Goal: Task Accomplishment & Management: Manage account settings

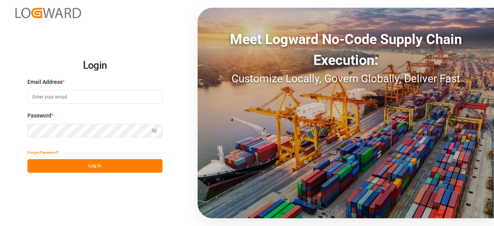
type input "dalia.gutierrez@leschaco.com"
click at [94, 165] on button "Log In" at bounding box center [94, 165] width 135 height 13
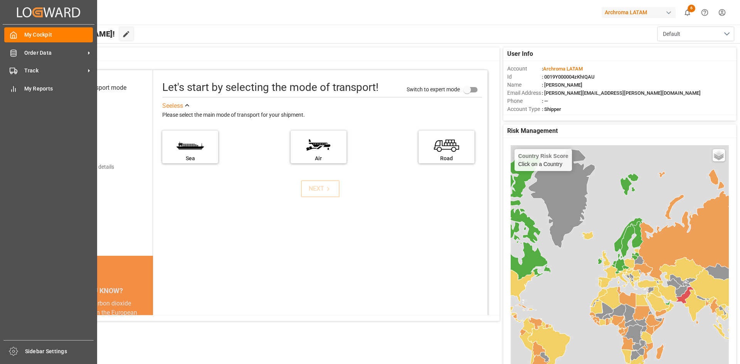
click at [25, 43] on div "My Cockpit My Cockpit Order Data Order Data Track Track My Reports My Reports" at bounding box center [49, 183] width 92 height 316
click at [29, 51] on span "Order Data" at bounding box center [54, 53] width 61 height 8
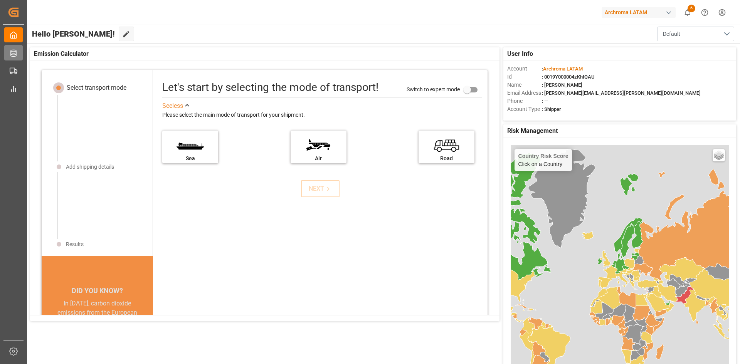
click at [25, 56] on div "Created by potrace 1.15, written by Peter Selinger 2001-2017 Created by potrace…" at bounding box center [370, 182] width 740 height 364
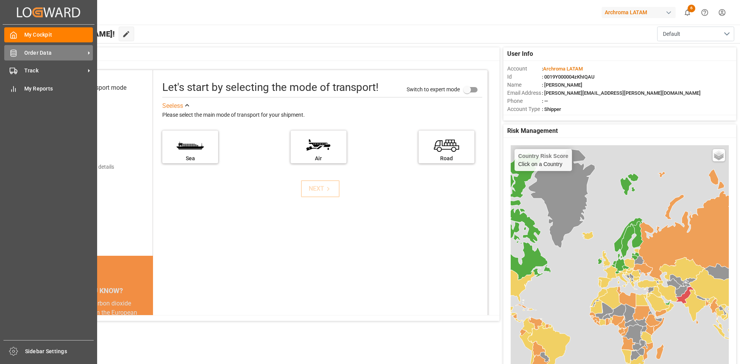
click at [56, 53] on span "Order Data" at bounding box center [54, 53] width 61 height 8
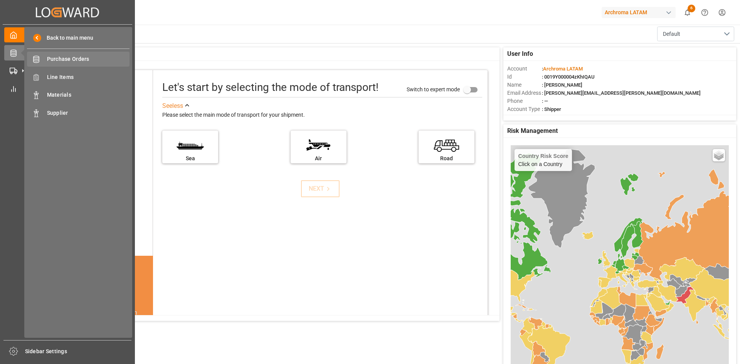
click at [99, 58] on span "Purchase Orders" at bounding box center [88, 59] width 83 height 8
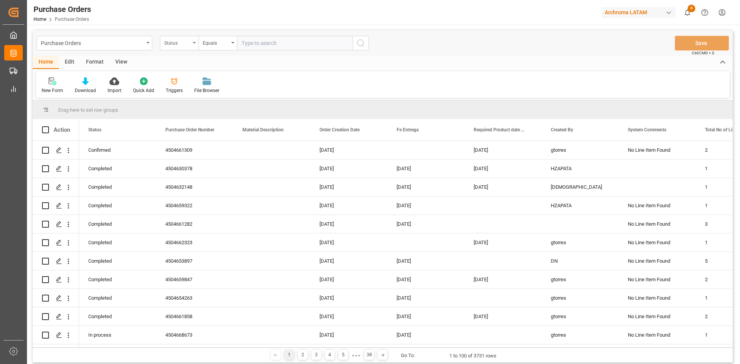
click at [192, 43] on div "Status" at bounding box center [179, 43] width 39 height 15
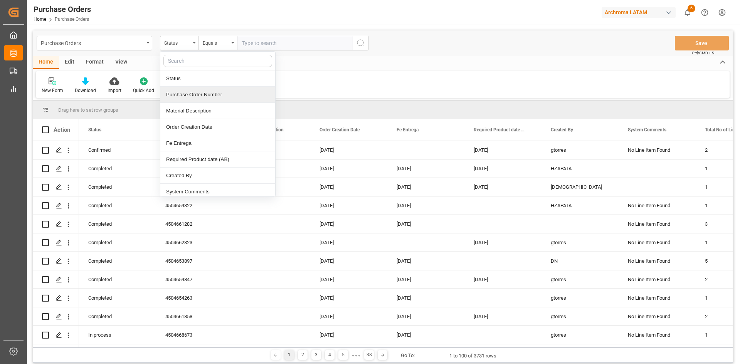
click at [207, 93] on div "Purchase Order Number" at bounding box center [217, 95] width 115 height 16
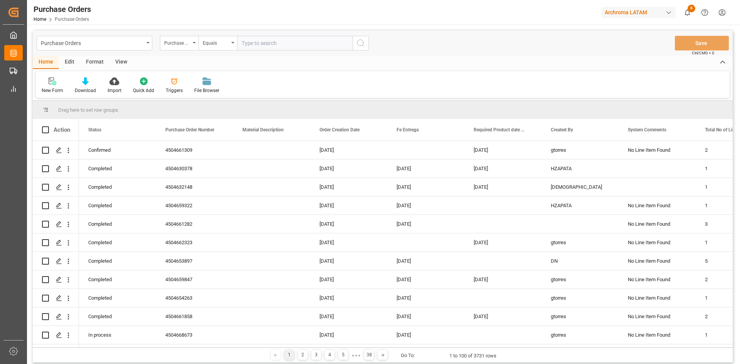
click at [258, 48] on input "text" at bounding box center [295, 43] width 116 height 15
paste input "4504660701"
type input "4504660701"
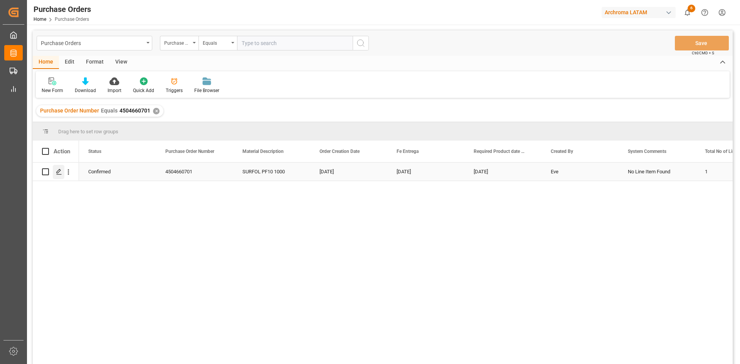
click at [59, 172] on polygon "Press SPACE to select this row." at bounding box center [59, 172] width 4 height 4
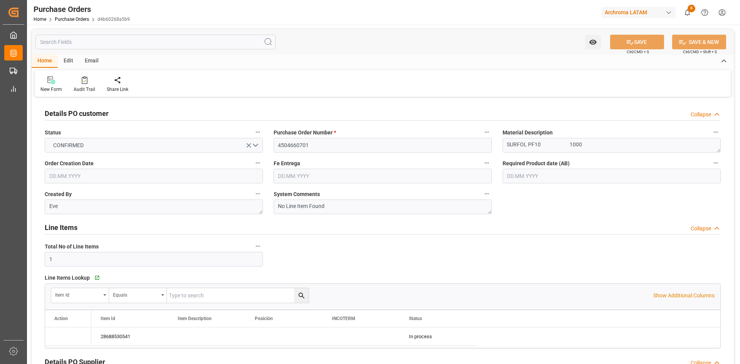
type input "[DATE]"
type input "17.10.2025"
type input "[DATE]"
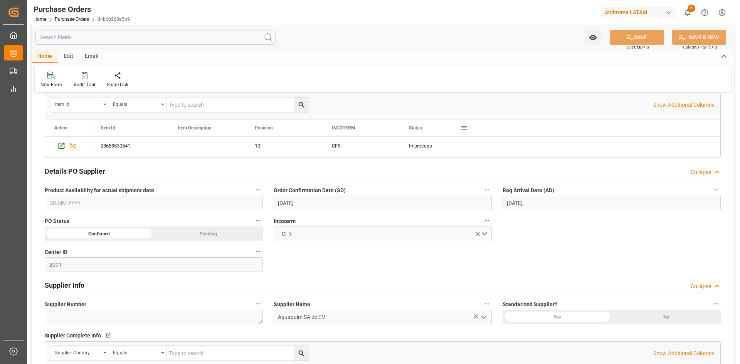
scroll to position [193, 0]
click at [493, 199] on input "[DATE]" at bounding box center [612, 201] width 218 height 15
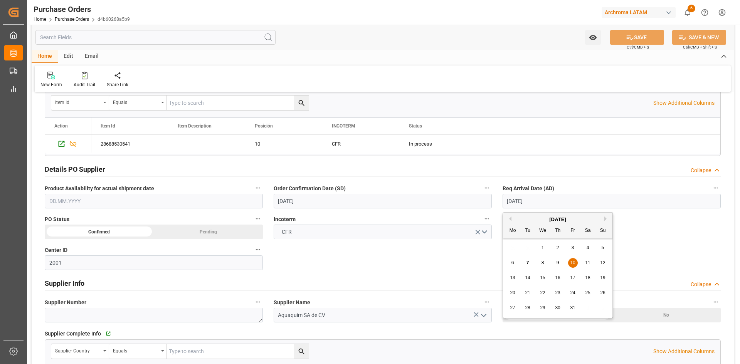
click at [493, 225] on span "12" at bounding box center [602, 262] width 5 height 5
type input "12.10.2025"
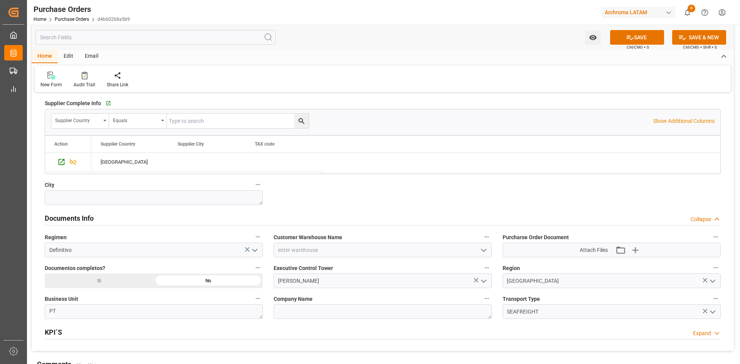
scroll to position [424, 0]
click at [485, 225] on icon "open menu" at bounding box center [483, 249] width 9 height 9
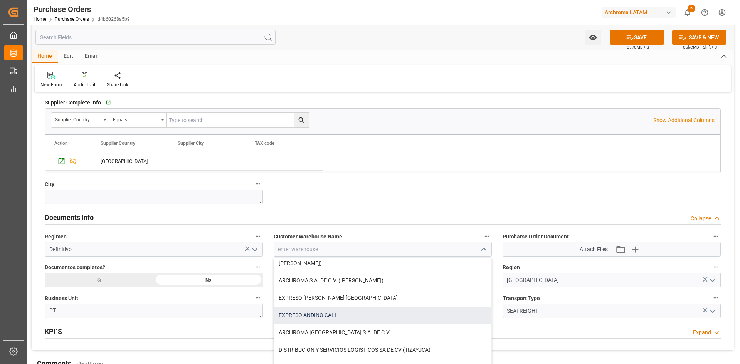
scroll to position [116, 0]
click at [350, 225] on div "EXPRESO ANDINO CALI" at bounding box center [382, 315] width 217 height 17
type input "EXPRESO ANDINO CALI"
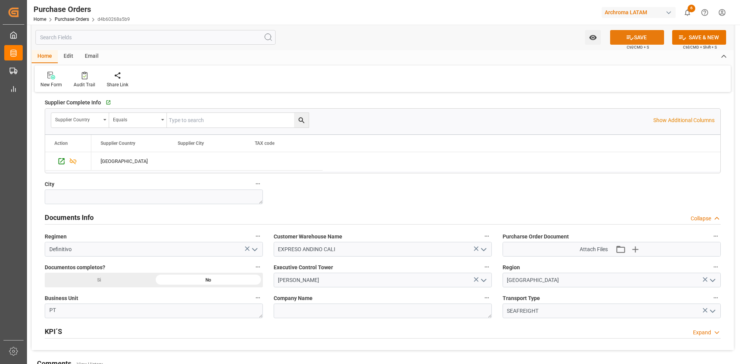
click at [493, 38] on button "SAVE" at bounding box center [637, 37] width 54 height 15
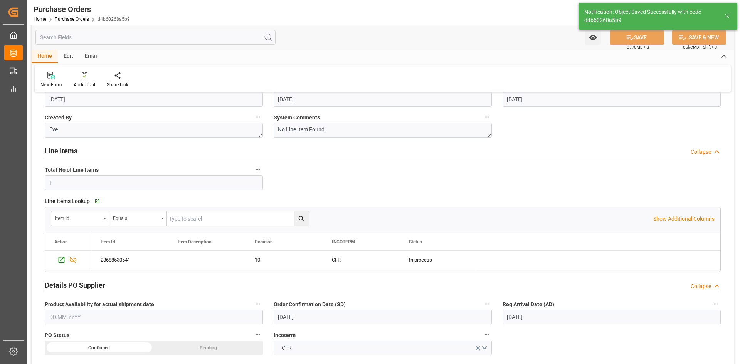
scroll to position [77, 0]
click at [52, 225] on div "Press SPACE to select this row." at bounding box center [68, 260] width 46 height 18
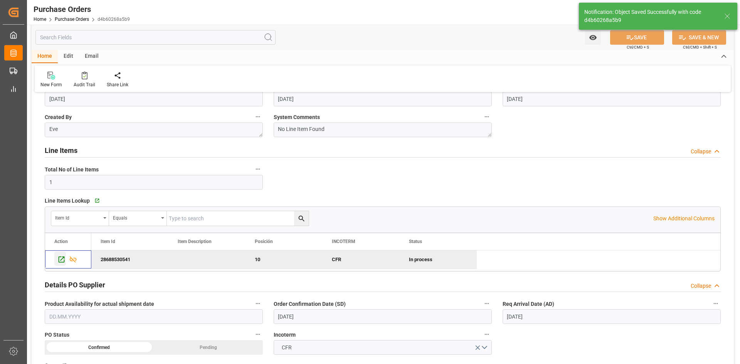
click at [59, 225] on icon "Press SPACE to deselect this row." at bounding box center [62, 260] width 6 height 6
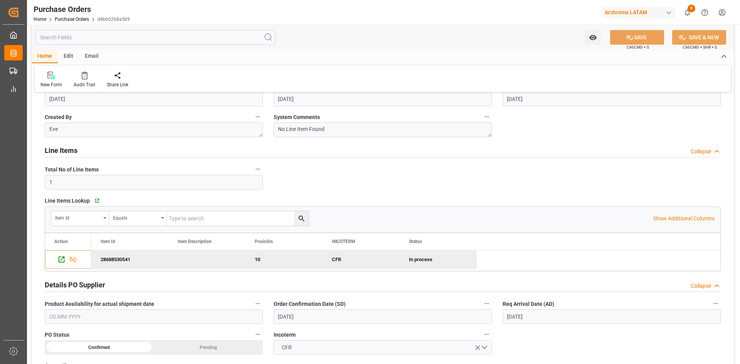
click at [77, 14] on div "Purchase Orders" at bounding box center [82, 9] width 96 height 12
click at [76, 19] on link "Purchase Orders" at bounding box center [72, 19] width 34 height 5
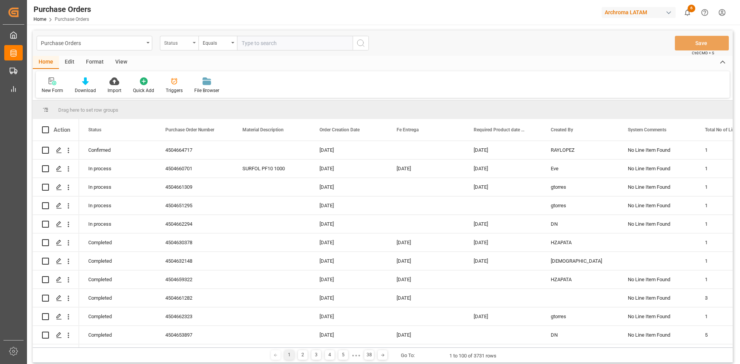
click at [191, 40] on div "Status" at bounding box center [179, 43] width 39 height 15
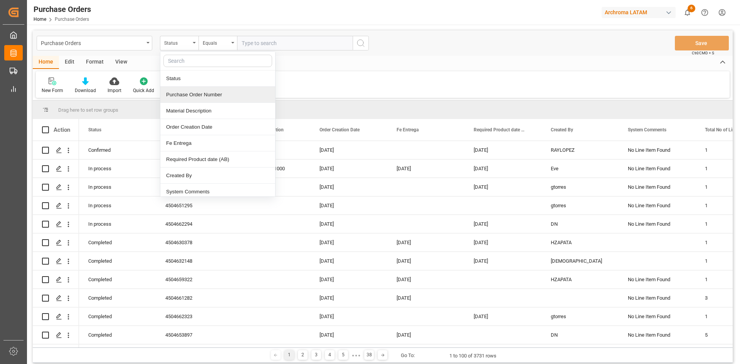
drag, startPoint x: 200, startPoint y: 98, endPoint x: 220, endPoint y: 80, distance: 26.8
click at [201, 98] on div "Purchase Order Number" at bounding box center [217, 95] width 115 height 16
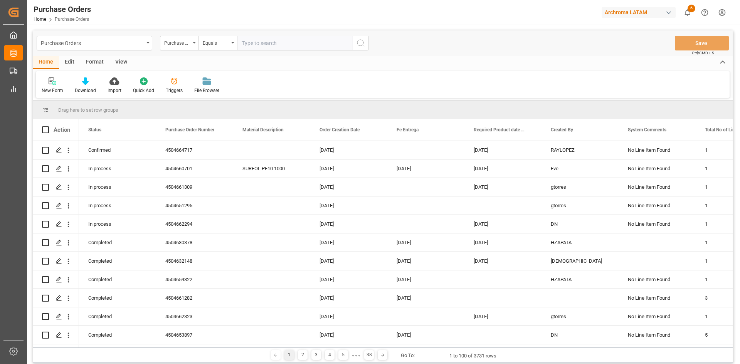
click at [259, 42] on input "text" at bounding box center [295, 43] width 116 height 15
paste input "4504645767"
type input "4504645767"
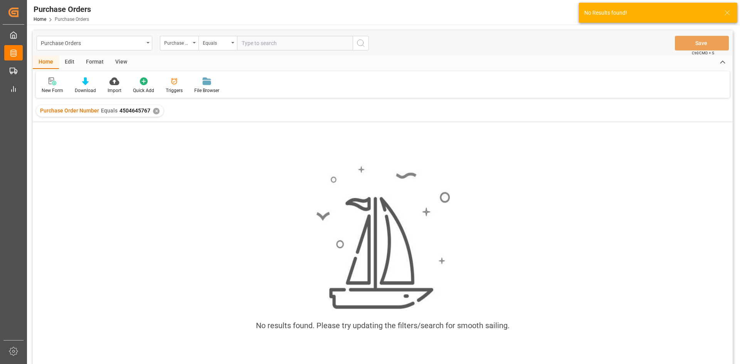
click at [155, 113] on div "✕" at bounding box center [156, 111] width 7 height 7
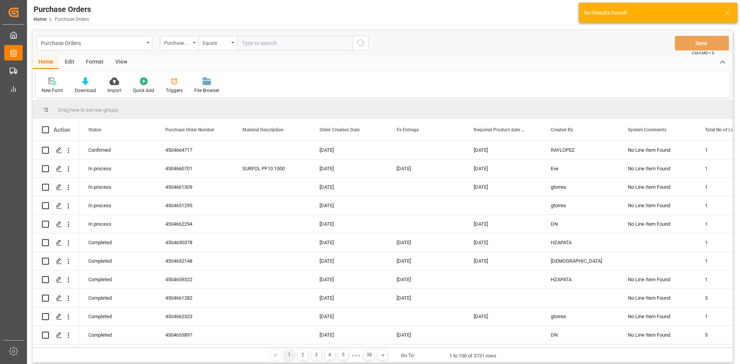
click at [273, 46] on input "text" at bounding box center [295, 43] width 116 height 15
paste input "4504645767"
type input "4504645767"
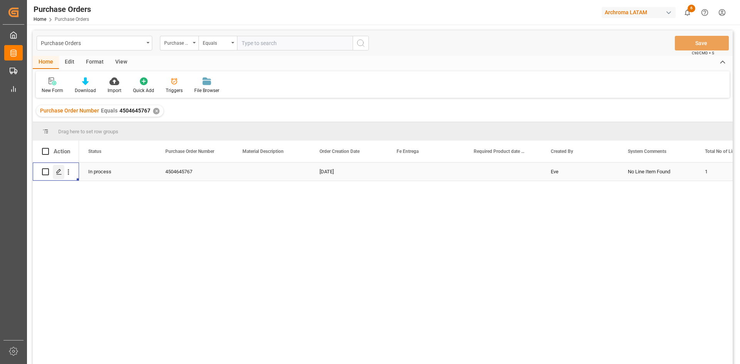
click at [59, 172] on polygon "Press SPACE to select this row." at bounding box center [59, 172] width 4 height 4
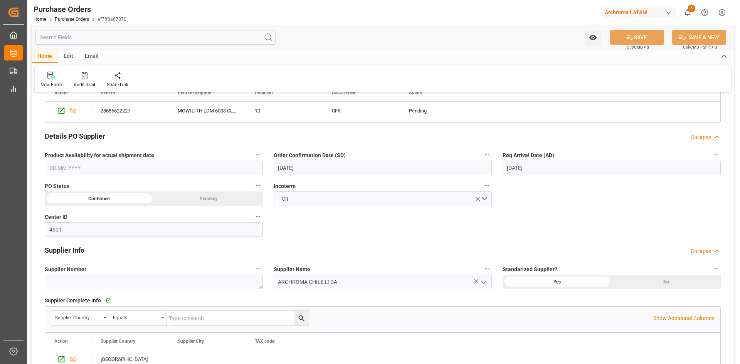
scroll to position [231, 0]
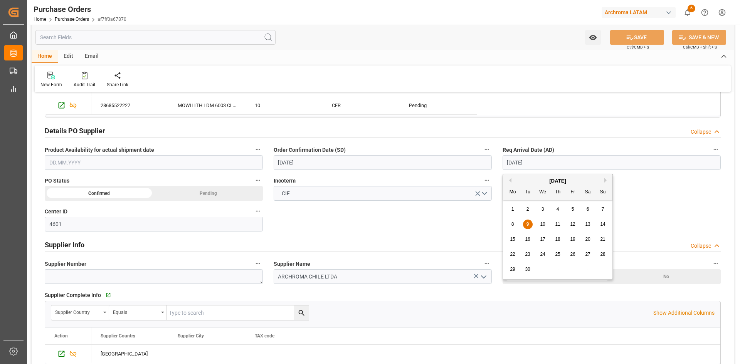
click at [493, 166] on input "09.09.2025" at bounding box center [612, 162] width 218 height 15
click at [493, 225] on div "11" at bounding box center [558, 224] width 10 height 9
type input "11.09.2025"
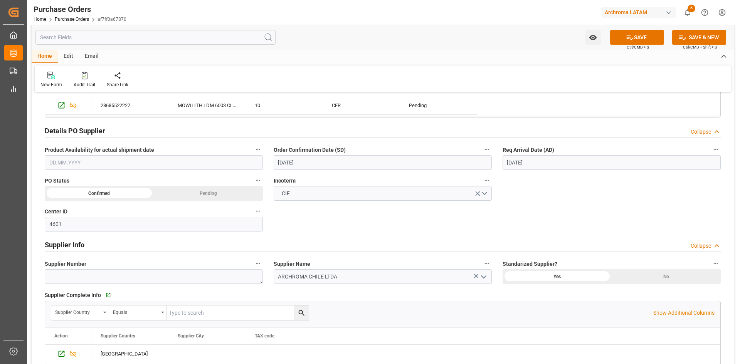
click at [310, 225] on div "Details PO customer Collapse Status IN PROCESS Purchase Order Number * 45046457…" at bounding box center [383, 206] width 703 height 676
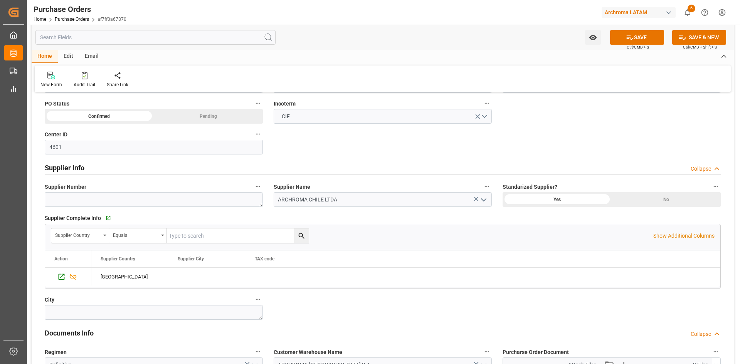
scroll to position [540, 0]
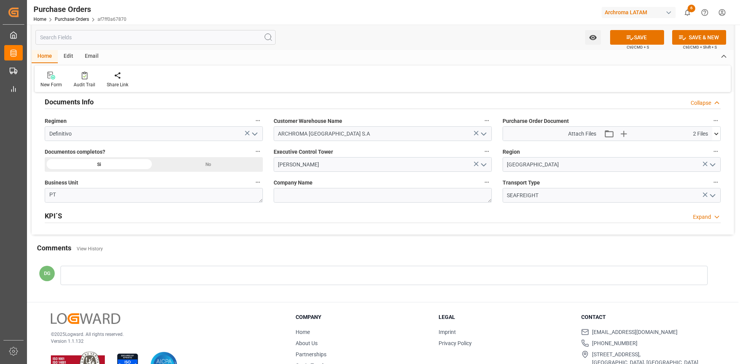
click at [483, 167] on icon "open menu" at bounding box center [483, 164] width 9 height 9
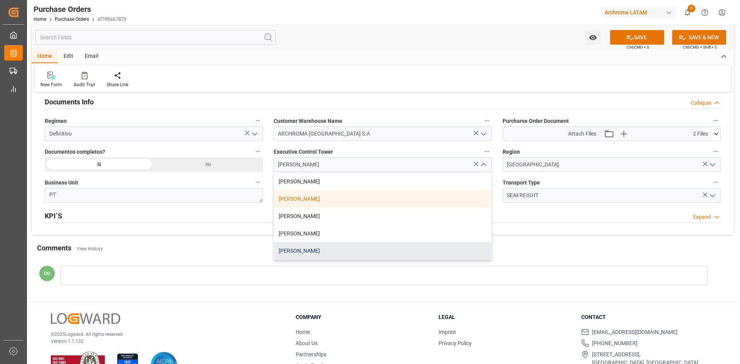
click at [308, 225] on div "[PERSON_NAME]" at bounding box center [382, 251] width 217 height 17
type input "[PERSON_NAME]"
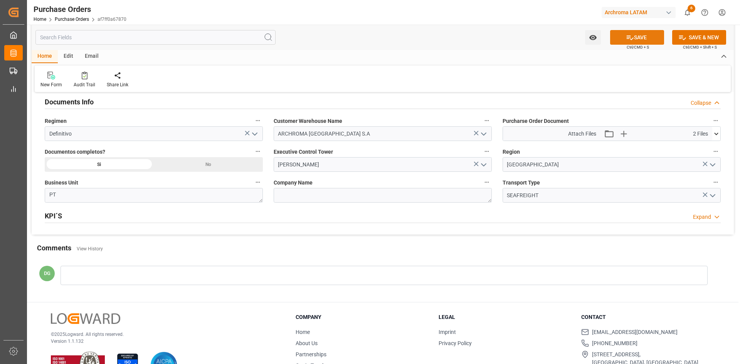
click at [493, 39] on icon at bounding box center [630, 38] width 8 height 8
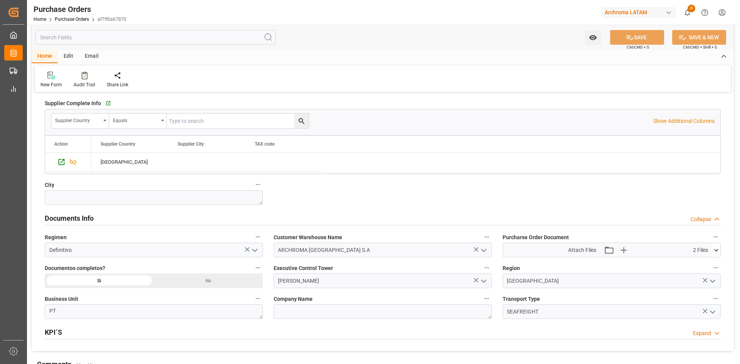
scroll to position [309, 0]
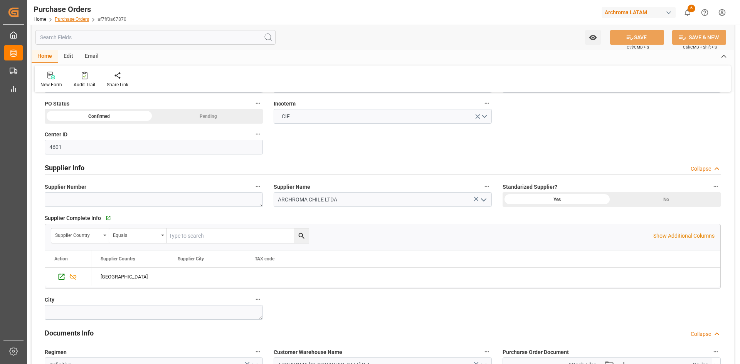
click at [72, 17] on link "Purchase Orders" at bounding box center [72, 19] width 34 height 5
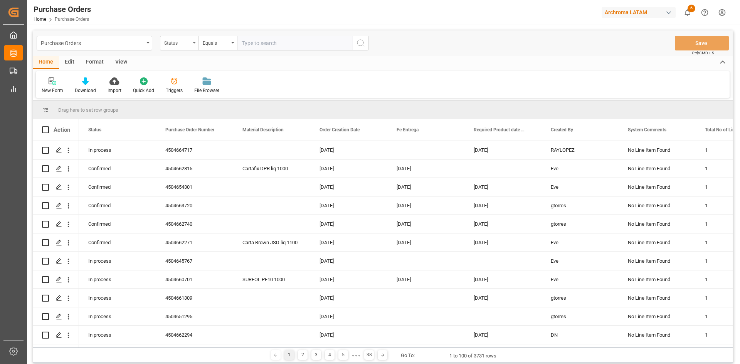
click at [187, 45] on div "Status" at bounding box center [177, 42] width 26 height 9
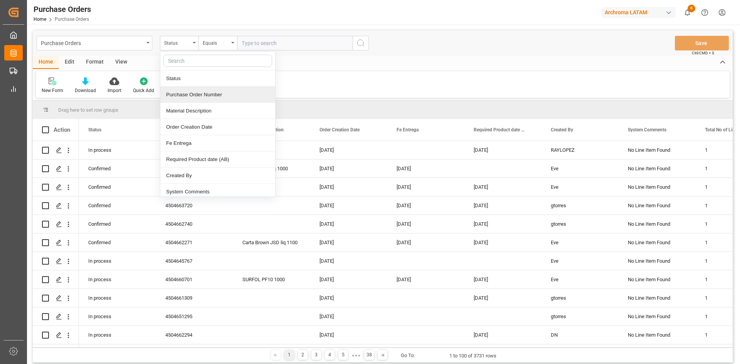
click at [209, 95] on div "Purchase Order Number" at bounding box center [217, 95] width 115 height 16
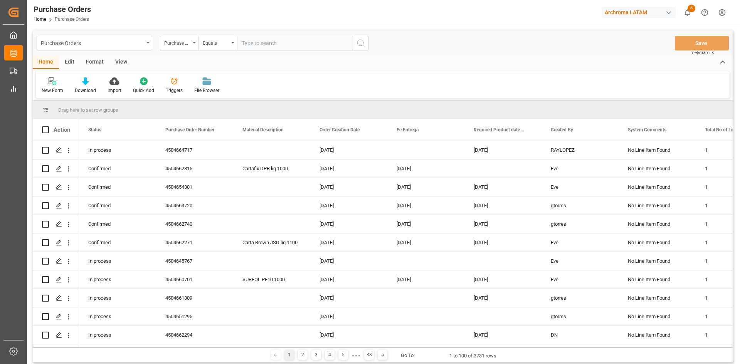
click at [255, 48] on input "text" at bounding box center [295, 43] width 116 height 15
paste input "4504648509"
type input "4504648509"
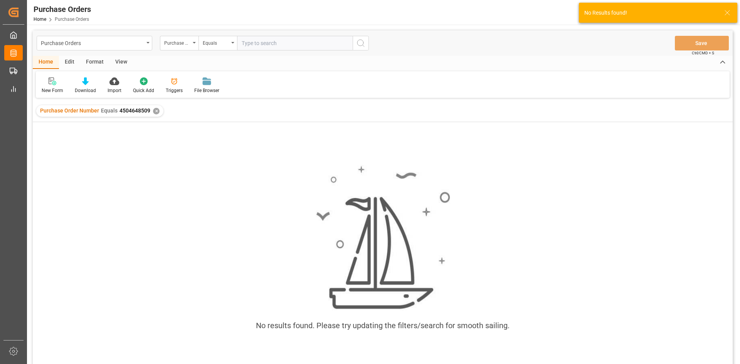
click at [153, 109] on div "✕" at bounding box center [156, 111] width 7 height 7
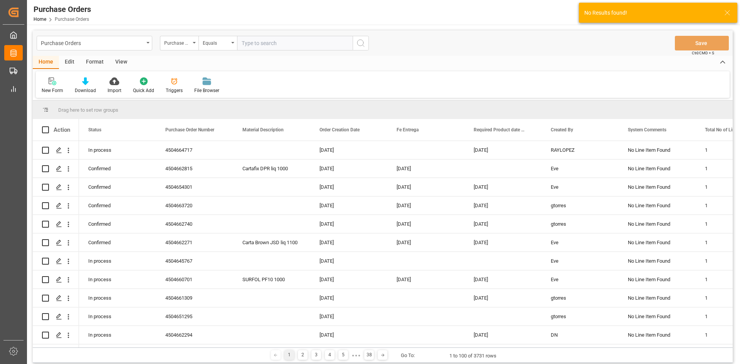
click at [258, 46] on input "text" at bounding box center [295, 43] width 116 height 15
paste input "4504648509"
type input "4504648509"
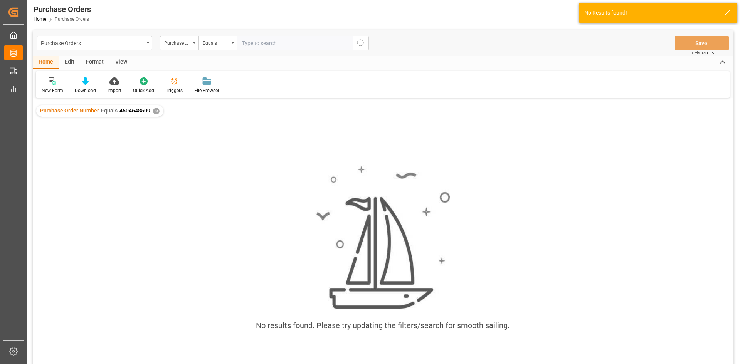
click at [155, 108] on div "✕" at bounding box center [156, 111] width 7 height 7
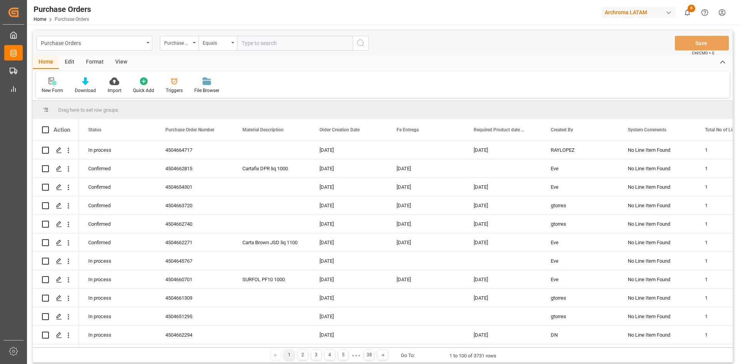
click at [58, 83] on div at bounding box center [53, 81] width 22 height 8
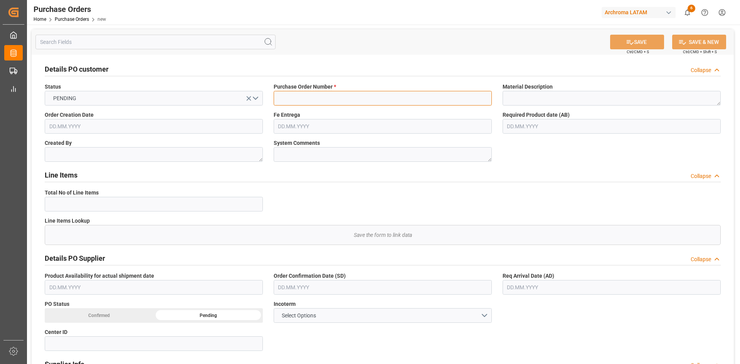
click at [313, 94] on input at bounding box center [383, 98] width 218 height 15
paste input "4504648509"
type input "4504648509"
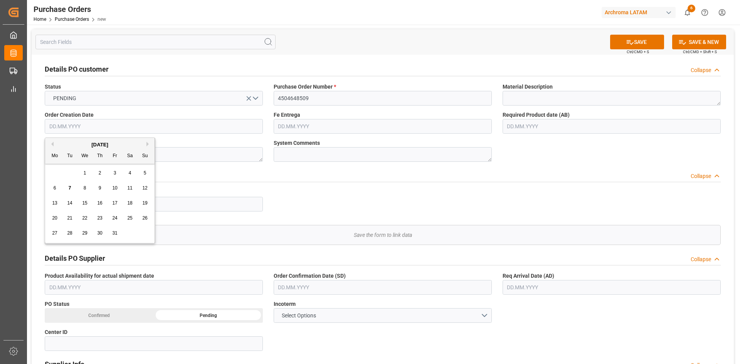
click at [128, 127] on input "text" at bounding box center [154, 126] width 218 height 15
click at [54, 142] on div "[DATE]" at bounding box center [100, 145] width 110 height 8
click at [54, 144] on div "[DATE]" at bounding box center [100, 145] width 110 height 8
click at [51, 144] on button "Previous Month" at bounding box center [51, 144] width 5 height 5
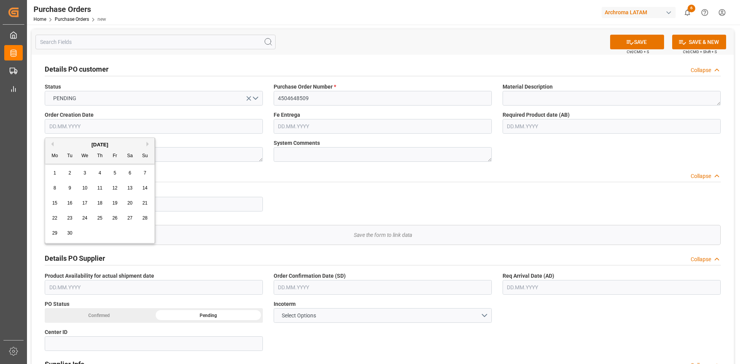
click at [51, 144] on button "Previous Month" at bounding box center [51, 144] width 5 height 5
click at [92, 186] on div "4 5 6 7 8 9 10" at bounding box center [99, 188] width 105 height 15
click at [109, 186] on div "4 5 6 7 8 9 10" at bounding box center [99, 188] width 105 height 15
click at [119, 187] on div "8" at bounding box center [115, 188] width 10 height 9
type input "[DATE]"
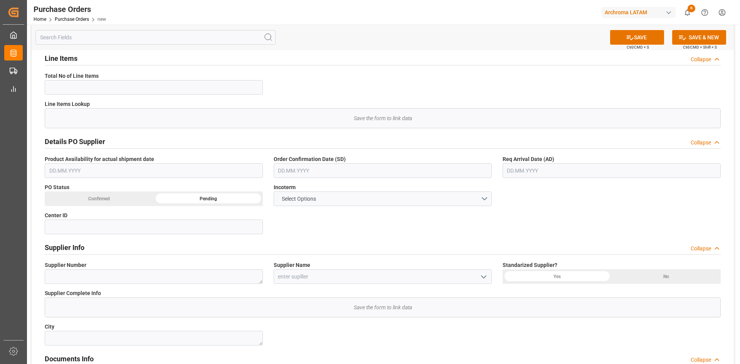
scroll to position [154, 0]
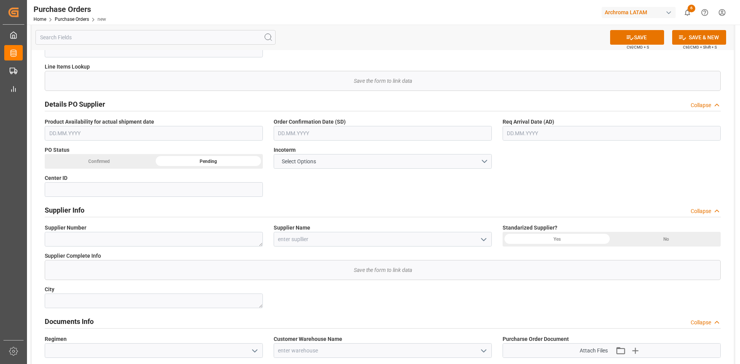
click at [119, 160] on div "Confirmed" at bounding box center [99, 161] width 109 height 15
click at [386, 138] on input "text" at bounding box center [383, 133] width 218 height 15
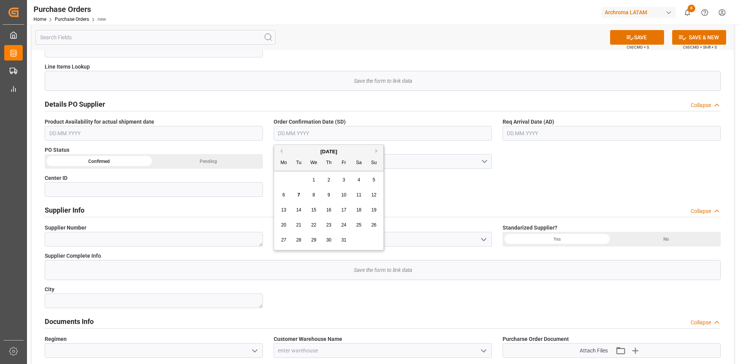
click at [281, 150] on button "Previous Month" at bounding box center [280, 151] width 5 height 5
click at [345, 224] on span "26" at bounding box center [343, 225] width 5 height 5
type input "[DATE]"
click at [493, 130] on input "text" at bounding box center [612, 133] width 218 height 15
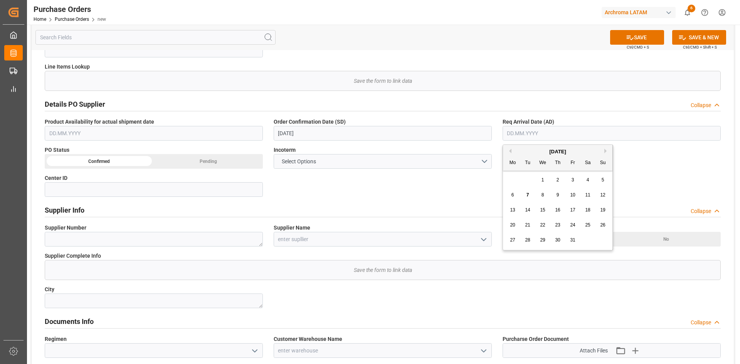
click at [493, 151] on button "Previous Month" at bounding box center [509, 151] width 5 height 5
click at [493, 225] on span "29" at bounding box center [512, 240] width 5 height 5
type input "29.09.2025"
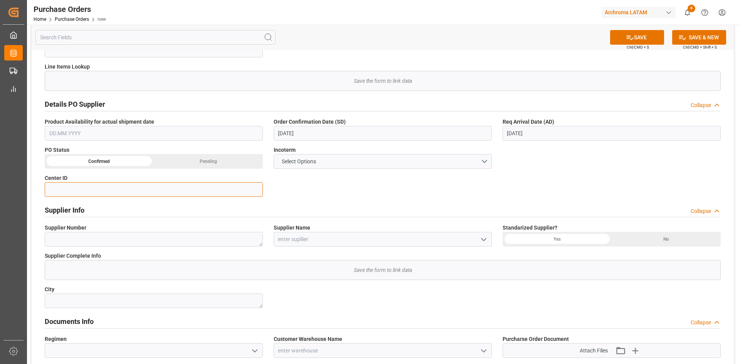
click at [152, 191] on input at bounding box center [154, 189] width 218 height 15
type input "1"
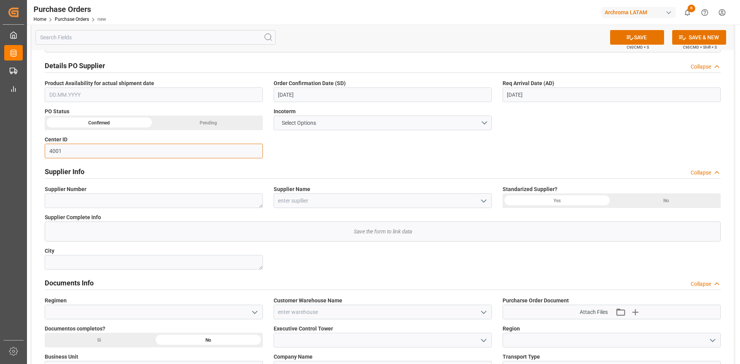
type input "4001"
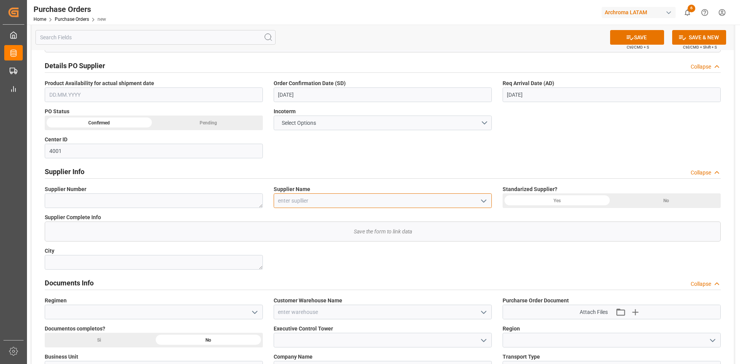
click at [310, 202] on input at bounding box center [383, 201] width 218 height 15
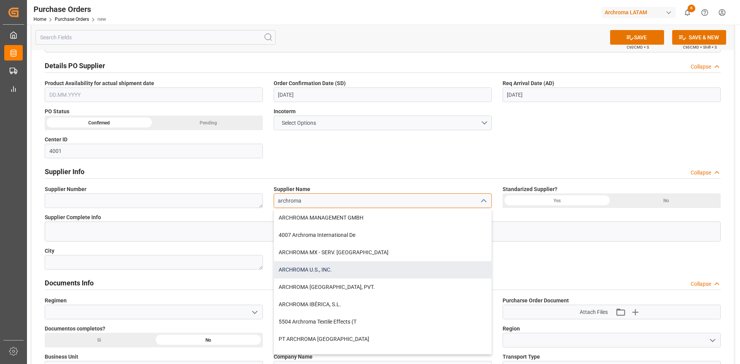
click at [327, 225] on div "ARCHROMA U.S., INC." at bounding box center [382, 269] width 217 height 17
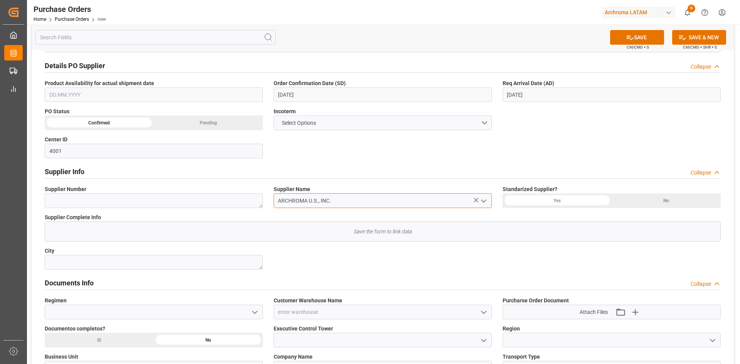
type input "ARCHROMA U.S., INC."
click at [493, 201] on div "Yes" at bounding box center [557, 201] width 109 height 15
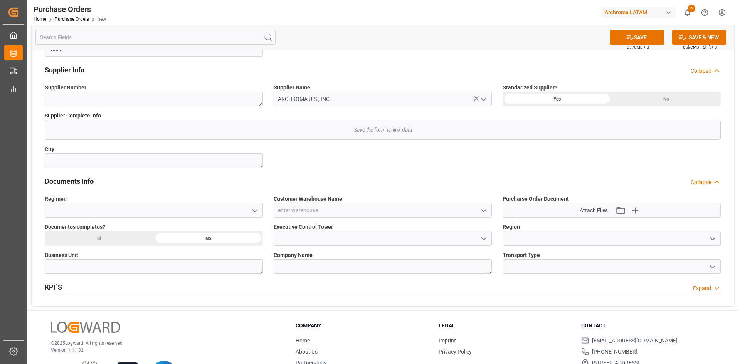
scroll to position [309, 0]
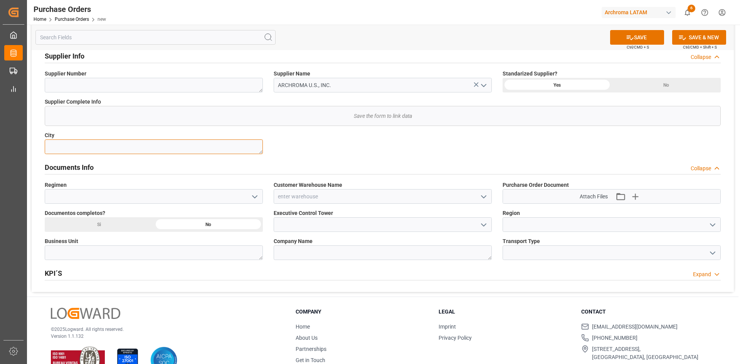
click at [114, 148] on textarea at bounding box center [154, 147] width 218 height 15
click at [248, 198] on input at bounding box center [154, 196] width 218 height 15
click at [256, 196] on icon "open menu" at bounding box center [254, 196] width 9 height 9
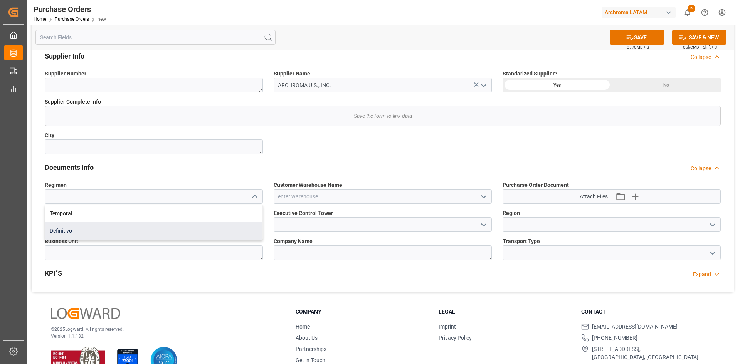
click at [125, 225] on div "Definitivo" at bounding box center [153, 231] width 217 height 17
type input "Definitivo"
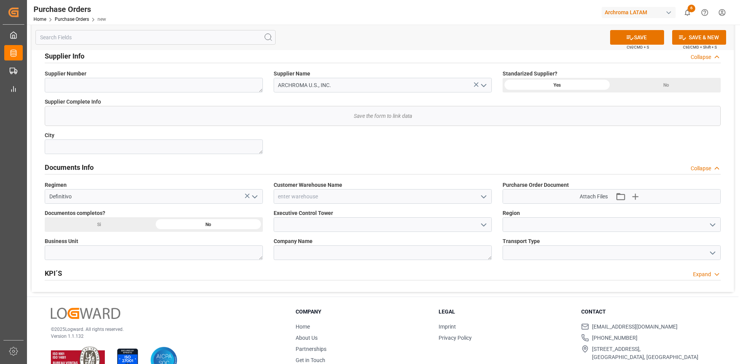
click at [485, 196] on icon "open menu" at bounding box center [483, 196] width 9 height 9
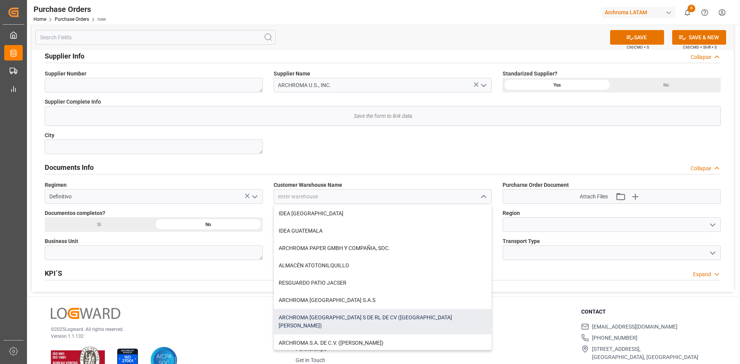
click at [380, 225] on div "ARCHROMA [GEOGRAPHIC_DATA] S DE RL DE CV ([GEOGRAPHIC_DATA][PERSON_NAME])" at bounding box center [382, 321] width 217 height 25
type input "ARCHROMA [GEOGRAPHIC_DATA] S DE RL DE CV ([GEOGRAPHIC_DATA][PERSON_NAME])"
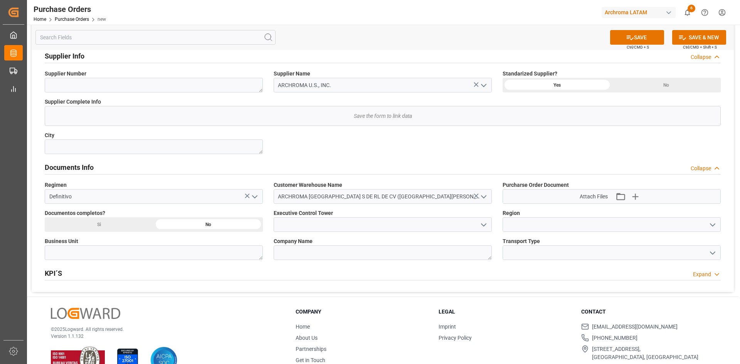
click at [481, 224] on icon "open menu" at bounding box center [483, 225] width 9 height 9
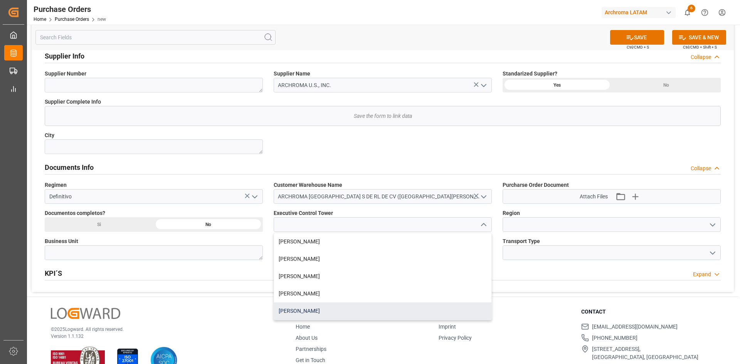
click at [322, 225] on div "[PERSON_NAME]" at bounding box center [382, 311] width 217 height 17
type input "[PERSON_NAME]"
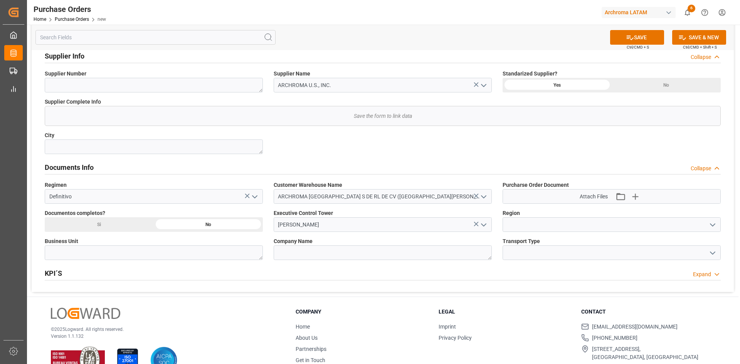
click at [493, 221] on icon "open menu" at bounding box center [712, 225] width 9 height 9
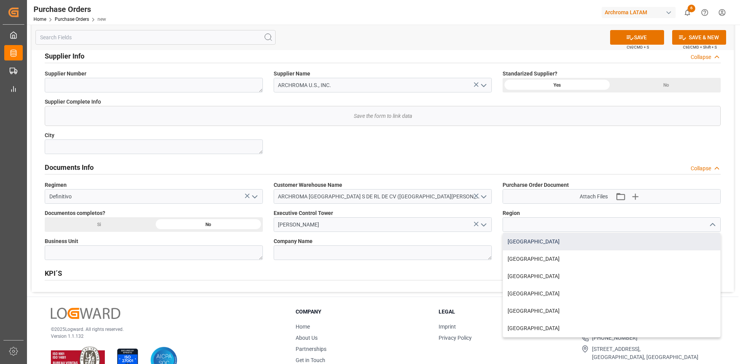
click at [493, 225] on div "[GEOGRAPHIC_DATA]" at bounding box center [611, 241] width 217 height 17
type input "[GEOGRAPHIC_DATA]"
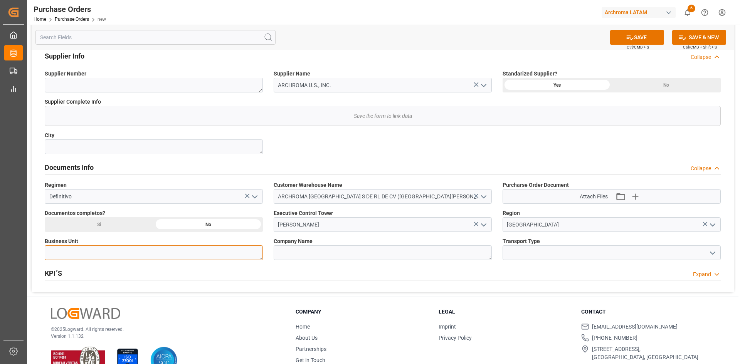
click at [201, 225] on textarea at bounding box center [154, 253] width 218 height 15
type textarea "PT"
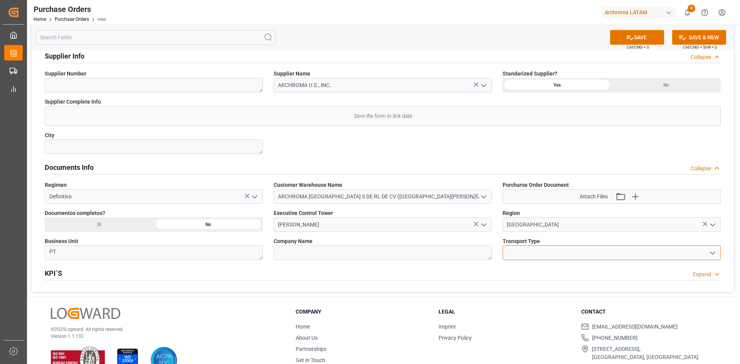
click at [493, 225] on input at bounding box center [612, 253] width 218 height 15
click at [493, 225] on polyline "open menu" at bounding box center [713, 253] width 5 height 2
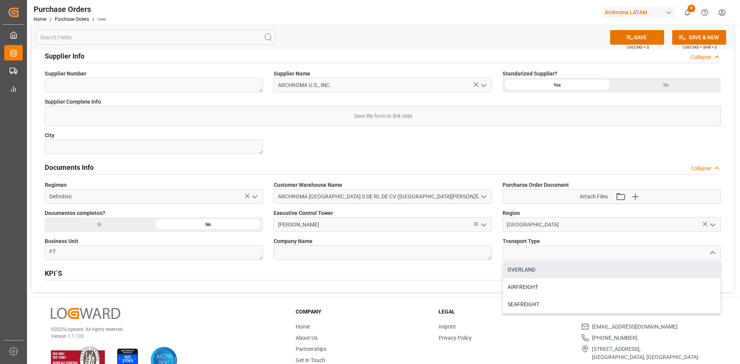
click at [493, 225] on div "OVERLAND" at bounding box center [611, 269] width 217 height 17
type input "OVERLAND"
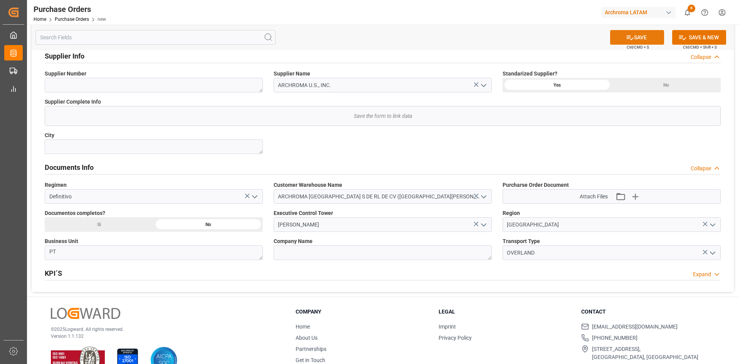
click at [493, 37] on button "SAVE" at bounding box center [637, 37] width 54 height 15
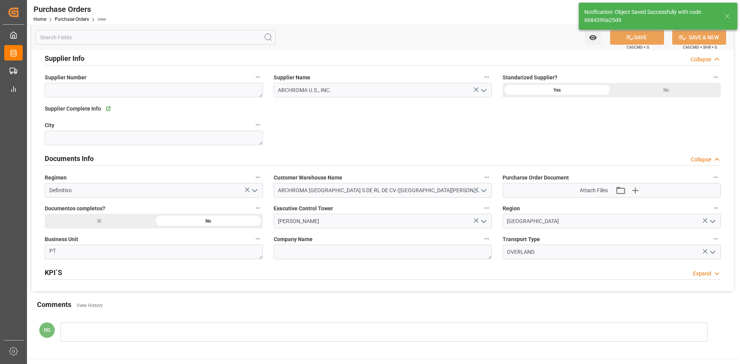
type input "1"
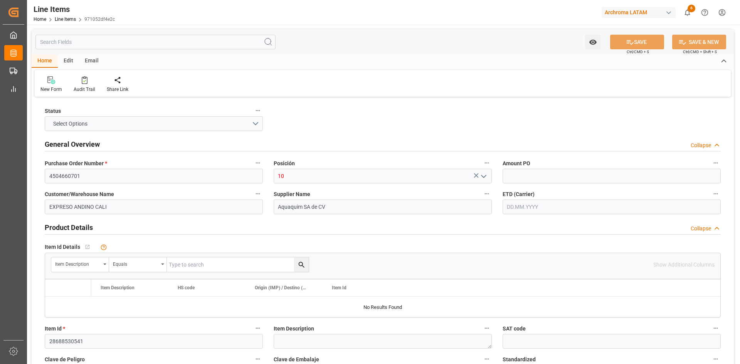
type input "3000"
type input "[DATE] 15:38"
type input "[DATE] 16:31"
type input "[DATE]"
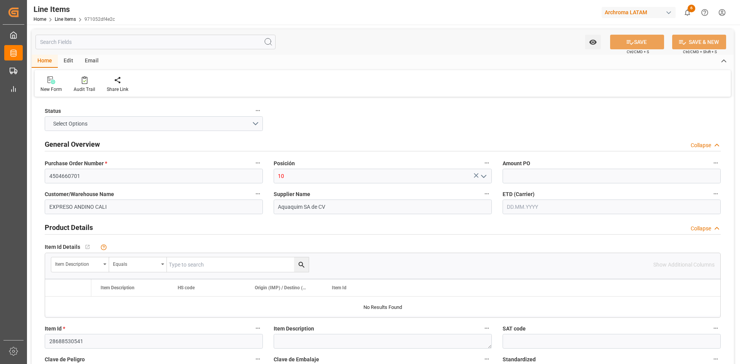
type input "[DATE]"
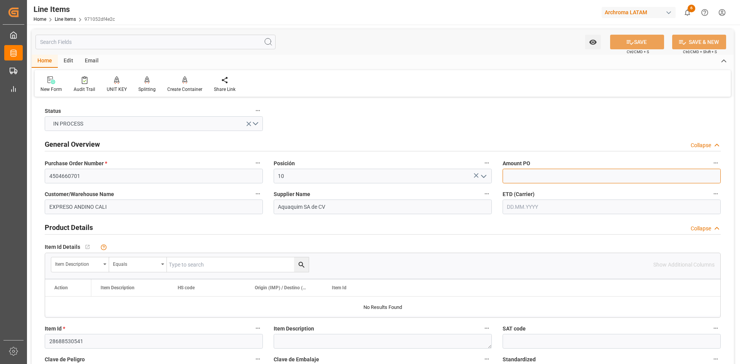
click at [568, 177] on input "text" at bounding box center [612, 176] width 218 height 15
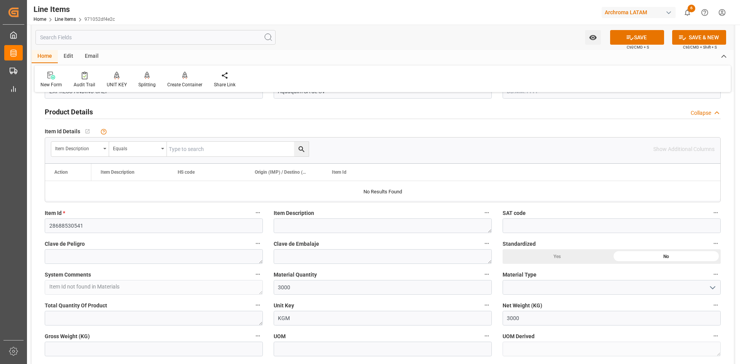
scroll to position [154, 0]
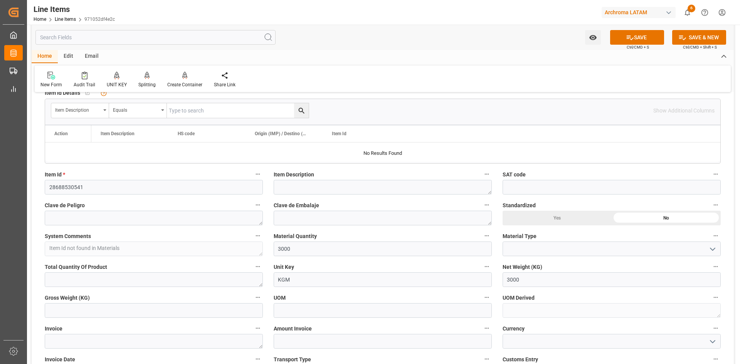
type input "4.27"
drag, startPoint x: 469, startPoint y: 254, endPoint x: 431, endPoint y: 254, distance: 37.8
click at [469, 254] on input "3000" at bounding box center [383, 249] width 218 height 15
drag, startPoint x: 304, startPoint y: 250, endPoint x: 271, endPoint y: 250, distance: 33.2
click at [271, 250] on div "Material Quantity 3000" at bounding box center [382, 243] width 229 height 31
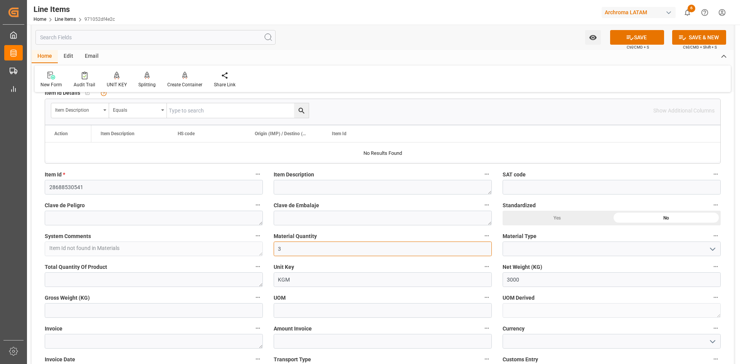
type input "3"
click at [671, 253] on input at bounding box center [612, 249] width 218 height 15
click at [713, 247] on icon "open menu" at bounding box center [712, 249] width 9 height 9
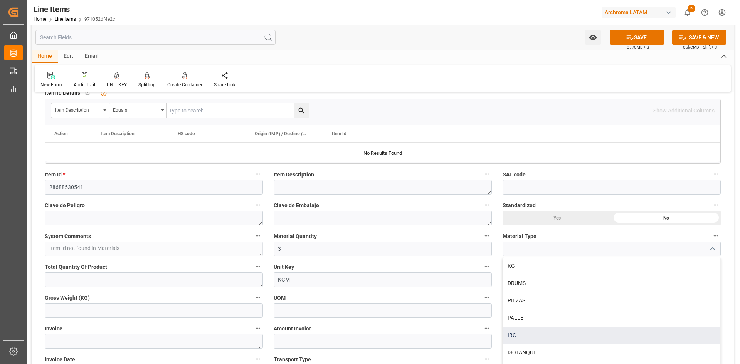
click at [541, 332] on div "IBC" at bounding box center [611, 335] width 217 height 17
type input "IBC"
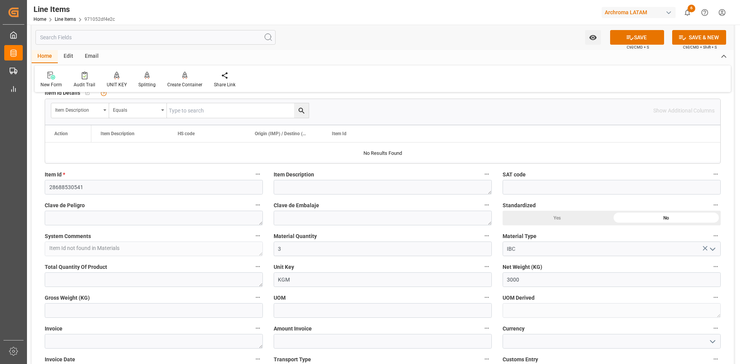
scroll to position [193, 0]
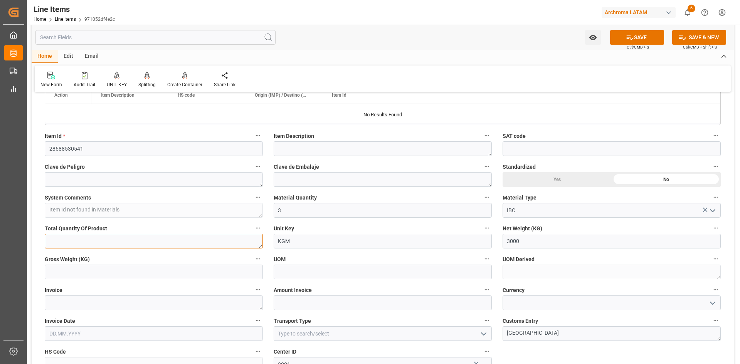
click at [160, 241] on textarea at bounding box center [154, 241] width 218 height 15
click at [96, 272] on input "text" at bounding box center [154, 272] width 218 height 15
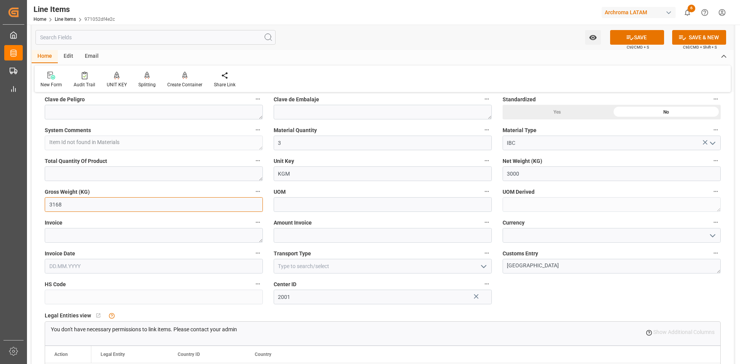
scroll to position [270, 0]
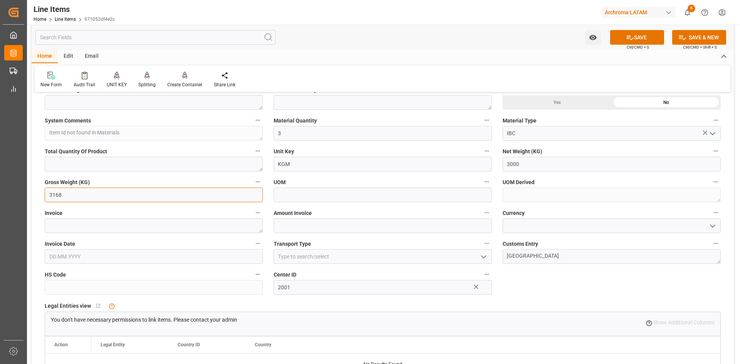
type input "3168"
click at [156, 231] on textarea at bounding box center [154, 226] width 218 height 15
click at [136, 227] on textarea at bounding box center [154, 226] width 218 height 15
paste textarea "F-2081"
type textarea "F-2081"
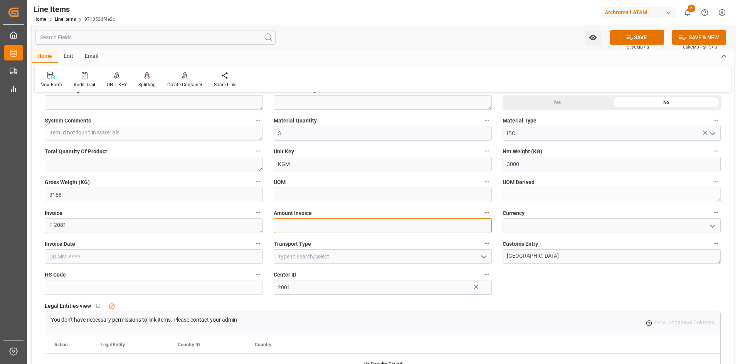
click at [318, 229] on input "text" at bounding box center [383, 226] width 218 height 15
type input "12810"
click at [149, 252] on input "text" at bounding box center [154, 257] width 218 height 15
click at [51, 145] on button "Previous Month" at bounding box center [51, 144] width 5 height 5
click at [65, 188] on div "9" at bounding box center [70, 188] width 10 height 9
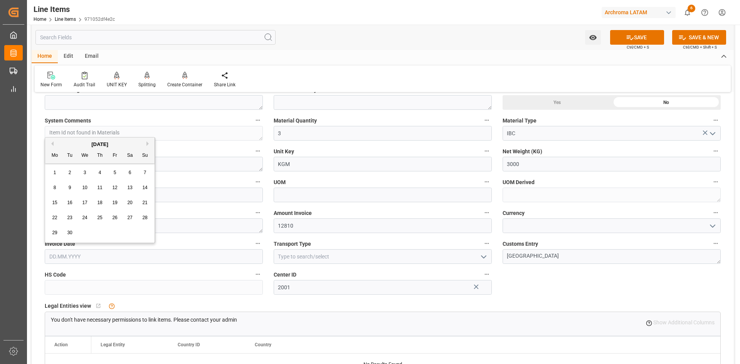
type input "[DATE]"
click at [484, 260] on icon "open menu" at bounding box center [483, 257] width 9 height 9
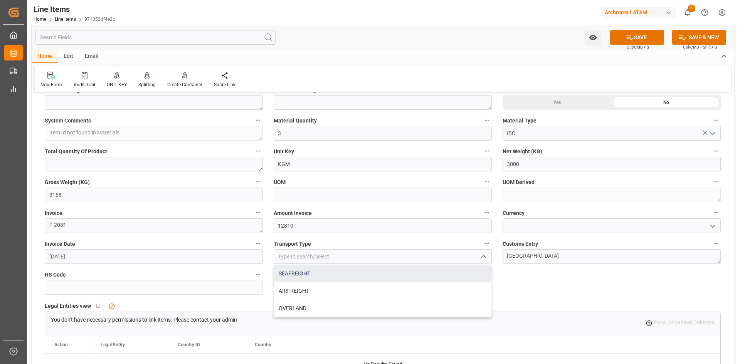
click at [348, 273] on div "SEAFREIGHT" at bounding box center [382, 273] width 217 height 17
type input "SEAFREIGHT"
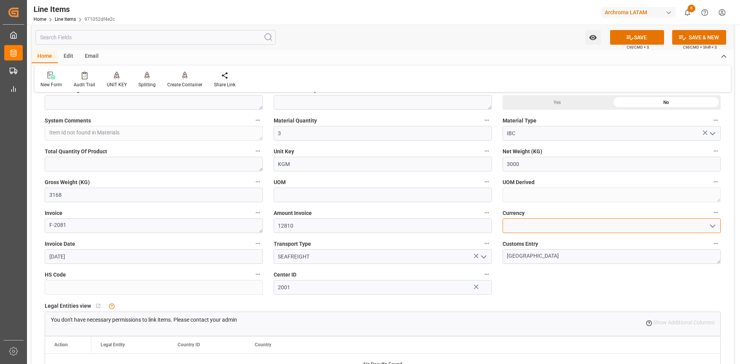
click at [720, 226] on input at bounding box center [612, 226] width 218 height 15
click at [716, 226] on icon "open menu" at bounding box center [712, 226] width 9 height 9
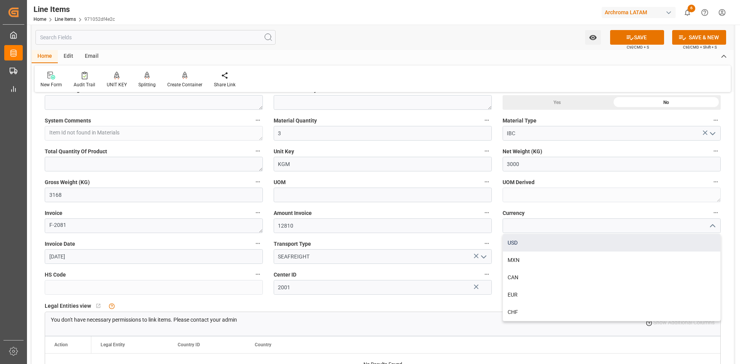
click at [521, 243] on div "USD" at bounding box center [611, 242] width 217 height 17
type input "USD"
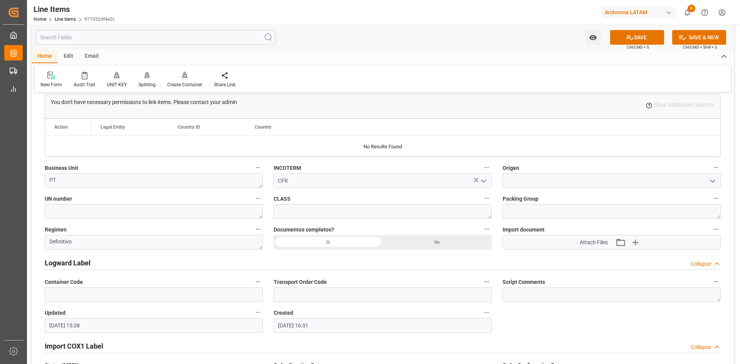
scroll to position [501, 0]
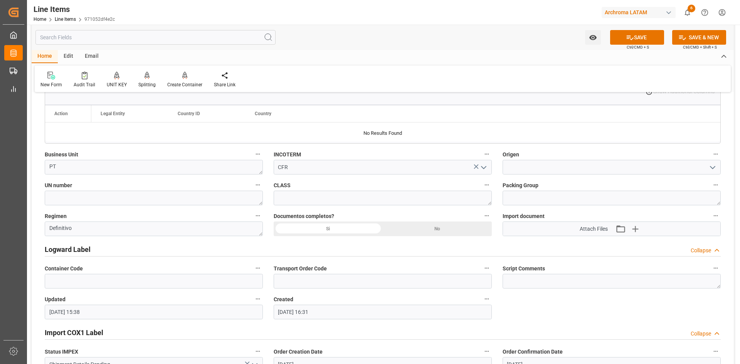
click at [712, 167] on icon "open menu" at bounding box center [712, 167] width 9 height 9
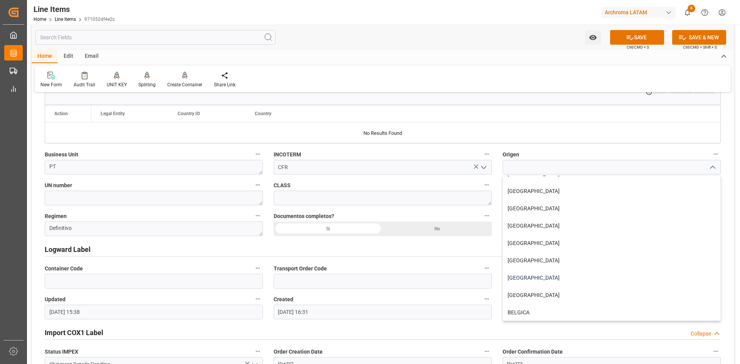
scroll to position [154, 0]
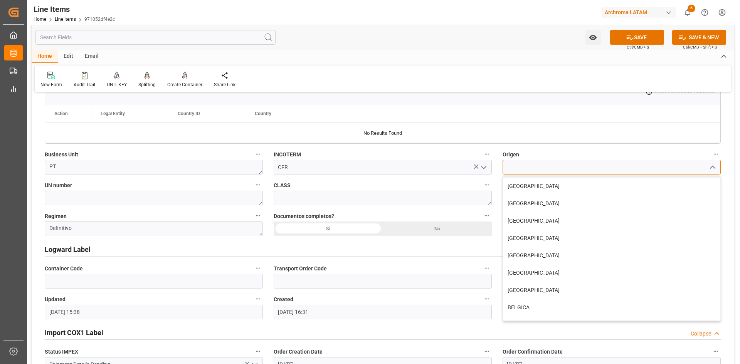
click at [544, 169] on input at bounding box center [612, 167] width 218 height 15
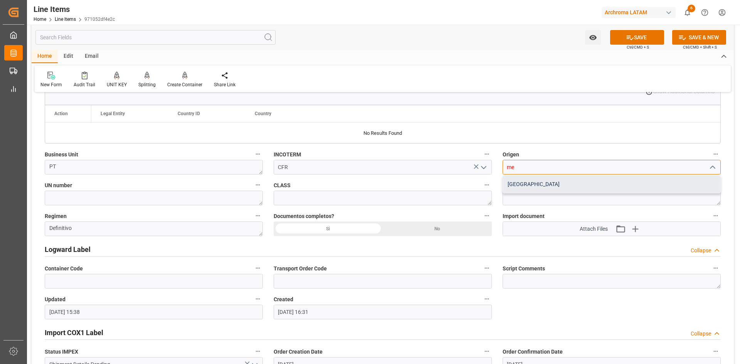
click at [544, 188] on div "[GEOGRAPHIC_DATA]" at bounding box center [611, 184] width 217 height 17
type input "[GEOGRAPHIC_DATA]"
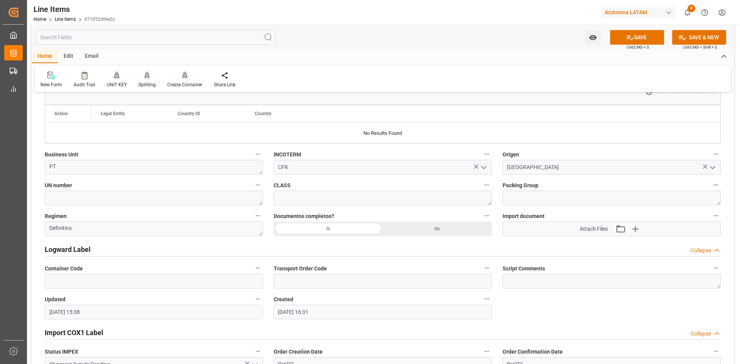
click at [355, 228] on div "Si" at bounding box center [328, 229] width 109 height 15
click at [638, 231] on icon "button" at bounding box center [635, 229] width 12 height 12
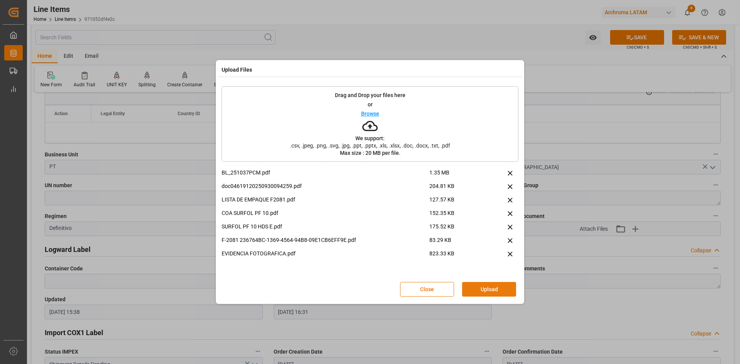
click at [508, 287] on button "Upload" at bounding box center [489, 289] width 54 height 15
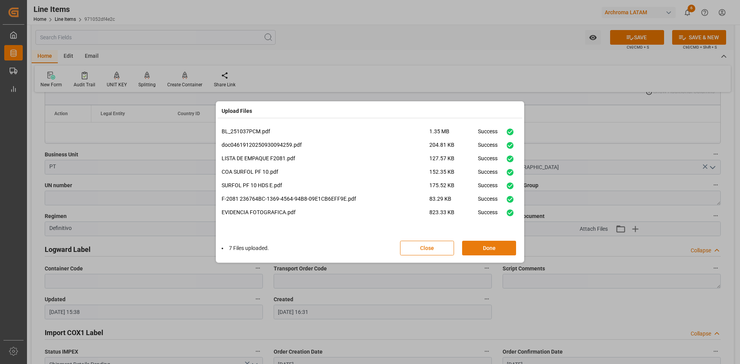
click at [488, 252] on button "Done" at bounding box center [489, 248] width 54 height 15
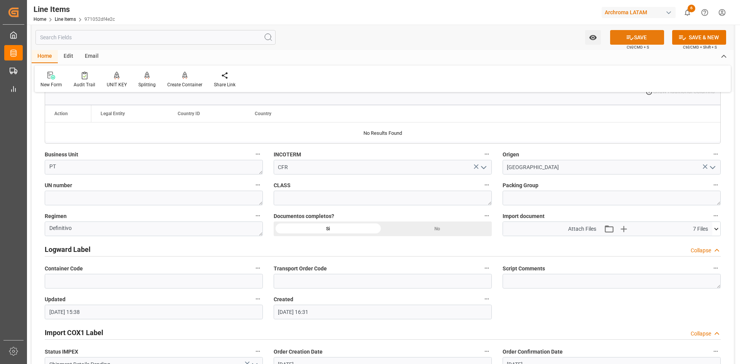
click at [644, 30] on button "SAVE" at bounding box center [637, 37] width 54 height 15
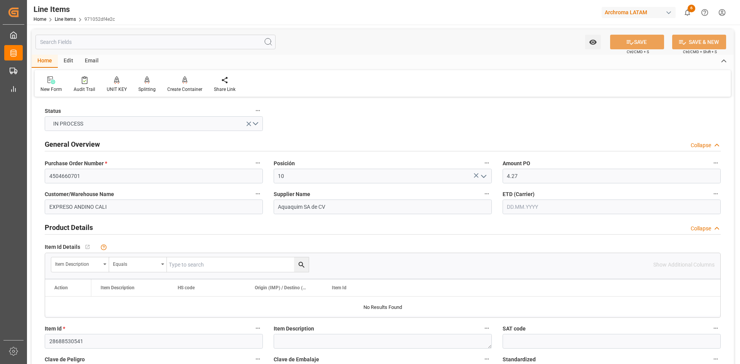
click at [94, 59] on div "Email" at bounding box center [91, 61] width 25 height 13
type textarea "3 IBC"
type input "07.10.2025 15:41"
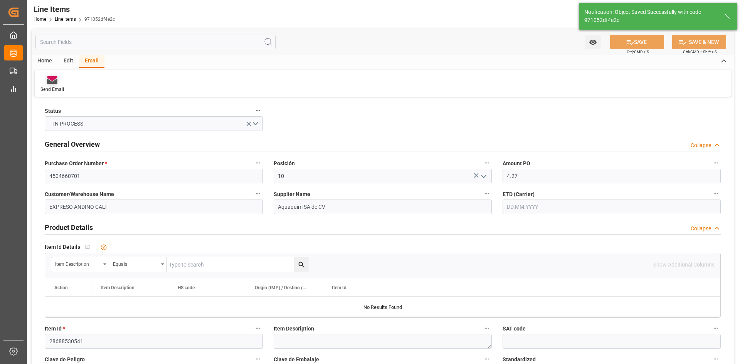
click at [53, 83] on icon at bounding box center [52, 81] width 10 height 5
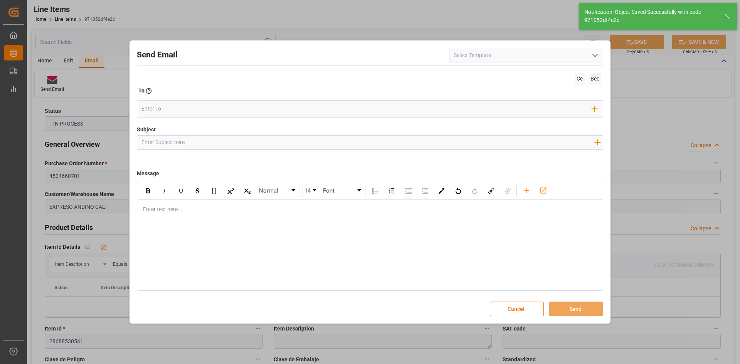
click at [594, 57] on icon "open menu" at bounding box center [595, 55] width 9 height 9
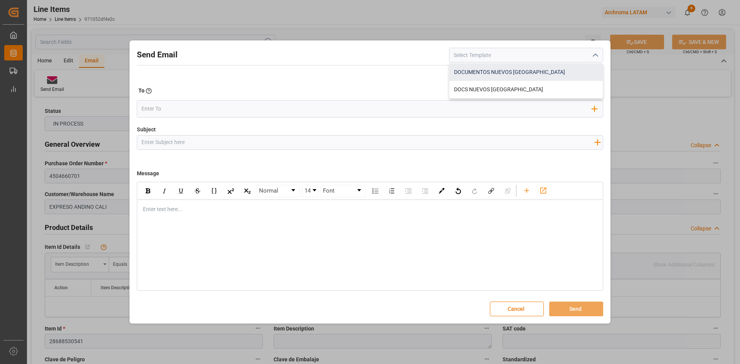
click at [543, 77] on div "DOCUMENTOS NUEVOS COLOMBIA" at bounding box center [526, 72] width 153 height 17
type input "DOCUMENTOS NUEVOS COLOMBIA"
type input "Documentos Nuevos {{purchaseOrder}}// {{businessUnit}}// {{region}}"
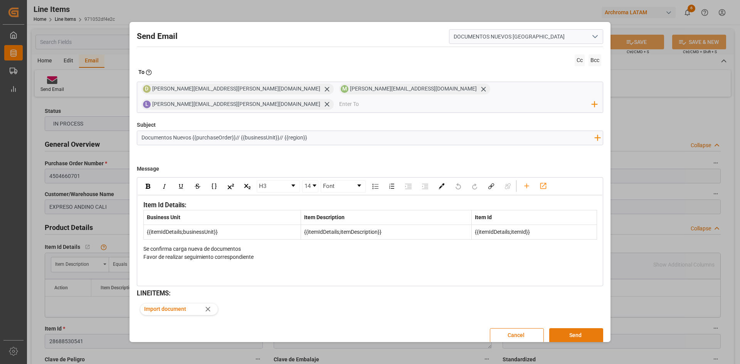
click at [580, 329] on button "Send" at bounding box center [577, 336] width 54 height 15
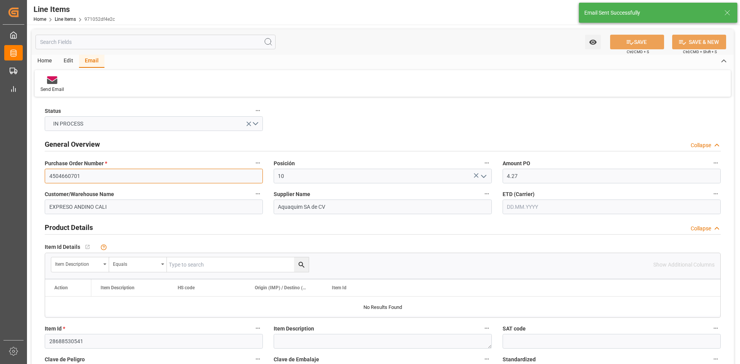
click at [79, 175] on input "4504660701" at bounding box center [154, 176] width 218 height 15
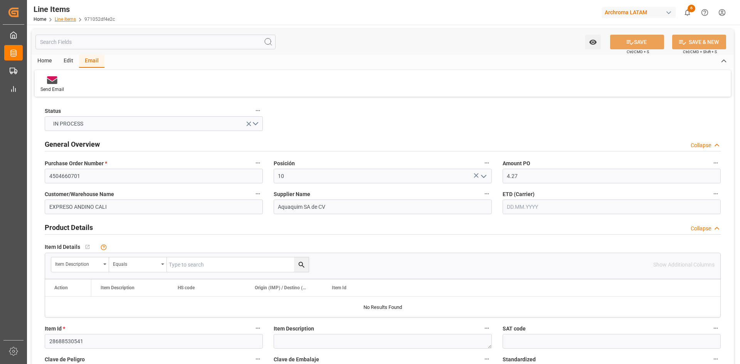
click at [69, 18] on link "Line Items" at bounding box center [65, 19] width 21 height 5
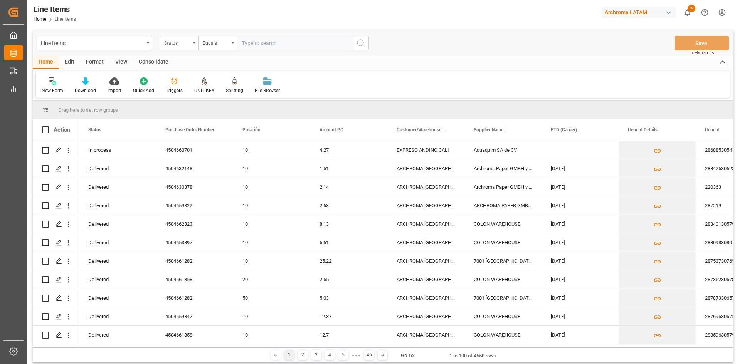
click at [194, 42] on icon "open menu" at bounding box center [194, 43] width 3 height 2
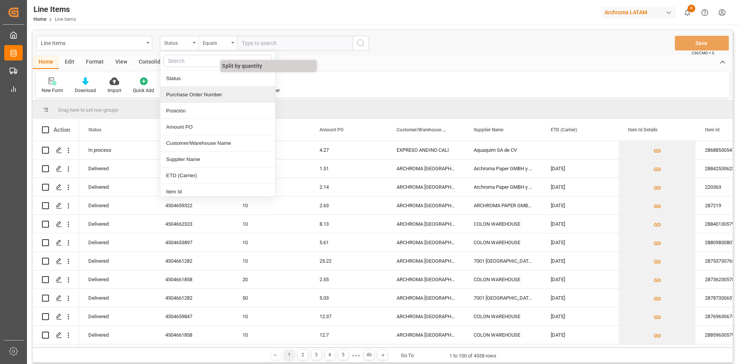
drag, startPoint x: 205, startPoint y: 93, endPoint x: 221, endPoint y: 83, distance: 18.7
click at [206, 94] on div "Purchase Order Number" at bounding box center [217, 95] width 115 height 16
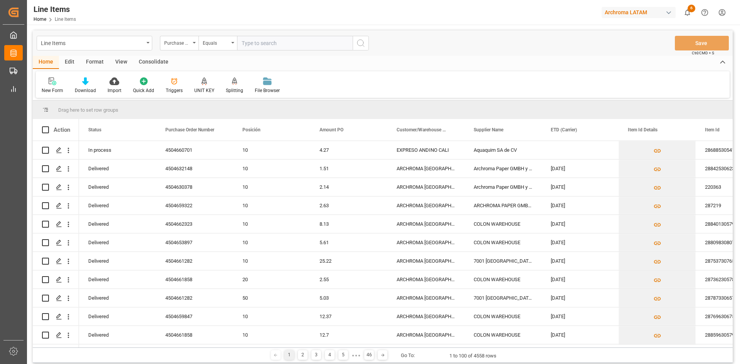
click at [256, 43] on input "text" at bounding box center [295, 43] width 116 height 15
paste input "4504660701"
type input "4504660701"
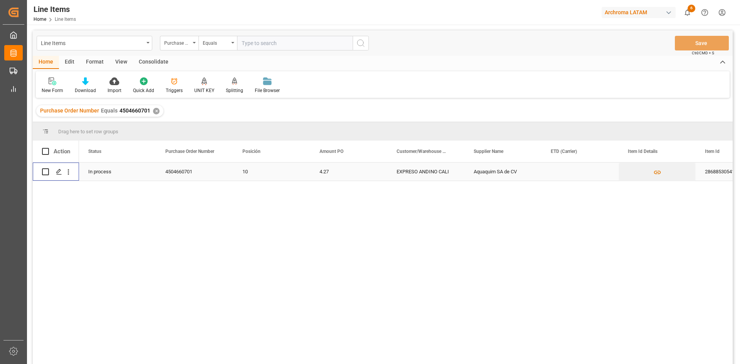
click at [47, 172] on input "Press Space to toggle row selection (unchecked)" at bounding box center [45, 172] width 7 height 7
checkbox input "true"
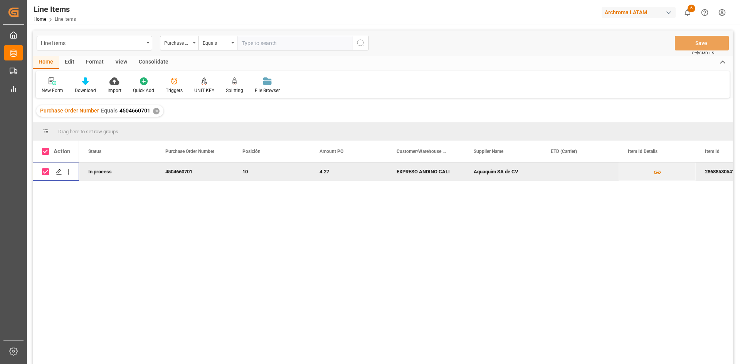
click at [143, 60] on div "Consolidate" at bounding box center [153, 62] width 41 height 13
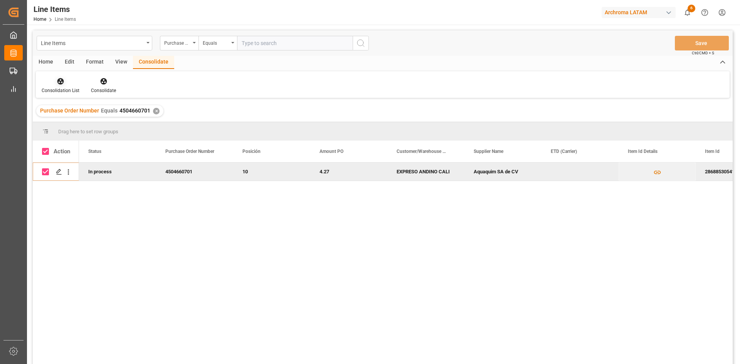
click at [57, 84] on icon at bounding box center [61, 82] width 8 height 8
click at [105, 111] on div "Line Items Purchase Order Number Equals Save Ctrl/CMD + S Home Edit Format View…" at bounding box center [383, 207] width 700 height 354
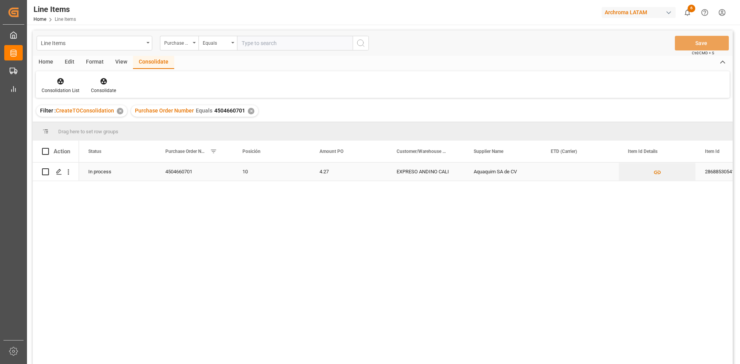
click at [46, 172] on input "Press Space to toggle row selection (unchecked)" at bounding box center [45, 172] width 7 height 7
checkbox input "true"
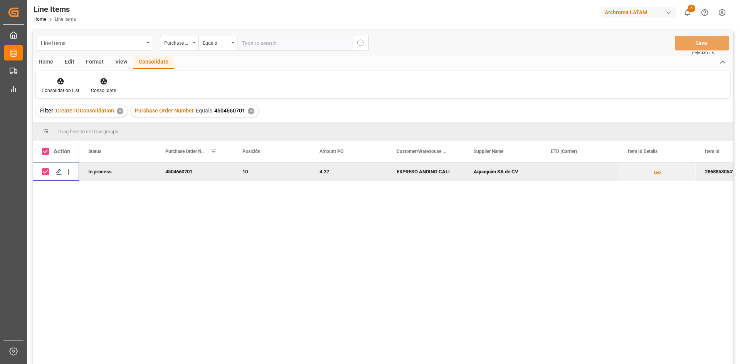
click at [98, 81] on div at bounding box center [103, 81] width 25 height 8
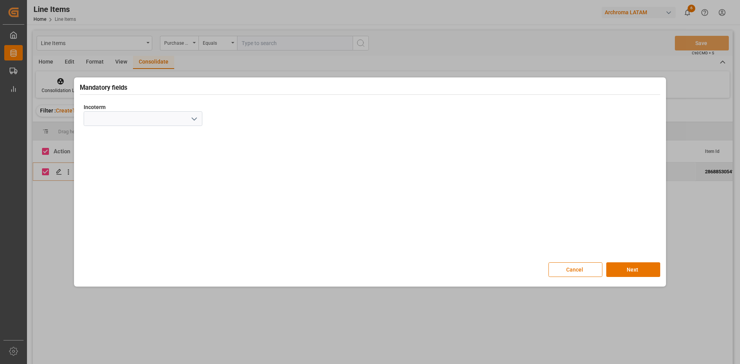
click at [196, 120] on icon "open menu" at bounding box center [194, 119] width 9 height 9
click at [109, 207] on div "CFR" at bounding box center [143, 205] width 118 height 17
type input "CFR"
click at [632, 266] on button "Next" at bounding box center [634, 270] width 54 height 15
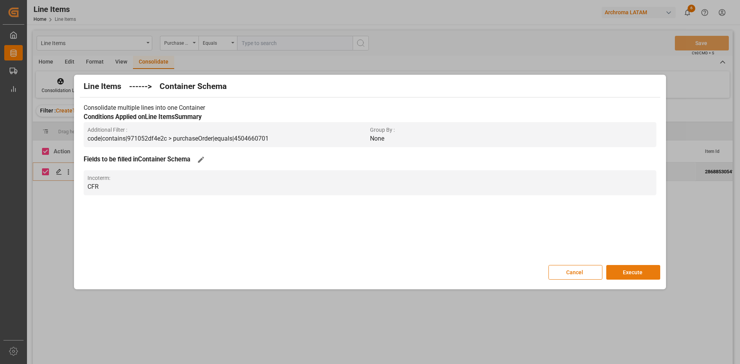
click at [629, 273] on button "Execute" at bounding box center [634, 272] width 54 height 15
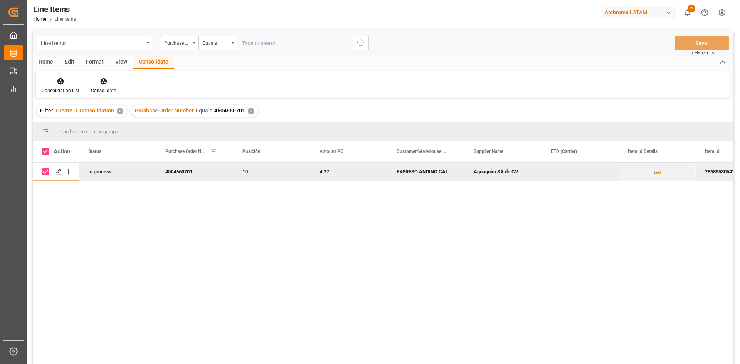
click at [114, 111] on div "Filter : CreateTOConsolidation ✕" at bounding box center [81, 111] width 91 height 12
click at [118, 111] on div "✕" at bounding box center [120, 111] width 7 height 7
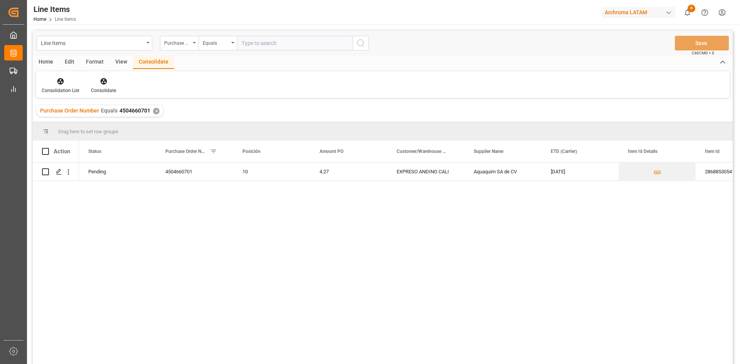
click at [155, 111] on div "✕" at bounding box center [156, 111] width 7 height 7
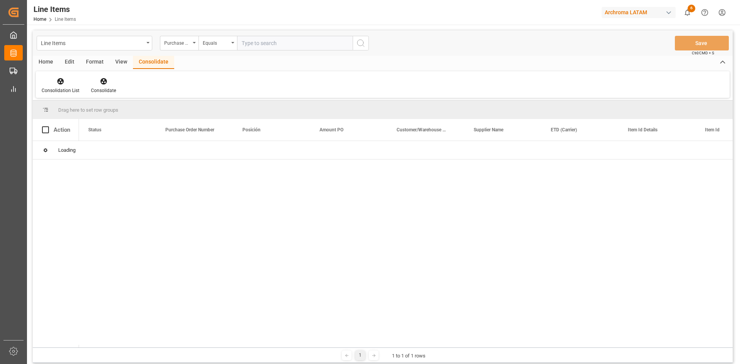
click at [275, 44] on input "text" at bounding box center [295, 43] width 116 height 15
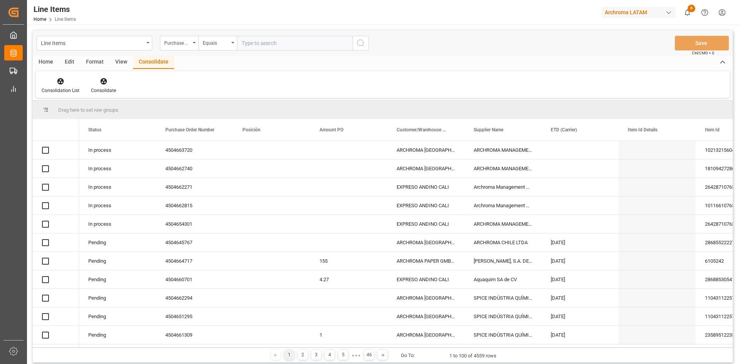
paste input "4504645767"
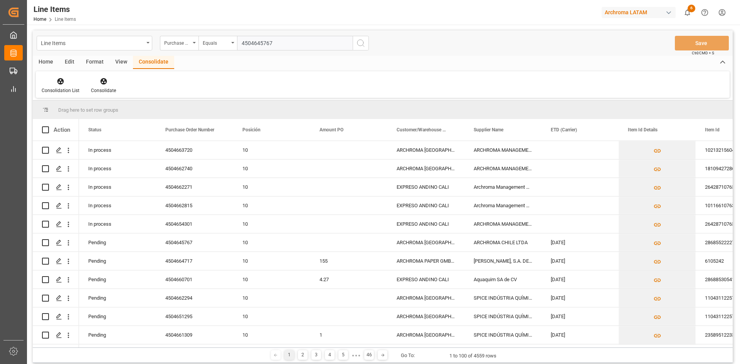
type input "4504645767"
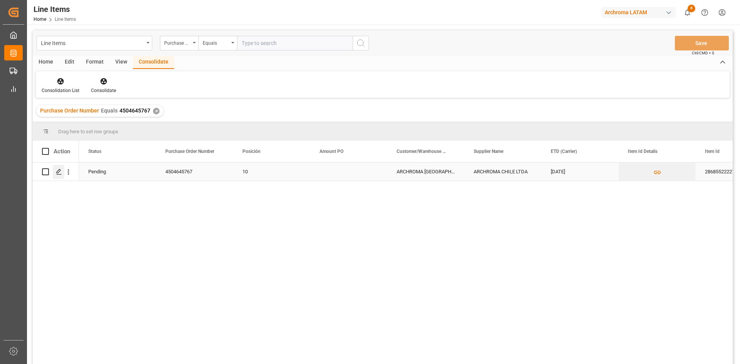
click at [59, 172] on icon "Press SPACE to select this row." at bounding box center [59, 172] width 6 height 6
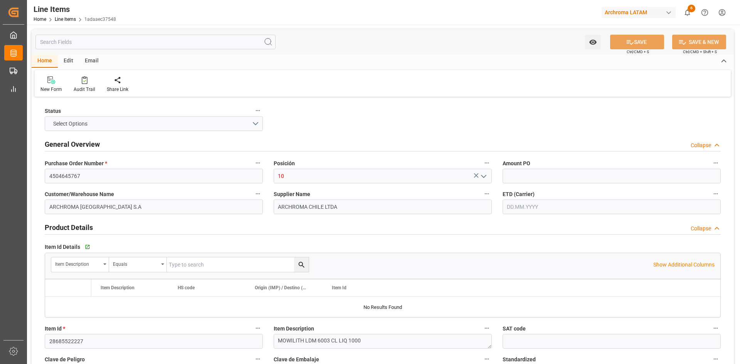
type input "3"
type input "3000"
type input "4920"
type input "07.10.2025"
type input "12.08.2025"
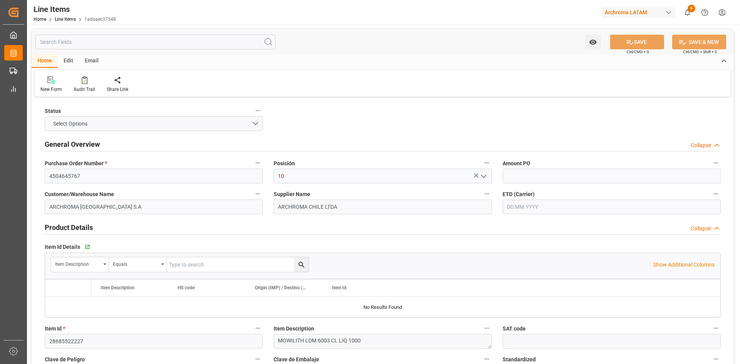
type input "07.10.2025 16:09"
type input "24.07.2025 16:55"
type input "18.07.2025"
type input "05.09.2025"
type input "10.10.2025"
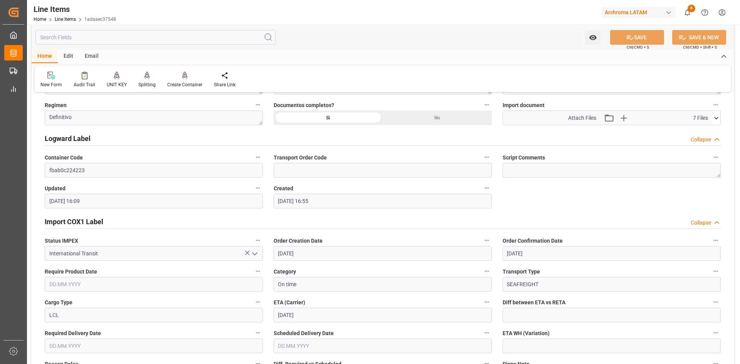
scroll to position [694, 0]
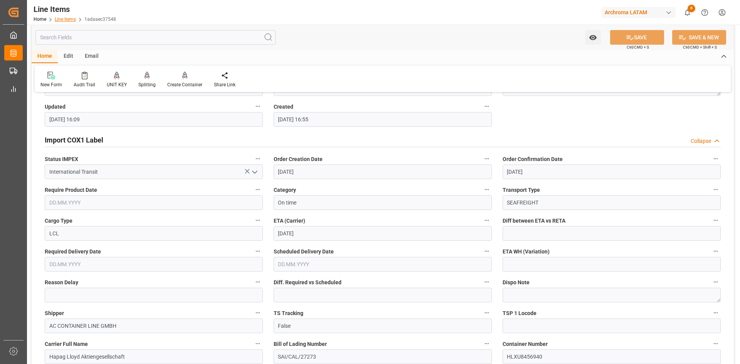
click at [69, 17] on link "Line Items" at bounding box center [65, 19] width 21 height 5
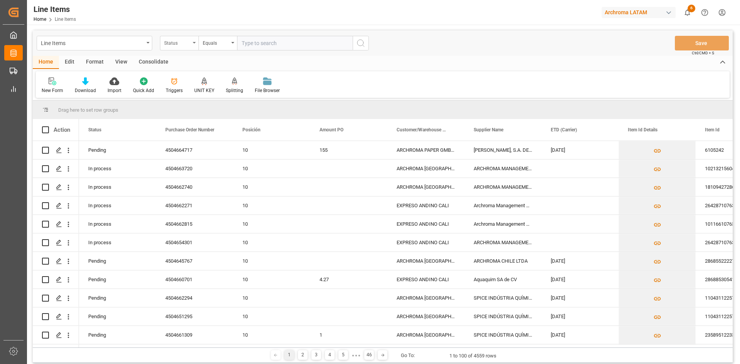
click at [187, 46] on div "Status" at bounding box center [177, 42] width 26 height 9
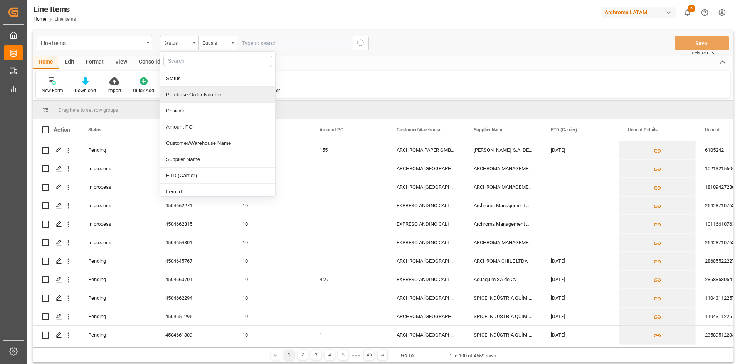
click at [195, 95] on div "Purchase Order Number" at bounding box center [217, 95] width 115 height 16
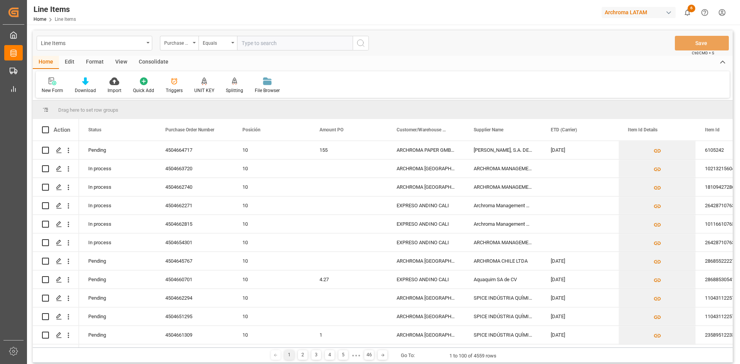
click at [267, 43] on input "text" at bounding box center [295, 43] width 116 height 15
paste input "4504648509"
type input "4504648509"
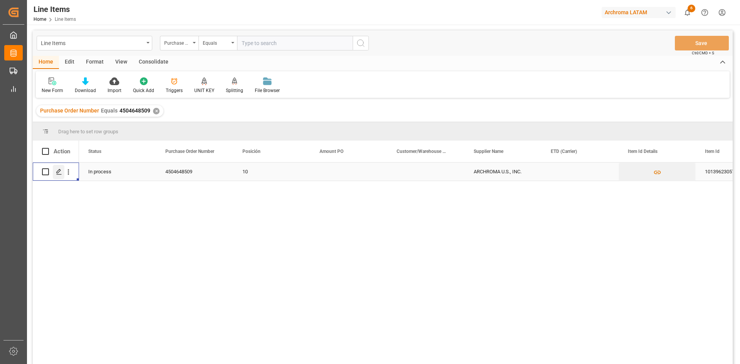
click at [57, 168] on div "Press SPACE to select this row." at bounding box center [59, 172] width 12 height 14
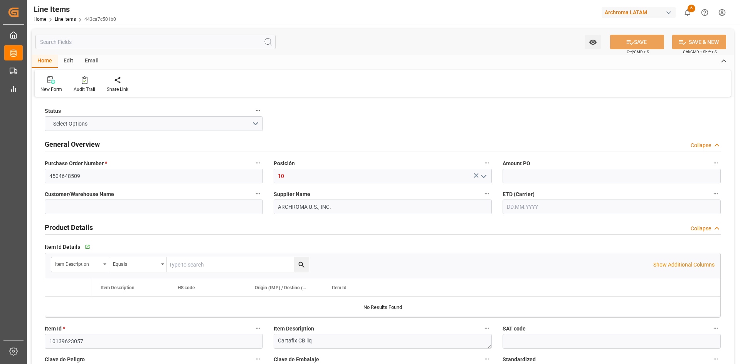
type input "12352400"
type input "5000"
type input "3809929999"
type input "18.09.2025 18:25"
type input "30.07.2025 16:41"
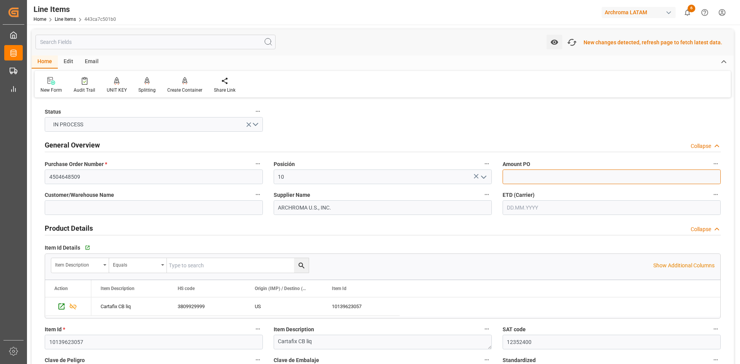
click at [558, 177] on input "text" at bounding box center [612, 177] width 218 height 15
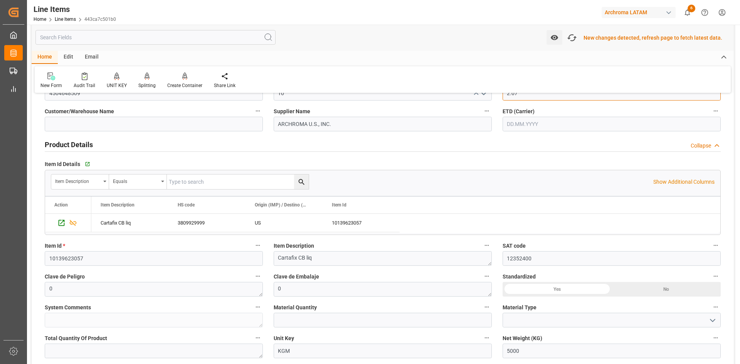
scroll to position [193, 0]
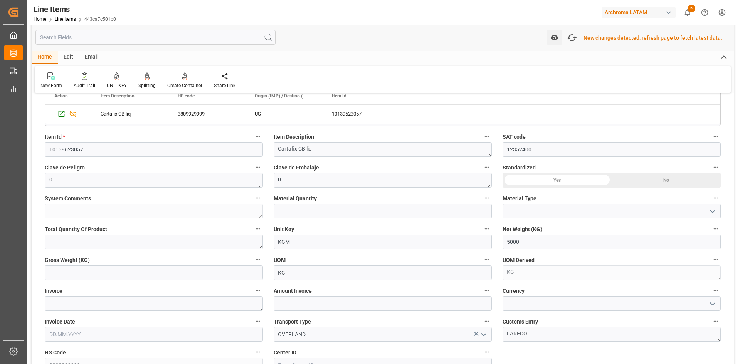
type input "2.07"
click at [320, 207] on input "text" at bounding box center [383, 211] width 218 height 15
type input "5"
drag, startPoint x: 539, startPoint y: 214, endPoint x: 560, endPoint y: 214, distance: 20.8
click at [540, 214] on input at bounding box center [612, 211] width 218 height 15
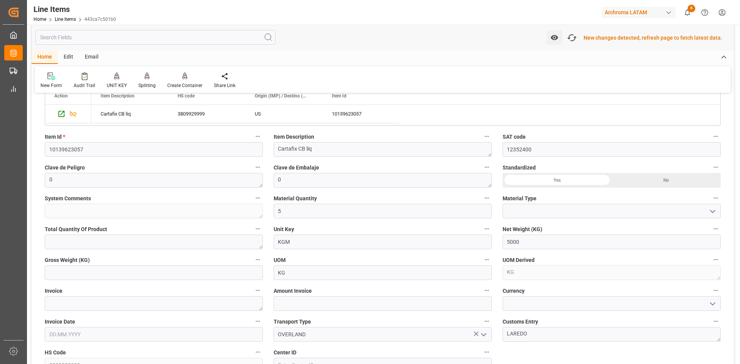
drag, startPoint x: 715, startPoint y: 215, endPoint x: 704, endPoint y: 218, distance: 11.9
click at [716, 215] on icon "open menu" at bounding box center [712, 211] width 9 height 9
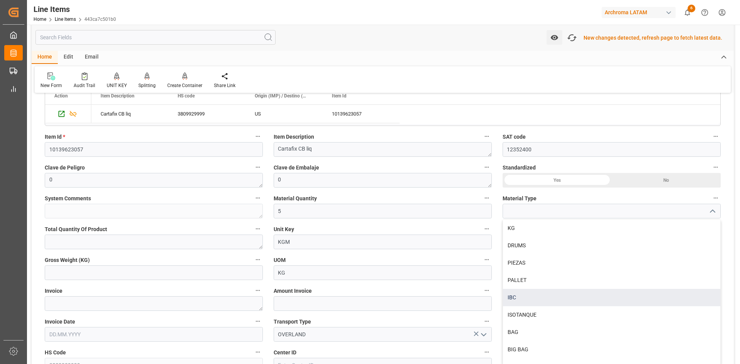
click at [534, 299] on div "IBC" at bounding box center [611, 297] width 217 height 17
type input "IBC"
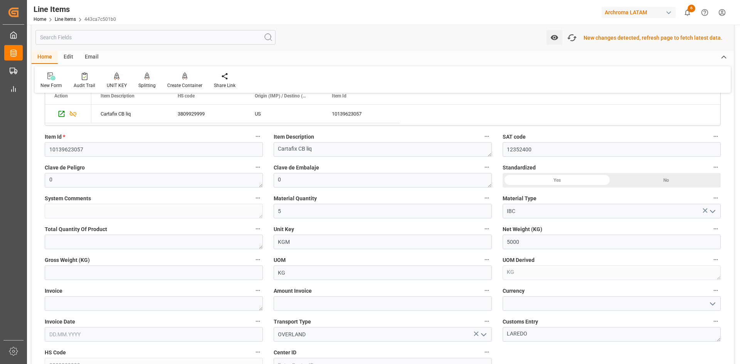
scroll to position [231, 0]
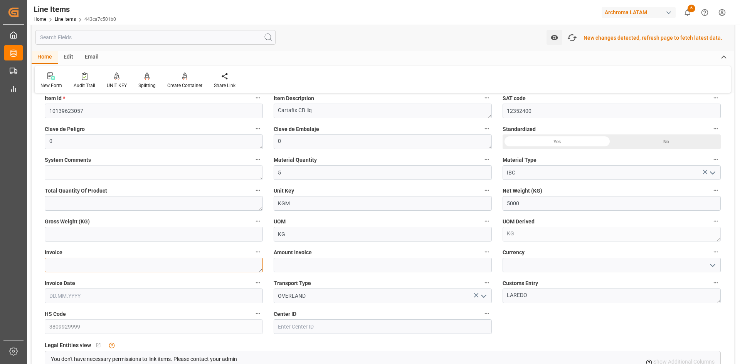
click at [82, 265] on textarea at bounding box center [154, 265] width 218 height 15
paste textarea "9021167861"
type textarea "9021167861"
click at [159, 290] on input "text" at bounding box center [154, 296] width 218 height 15
click at [52, 182] on button "Previous Month" at bounding box center [51, 183] width 5 height 5
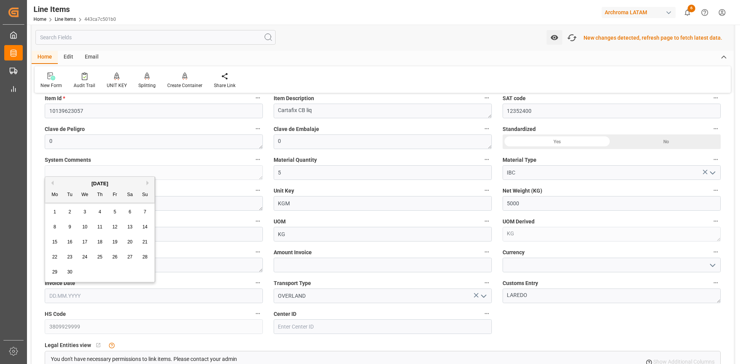
click at [89, 258] on div "24" at bounding box center [85, 257] width 10 height 9
type input "24.09.2025"
drag, startPoint x: 544, startPoint y: 270, endPoint x: 552, endPoint y: 270, distance: 8.1
click at [545, 270] on input at bounding box center [612, 265] width 218 height 15
click at [712, 265] on icon "open menu" at bounding box center [712, 265] width 9 height 9
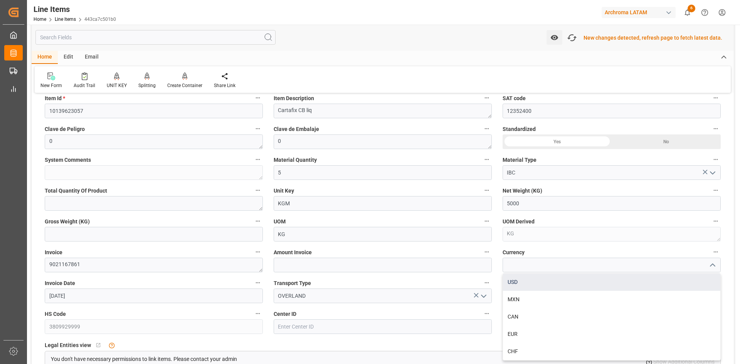
click at [542, 287] on div "USD" at bounding box center [611, 282] width 217 height 17
type input "USD"
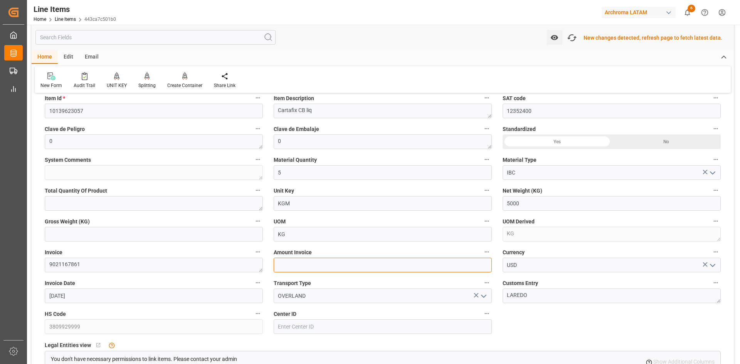
click at [366, 266] on input "text" at bounding box center [383, 265] width 218 height 15
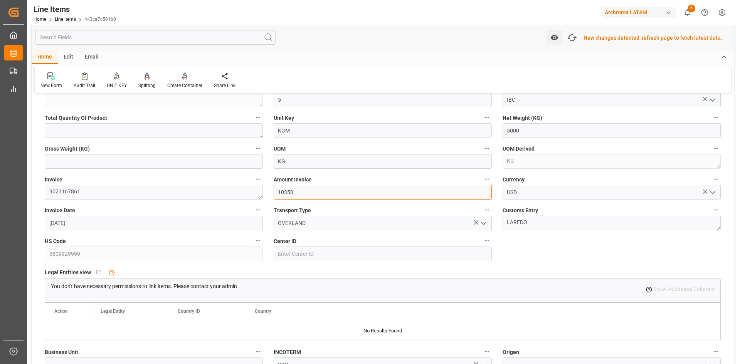
scroll to position [309, 0]
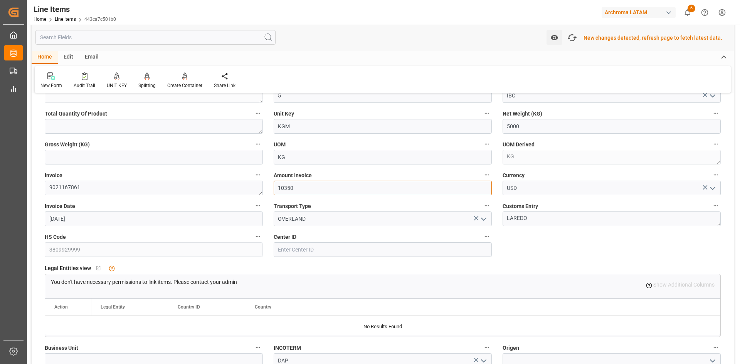
type input "10350"
click at [300, 250] on input at bounding box center [383, 250] width 218 height 15
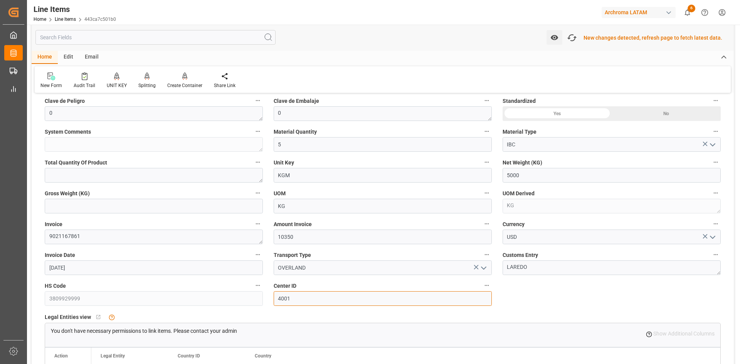
scroll to position [193, 0]
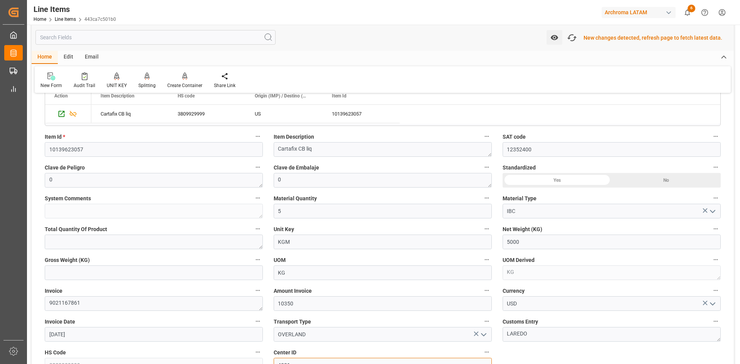
type input "4001"
click at [98, 274] on input "text" at bounding box center [154, 273] width 218 height 15
click at [101, 271] on input "text" at bounding box center [154, 273] width 218 height 15
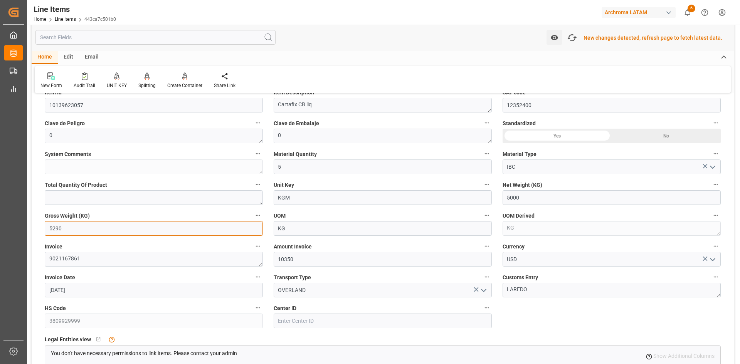
scroll to position [347, 0]
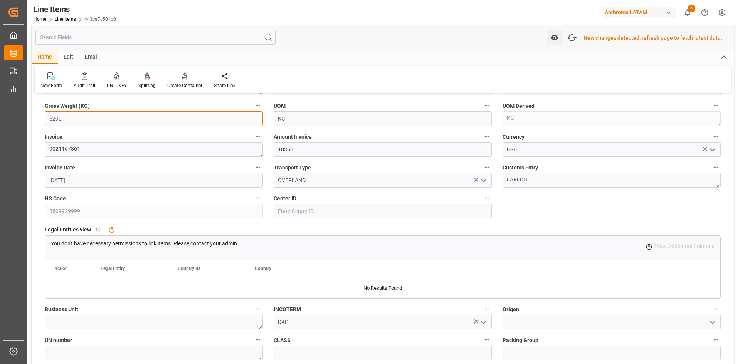
type input "5290"
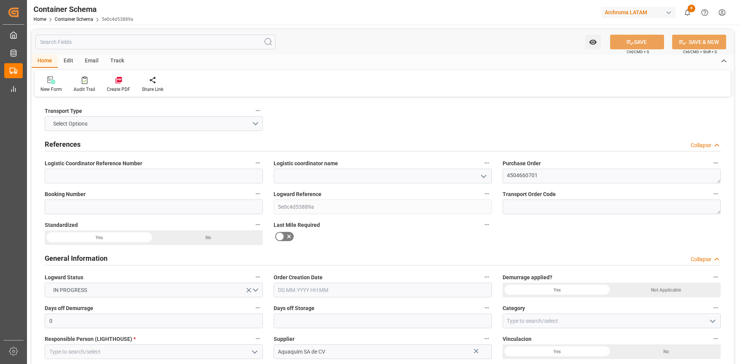
type input "0"
type input "1"
type input "3"
type input "3000"
type input "3168"
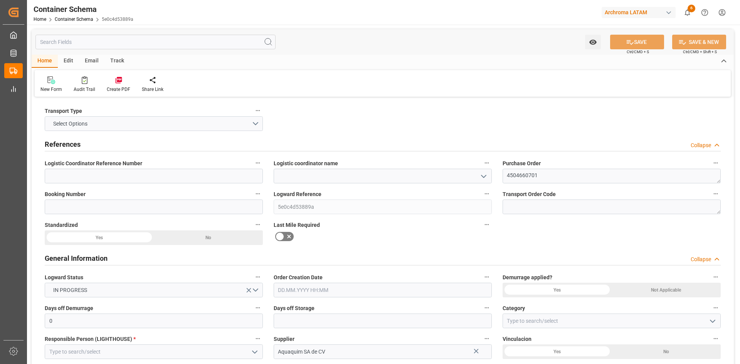
type input "0"
type input "[DATE]"
type input "07.10.2025 15:42"
type input "[DATE]"
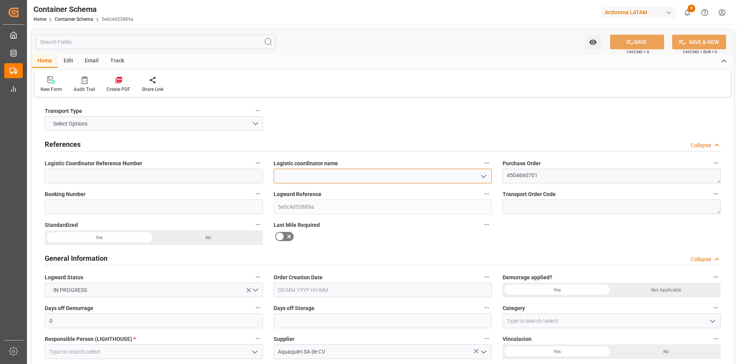
click at [391, 177] on input at bounding box center [383, 176] width 218 height 15
click at [487, 179] on icon "open menu" at bounding box center [483, 176] width 9 height 9
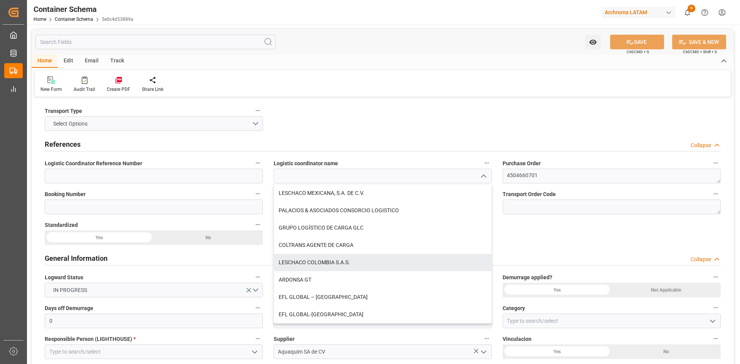
click at [351, 263] on div "LESCHACO COLOMBIA S.A.S." at bounding box center [382, 262] width 217 height 17
type input "LESCHACO COLOMBIA S.A.S."
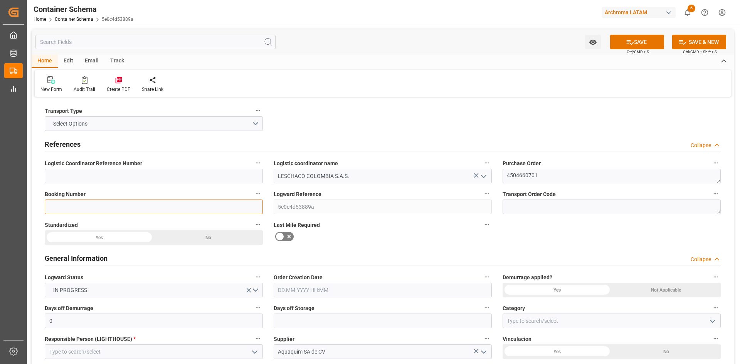
click at [99, 204] on input at bounding box center [154, 207] width 218 height 15
paste input "25/1037PCM"
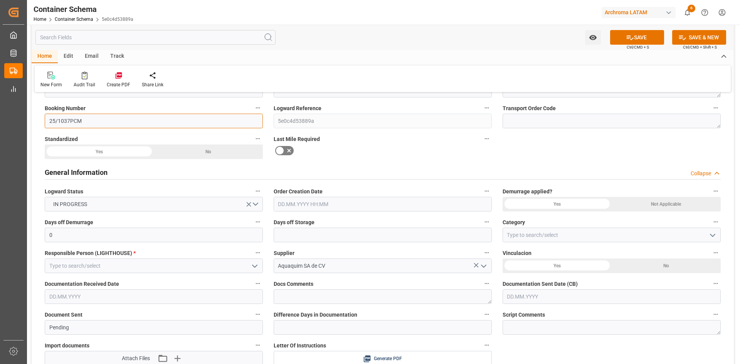
scroll to position [116, 0]
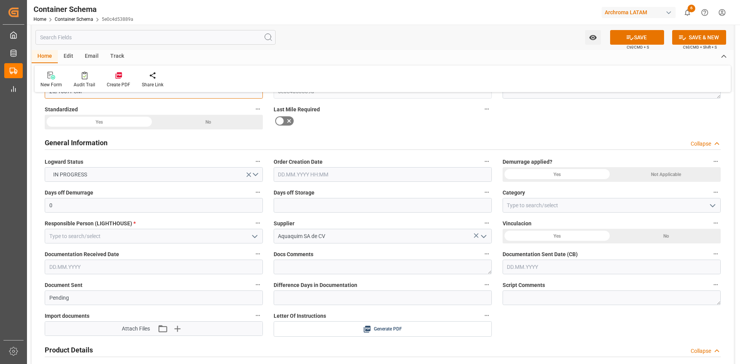
type input "25/1037PCM"
click at [379, 173] on input "text" at bounding box center [383, 174] width 218 height 15
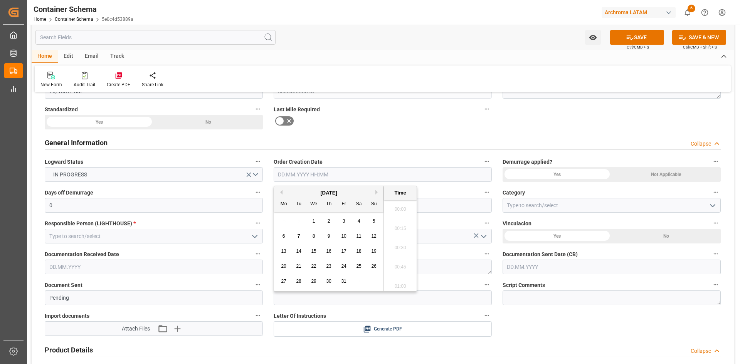
scroll to position [697, 0]
click at [302, 192] on div "[DATE]" at bounding box center [329, 193] width 110 height 8
click at [283, 236] on span "6" at bounding box center [284, 236] width 3 height 5
type input "06.10.2025 00:00"
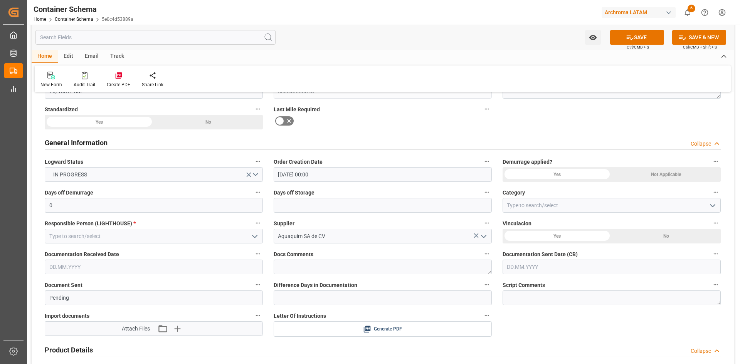
click at [659, 175] on div "Not Applicable" at bounding box center [666, 174] width 109 height 15
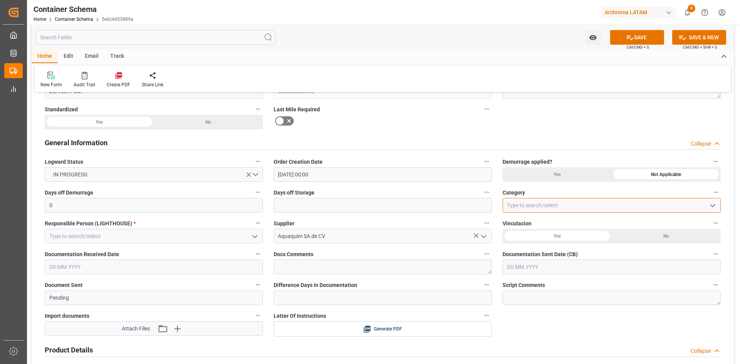
click at [564, 209] on input at bounding box center [612, 205] width 218 height 15
click at [707, 209] on button "open menu" at bounding box center [712, 206] width 12 height 12
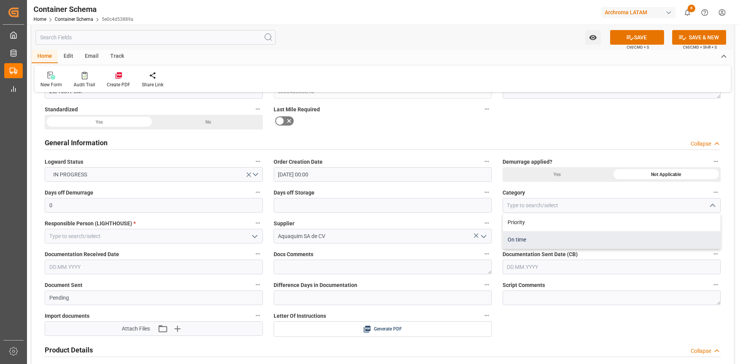
click at [540, 237] on div "On time" at bounding box center [611, 239] width 217 height 17
type input "On time"
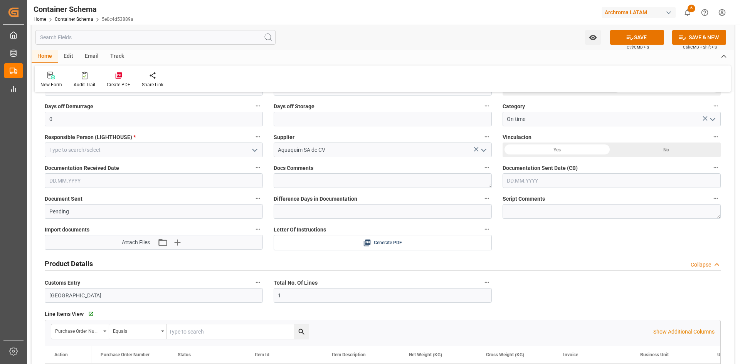
scroll to position [231, 0]
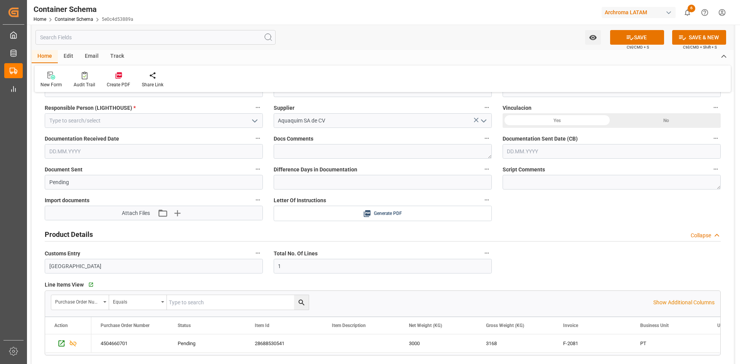
click at [646, 118] on div "No" at bounding box center [666, 120] width 109 height 15
click at [98, 150] on input "text" at bounding box center [154, 151] width 218 height 15
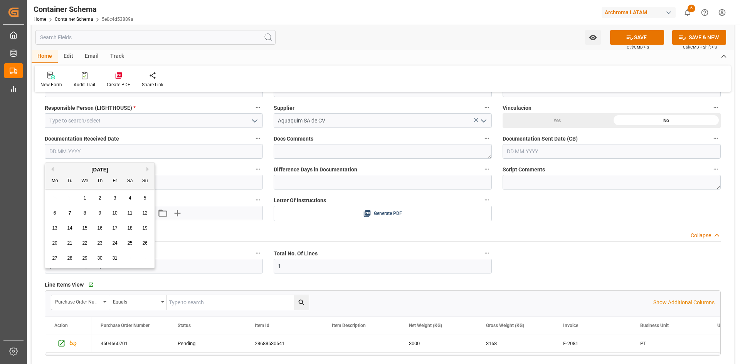
click at [62, 196] on div "29 30 1 2 3 4 5" at bounding box center [99, 198] width 105 height 15
click at [55, 212] on span "6" at bounding box center [55, 213] width 3 height 5
type input "[DATE]"
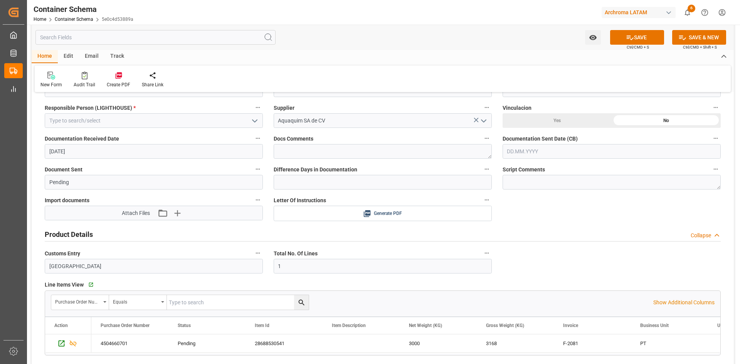
drag, startPoint x: 547, startPoint y: 151, endPoint x: 553, endPoint y: 158, distance: 8.7
click at [547, 151] on input "text" at bounding box center [612, 151] width 218 height 15
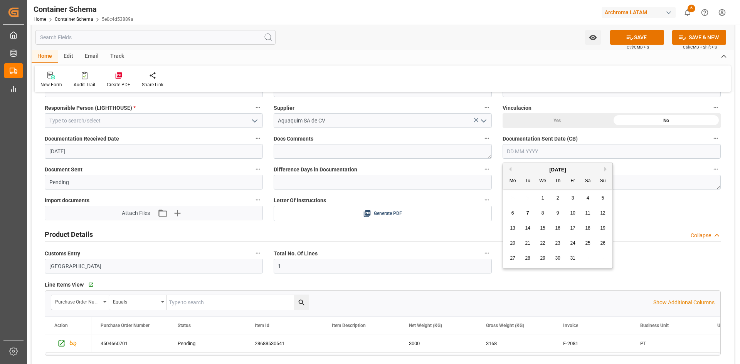
click at [528, 208] on div "6 7 8 9 10 11 12" at bounding box center [558, 213] width 105 height 15
click at [528, 213] on span "7" at bounding box center [528, 213] width 3 height 5
type input "[DATE]"
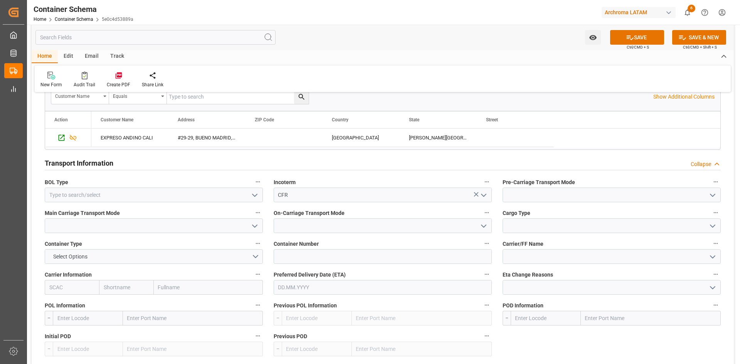
scroll to position [656, 0]
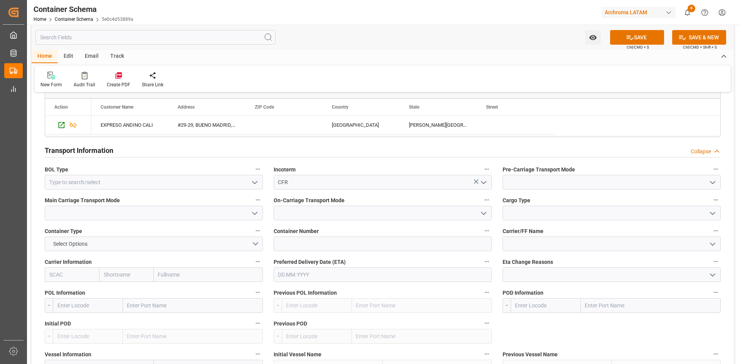
click at [256, 185] on icon "open menu" at bounding box center [254, 182] width 9 height 9
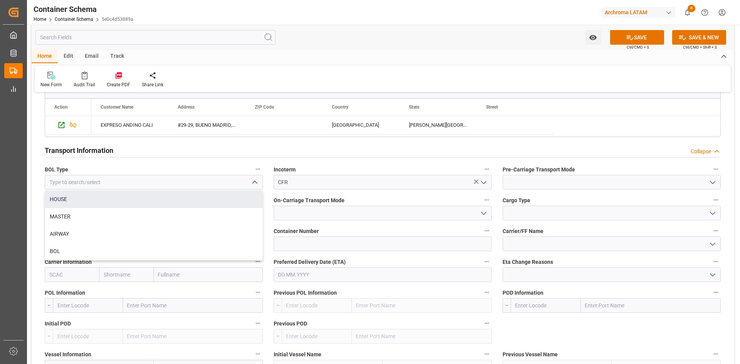
click at [113, 201] on div "HOUSE" at bounding box center [153, 199] width 217 height 17
type input "HOUSE"
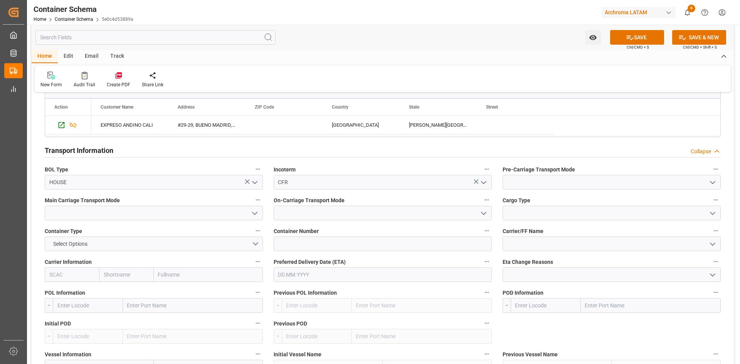
click at [717, 183] on icon "open menu" at bounding box center [712, 182] width 9 height 9
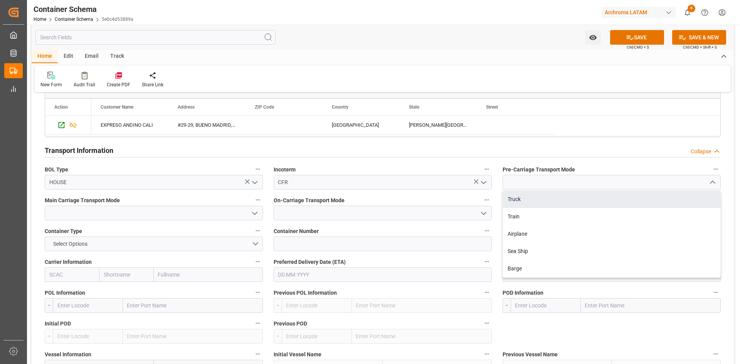
click at [540, 199] on div "Truck" at bounding box center [611, 199] width 217 height 17
type input "Truck"
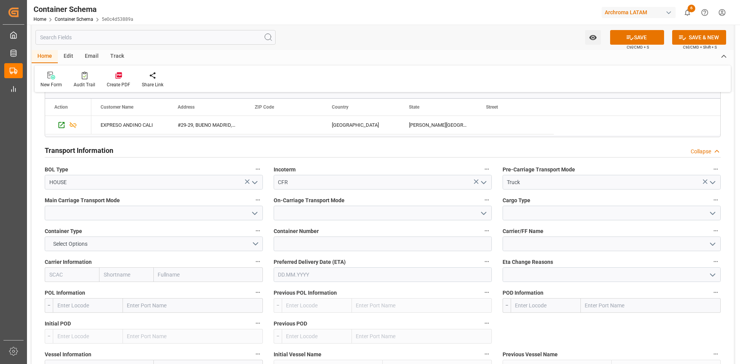
click at [256, 214] on icon "open menu" at bounding box center [254, 213] width 9 height 9
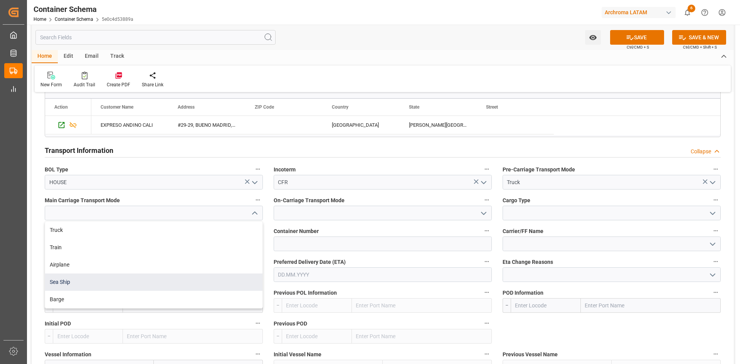
click at [74, 285] on div "Sea Ship" at bounding box center [153, 282] width 217 height 17
type input "Sea Ship"
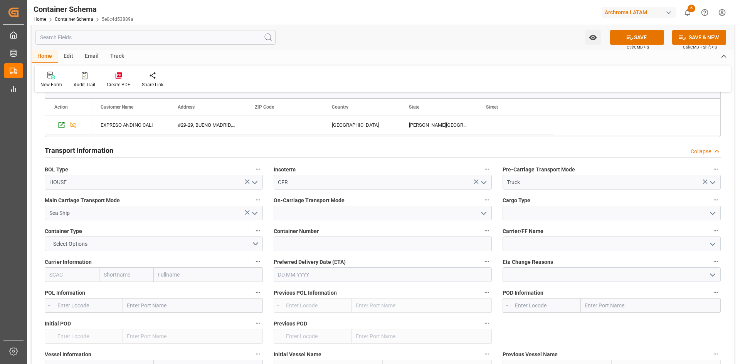
click at [484, 214] on icon "open menu" at bounding box center [483, 213] width 9 height 9
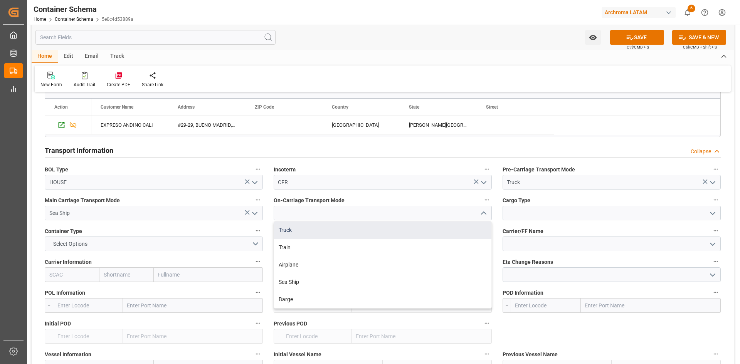
click at [300, 234] on div "Truck" at bounding box center [382, 230] width 217 height 17
type input "Truck"
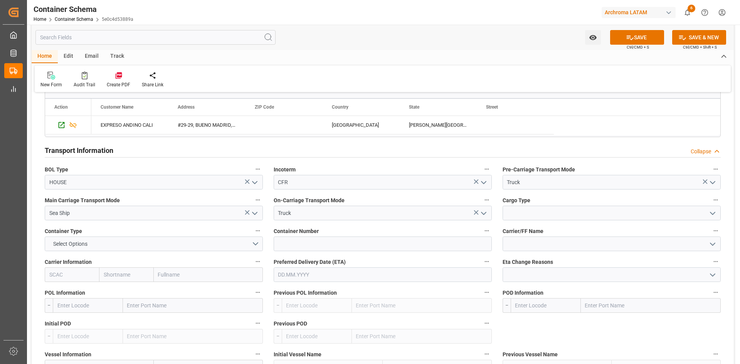
click at [713, 211] on icon "open menu" at bounding box center [712, 213] width 9 height 9
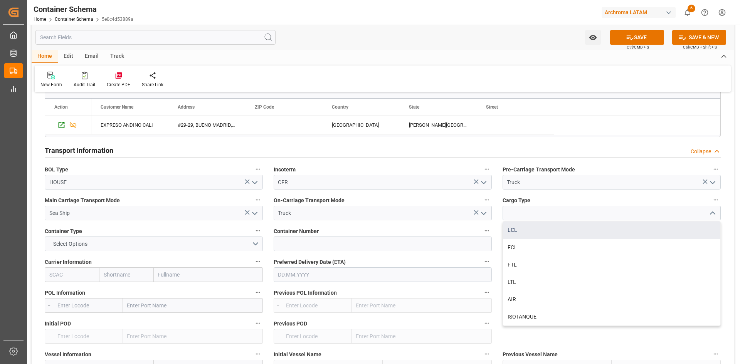
click at [519, 234] on div "LCL" at bounding box center [611, 230] width 217 height 17
type input "LCL"
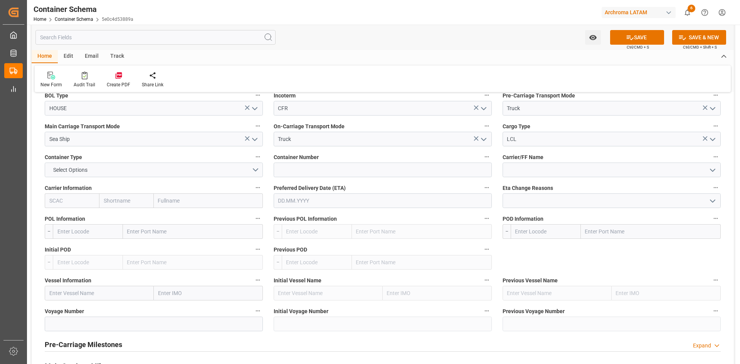
scroll to position [733, 0]
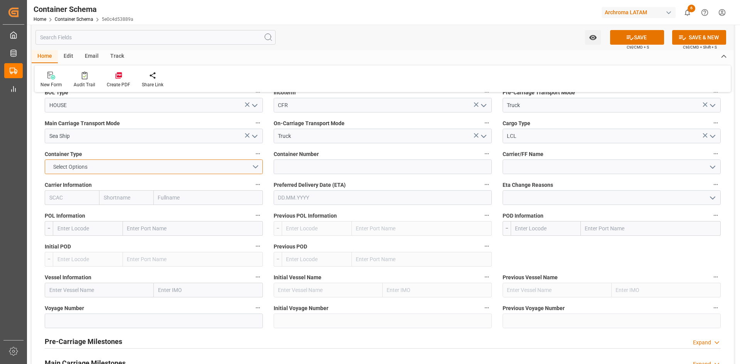
click at [256, 168] on button "Select Options" at bounding box center [154, 167] width 218 height 15
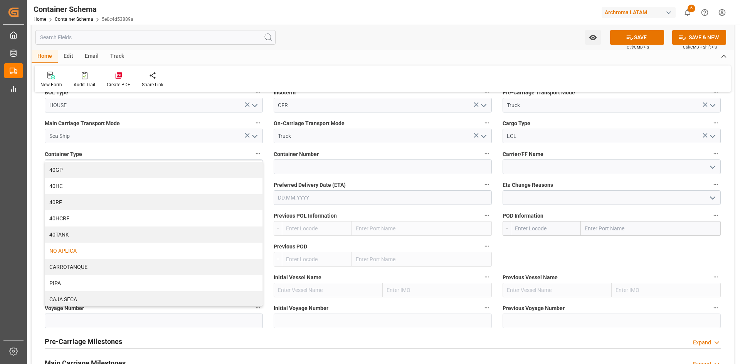
scroll to position [49, 0]
click at [78, 251] on div "NO APLICA" at bounding box center [153, 249] width 217 height 16
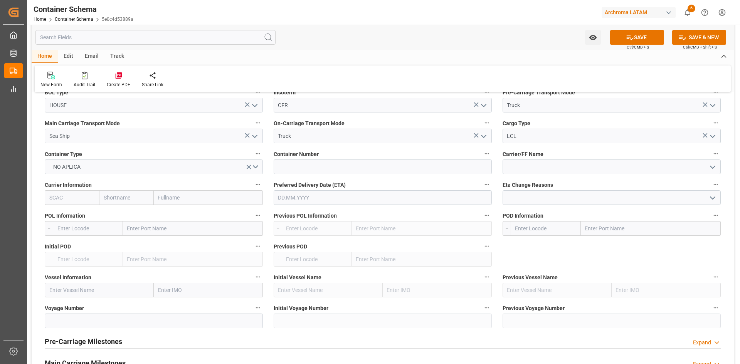
click at [176, 199] on input "text" at bounding box center [208, 198] width 109 height 15
click at [140, 228] on input "text" at bounding box center [193, 228] width 140 height 15
type input "VERACRUZ"
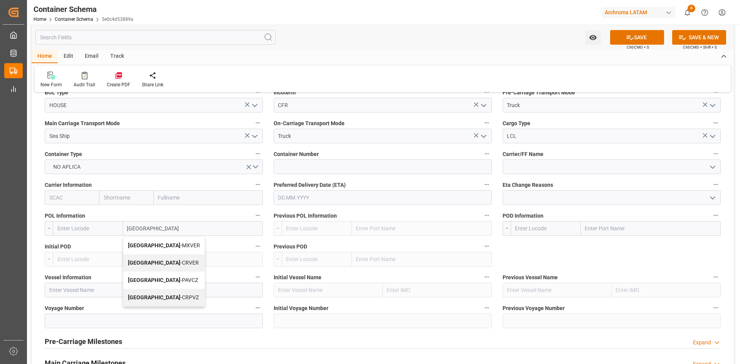
click at [168, 246] on span "Veracruz - MXVER" at bounding box center [164, 246] width 72 height 6
type input "MXVER"
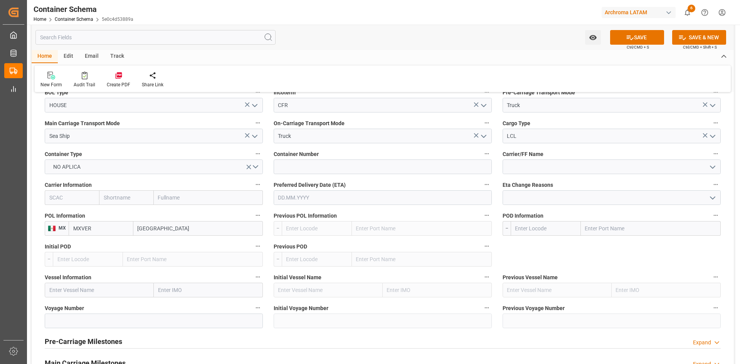
type input "Veracruz"
click at [603, 226] on input "text" at bounding box center [651, 228] width 140 height 15
type input "CARTAGENA"
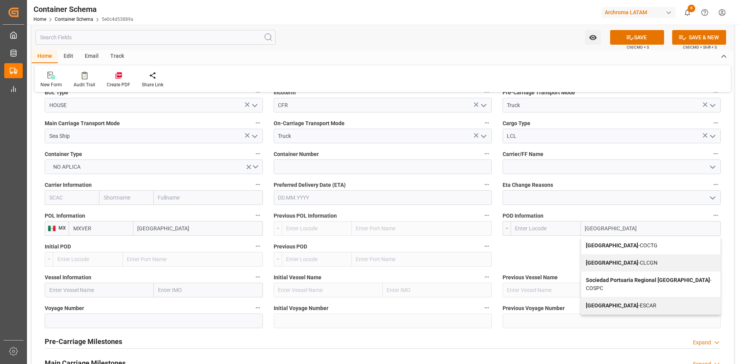
click at [615, 244] on span "Cartagena - COCTG" at bounding box center [622, 246] width 72 height 6
type input "COCTG"
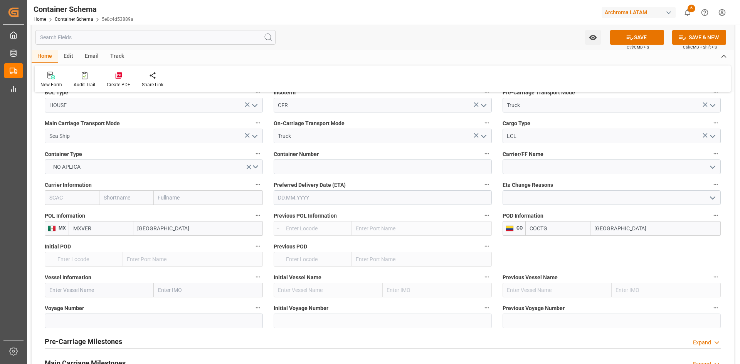
scroll to position [771, 0]
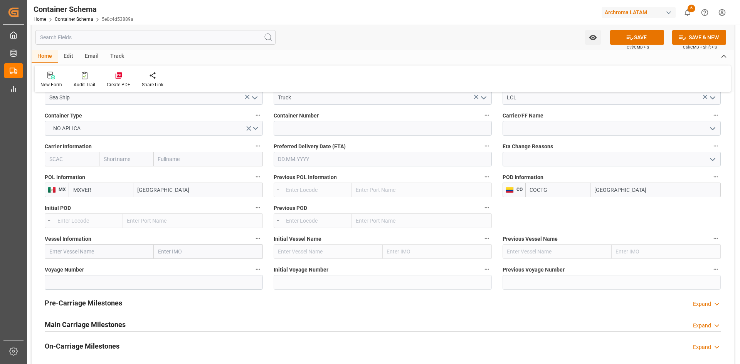
type input "Cartagena"
click at [98, 248] on input "text" at bounding box center [99, 251] width 109 height 15
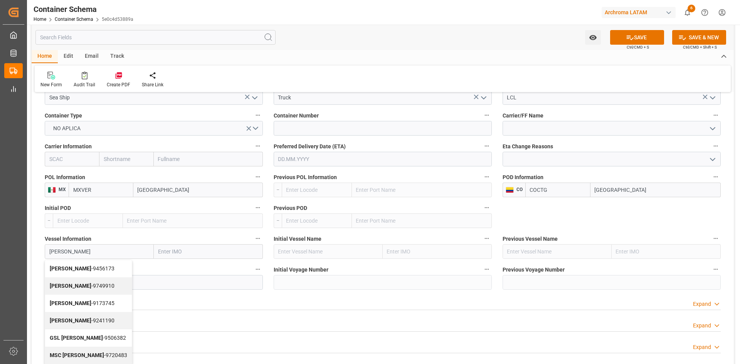
click at [89, 320] on span "CHLOE D - 9241190" at bounding box center [82, 321] width 65 height 6
type input "CHLOE D"
type input "9241190"
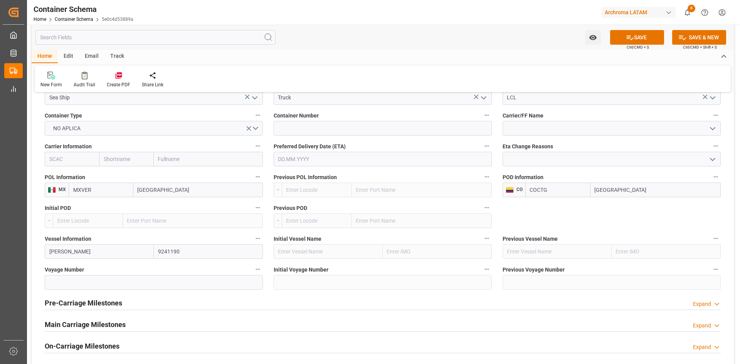
type input "CHLOE D"
click at [151, 284] on input at bounding box center [154, 282] width 218 height 15
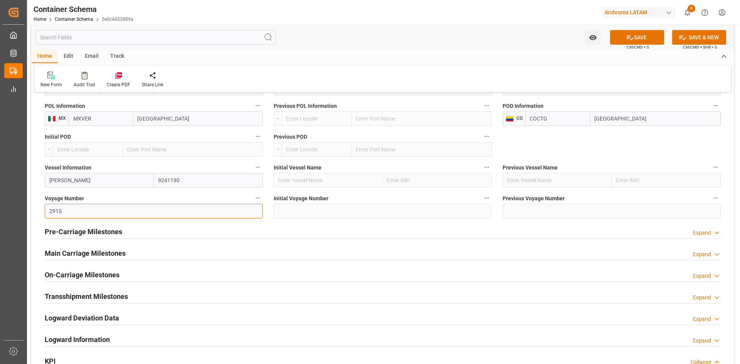
scroll to position [848, 0]
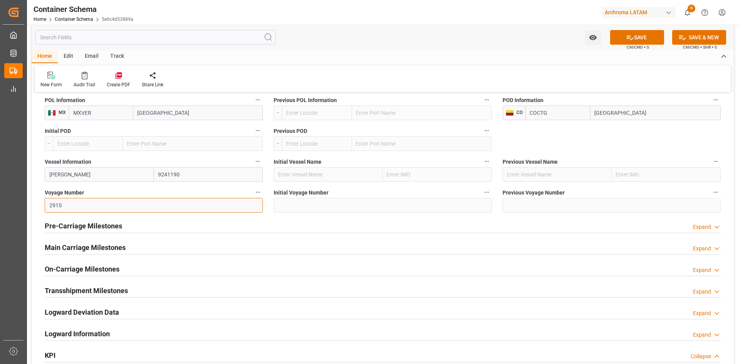
type input "291S"
click at [105, 251] on h2 "Main Carriage Milestones" at bounding box center [85, 248] width 81 height 10
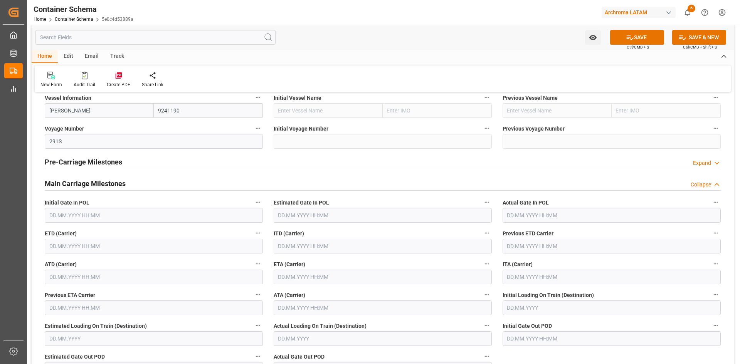
scroll to position [926, 0]
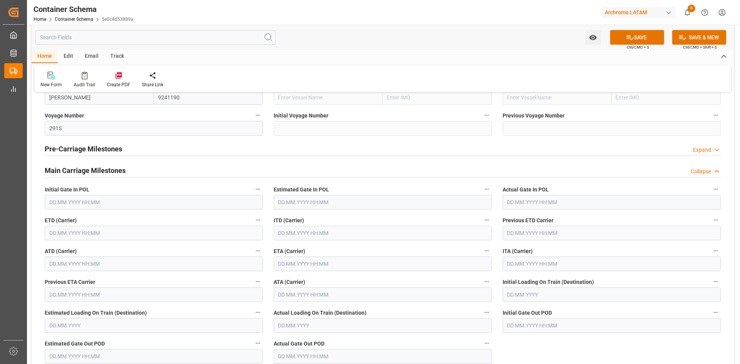
click at [117, 238] on input "text" at bounding box center [154, 233] width 218 height 15
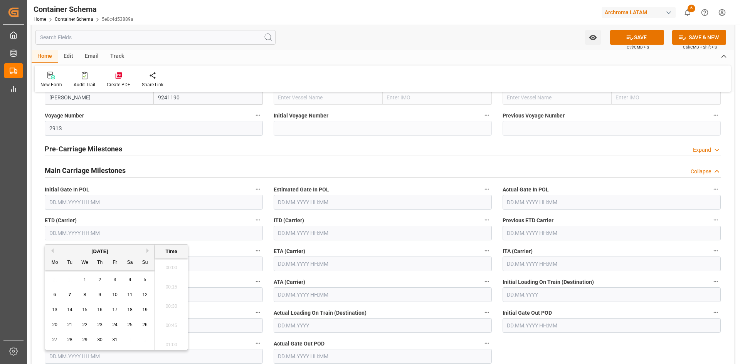
scroll to position [735, 0]
click at [51, 250] on button "Previous Month" at bounding box center [51, 251] width 5 height 5
click at [126, 328] on div "27" at bounding box center [130, 325] width 10 height 9
type input "27.09.2025 00:00"
click at [373, 263] on input "text" at bounding box center [383, 264] width 218 height 15
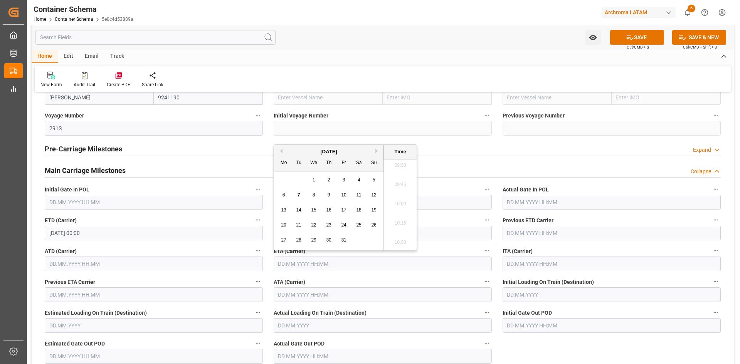
click at [375, 195] on span "12" at bounding box center [373, 194] width 5 height 5
type input "12.10.2025 00:00"
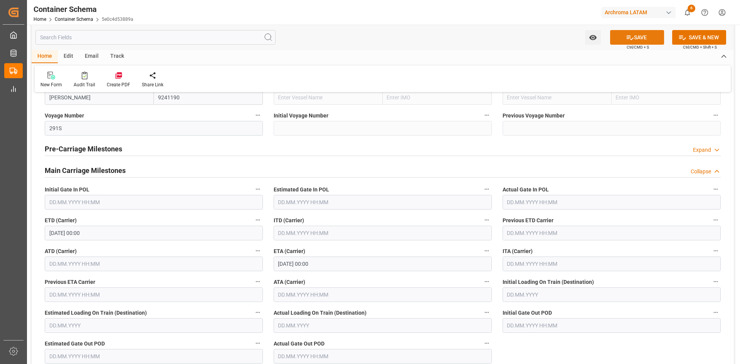
click at [643, 38] on button "SAVE" at bounding box center [637, 37] width 54 height 15
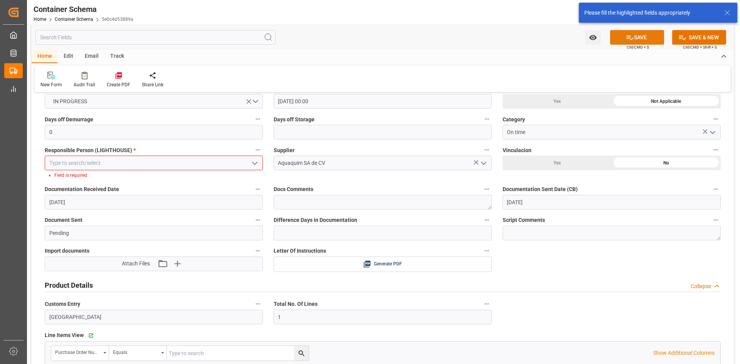
scroll to position [158, 0]
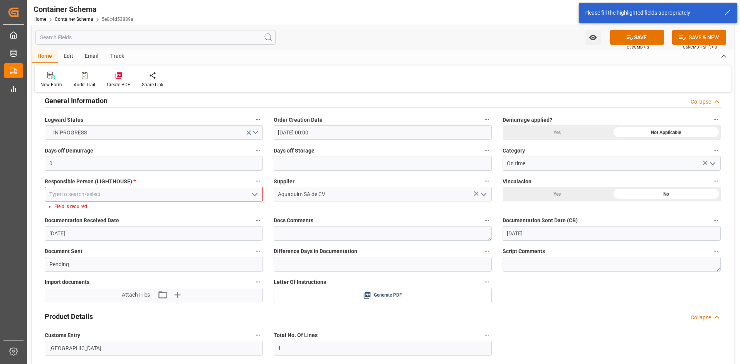
click at [256, 192] on icon "open menu" at bounding box center [254, 194] width 9 height 9
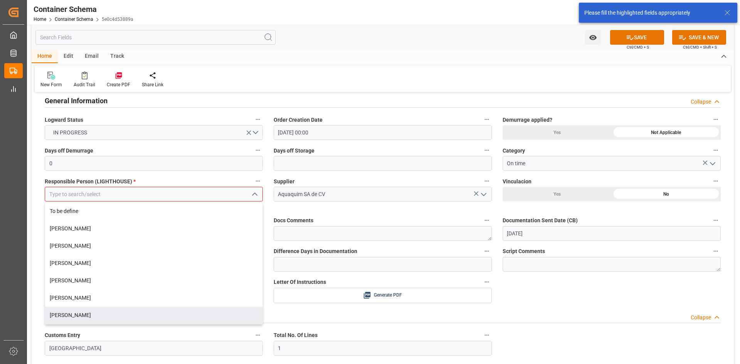
click at [84, 310] on div "[PERSON_NAME]" at bounding box center [153, 315] width 217 height 17
type input "[PERSON_NAME]"
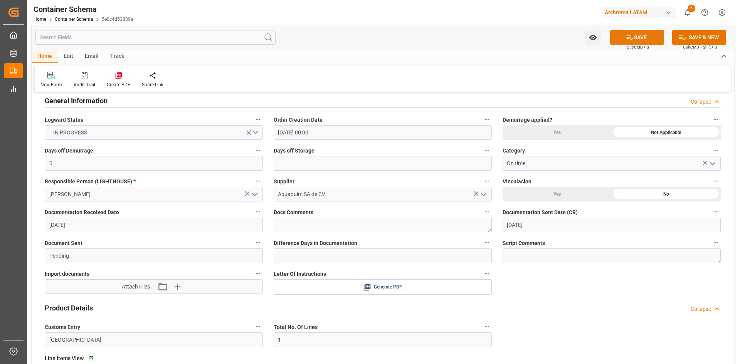
click at [630, 34] on icon at bounding box center [630, 38] width 8 height 8
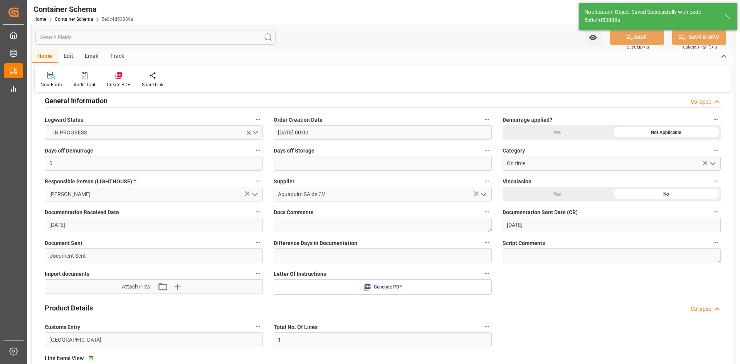
type input "Document Sent"
type input "COCTG"
type input "Cartagena"
type input "CHLOE D"
type input "9241190"
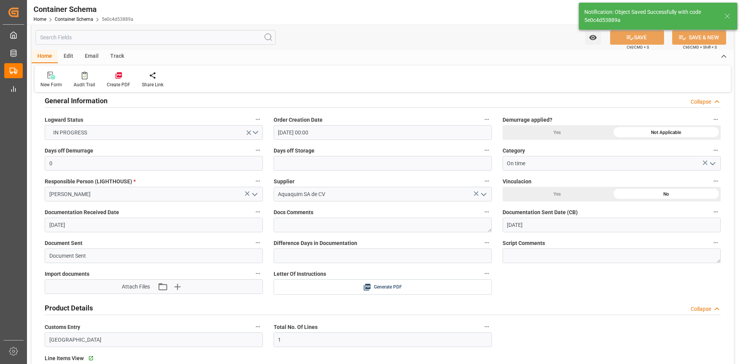
type input "291S"
type input "07.10.2025 16:02"
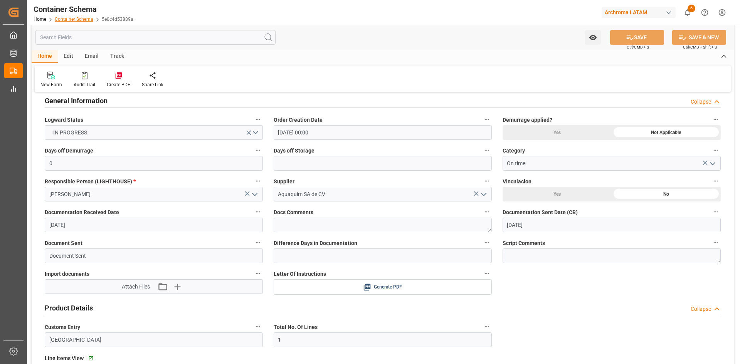
click at [68, 17] on link "Container Schema" at bounding box center [74, 19] width 39 height 5
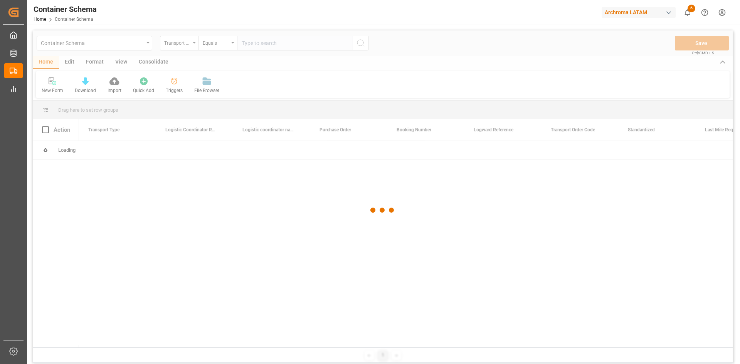
click at [185, 46] on div at bounding box center [383, 210] width 700 height 360
click at [187, 46] on div "Transport Type" at bounding box center [177, 42] width 26 height 9
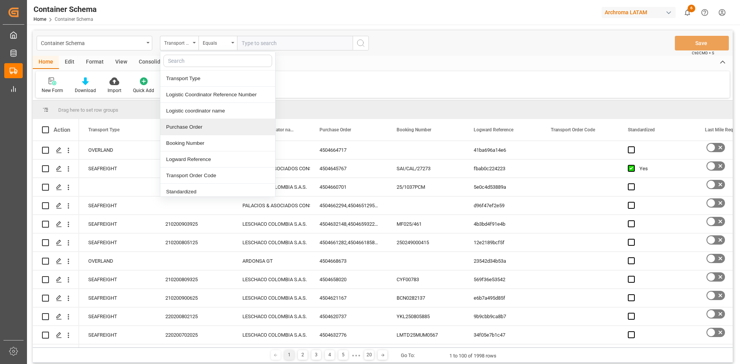
click at [215, 129] on div "Purchase Order" at bounding box center [217, 127] width 115 height 16
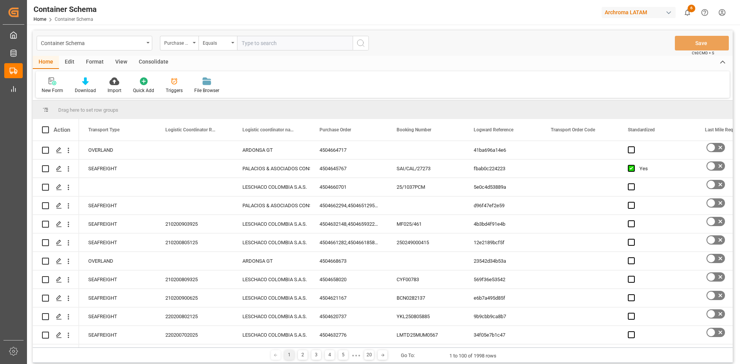
click at [264, 42] on input "text" at bounding box center [295, 43] width 116 height 15
paste input "4504645767"
type input "4504645767"
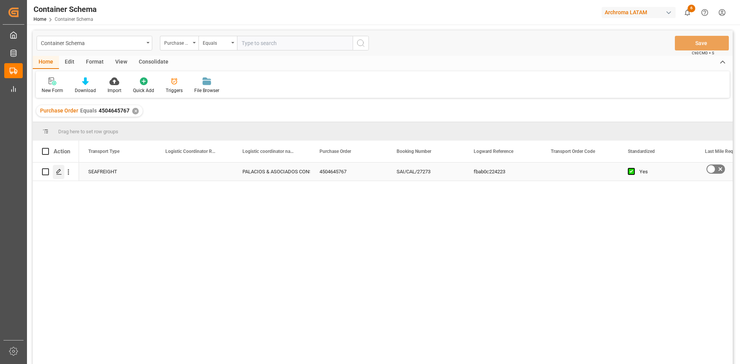
click at [61, 170] on icon "Press SPACE to select this row." at bounding box center [59, 172] width 6 height 6
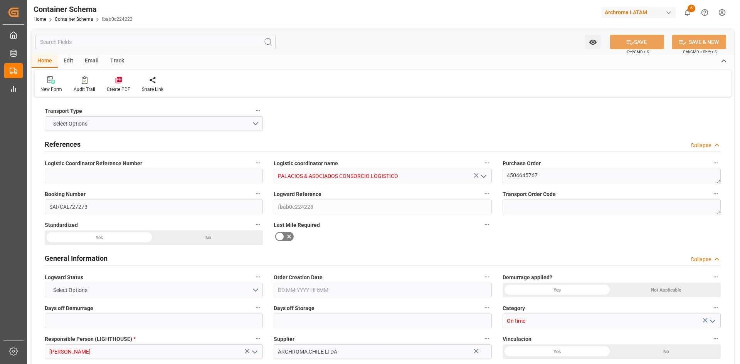
type input "0"
type input "1"
type input "3"
type input "3000"
type input "0"
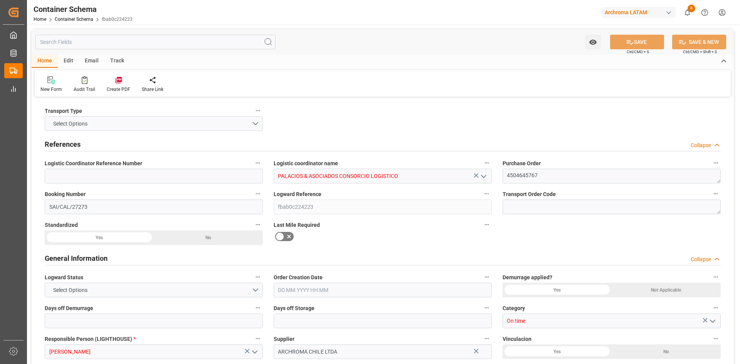
type input "Hapag Lloyd"
type input "Hapag Lloyd Aktiengesellschaft"
type input "CLSAI"
type input "PECLL"
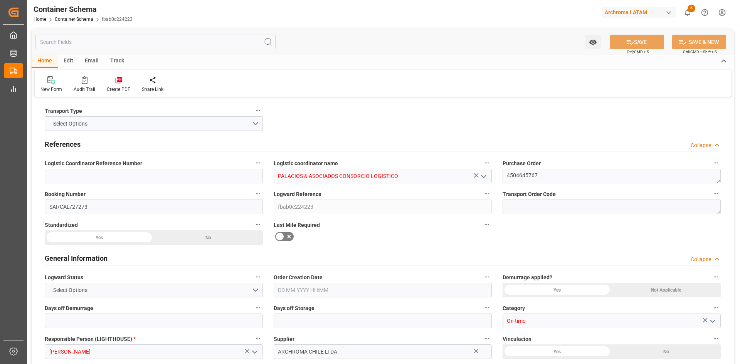
type input "PECLL"
type input "9193317"
type input "9729087"
type input "9731949"
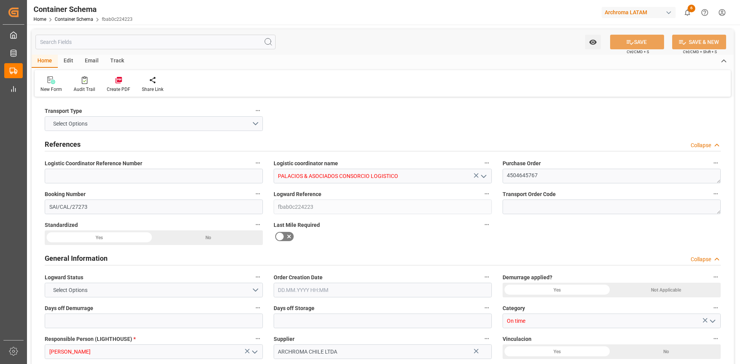
type input "4"
type input "0"
type input "03.09.2025 00:00"
type input "29.08.2025"
type input "02.09.2025"
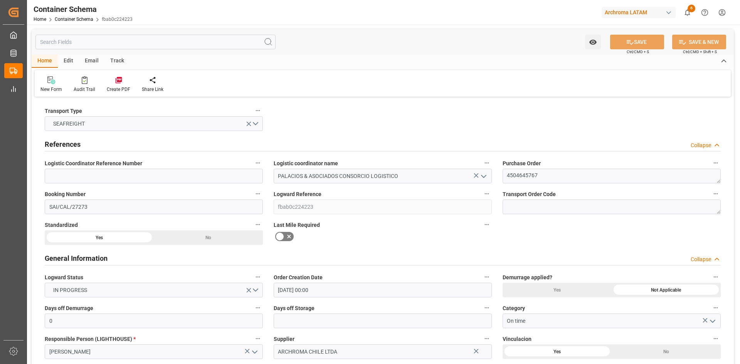
type input "07.10.2025"
type input "07.10.2025 16:09"
type input "03.09.2025 15:57"
type input "07.10.2025"
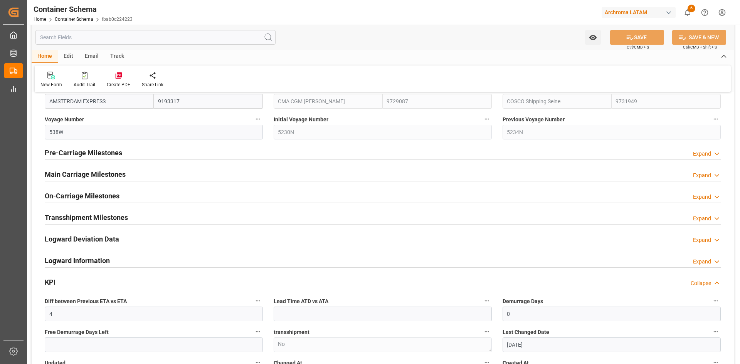
scroll to position [926, 0]
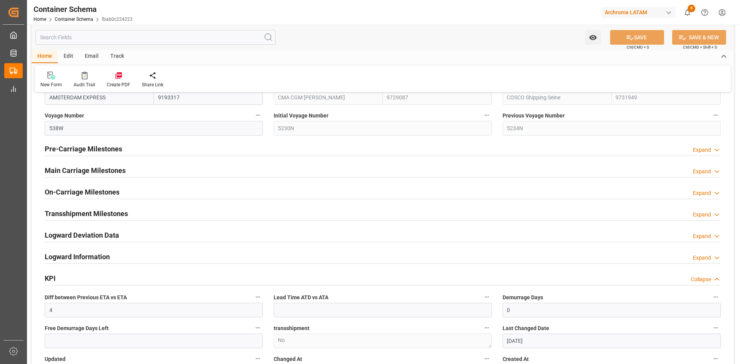
click at [99, 168] on h2 "Main Carriage Milestones" at bounding box center [85, 170] width 81 height 10
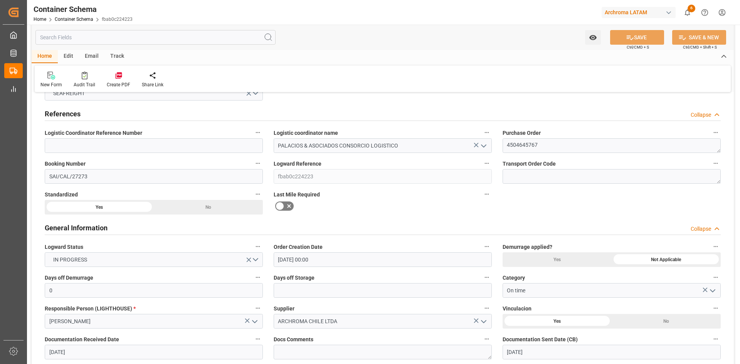
scroll to position [0, 0]
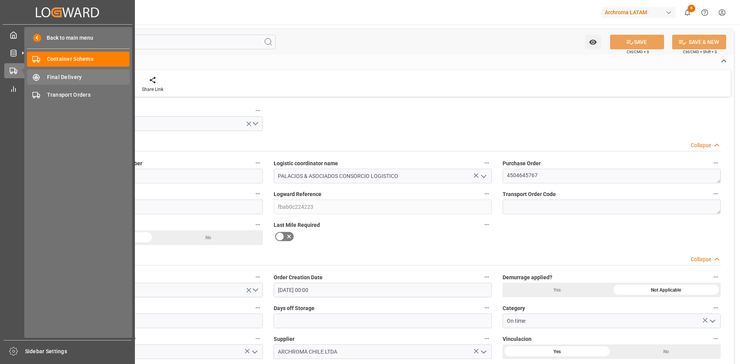
click at [76, 79] on span "Final Delivery" at bounding box center [88, 77] width 83 height 8
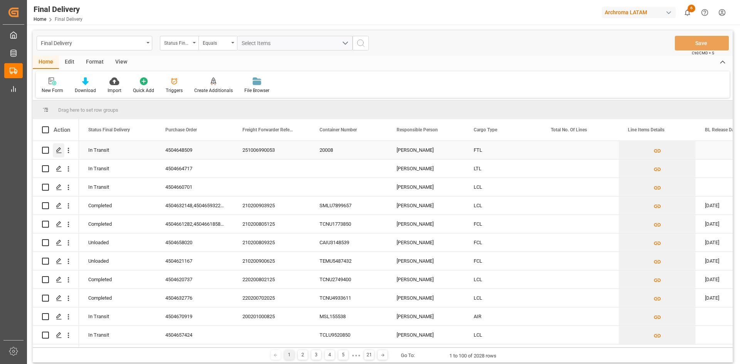
click at [60, 153] on line "Press SPACE to select this row." at bounding box center [59, 153] width 5 height 0
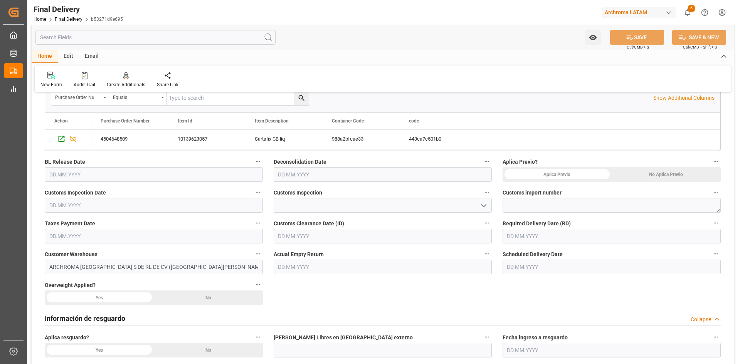
scroll to position [193, 0]
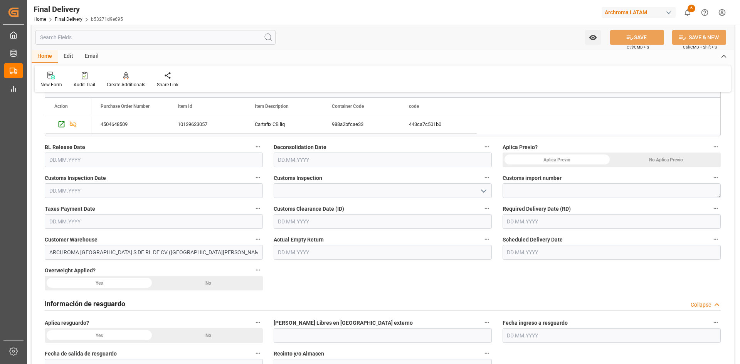
click at [663, 158] on div "No Aplica Previo" at bounding box center [666, 160] width 109 height 15
click at [117, 191] on input "text" at bounding box center [154, 191] width 218 height 15
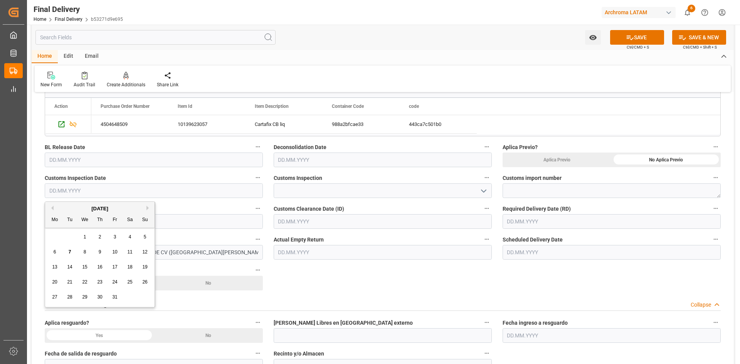
click at [53, 209] on button "Previous Month" at bounding box center [51, 208] width 5 height 5
click at [69, 295] on span "30" at bounding box center [69, 297] width 5 height 5
type input "30.09.2025"
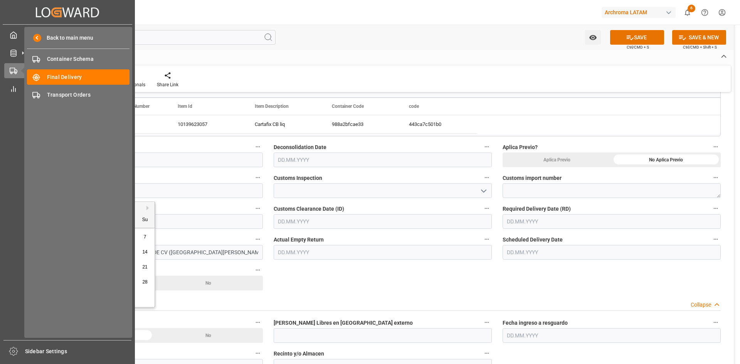
drag, startPoint x: 87, startPoint y: 189, endPoint x: 13, endPoint y: 199, distance: 74.7
click at [13, 199] on div "Created by potrace 1.15, written by Peter Selinger 2001-2017 Created by potrace…" at bounding box center [370, 182] width 740 height 364
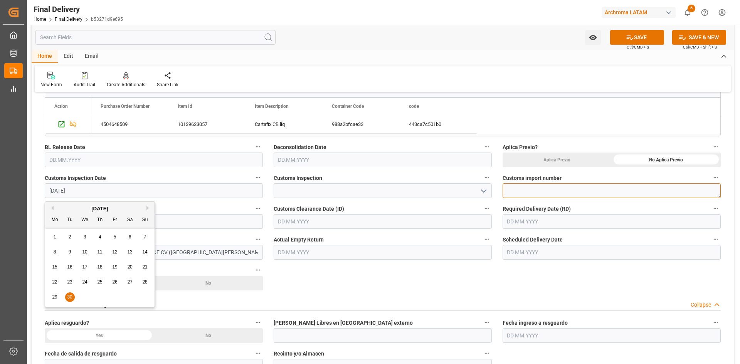
click at [566, 190] on textarea at bounding box center [612, 191] width 218 height 15
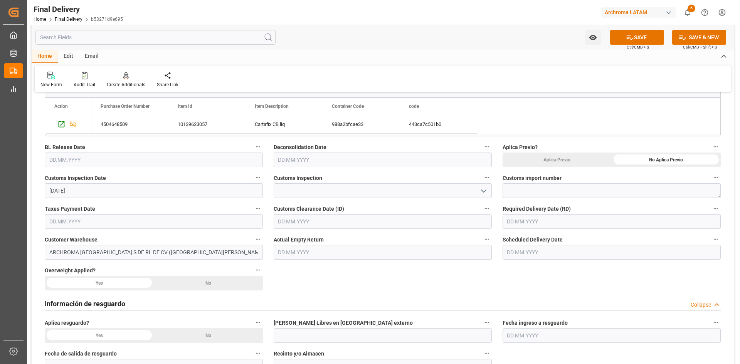
click at [118, 221] on input "text" at bounding box center [154, 221] width 218 height 15
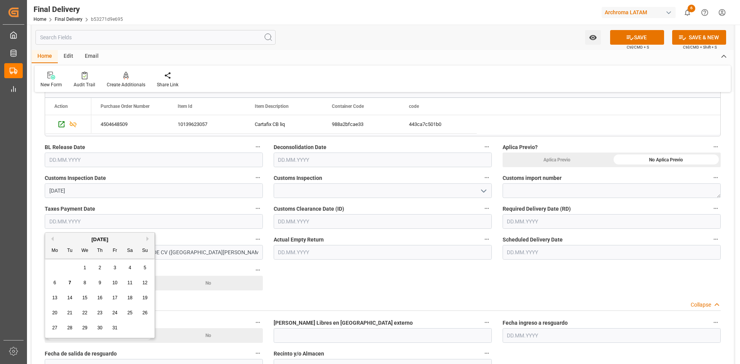
paste input "30.09.2025"
type input "30.09.2025"
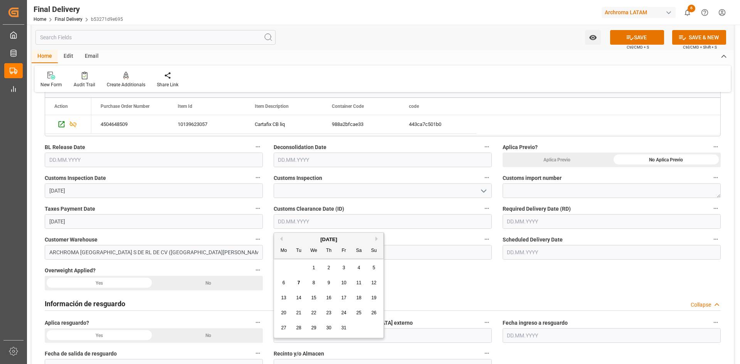
click at [320, 223] on input "text" at bounding box center [383, 221] width 218 height 15
paste input "30.09.2025"
type input "30.09.2025"
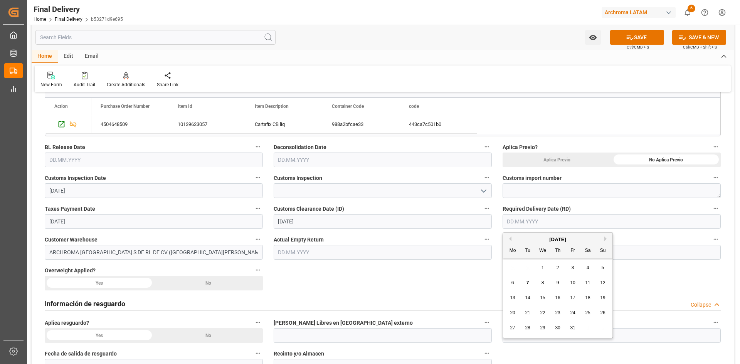
click at [532, 224] on input "text" at bounding box center [612, 221] width 218 height 15
click at [520, 268] on div "29 30 1 2 3 4 5" at bounding box center [558, 268] width 105 height 15
click at [560, 268] on div "2" at bounding box center [558, 268] width 10 height 9
type input "02.10.2025"
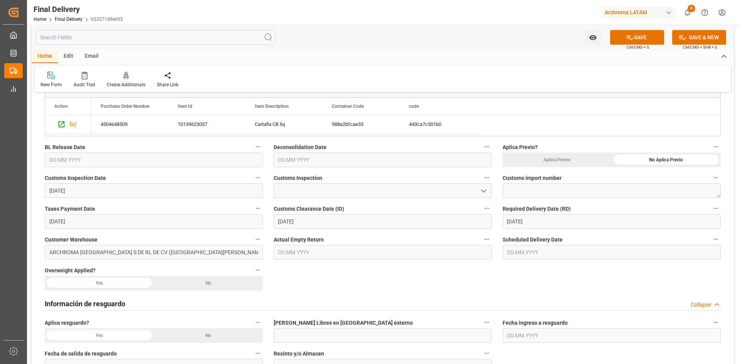
click at [552, 245] on input "text" at bounding box center [612, 252] width 218 height 15
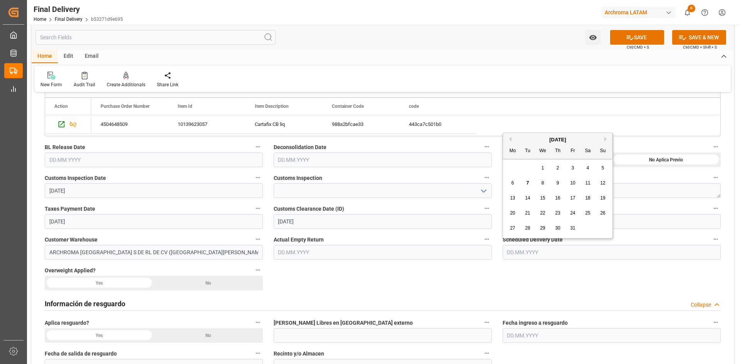
click at [559, 169] on span "2" at bounding box center [558, 167] width 3 height 5
type input "02.10.2025"
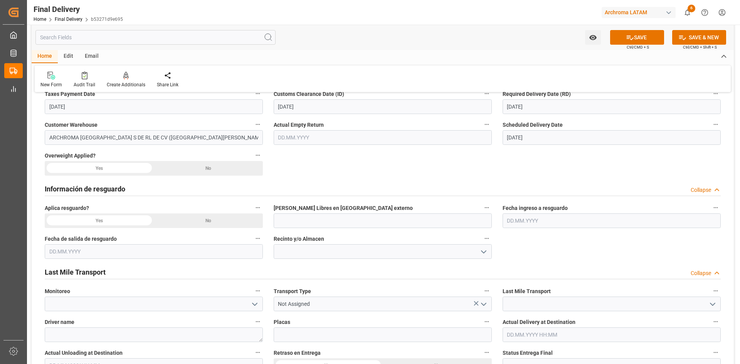
scroll to position [270, 0]
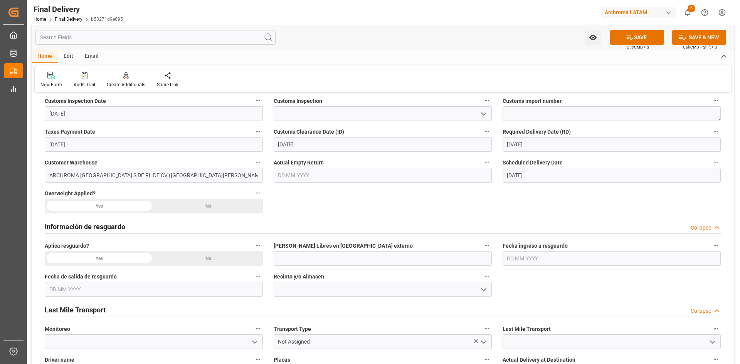
click at [199, 255] on div "No" at bounding box center [208, 258] width 109 height 15
click at [146, 231] on div "Información de resguardo Collapse" at bounding box center [383, 226] width 676 height 15
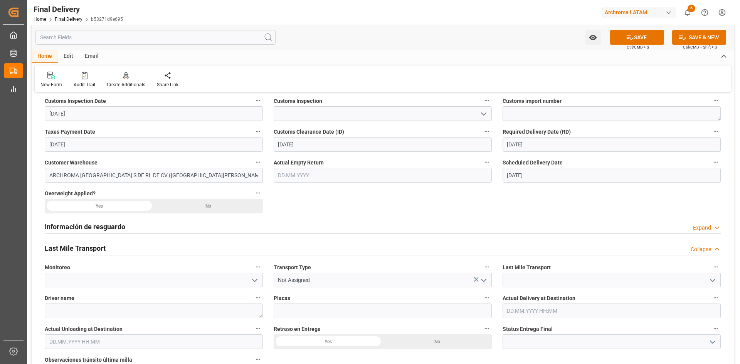
drag, startPoint x: 265, startPoint y: 281, endPoint x: 249, endPoint y: 283, distance: 15.9
click at [263, 282] on div at bounding box center [154, 280] width 230 height 15
click at [255, 280] on icon "open menu" at bounding box center [254, 280] width 9 height 9
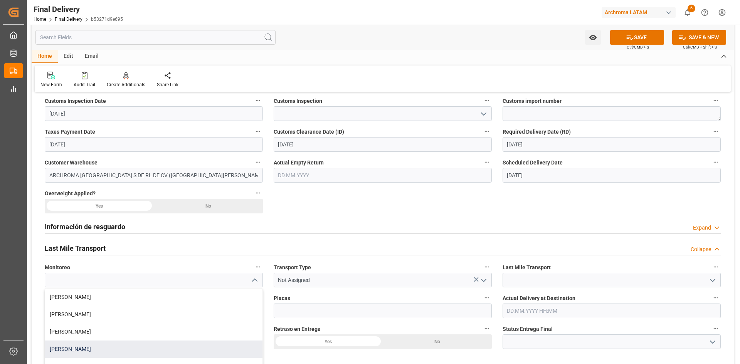
click at [96, 342] on div "Blanca Vazquez" at bounding box center [153, 349] width 217 height 17
type input "Blanca Vazquez"
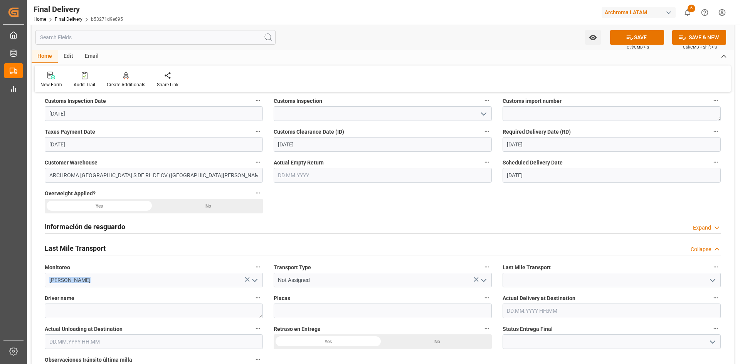
click at [484, 282] on polyline "open menu" at bounding box center [484, 281] width 5 height 2
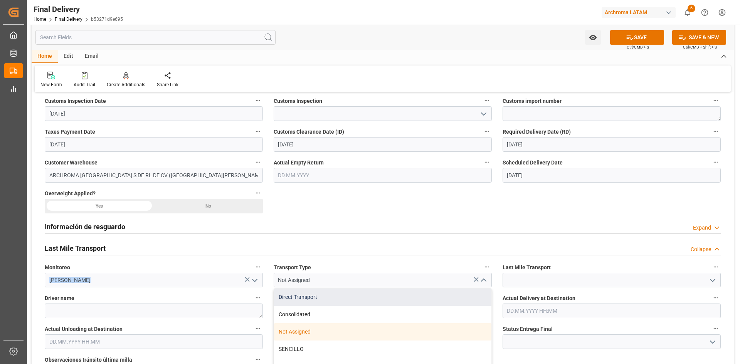
click at [315, 300] on div "Direct Transport" at bounding box center [382, 297] width 217 height 17
type input "Direct Transport"
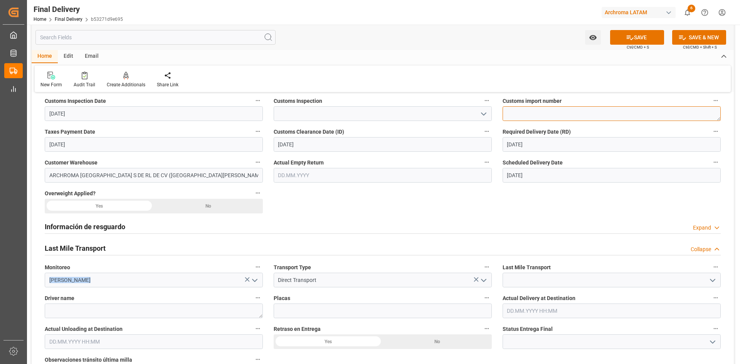
click at [524, 113] on textarea at bounding box center [612, 113] width 218 height 15
paste textarea "25 24 3617 5009641"
type textarea "25 24 3617 5009641"
click at [484, 113] on icon "open menu" at bounding box center [483, 114] width 9 height 9
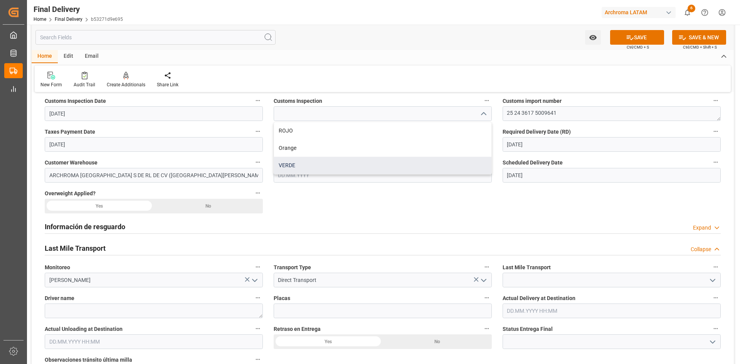
click at [313, 160] on div "VERDE" at bounding box center [382, 165] width 217 height 17
type input "VERDE"
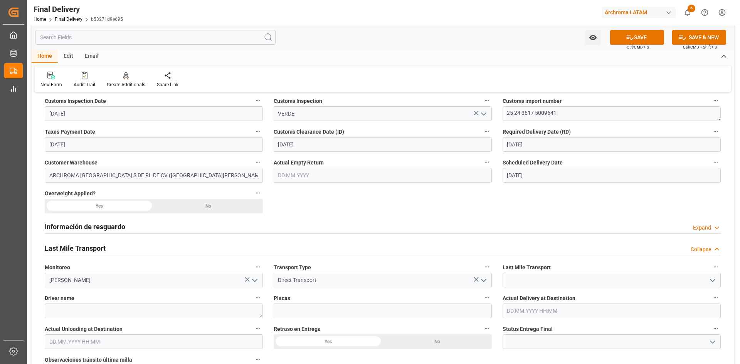
scroll to position [347, 0]
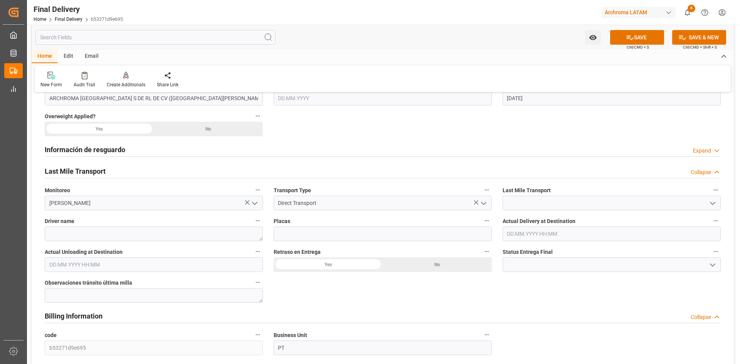
click at [717, 204] on icon "open menu" at bounding box center [712, 203] width 9 height 9
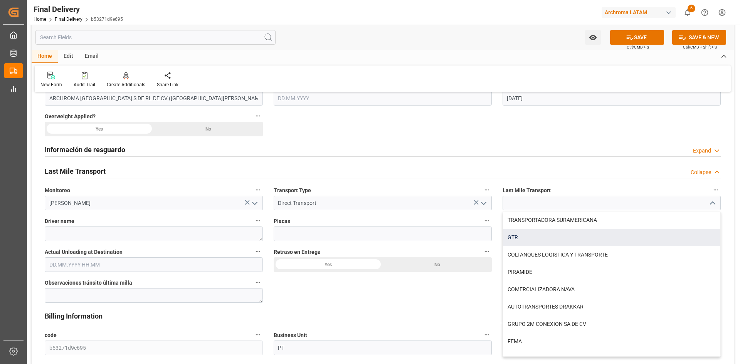
click at [513, 234] on div "GTR" at bounding box center [611, 237] width 217 height 17
type input "GTR"
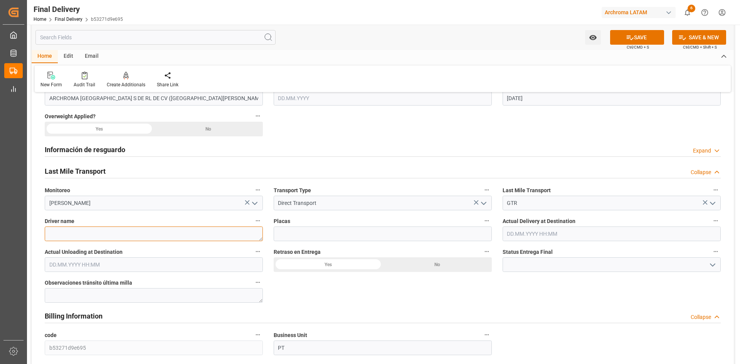
click at [197, 238] on textarea at bounding box center [154, 234] width 218 height 15
type textarea "MONROY SANCHES JOSE LUIS"
click at [456, 234] on input at bounding box center [383, 234] width 218 height 15
type input "84UP9V"
click at [534, 236] on input "text" at bounding box center [612, 234] width 218 height 15
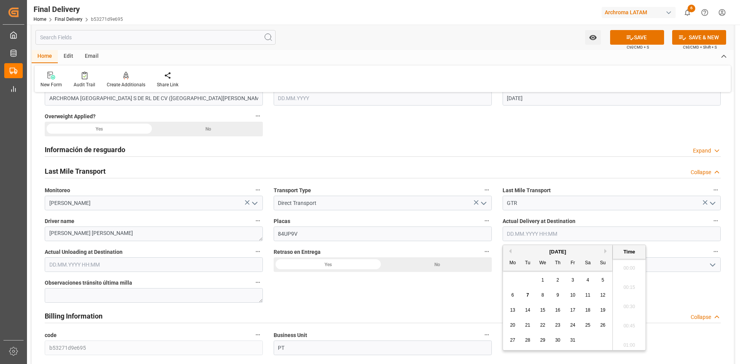
scroll to position [755, 0]
click at [526, 253] on div "[DATE]" at bounding box center [558, 252] width 110 height 8
click at [561, 282] on div "2" at bounding box center [558, 280] width 10 height 9
type input "02.10.2025 00:00"
click at [231, 267] on input "text" at bounding box center [154, 265] width 218 height 15
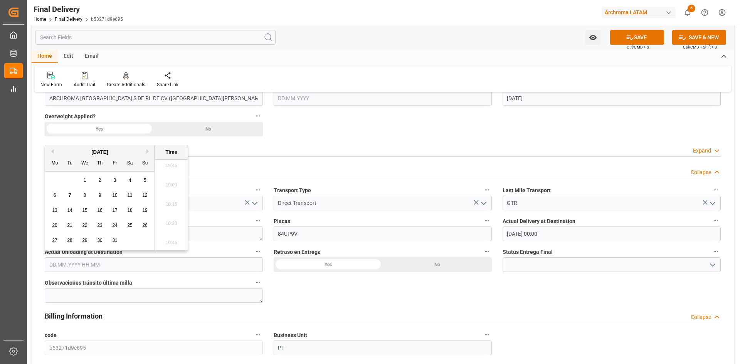
drag, startPoint x: 104, startPoint y: 180, endPoint x: 119, endPoint y: 186, distance: 16.4
click at [104, 180] on div "2" at bounding box center [100, 180] width 10 height 9
type input "02.10.2025 00:00"
click at [406, 263] on div "No" at bounding box center [437, 265] width 109 height 15
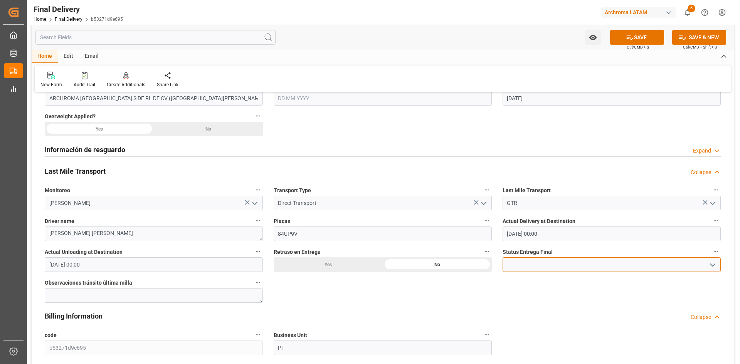
click at [552, 263] on input at bounding box center [612, 265] width 218 height 15
click at [712, 266] on icon "open menu" at bounding box center [712, 265] width 9 height 9
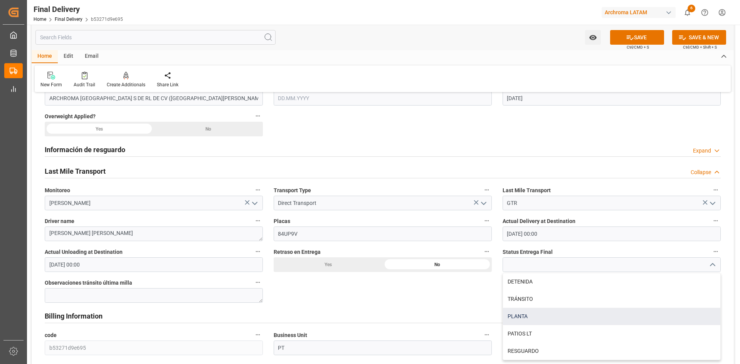
click at [549, 315] on div "PLANTA" at bounding box center [611, 316] width 217 height 17
type input "PLANTA"
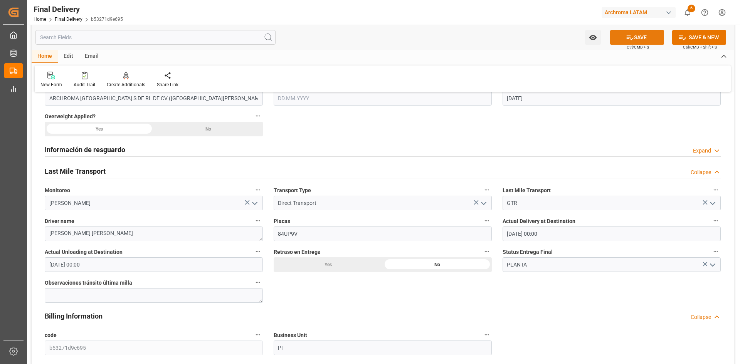
click at [634, 40] on button "SAVE" at bounding box center [637, 37] width 54 height 15
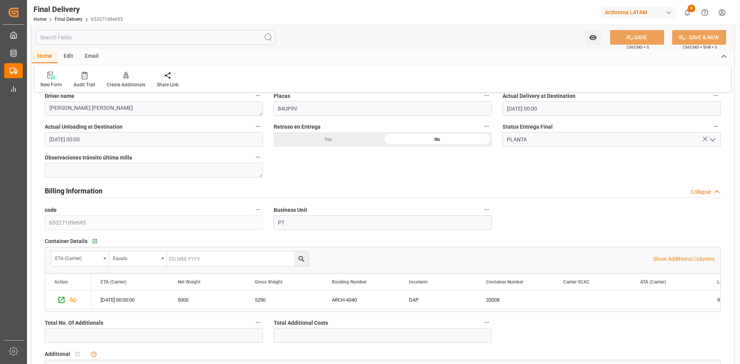
scroll to position [617, 0]
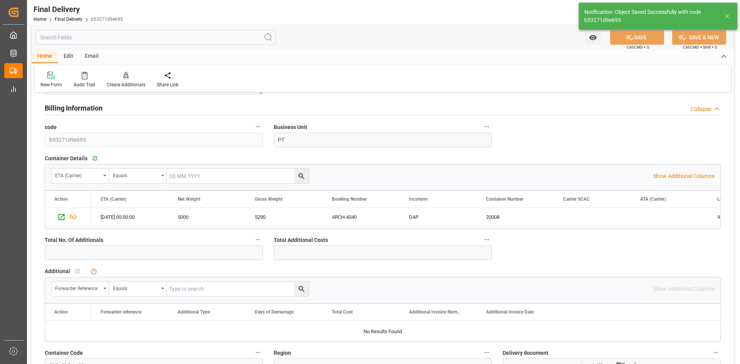
type textarea "MONROY SANCHES JOSE LUIS"
type input "Unloaded"
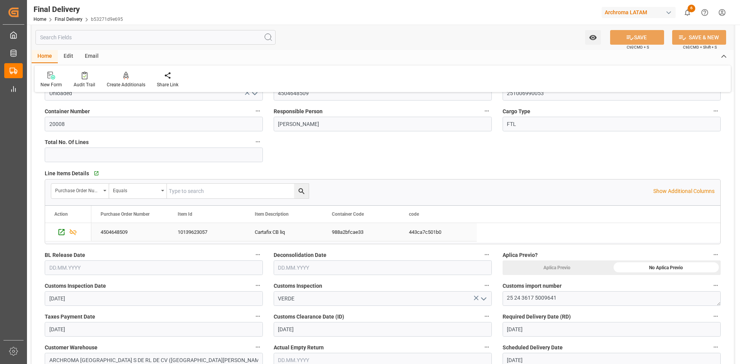
scroll to position [0, 0]
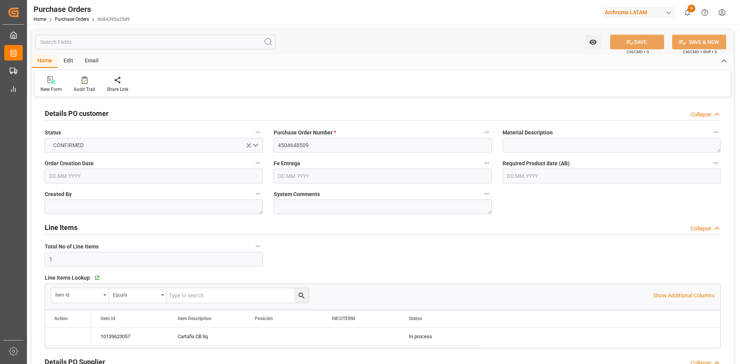
type input "[DATE]"
click at [81, 20] on link "Purchase Orders" at bounding box center [72, 19] width 34 height 5
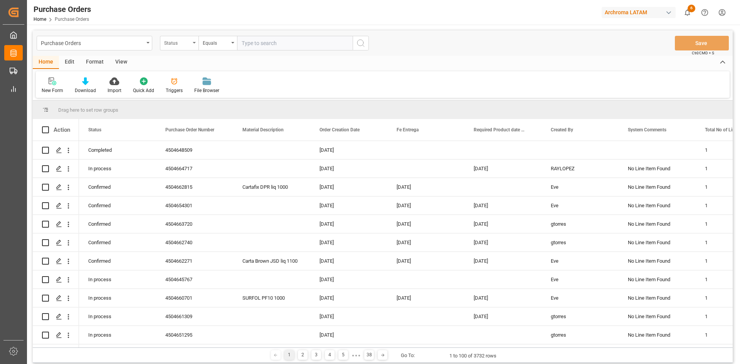
click at [181, 46] on div "Status" at bounding box center [177, 42] width 26 height 9
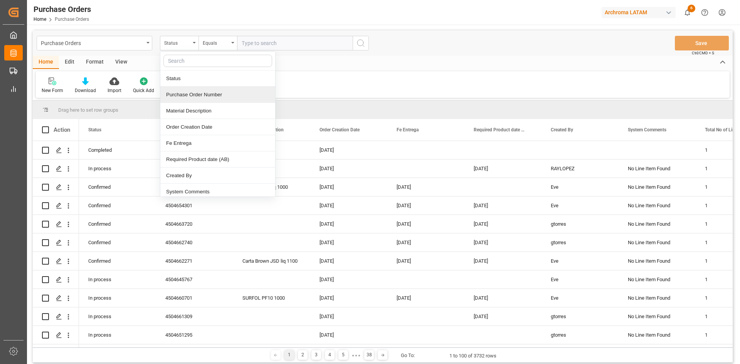
click at [192, 93] on div "Purchase Order Number" at bounding box center [217, 95] width 115 height 16
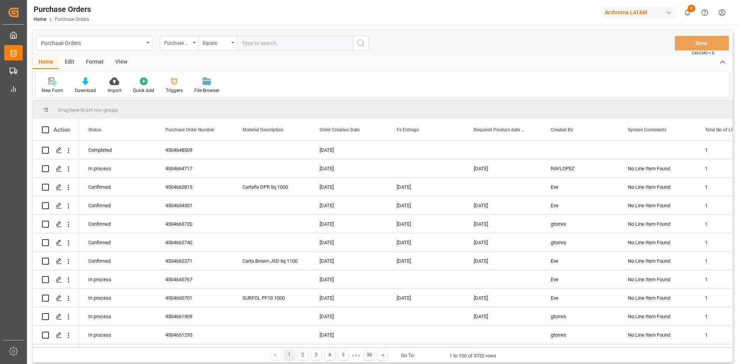
click at [260, 44] on input "text" at bounding box center [295, 43] width 116 height 15
paste input "4504669943"
type input "4504669943"
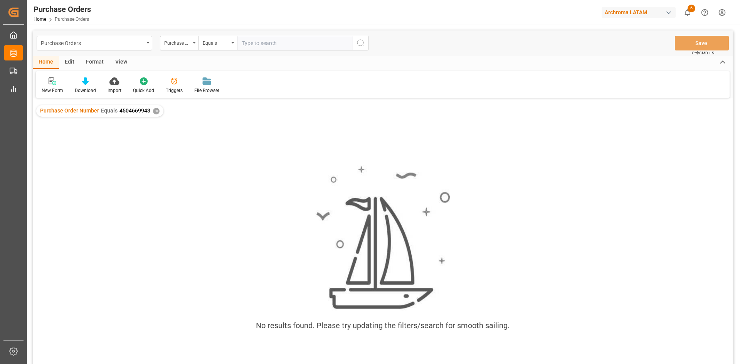
click at [156, 110] on div "✕" at bounding box center [156, 111] width 7 height 7
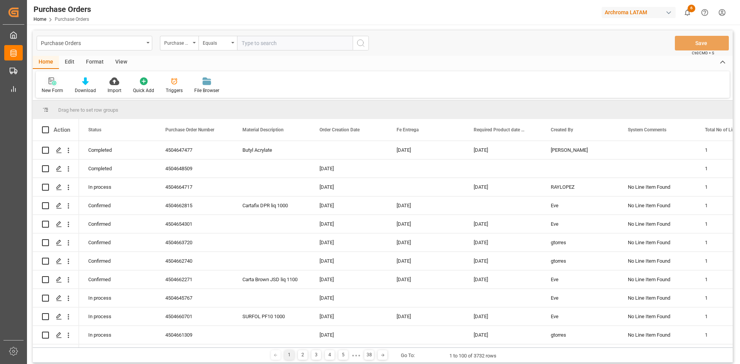
click at [57, 84] on div at bounding box center [53, 81] width 22 height 8
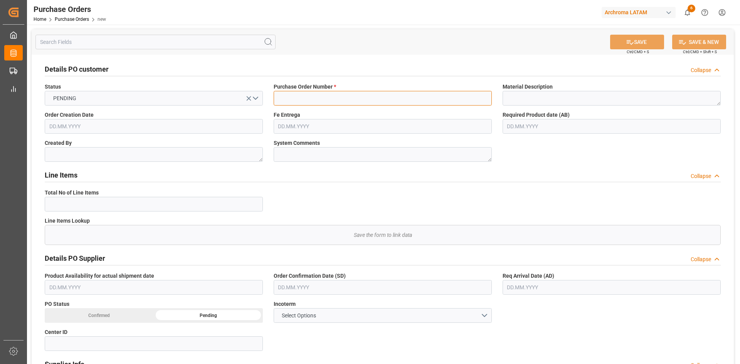
click at [312, 99] on input at bounding box center [383, 98] width 218 height 15
paste input "4504669943"
type input "4504669943"
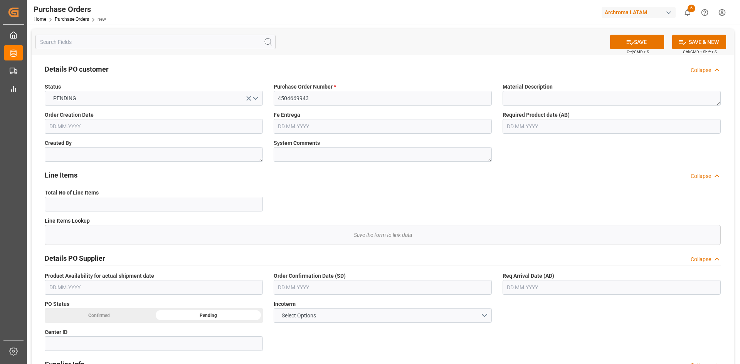
click at [92, 131] on input "text" at bounding box center [154, 126] width 218 height 15
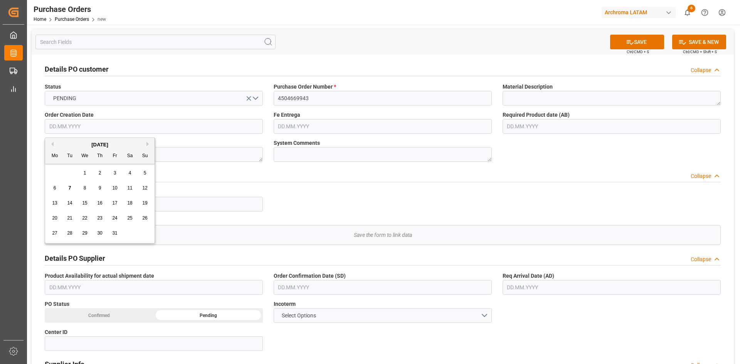
click at [67, 147] on div "[DATE]" at bounding box center [100, 145] width 110 height 8
click at [54, 144] on div "[DATE]" at bounding box center [100, 145] width 110 height 8
click at [52, 144] on button "Previous Month" at bounding box center [51, 144] width 5 height 5
click at [102, 175] on div "4" at bounding box center [100, 173] width 10 height 9
type input "04.09.2025"
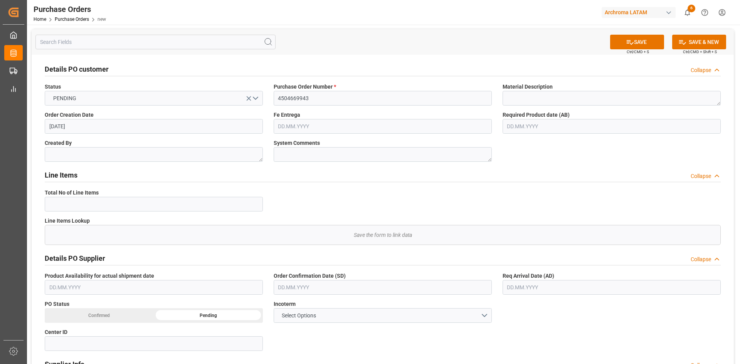
click at [359, 127] on input "text" at bounding box center [383, 126] width 218 height 15
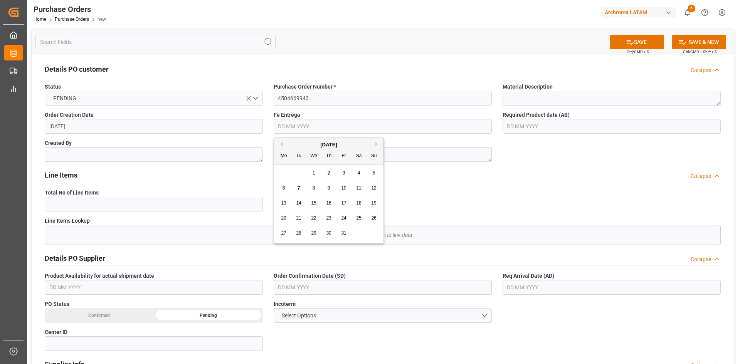
click at [293, 174] on div "29 30 1 2 3 4 5" at bounding box center [328, 173] width 105 height 15
click at [336, 175] on div "29 30 1 2 3 4 5" at bounding box center [328, 173] width 105 height 15
click at [341, 173] on div "3" at bounding box center [344, 173] width 10 height 9
type input "03.10.2025"
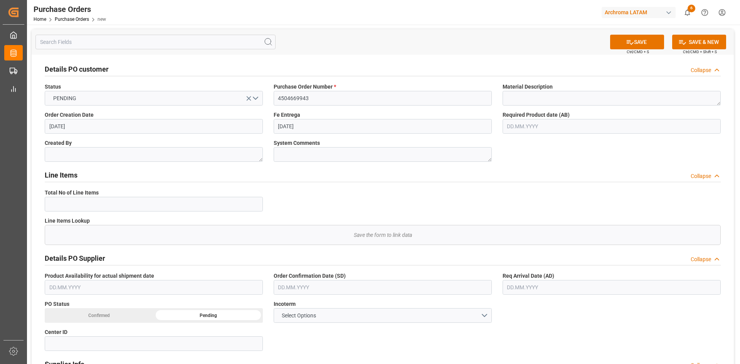
click at [563, 123] on input "text" at bounding box center [612, 126] width 218 height 15
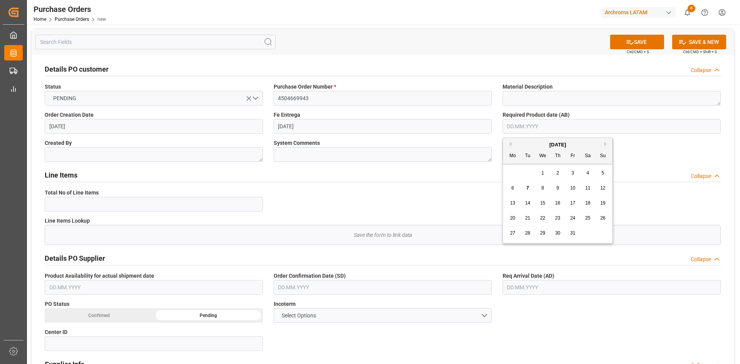
click at [524, 170] on div "29 30 1 2 3 4 5" at bounding box center [558, 173] width 105 height 15
click at [572, 176] on span "3" at bounding box center [573, 172] width 3 height 5
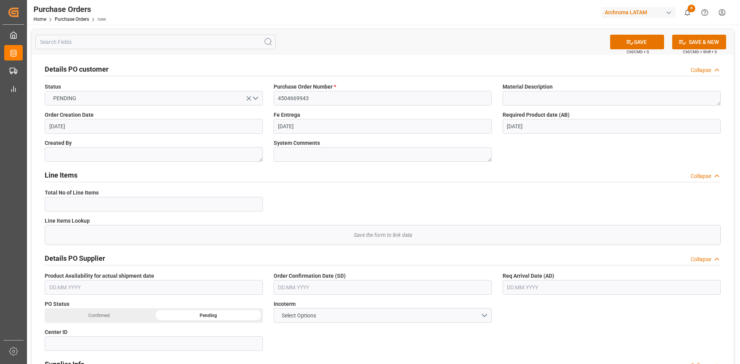
type input "03.10.2025"
click at [181, 158] on textarea at bounding box center [154, 154] width 218 height 15
type textarea "e"
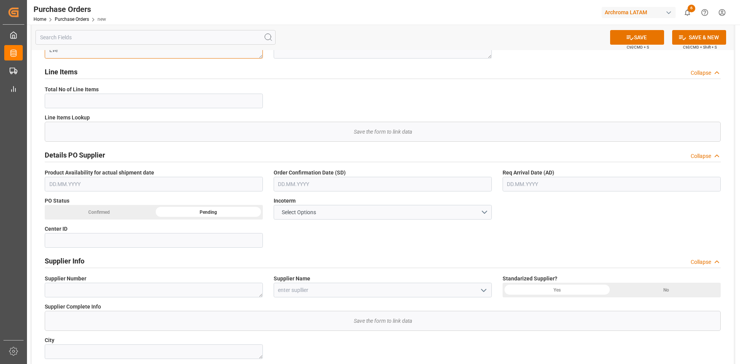
scroll to position [154, 0]
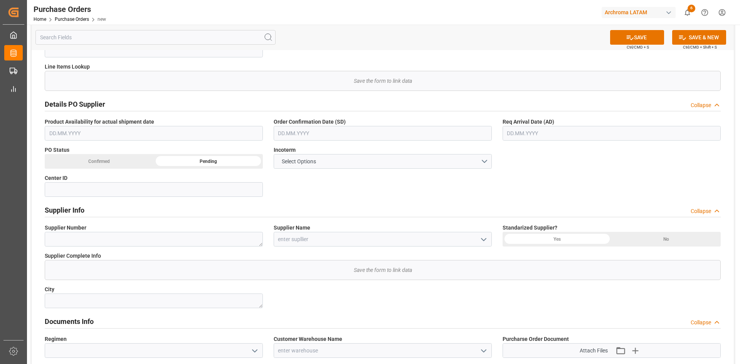
type textarea "Eve"
click at [332, 136] on input "text" at bounding box center [383, 133] width 218 height 15
click at [298, 154] on div "[DATE]" at bounding box center [329, 152] width 110 height 8
drag, startPoint x: 302, startPoint y: 240, endPoint x: 308, endPoint y: 239, distance: 6.2
click at [302, 240] on div "28" at bounding box center [299, 240] width 10 height 9
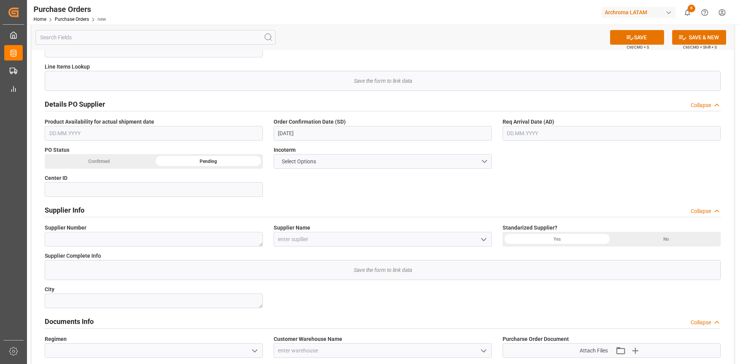
click at [570, 130] on input "text" at bounding box center [612, 133] width 218 height 15
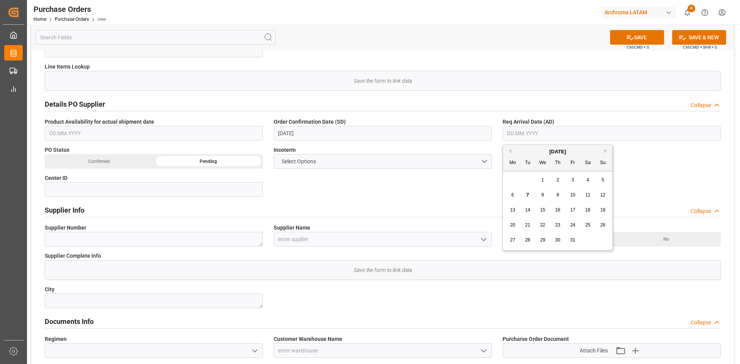
click at [376, 133] on input "28.10.2025" at bounding box center [383, 133] width 218 height 15
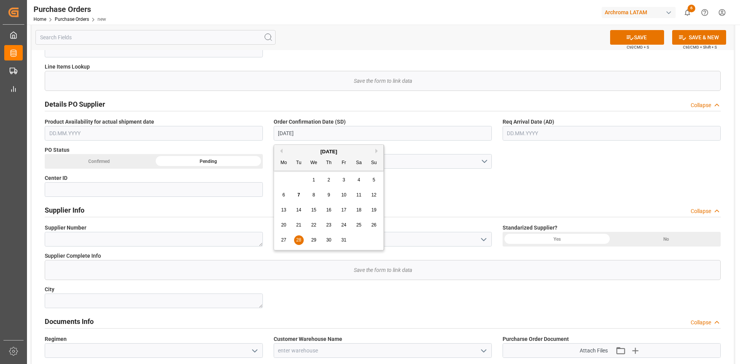
click at [284, 153] on div "[DATE]" at bounding box center [329, 152] width 110 height 8
click at [282, 152] on button "Previous Month" at bounding box center [280, 151] width 5 height 5
click at [346, 224] on span "26" at bounding box center [343, 225] width 5 height 5
type input "26.09.2025"
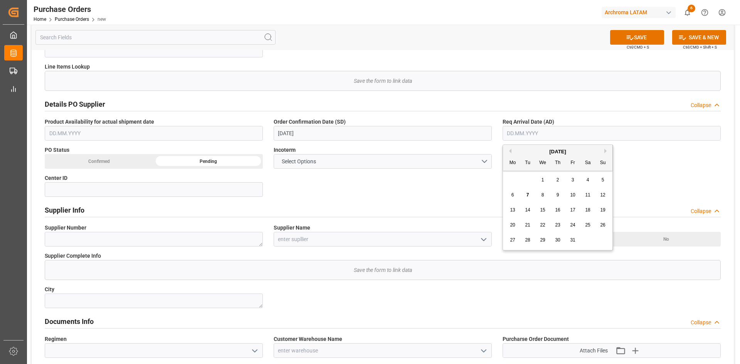
click at [541, 129] on input "text" at bounding box center [612, 133] width 218 height 15
click at [511, 153] on button "Previous Month" at bounding box center [509, 151] width 5 height 5
click at [512, 243] on span "29" at bounding box center [512, 240] width 5 height 5
type input "29.09.2025"
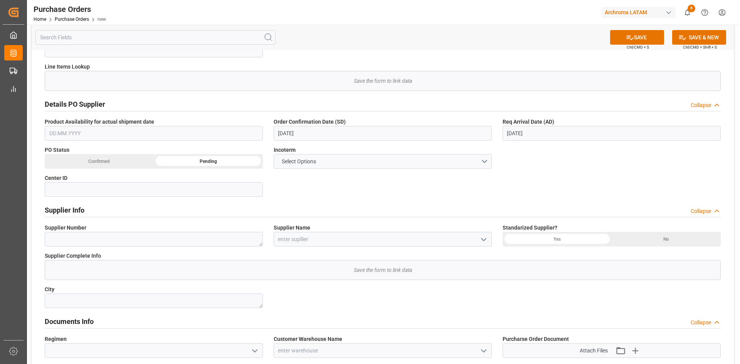
click at [127, 163] on div "Confirmed" at bounding box center [99, 161] width 109 height 15
click at [484, 160] on button "Select Options" at bounding box center [383, 161] width 218 height 15
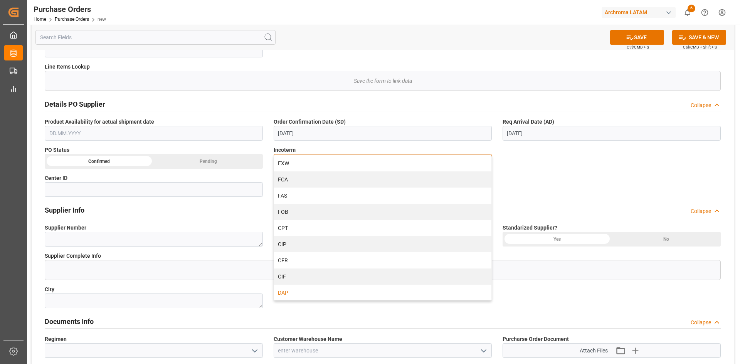
click at [294, 289] on div "DAP" at bounding box center [382, 293] width 217 height 16
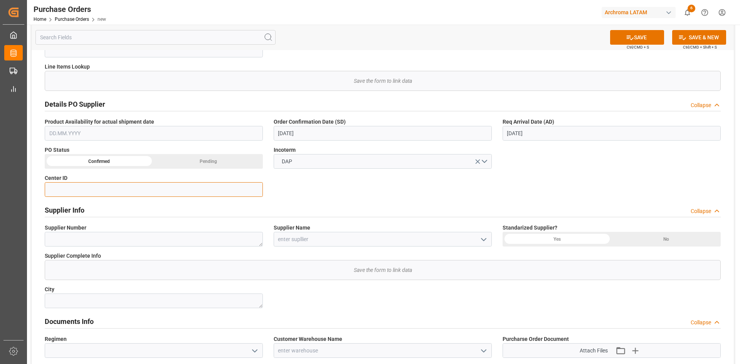
click at [150, 191] on input at bounding box center [154, 189] width 218 height 15
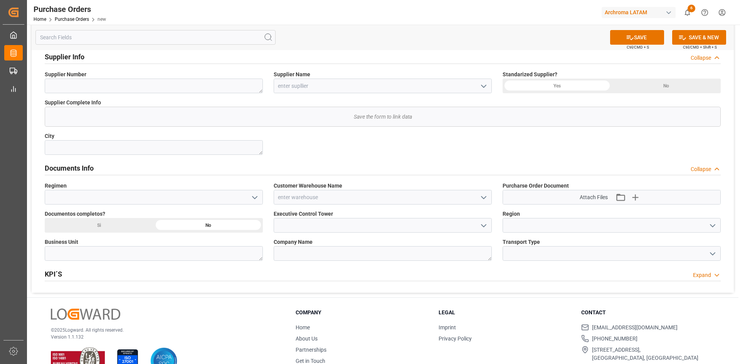
scroll to position [309, 0]
type input "4001"
click at [251, 197] on icon "open menu" at bounding box center [254, 196] width 9 height 9
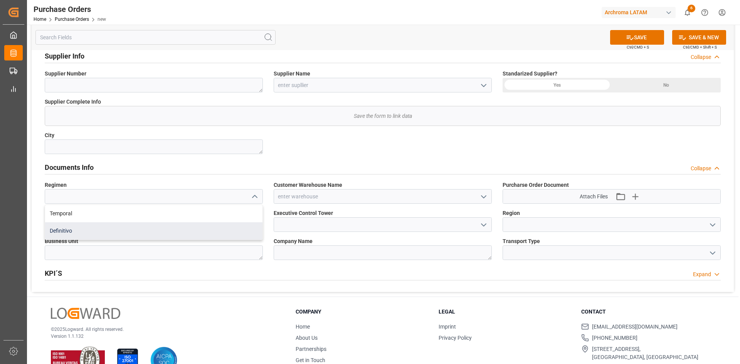
click at [77, 227] on div "Definitivo" at bounding box center [153, 231] width 217 height 17
type input "Definitivo"
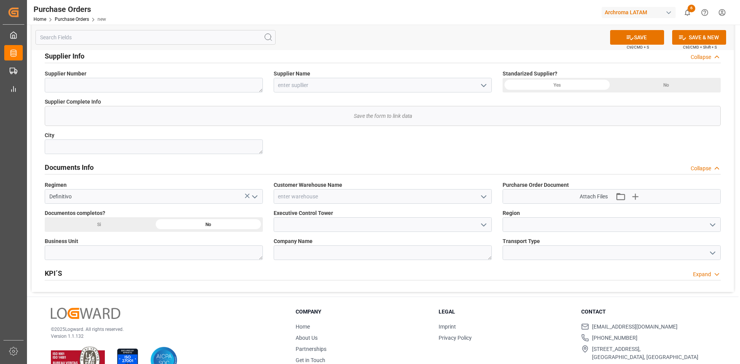
click at [487, 194] on icon "open menu" at bounding box center [483, 196] width 9 height 9
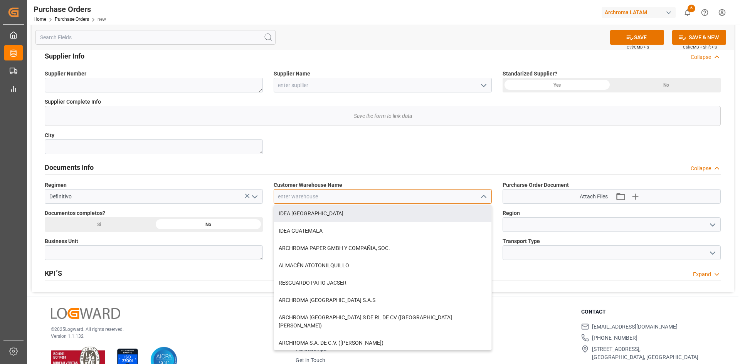
click at [335, 197] on input at bounding box center [383, 196] width 218 height 15
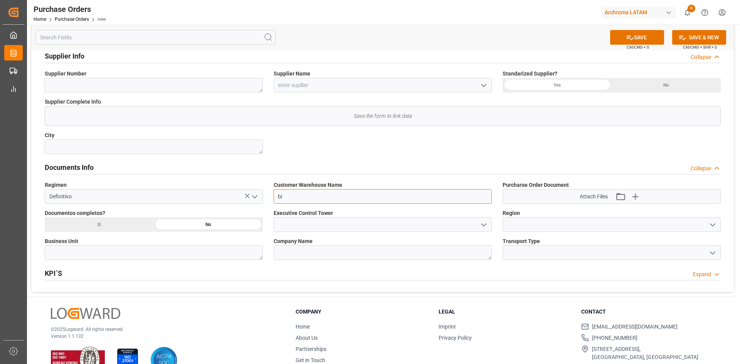
type input "b"
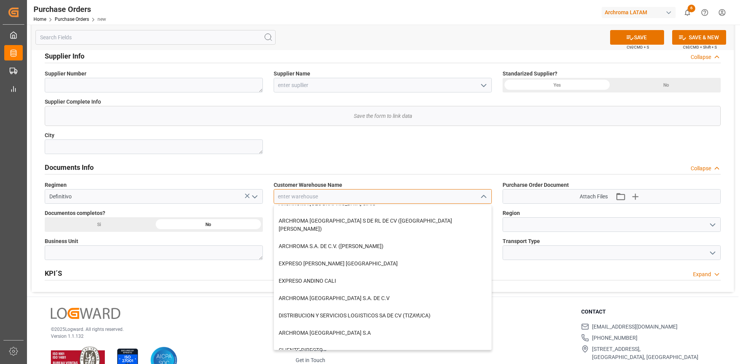
scroll to position [116, 0]
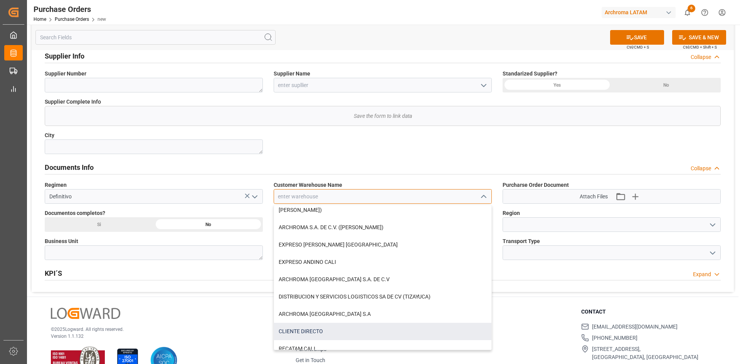
click at [343, 323] on div "CLIENTE DIRECTO" at bounding box center [382, 331] width 217 height 17
type input "CLIENTE DIRECTO"
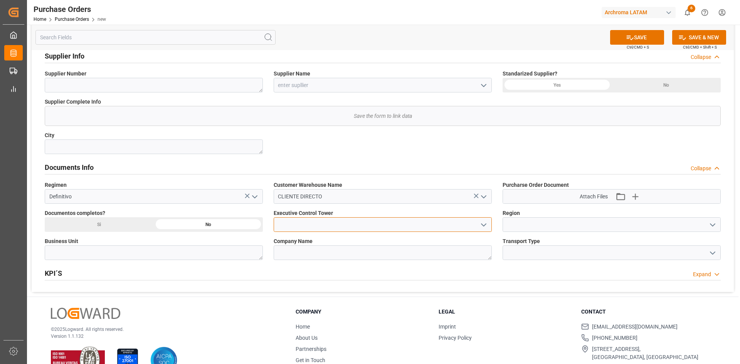
click at [357, 225] on input at bounding box center [383, 224] width 218 height 15
click at [481, 224] on icon "open menu" at bounding box center [483, 225] width 9 height 9
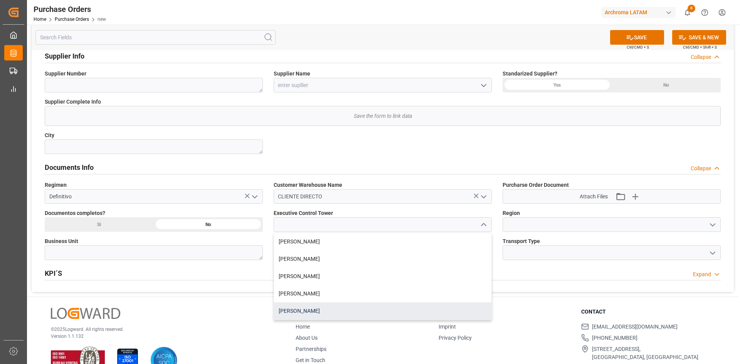
click at [314, 312] on div "[PERSON_NAME]" at bounding box center [382, 311] width 217 height 17
type input "[PERSON_NAME]"
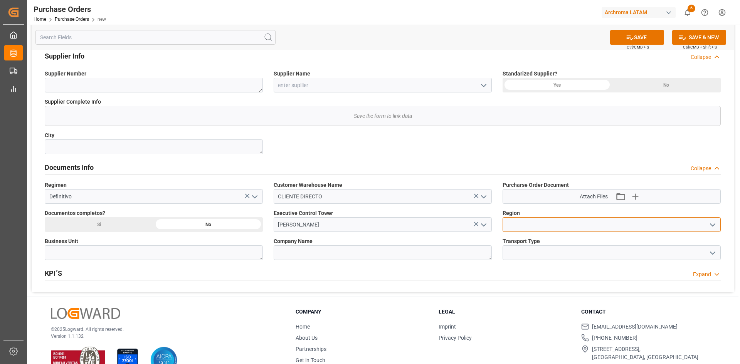
click at [559, 223] on input at bounding box center [612, 224] width 218 height 15
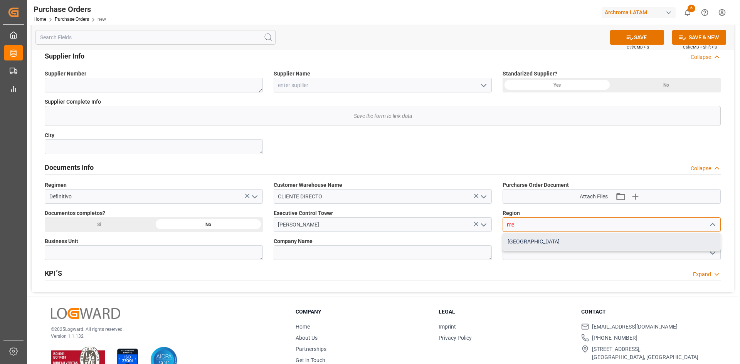
click at [608, 236] on div "[GEOGRAPHIC_DATA]" at bounding box center [611, 241] width 217 height 17
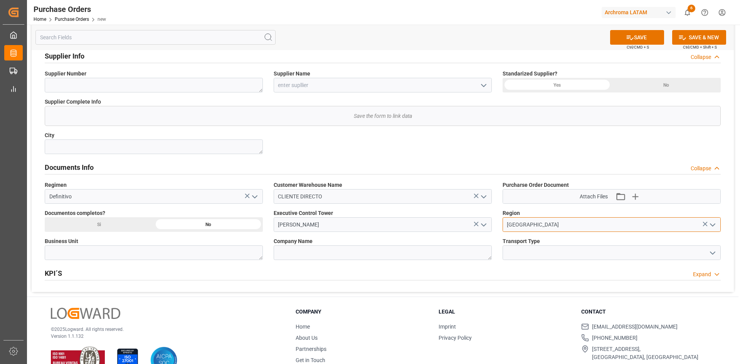
type input "[GEOGRAPHIC_DATA]"
click at [101, 250] on textarea at bounding box center [154, 253] width 218 height 15
type textarea "PT"
click at [115, 224] on div "Si" at bounding box center [99, 224] width 109 height 15
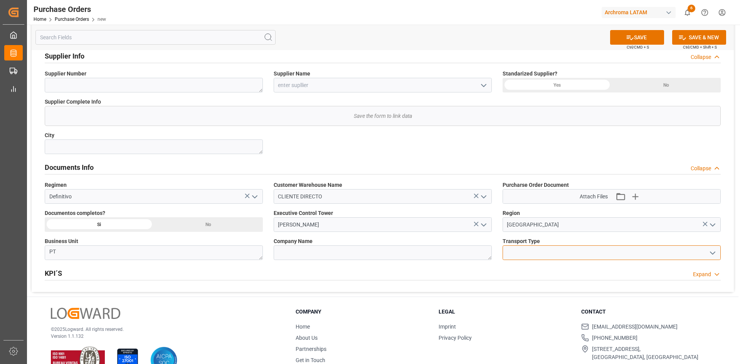
click at [583, 254] on input at bounding box center [612, 253] width 218 height 15
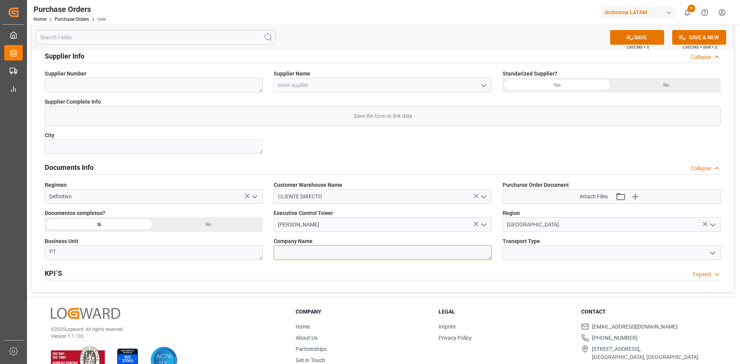
click at [354, 252] on textarea at bounding box center [383, 253] width 218 height 15
type textarea "BIOPAPEL"
click at [711, 251] on icon "open menu" at bounding box center [712, 253] width 9 height 9
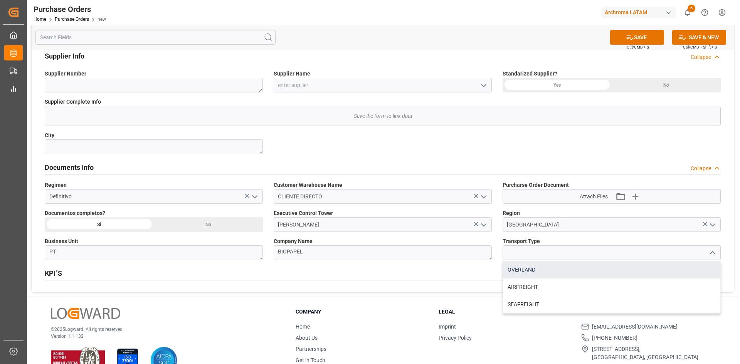
click at [565, 269] on div "OVERLAND" at bounding box center [611, 269] width 217 height 17
type input "OVERLAND"
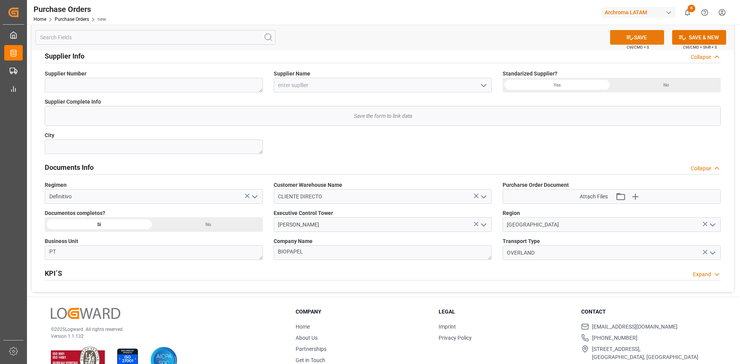
click at [627, 34] on icon at bounding box center [630, 38] width 8 height 8
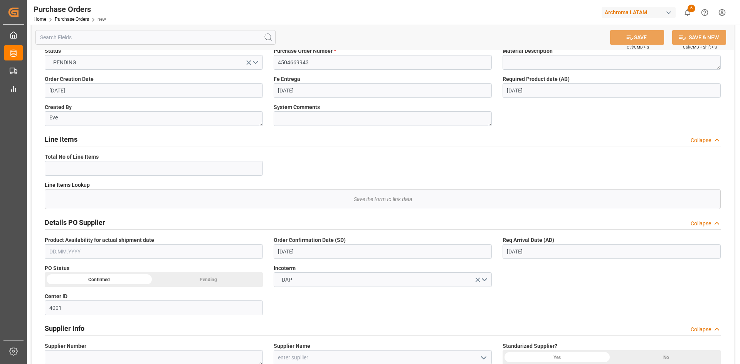
scroll to position [0, 0]
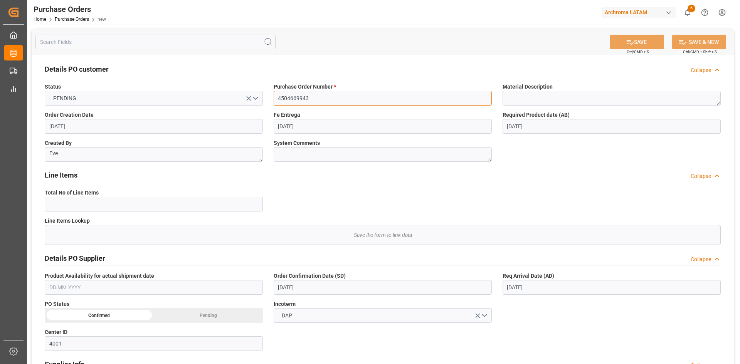
click at [325, 101] on input "4504669943" at bounding box center [383, 98] width 218 height 15
type textarea "No Line Item Found"
type input "0"
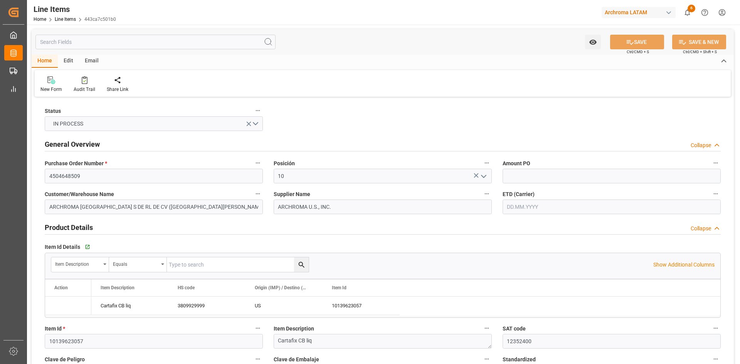
type input "[DATE] 16:13"
type input "[DATE] 16:41"
type input "[DATE]"
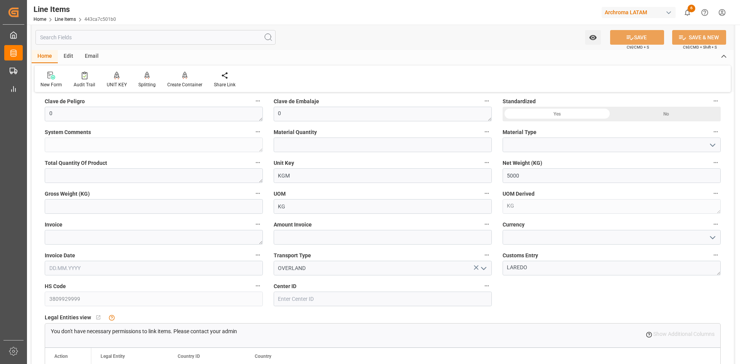
scroll to position [270, 0]
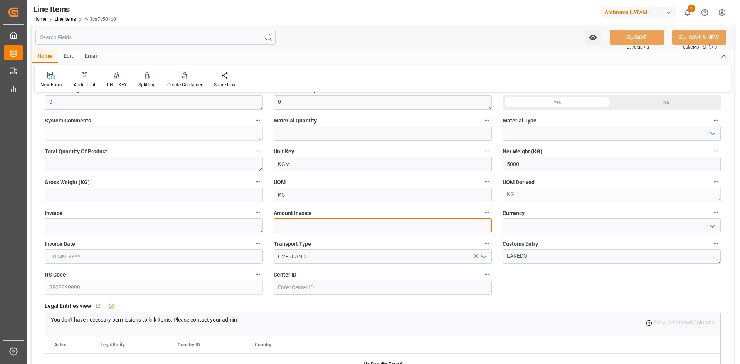
click at [322, 228] on input "text" at bounding box center [383, 226] width 218 height 15
type input "10350"
click at [570, 231] on input at bounding box center [612, 226] width 218 height 15
click at [711, 226] on polyline "open menu" at bounding box center [713, 226] width 5 height 2
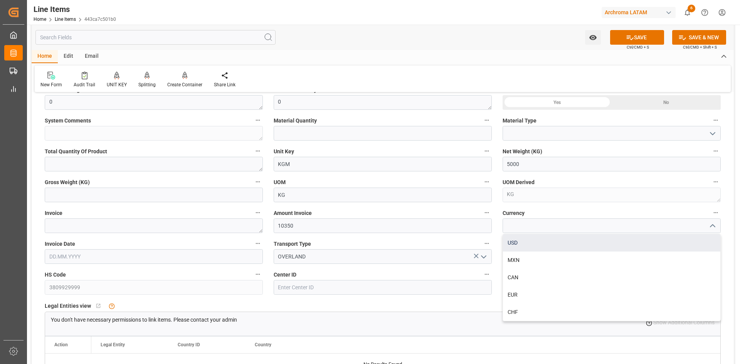
click at [552, 246] on div "USD" at bounding box center [611, 242] width 217 height 17
type input "USD"
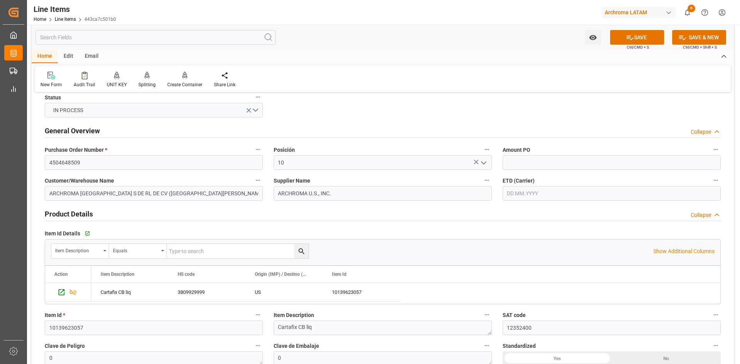
scroll to position [0, 0]
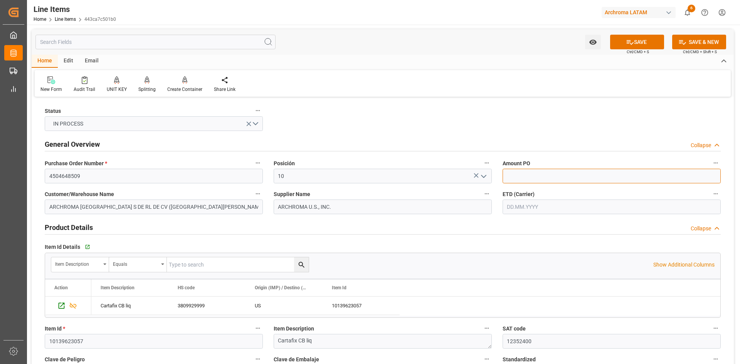
click at [521, 177] on input "text" at bounding box center [612, 176] width 218 height 15
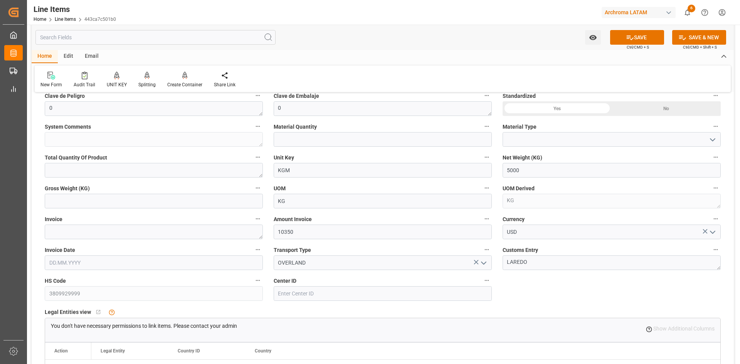
scroll to position [270, 0]
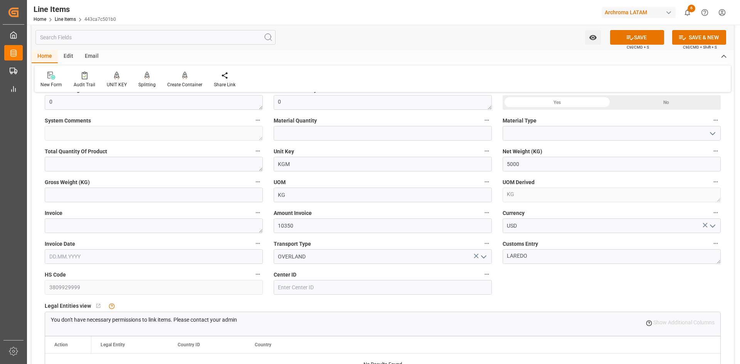
type input "2.07"
click at [84, 228] on textarea at bounding box center [154, 226] width 218 height 15
click at [165, 260] on input "text" at bounding box center [154, 257] width 218 height 15
paste input "9021167861"
type input "9021167861"
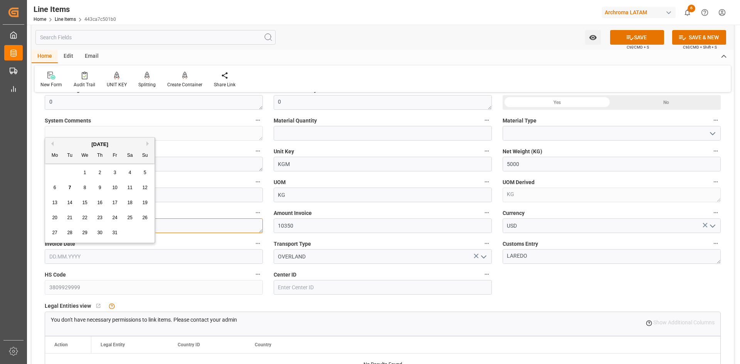
click at [232, 226] on textarea at bounding box center [154, 226] width 218 height 15
click at [140, 228] on textarea at bounding box center [154, 226] width 218 height 15
paste textarea "9021167861"
type textarea "9021167861"
click at [111, 257] on input "text" at bounding box center [154, 257] width 218 height 15
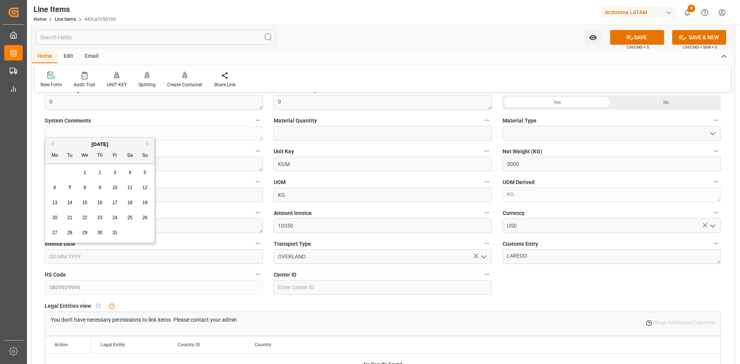
click at [50, 142] on button "Previous Month" at bounding box center [51, 144] width 5 height 5
click at [85, 219] on span "24" at bounding box center [84, 217] width 5 height 5
type input "[DATE]"
click at [637, 35] on button "SAVE" at bounding box center [637, 37] width 54 height 15
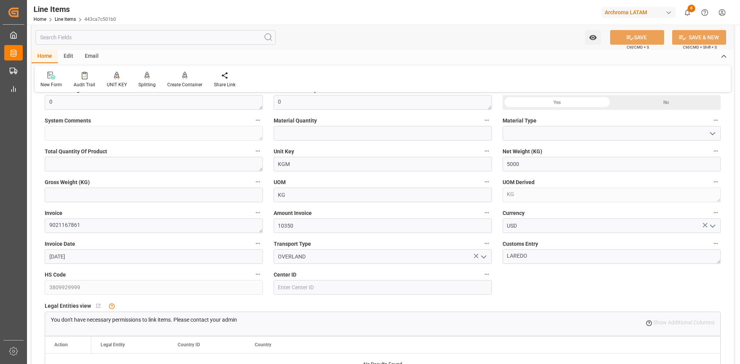
type input "[DATE] 16:15"
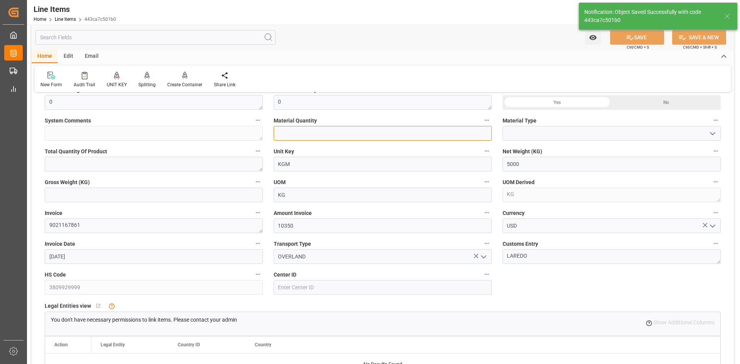
click at [374, 136] on input "text" at bounding box center [383, 133] width 218 height 15
type input "5"
click at [713, 134] on icon "open menu" at bounding box center [712, 133] width 9 height 9
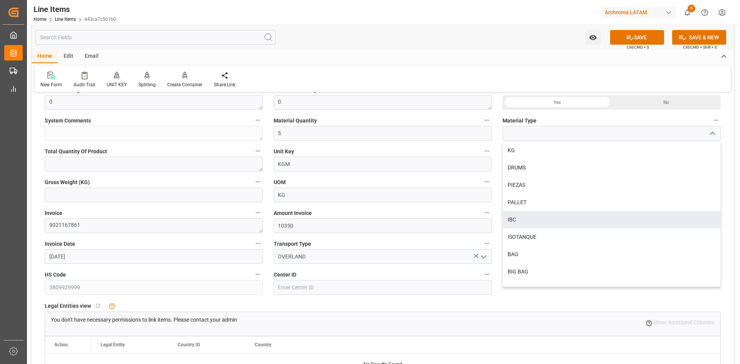
click at [515, 217] on div "IBC" at bounding box center [611, 219] width 217 height 17
type input "IBC"
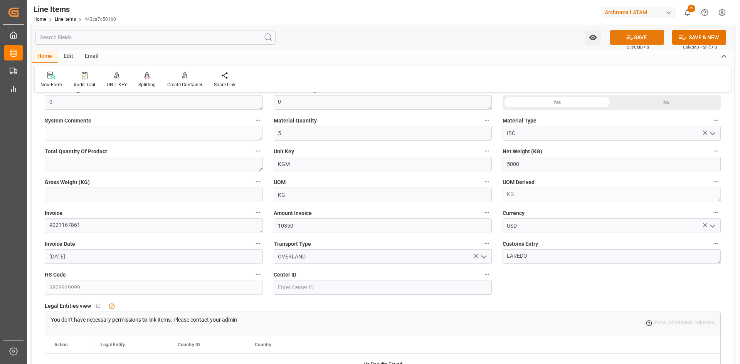
click at [626, 37] on icon at bounding box center [630, 38] width 8 height 8
click at [124, 193] on input "text" at bounding box center [154, 195] width 218 height 15
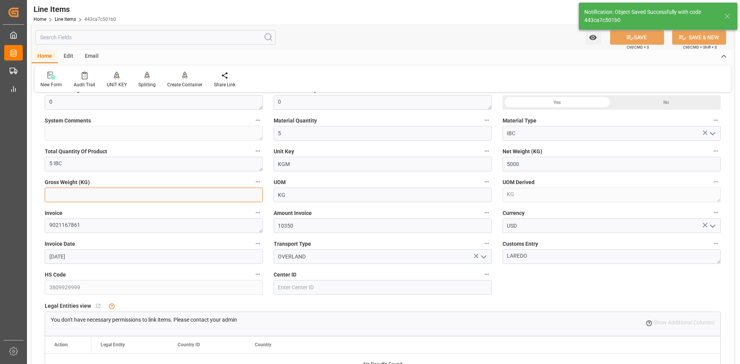
type textarea "5 IBC"
type input "[DATE] 16:16"
click at [132, 192] on input "text" at bounding box center [154, 195] width 218 height 15
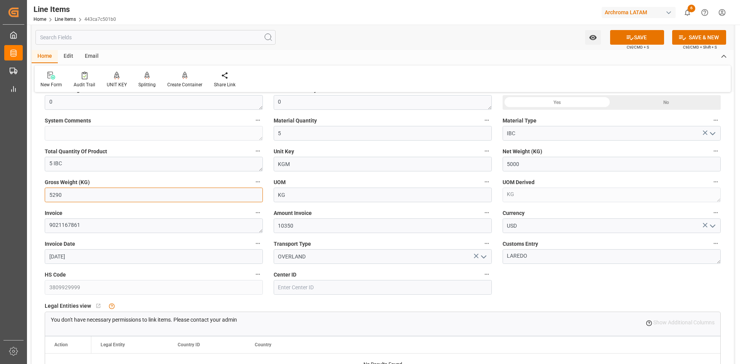
type input "5290"
click at [638, 27] on div "Watch Option SAVE Ctrl/CMD + S SAVE & NEW Ctrl/CMD + Shift + S" at bounding box center [383, 37] width 703 height 25
click at [638, 34] on button "SAVE" at bounding box center [637, 37] width 54 height 15
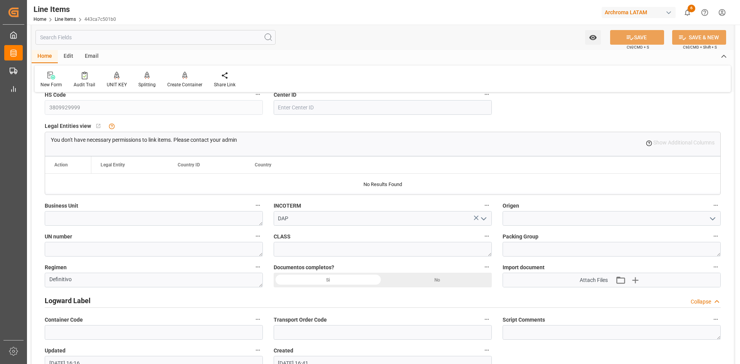
scroll to position [540, 0]
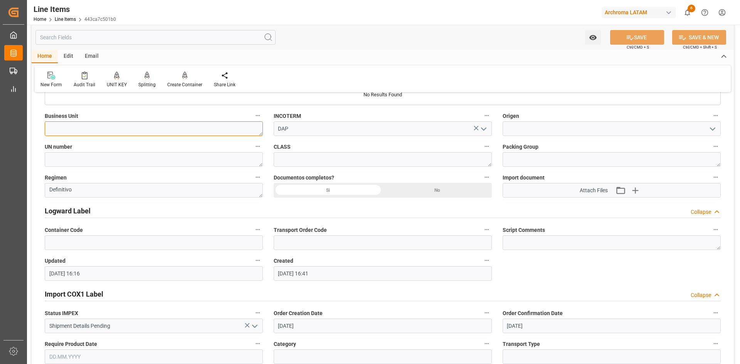
click at [237, 128] on textarea at bounding box center [154, 128] width 218 height 15
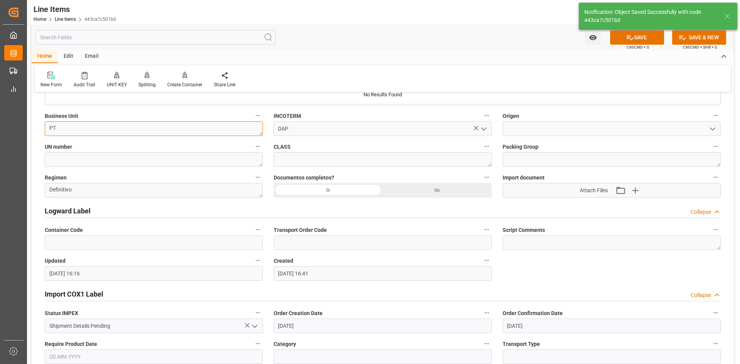
type textarea "PT"
click at [713, 130] on polyline "open menu" at bounding box center [713, 129] width 5 height 2
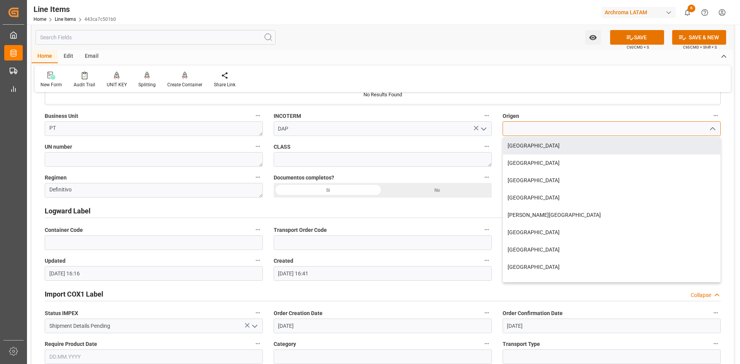
click at [533, 130] on input at bounding box center [612, 128] width 218 height 15
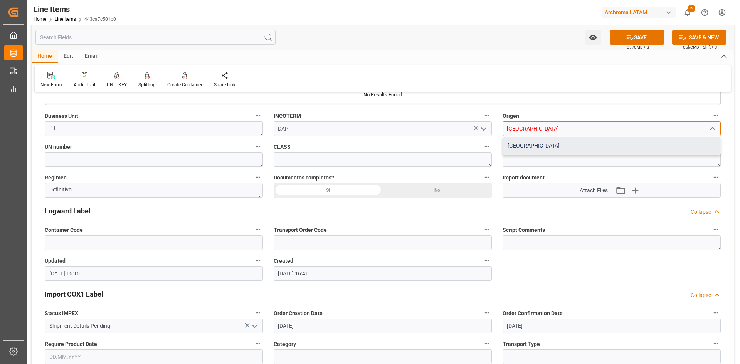
click at [534, 146] on div "[GEOGRAPHIC_DATA]" at bounding box center [611, 145] width 217 height 17
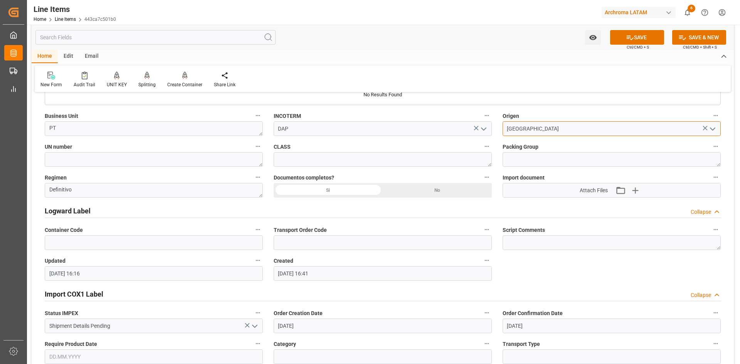
type input "[GEOGRAPHIC_DATA]"
click at [341, 190] on div "Si" at bounding box center [328, 190] width 109 height 15
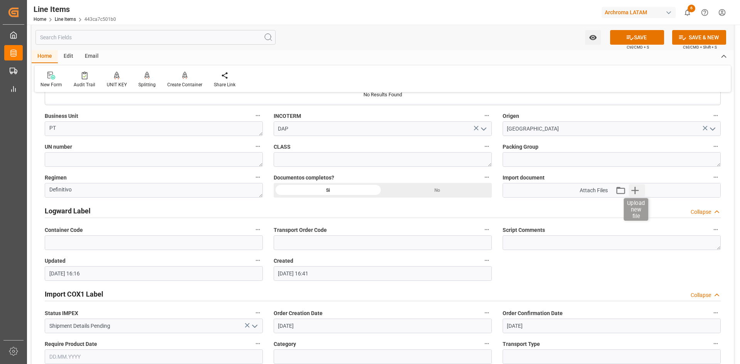
click at [639, 189] on icon "button" at bounding box center [635, 190] width 12 height 12
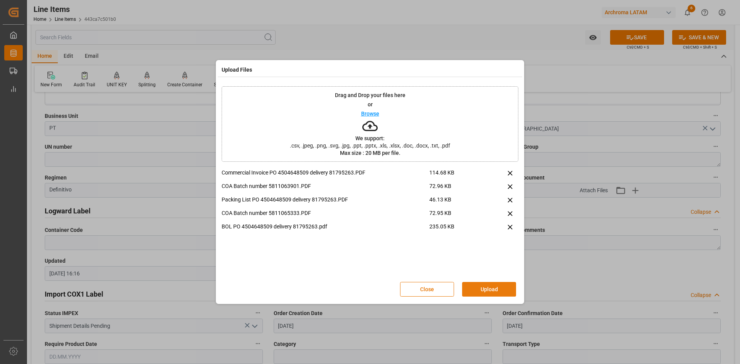
click at [497, 290] on button "Upload" at bounding box center [489, 289] width 54 height 15
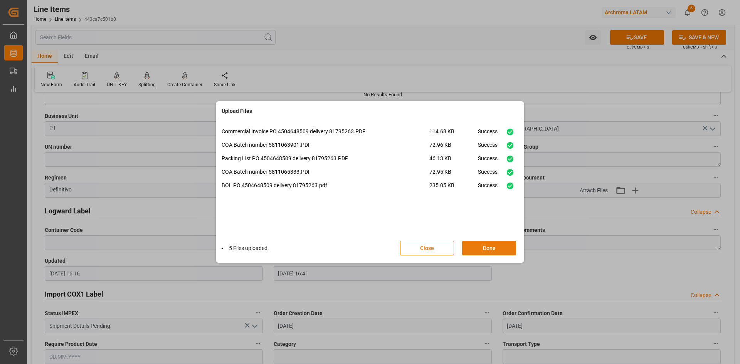
click at [479, 248] on button "Done" at bounding box center [489, 248] width 54 height 15
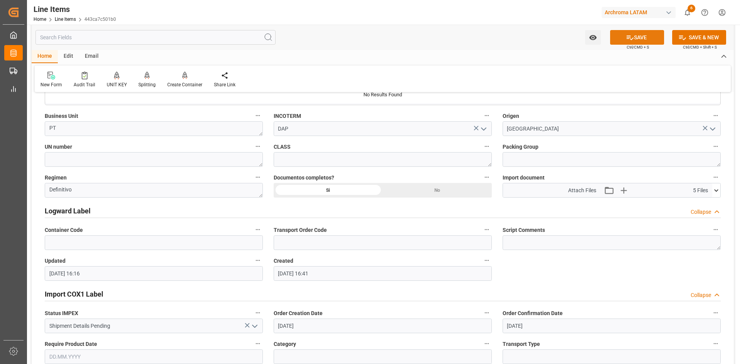
click at [653, 37] on button "SAVE" at bounding box center [637, 37] width 54 height 15
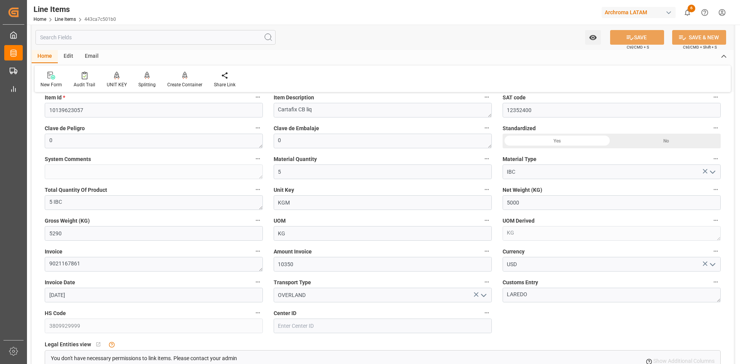
scroll to position [0, 0]
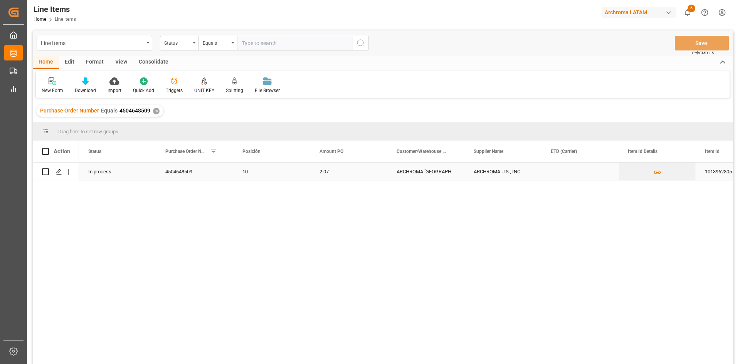
click at [44, 169] on input "Press Space to toggle row selection (unchecked)" at bounding box center [45, 172] width 7 height 7
checkbox input "true"
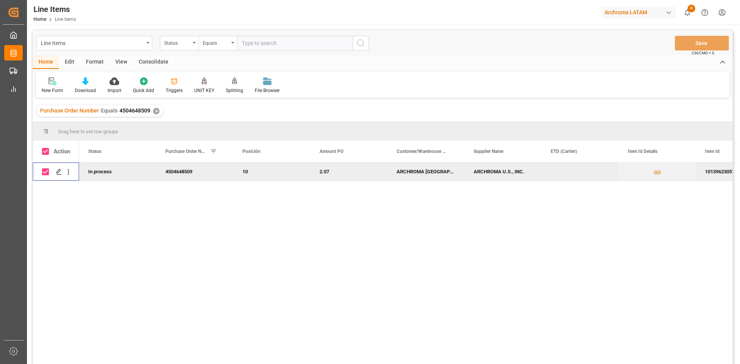
click at [165, 61] on div "Consolidate" at bounding box center [153, 62] width 41 height 13
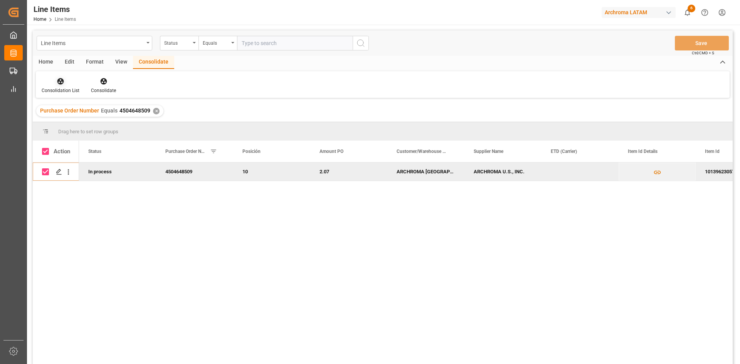
click at [69, 83] on div at bounding box center [61, 81] width 38 height 8
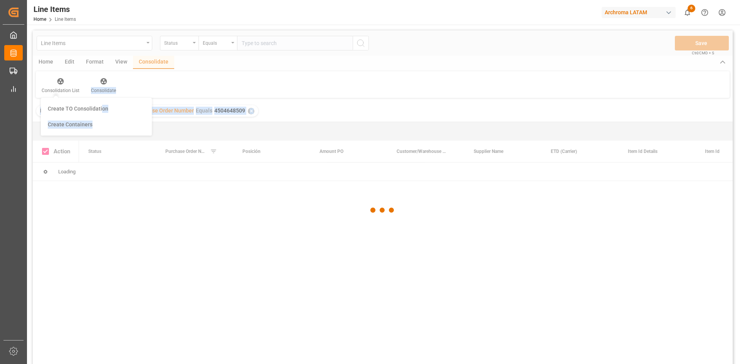
click at [102, 105] on div "Line Items Status Equals Save Ctrl/CMD + S Home Edit Format View Consolidate Co…" at bounding box center [383, 207] width 700 height 354
click at [125, 214] on div at bounding box center [383, 210] width 700 height 360
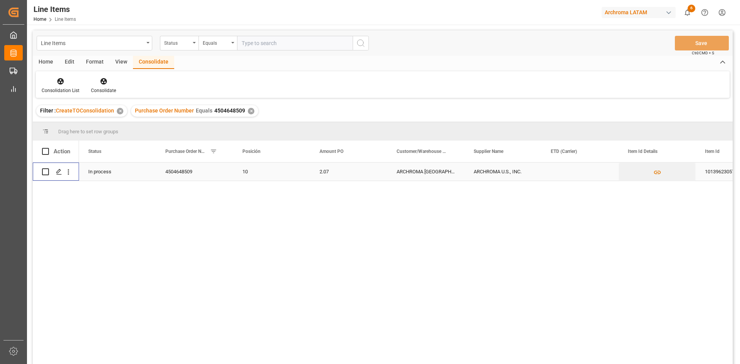
drag, startPoint x: 44, startPoint y: 172, endPoint x: 84, endPoint y: 107, distance: 76.6
click at [45, 170] on input "Press Space to toggle row selection (unchecked)" at bounding box center [45, 172] width 7 height 7
checkbox input "true"
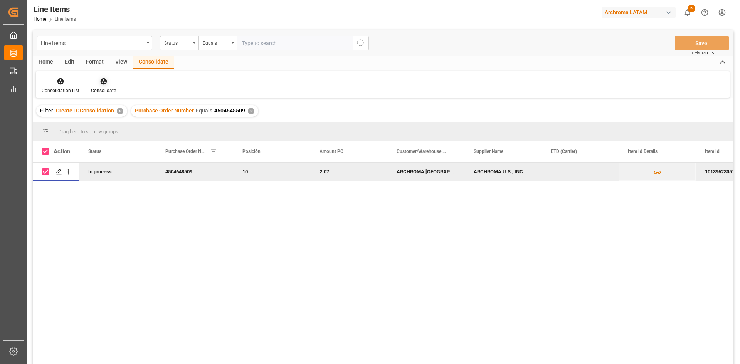
click at [104, 86] on div "Consolidate" at bounding box center [103, 85] width 37 height 17
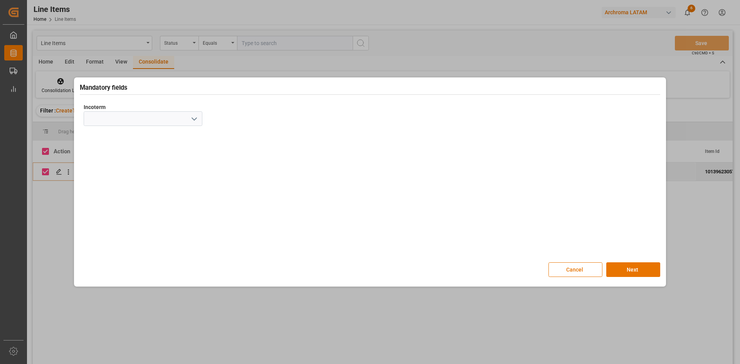
click at [194, 121] on icon "open menu" at bounding box center [194, 119] width 9 height 9
click at [98, 243] on div "DAP" at bounding box center [143, 246] width 118 height 17
type input "DAP"
click at [658, 272] on button "Next" at bounding box center [634, 270] width 54 height 15
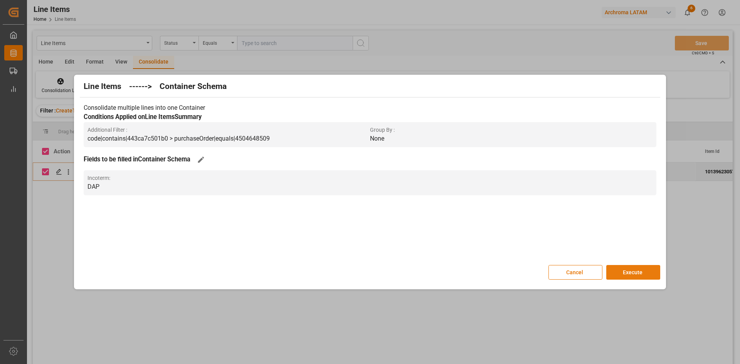
click at [628, 274] on button "Execute" at bounding box center [634, 272] width 54 height 15
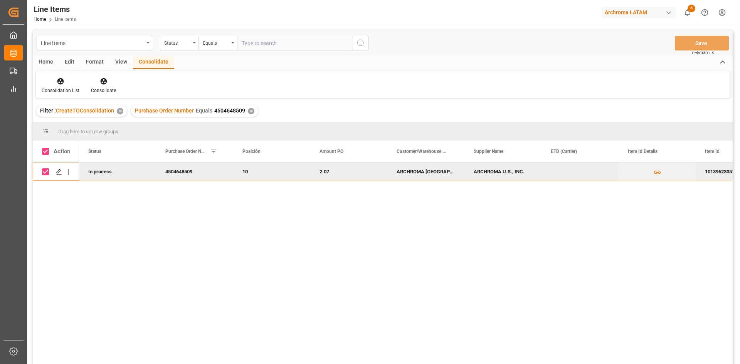
click at [63, 19] on span "Line Items" at bounding box center [65, 19] width 21 height 5
click at [117, 112] on div "✕" at bounding box center [120, 111] width 7 height 7
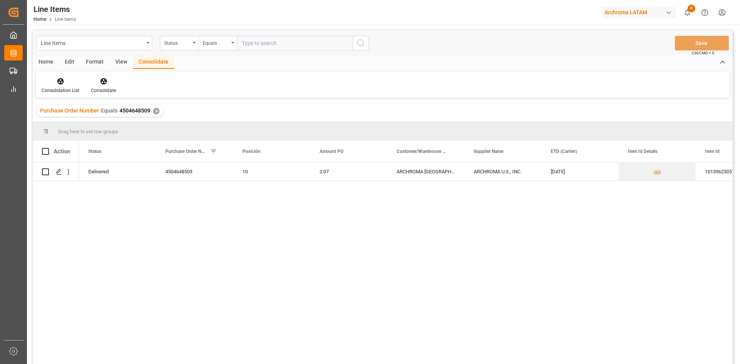
click at [156, 112] on div "✕" at bounding box center [156, 111] width 7 height 7
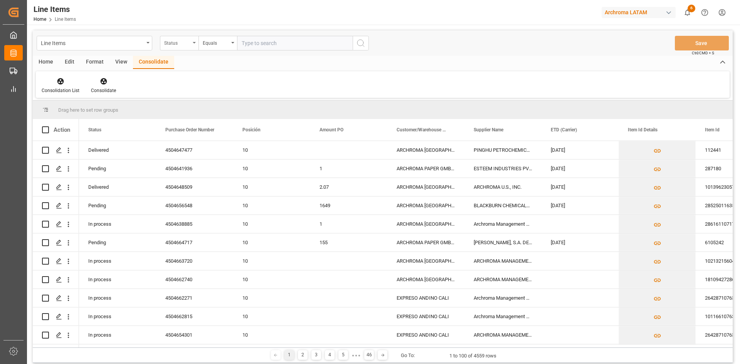
click at [186, 45] on div "Status" at bounding box center [177, 42] width 26 height 9
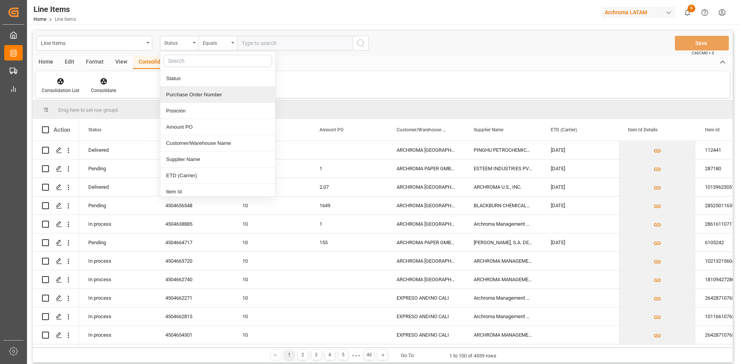
click at [193, 89] on div "Purchase Order Number" at bounding box center [217, 95] width 115 height 16
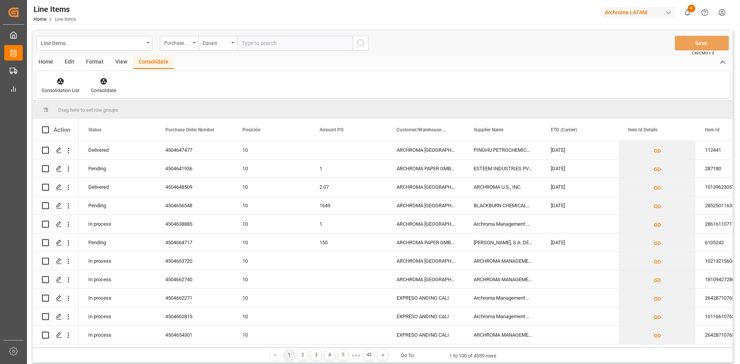
click at [271, 45] on input "text" at bounding box center [295, 43] width 116 height 15
paste input "4504669943"
type input "4504669943"
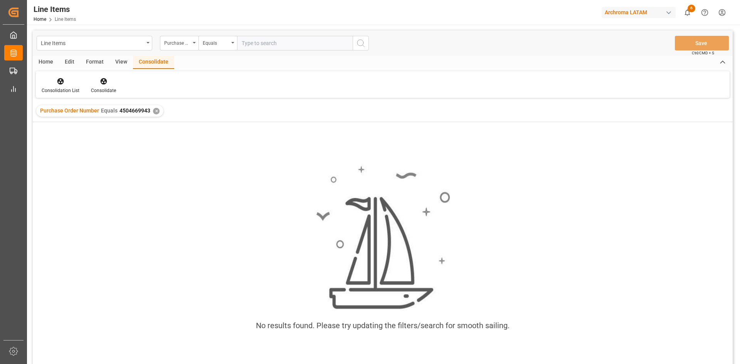
click at [156, 110] on div "✕" at bounding box center [156, 111] width 7 height 7
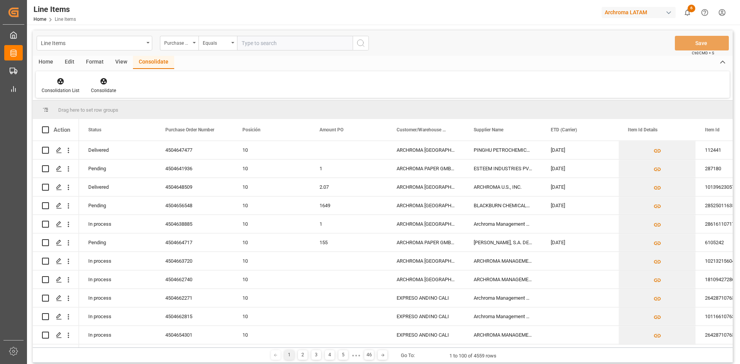
click at [50, 62] on div "Home" at bounding box center [46, 62] width 26 height 13
click at [59, 81] on div at bounding box center [53, 81] width 22 height 8
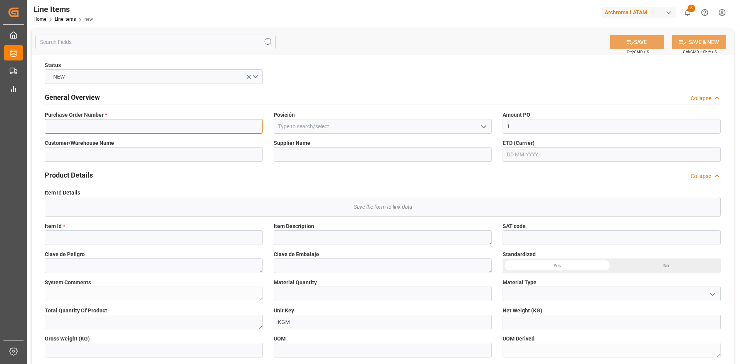
click at [159, 121] on input at bounding box center [154, 126] width 218 height 15
paste input "4504669943"
type input "4504669943"
click at [481, 129] on icon "open menu" at bounding box center [483, 126] width 9 height 9
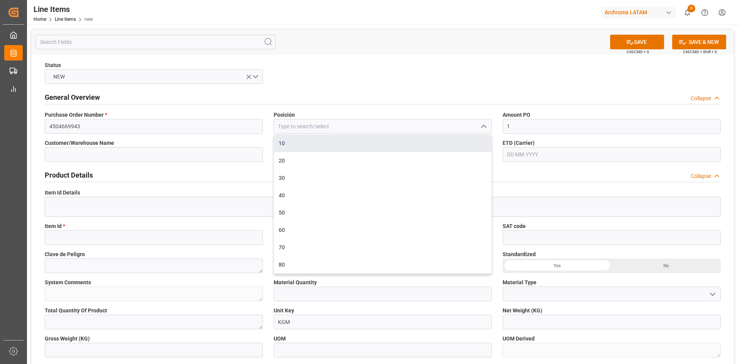
click at [314, 145] on div "10" at bounding box center [382, 143] width 217 height 17
type input "10"
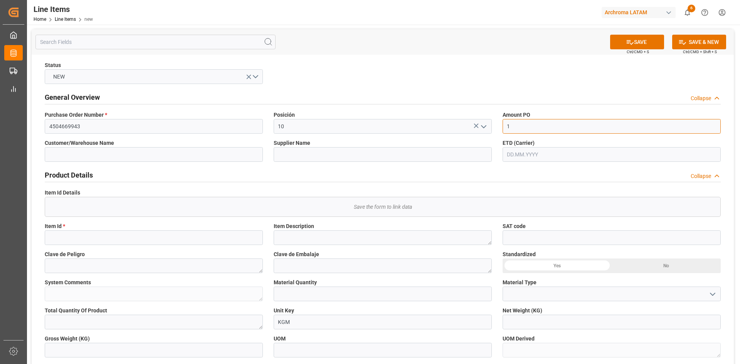
click at [516, 125] on input "1" at bounding box center [612, 126] width 218 height 15
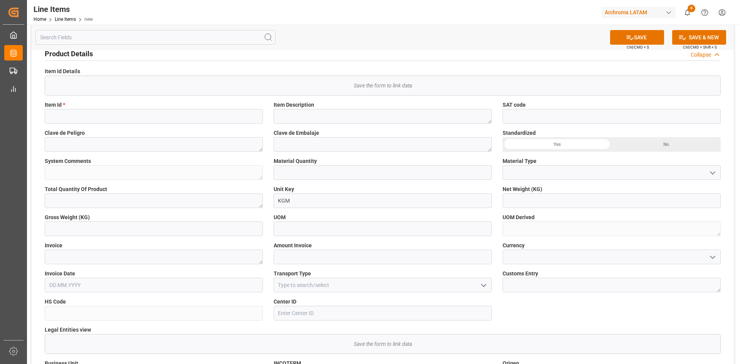
scroll to position [309, 0]
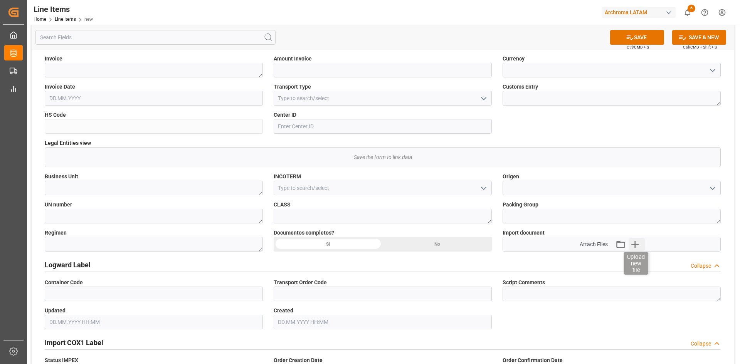
click at [639, 246] on icon "button" at bounding box center [635, 244] width 12 height 12
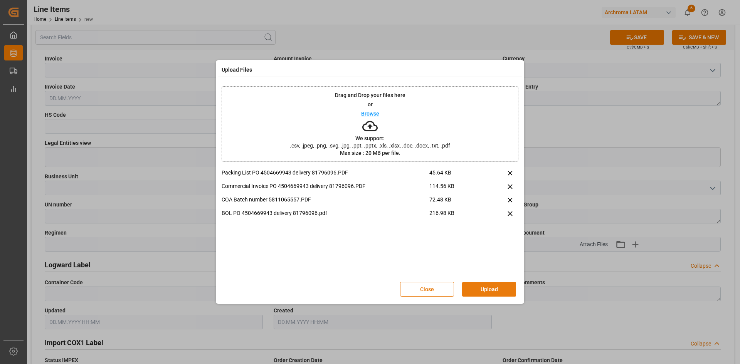
click at [497, 288] on button "Upload" at bounding box center [489, 289] width 54 height 15
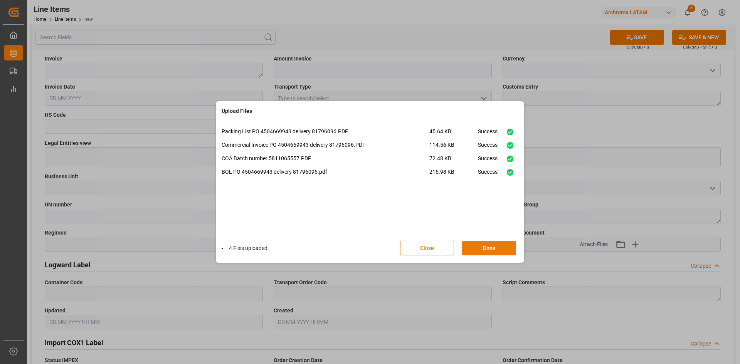
click at [502, 248] on button "Done" at bounding box center [489, 248] width 54 height 15
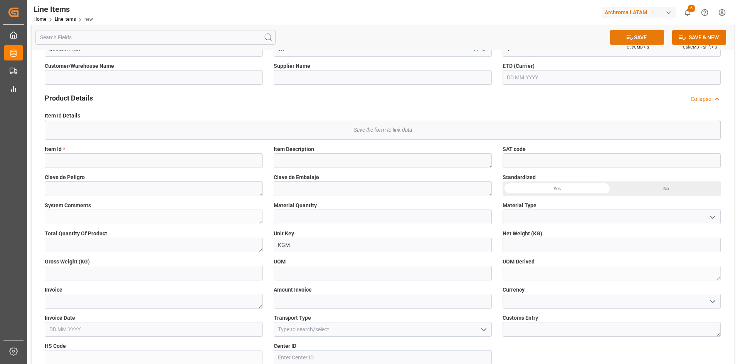
click at [630, 35] on icon at bounding box center [630, 38] width 8 height 8
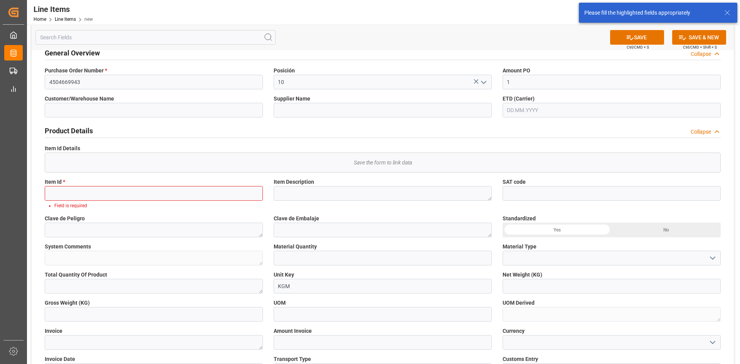
scroll to position [44, 0]
click at [174, 200] on input at bounding box center [154, 194] width 218 height 15
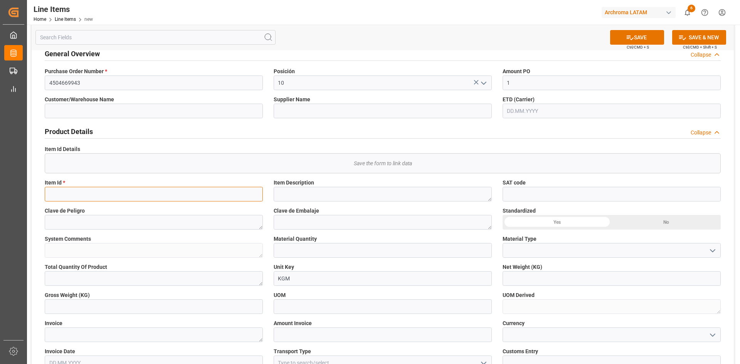
click at [148, 196] on input at bounding box center [154, 194] width 218 height 15
paste input "28531110284"
type input "28531110284"
click at [642, 35] on button "SAVE" at bounding box center [637, 37] width 54 height 15
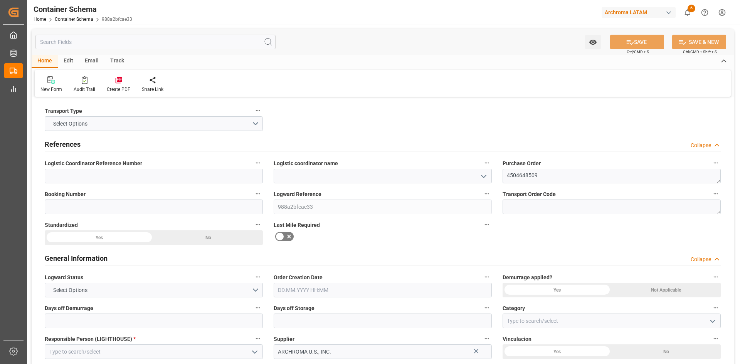
type textarea "4504648509"
type input "988a2bfcae33"
type input "ARCHROMA U.S., INC."
type input "Pending"
type input "LAREDO"
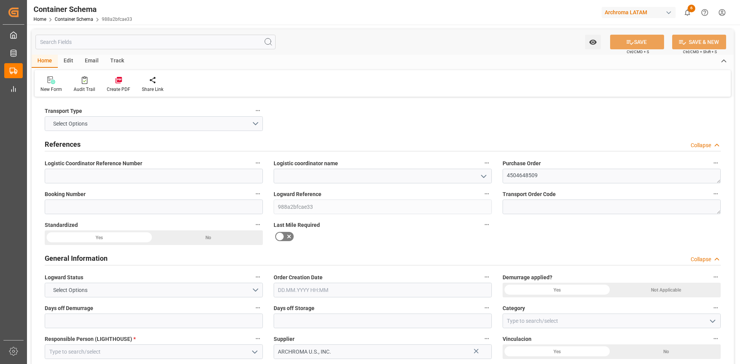
type input "PT"
type textarea "IBC"
type input "5 IBC"
type input "ARCHROMA [GEOGRAPHIC_DATA] S DE RL DE CV ([GEOGRAPHIC_DATA][PERSON_NAME])"
type textarea "SANTA CLARA, MÉXICO, ESTADO DE MÉXICO,VIDIRO 8, SANTA CLARA COATITLA , C.P. ATM…"
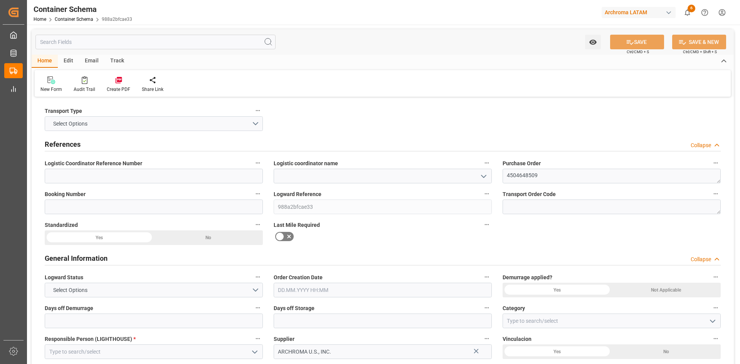
type input "DAP"
type textarea "No"
type textarea "Container ETA is not filled"
type input "0"
type input "1"
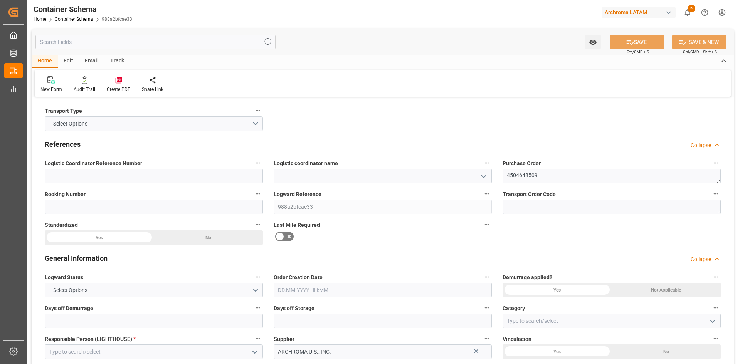
type input "5"
type input "5000"
type input "5290"
type input "0"
type input "07.10.2025"
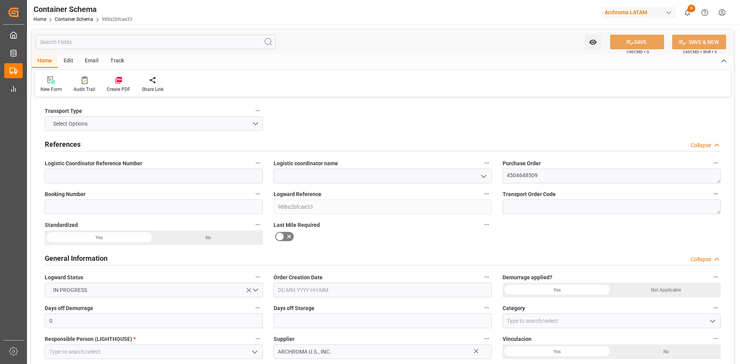
type input "07.10.2025 16:17"
type input "07.10.2025"
click at [484, 178] on polyline "open menu" at bounding box center [484, 176] width 5 height 2
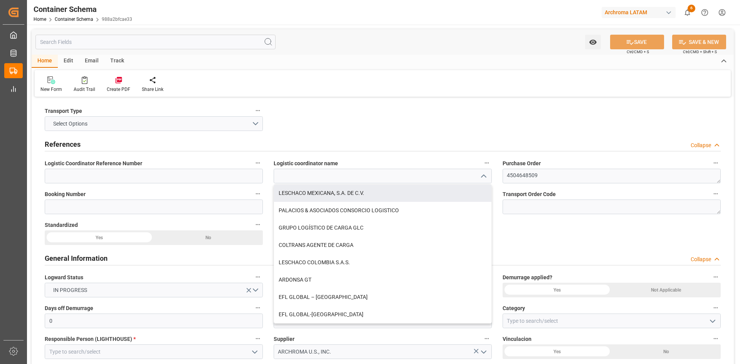
click at [322, 197] on div "LESCHACO MEXICANA, S.A. DE C.V." at bounding box center [382, 193] width 217 height 17
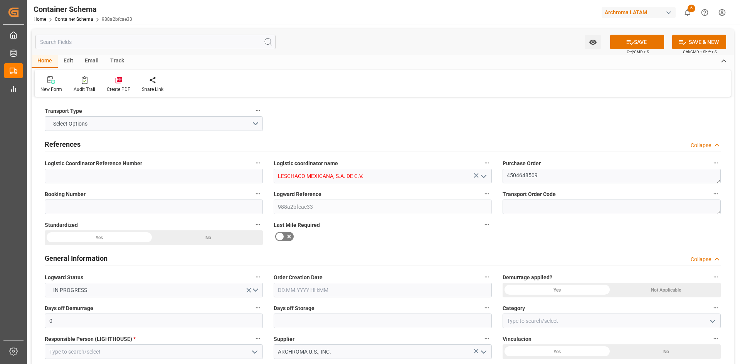
type input "LESCHACO MEXICANA, S.A. DE C.V."
click at [136, 180] on input at bounding box center [154, 176] width 218 height 15
click at [135, 179] on input at bounding box center [154, 176] width 218 height 15
paste input "251006990053"
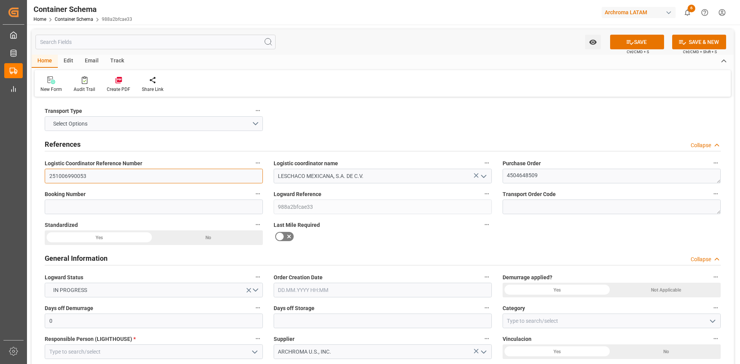
type input "251006990053"
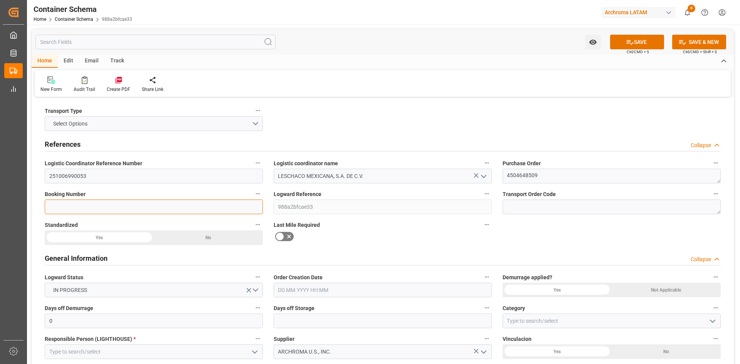
click at [176, 209] on input at bounding box center [154, 207] width 218 height 15
click at [119, 204] on input at bounding box center [154, 207] width 218 height 15
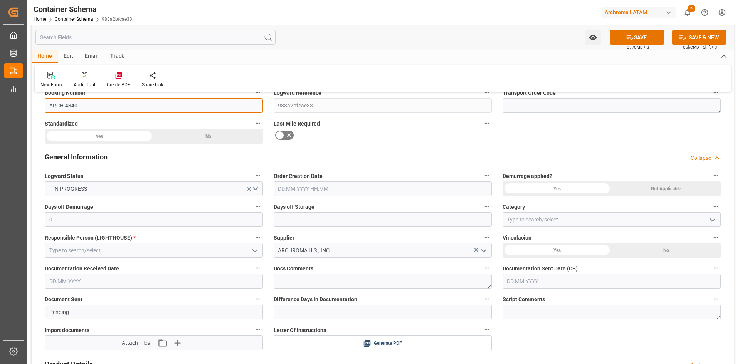
scroll to position [154, 0]
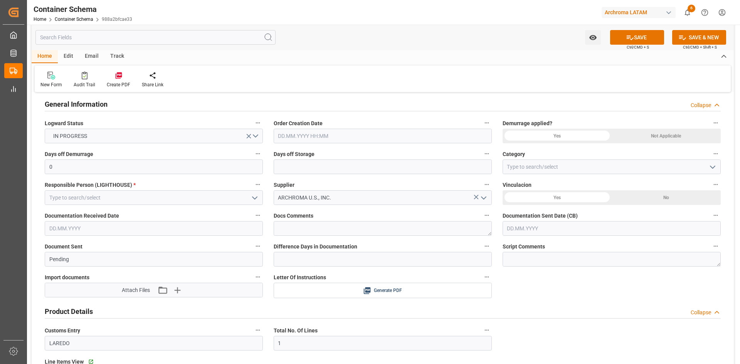
type input "ARCH-4340"
click at [354, 135] on input "text" at bounding box center [383, 136] width 218 height 15
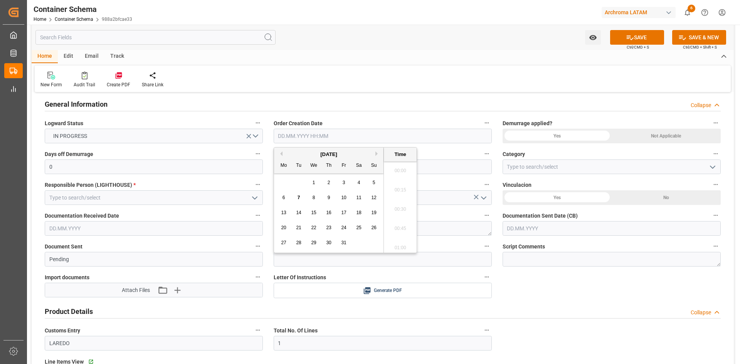
scroll to position [755, 0]
drag, startPoint x: 298, startPoint y: 155, endPoint x: 293, endPoint y: 156, distance: 4.7
click at [298, 155] on div "[DATE]" at bounding box center [329, 155] width 110 height 8
click at [282, 156] on button "Previous Month" at bounding box center [280, 154] width 5 height 5
click at [317, 228] on div "24" at bounding box center [314, 228] width 10 height 9
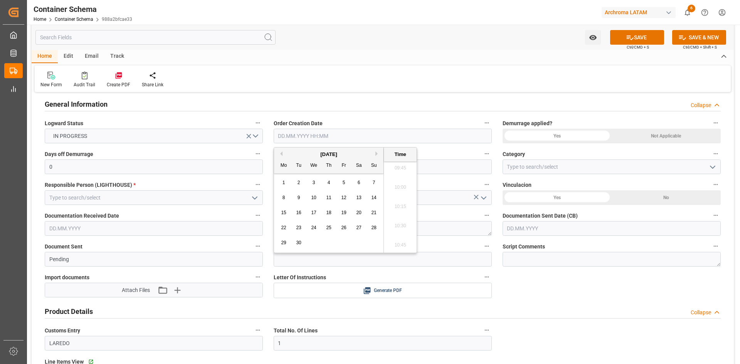
type input "24.09.2025 00:00"
click at [645, 133] on div "Not Applicable" at bounding box center [666, 136] width 109 height 15
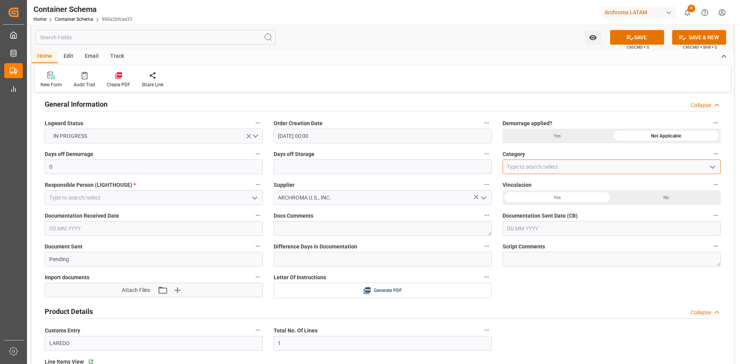
click at [548, 174] on input at bounding box center [612, 167] width 218 height 15
click at [716, 168] on icon "open menu" at bounding box center [712, 167] width 9 height 9
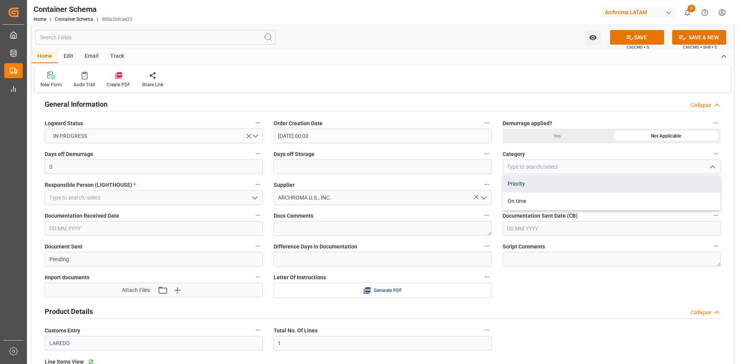
click at [565, 186] on div "Priority" at bounding box center [611, 183] width 217 height 17
type input "Priority"
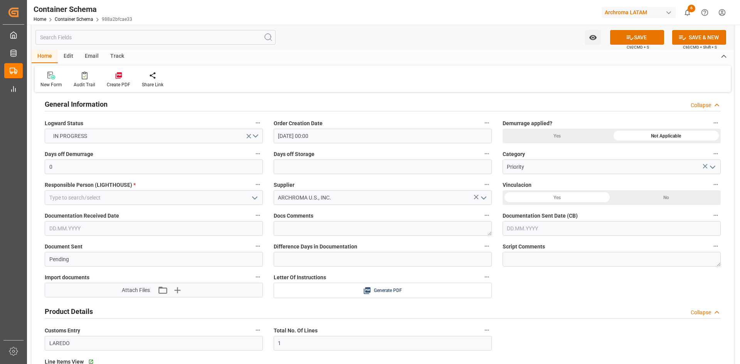
click at [579, 201] on div "Yes" at bounding box center [557, 198] width 109 height 15
click at [252, 199] on icon "open menu" at bounding box center [254, 198] width 9 height 9
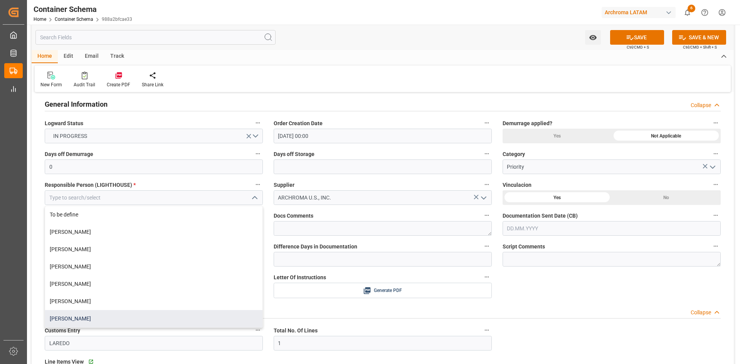
click at [66, 317] on div "[PERSON_NAME]" at bounding box center [153, 318] width 217 height 17
type input "[PERSON_NAME]"
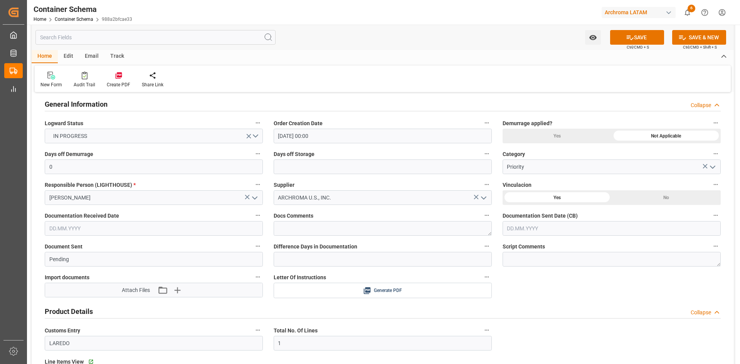
click at [133, 230] on input "text" at bounding box center [154, 228] width 218 height 15
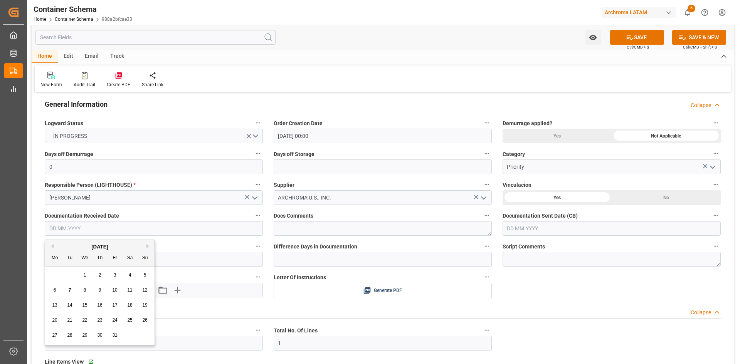
click at [52, 248] on button "Previous Month" at bounding box center [51, 246] width 5 height 5
click at [83, 322] on span "24" at bounding box center [84, 320] width 5 height 5
click at [120, 226] on input "24.09.2025" at bounding box center [154, 228] width 218 height 15
click at [115, 319] on span "26" at bounding box center [114, 320] width 5 height 5
type input "[DATE]"
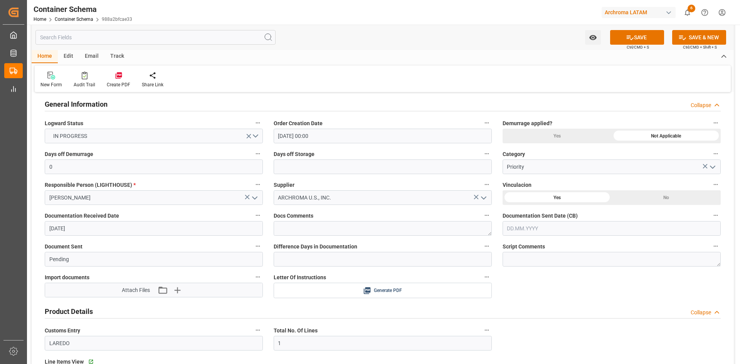
click at [565, 225] on input "text" at bounding box center [612, 228] width 218 height 15
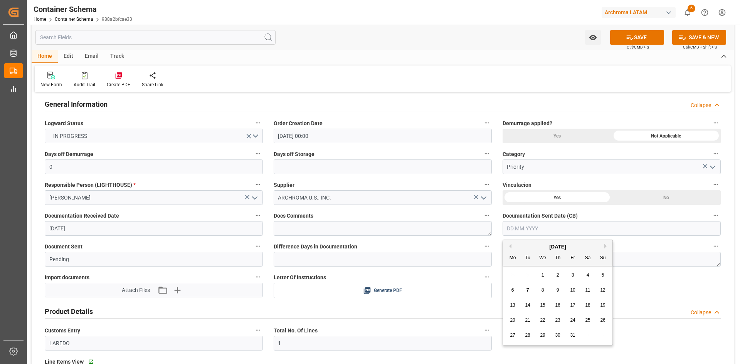
click at [509, 246] on button "Previous Month" at bounding box center [509, 246] width 5 height 5
click at [514, 333] on span "29" at bounding box center [512, 335] width 5 height 5
type input "29.09.2025"
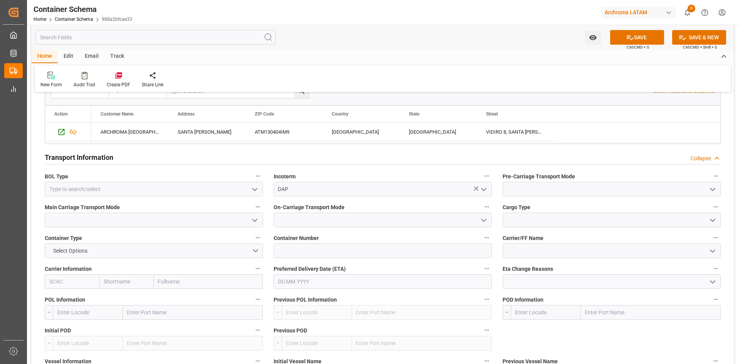
scroll to position [656, 0]
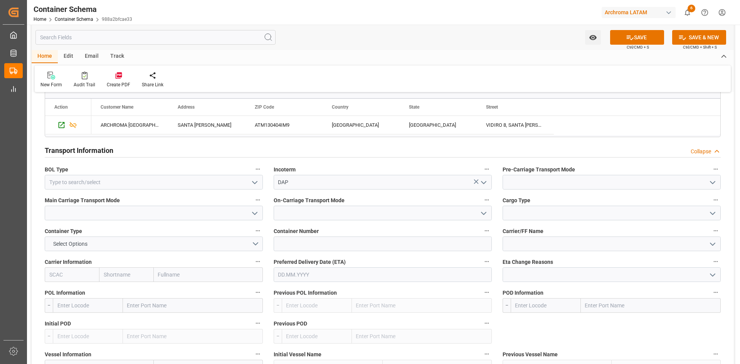
click at [255, 183] on icon "open menu" at bounding box center [254, 182] width 9 height 9
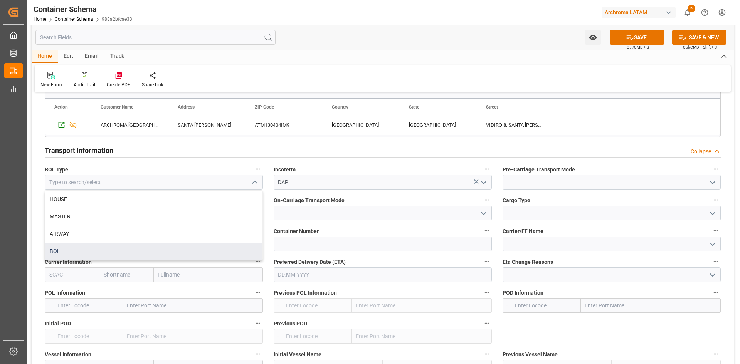
click at [93, 251] on div "BOL" at bounding box center [153, 251] width 217 height 17
type input "BOL"
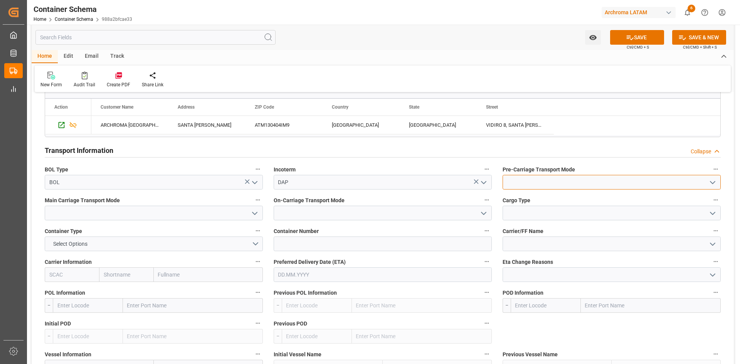
click at [609, 180] on input at bounding box center [612, 182] width 218 height 15
click at [712, 181] on icon "open menu" at bounding box center [712, 182] width 9 height 9
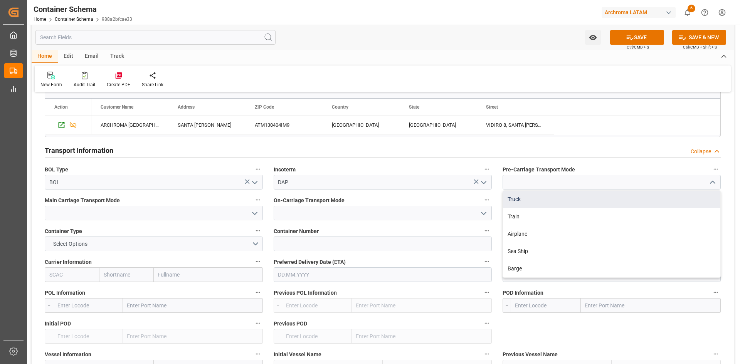
click at [542, 202] on div "Truck" at bounding box center [611, 199] width 217 height 17
type input "Truck"
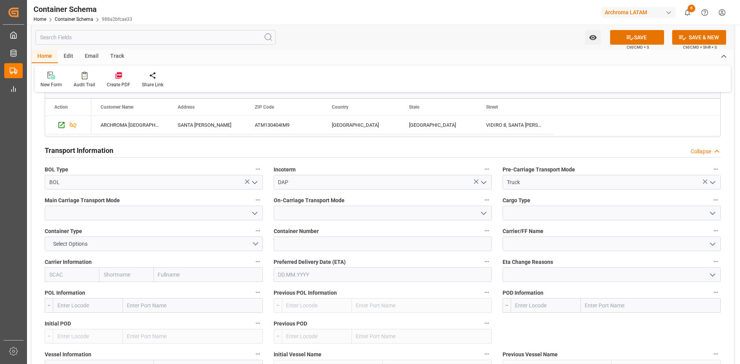
click at [255, 214] on polyline "open menu" at bounding box center [255, 213] width 5 height 2
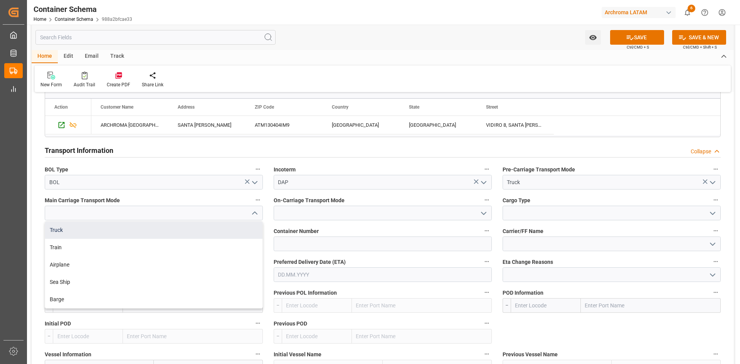
click at [70, 231] on div "Truck" at bounding box center [153, 230] width 217 height 17
type input "Truck"
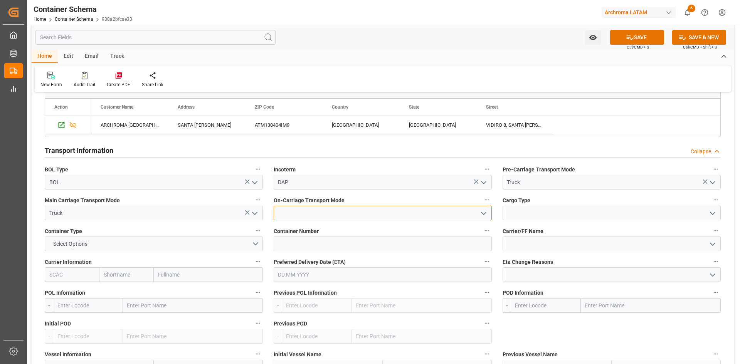
click at [323, 214] on input at bounding box center [383, 213] width 218 height 15
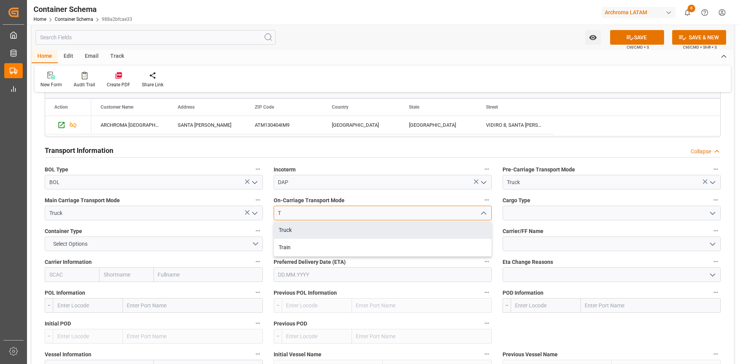
click at [297, 237] on div "Truck" at bounding box center [382, 230] width 217 height 17
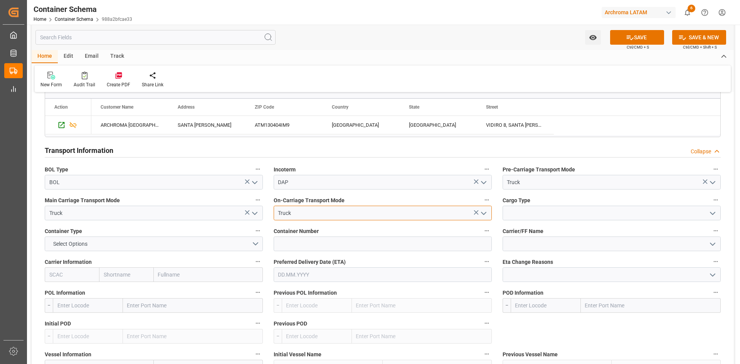
type input "Truck"
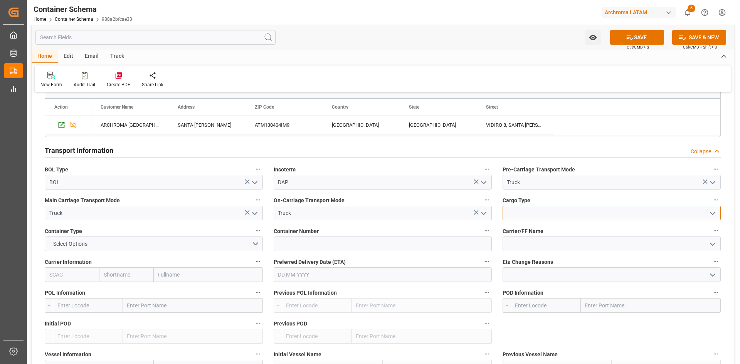
click at [569, 213] on input at bounding box center [612, 213] width 218 height 15
click at [712, 214] on polyline "open menu" at bounding box center [713, 213] width 5 height 2
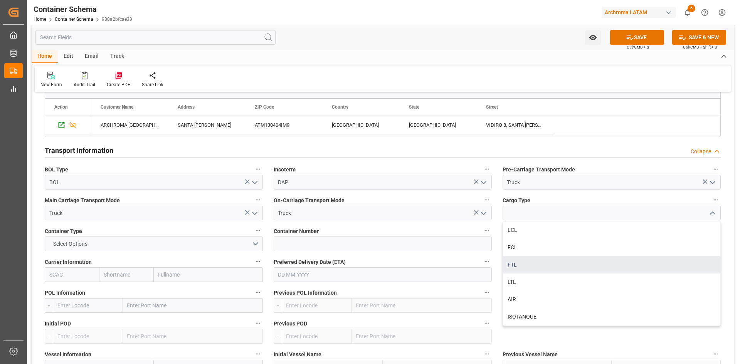
click at [525, 268] on div "FTL" at bounding box center [611, 264] width 217 height 17
type input "FTL"
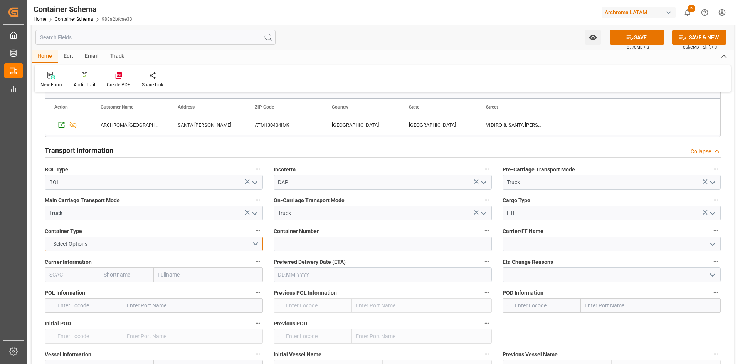
click at [253, 242] on button "Select Options" at bounding box center [154, 244] width 218 height 15
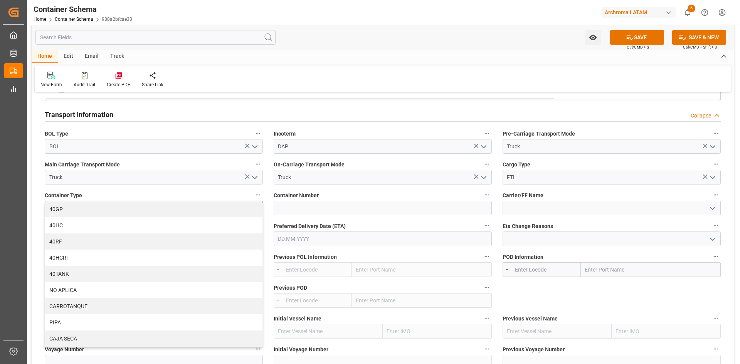
scroll to position [733, 0]
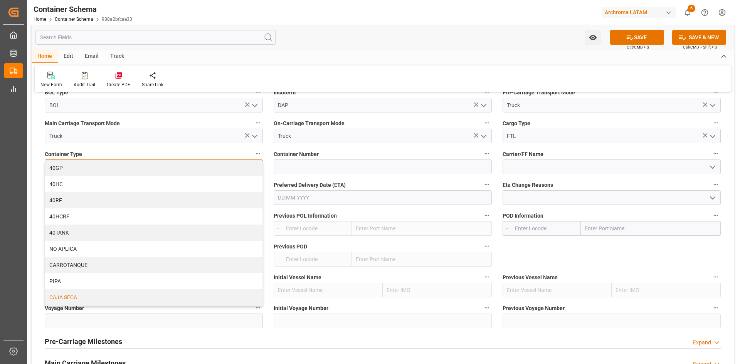
click at [80, 294] on div "CAJA SECA" at bounding box center [153, 298] width 217 height 16
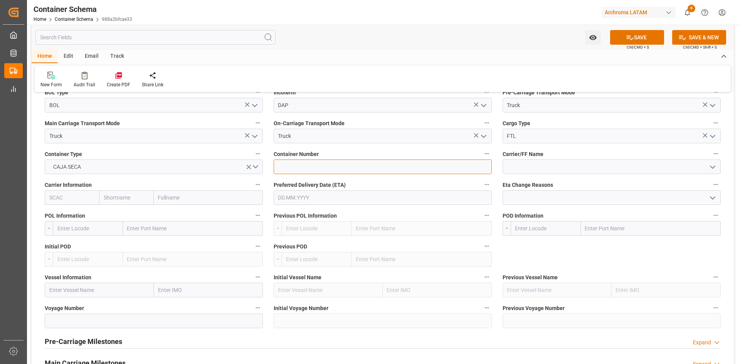
click at [387, 172] on input at bounding box center [383, 167] width 218 height 15
type input "20008"
click at [144, 229] on input "text" at bounding box center [193, 228] width 140 height 15
type input "USLRD"
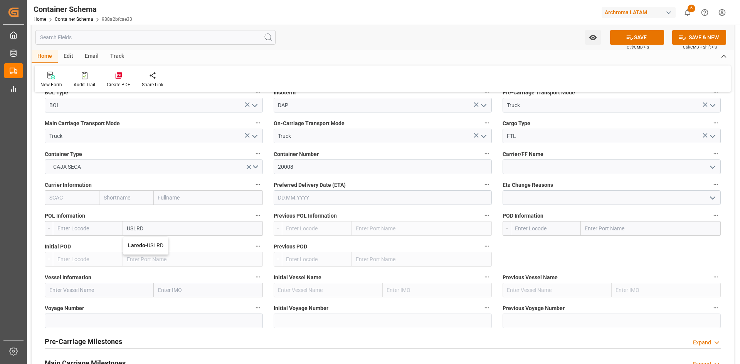
click at [158, 244] on span "Laredo - USLRD" at bounding box center [145, 246] width 35 height 6
type input "USLRD"
type input "Laredo"
click at [627, 231] on input "text" at bounding box center [651, 228] width 140 height 15
type input "MXNLD"
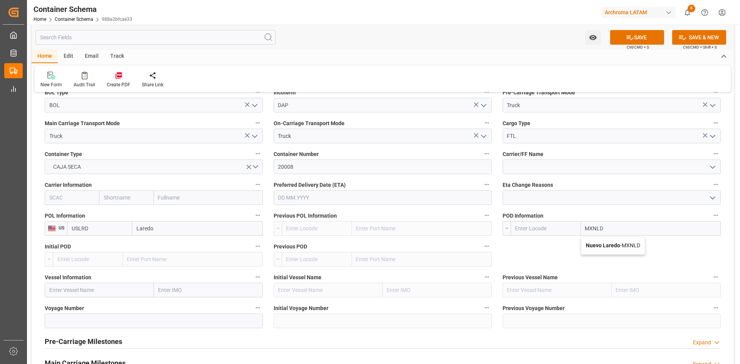
click at [617, 246] on b "Nuevo Laredo" at bounding box center [603, 246] width 34 height 6
type input "MXNLD"
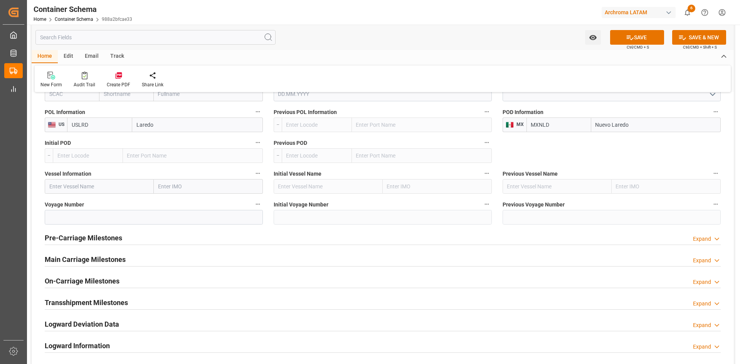
scroll to position [848, 0]
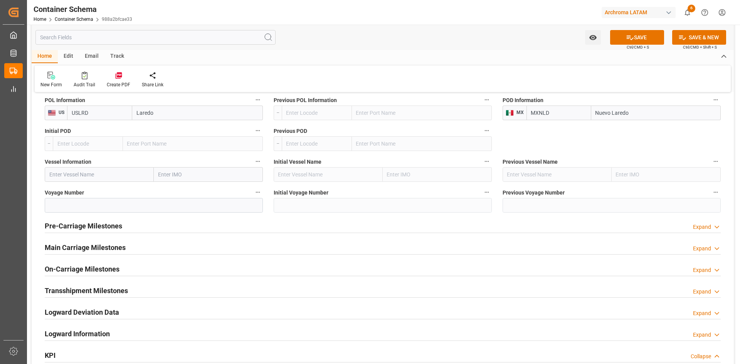
type input "Nuevo Laredo"
click at [99, 250] on h2 "Main Carriage Milestones" at bounding box center [85, 248] width 81 height 10
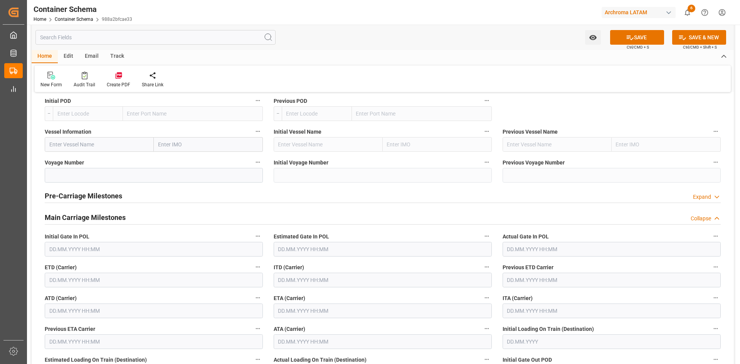
scroll to position [926, 0]
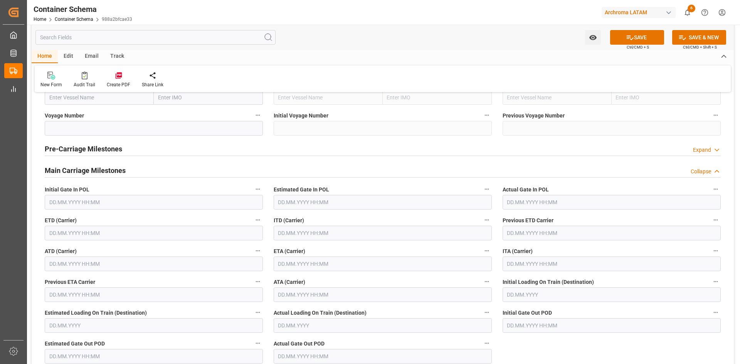
click at [98, 236] on input "text" at bounding box center [154, 233] width 218 height 15
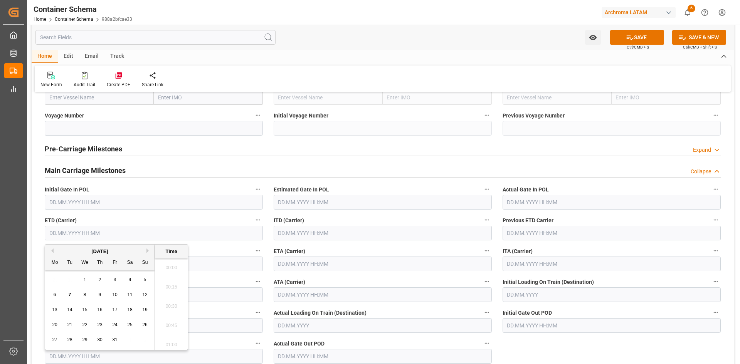
scroll to position [755, 0]
click at [54, 251] on div "[DATE]" at bounding box center [100, 252] width 110 height 8
click at [53, 251] on button "Previous Month" at bounding box center [51, 251] width 5 height 5
click at [113, 323] on span "26" at bounding box center [114, 324] width 5 height 5
type input "26.09.2025 00:00"
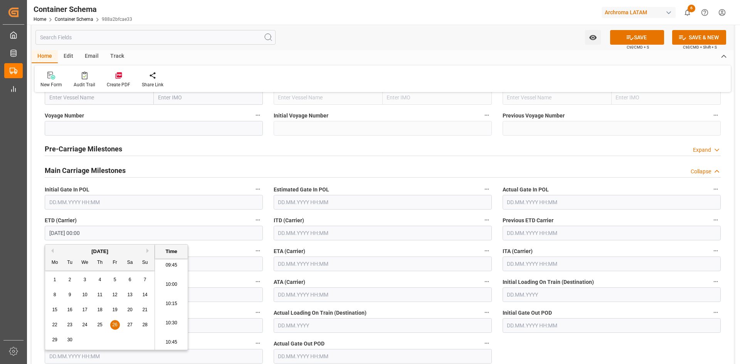
click at [399, 267] on input "text" at bounding box center [383, 264] width 218 height 15
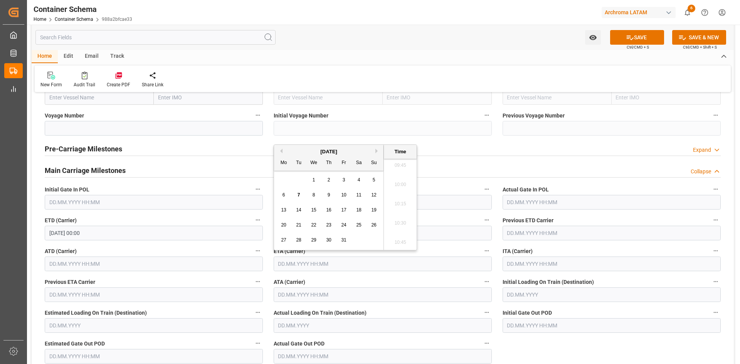
click at [280, 151] on button "Previous Month" at bounding box center [280, 151] width 5 height 5
click at [280, 239] on div "29" at bounding box center [284, 240] width 10 height 9
type input "[DATE] 00:00"
click at [646, 37] on button "SAVE" at bounding box center [637, 37] width 54 height 15
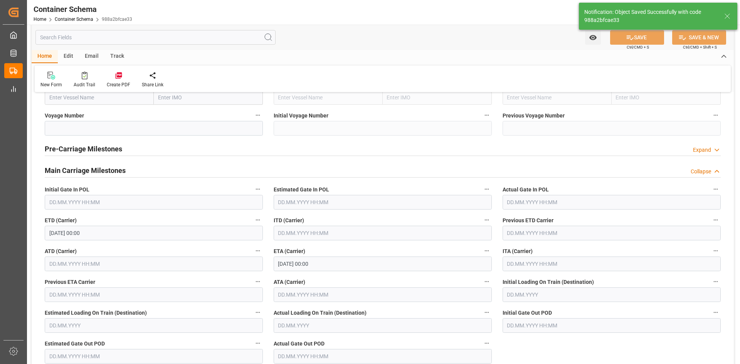
type input "251006990053"
type input "Document Sent"
type input "MXNLD"
type input "Nuevo Laredo"
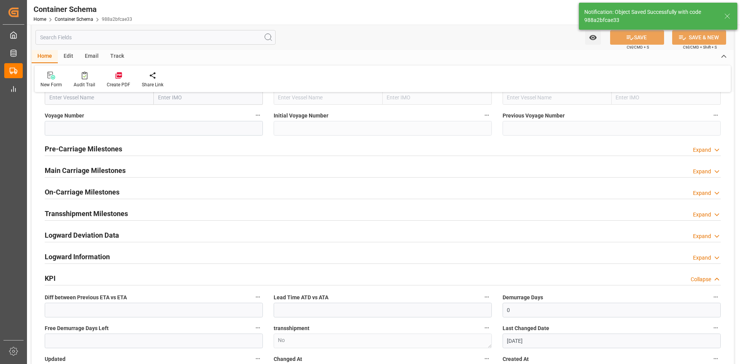
type input "07.10.2025 16:19"
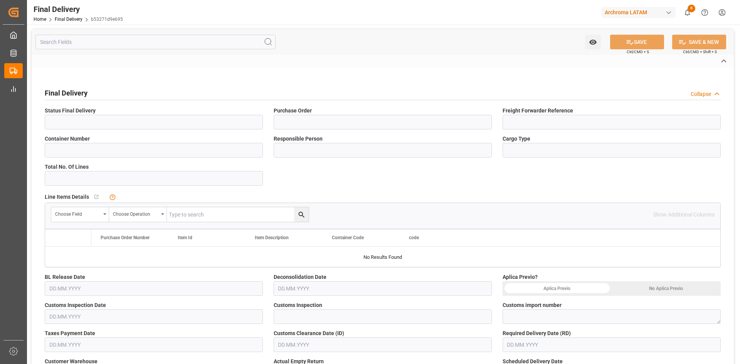
type input "Unloaded"
type input "4504648509"
type input "251006990053"
type input "20008"
type input "[PERSON_NAME]"
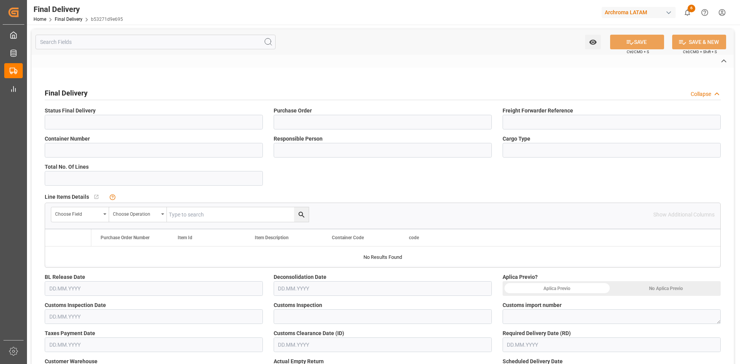
type input "FTL"
type input "VERDE"
type textarea "25 24 3617 5009641"
type input "ARCHROMA [GEOGRAPHIC_DATA] S DE RL DE CV ([GEOGRAPHIC_DATA][PERSON_NAME])"
type input "[PERSON_NAME]"
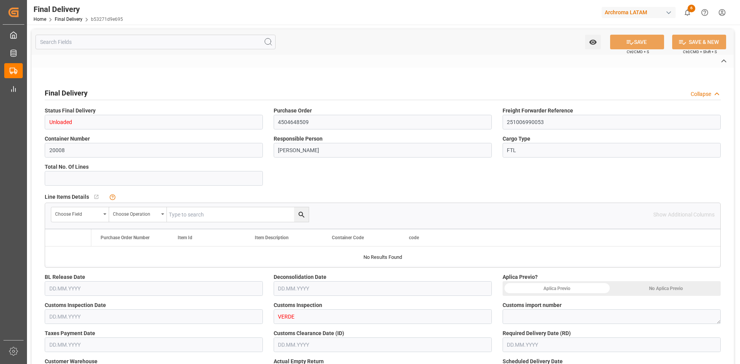
type input "Direct Transport"
type input "GTR"
type textarea "[PERSON_NAME] [PERSON_NAME]"
type input "84UP9V"
type input "PLANTA"
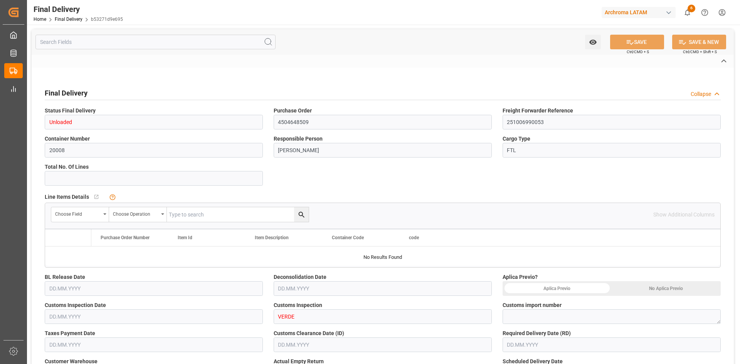
type input "b53271d9e695"
type input "PT"
type input "988a2bfcae33"
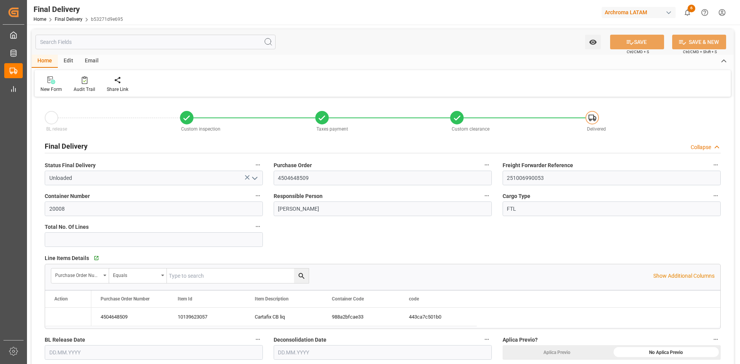
type input "[DATE]"
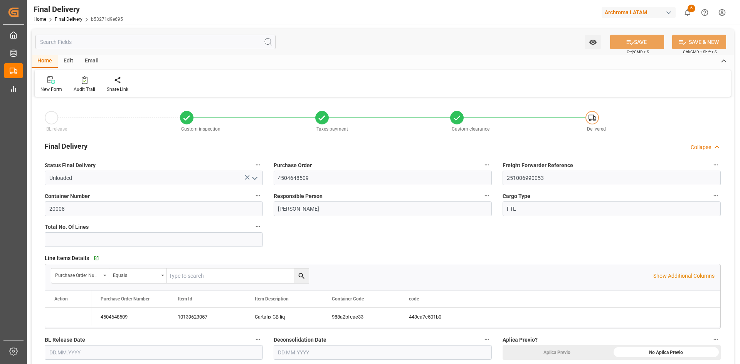
type input "[DATE] 00:00"
click at [72, 22] on div "Home Final Delivery b53271d9e695" at bounding box center [78, 19] width 89 height 8
click at [74, 21] on link "Final Delivery" at bounding box center [69, 19] width 28 height 5
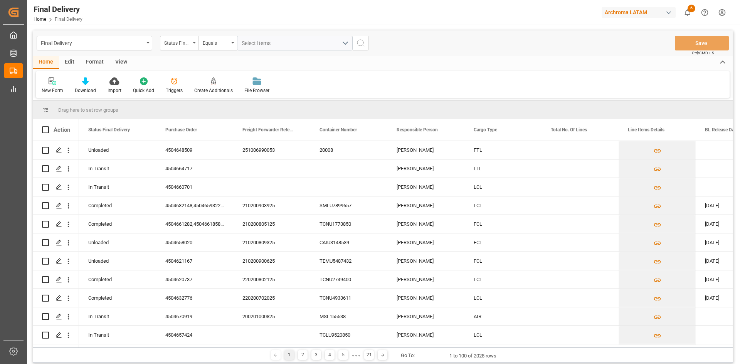
click at [181, 44] on div "Status Final Delivery" at bounding box center [177, 42] width 26 height 9
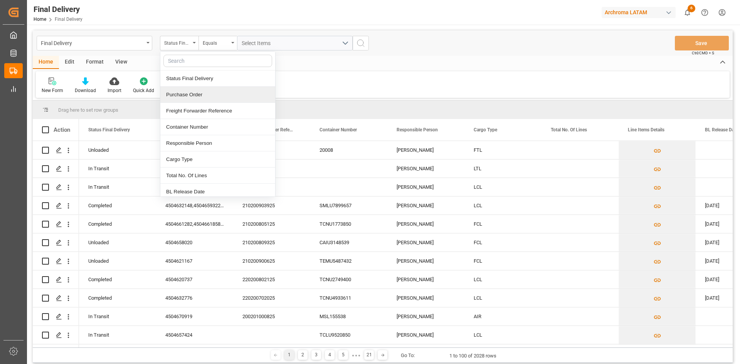
click at [210, 94] on div "Purchase Order" at bounding box center [217, 95] width 115 height 16
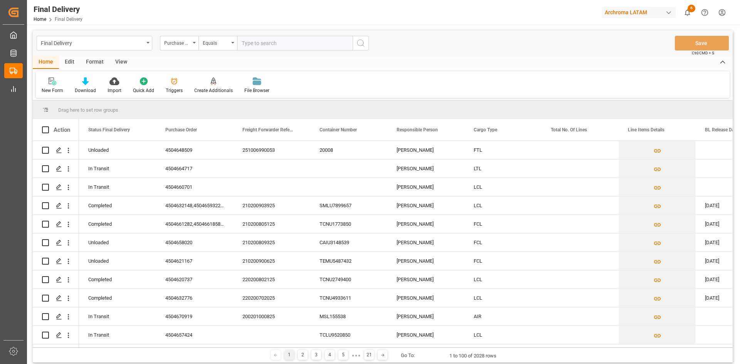
click at [255, 44] on input "text" at bounding box center [295, 43] width 116 height 15
type input "4504647477"
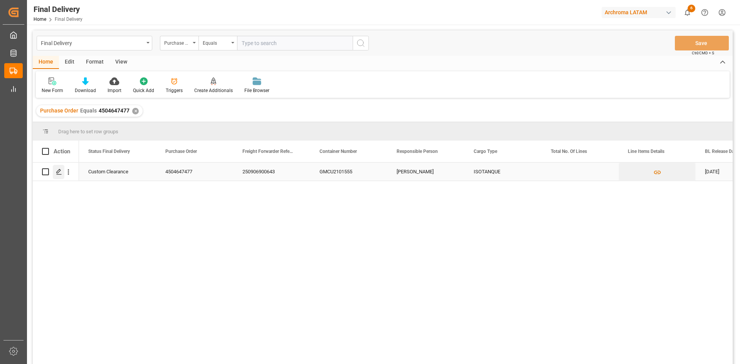
click at [59, 173] on icon "Press SPACE to select this row." at bounding box center [59, 172] width 6 height 6
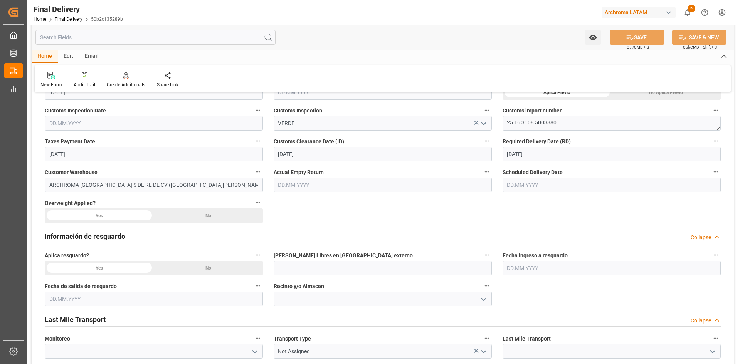
scroll to position [309, 0]
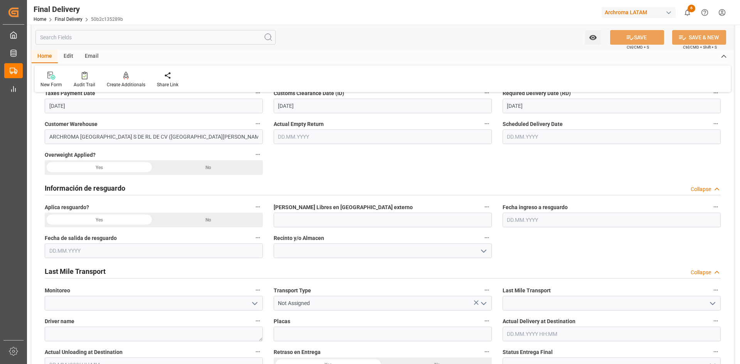
click at [197, 215] on div "No" at bounding box center [208, 220] width 109 height 15
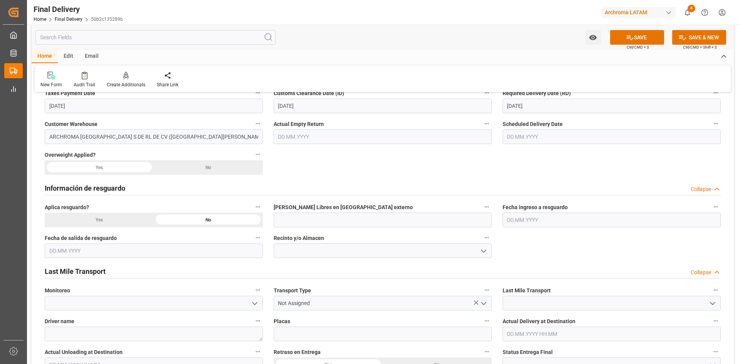
click at [211, 191] on div "Información de resguardo Collapse" at bounding box center [383, 187] width 676 height 15
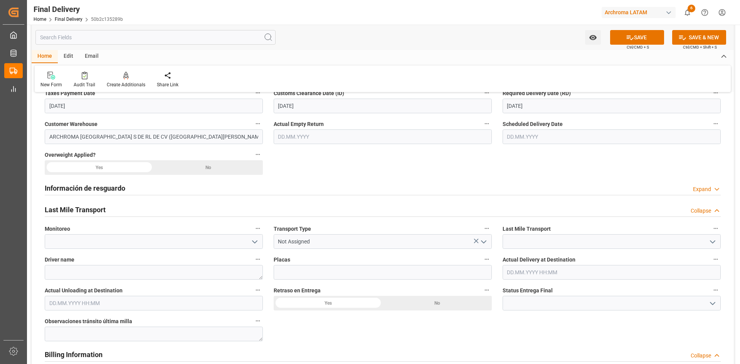
click at [257, 240] on icon "open menu" at bounding box center [254, 242] width 9 height 9
click at [257, 240] on icon "close menu" at bounding box center [254, 242] width 9 height 9
click at [629, 36] on icon at bounding box center [630, 37] width 7 height 5
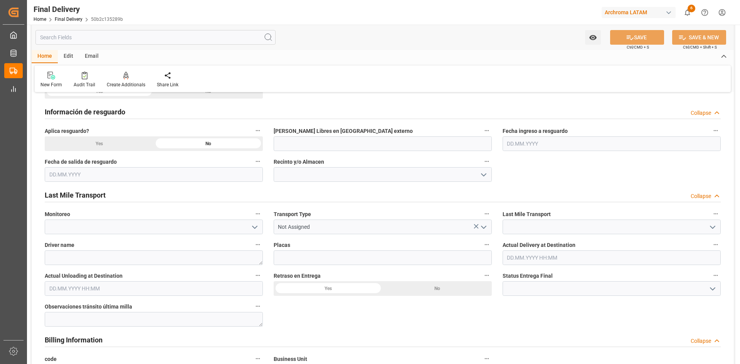
scroll to position [386, 0]
click at [554, 261] on input "text" at bounding box center [612, 257] width 218 height 15
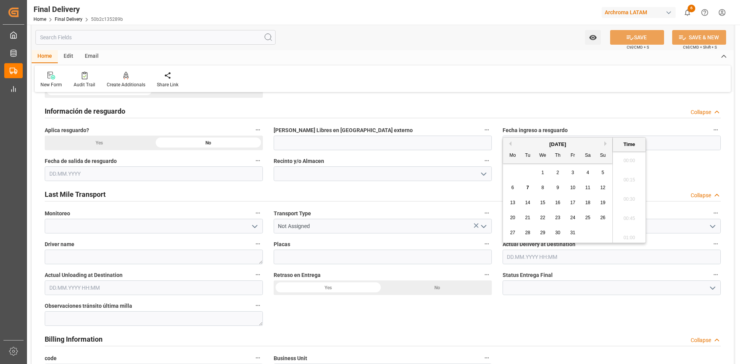
scroll to position [755, 0]
click at [512, 143] on div "[DATE]" at bounding box center [558, 145] width 110 height 8
click at [513, 145] on div "[DATE]" at bounding box center [558, 145] width 110 height 8
click at [511, 145] on button "Previous Month" at bounding box center [509, 144] width 5 height 5
click at [571, 217] on span "26" at bounding box center [572, 217] width 5 height 5
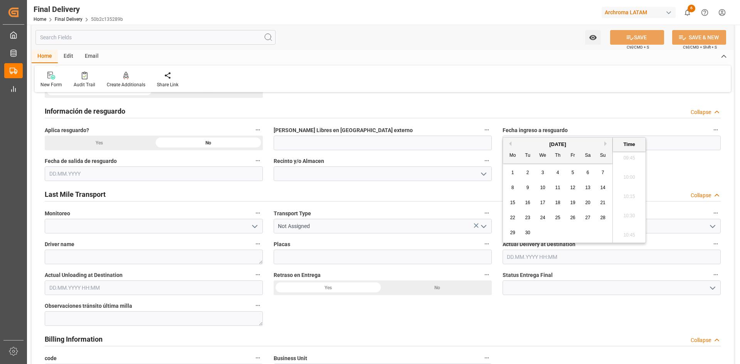
type input "[DATE] 00:00"
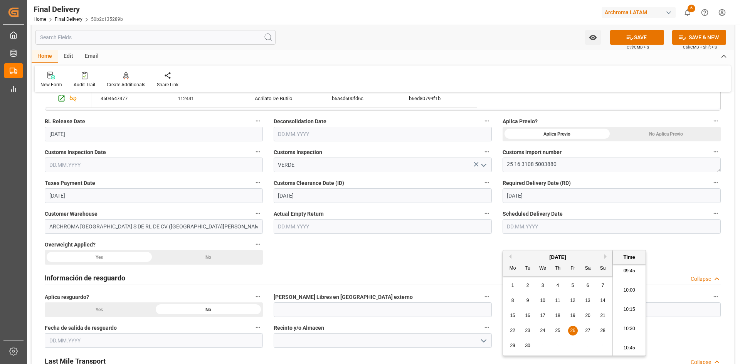
scroll to position [231, 0]
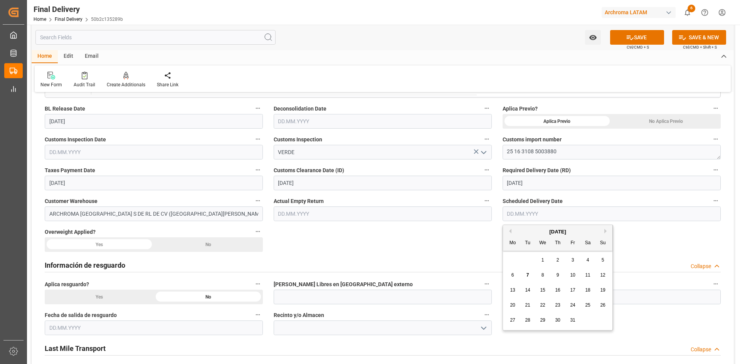
click at [548, 210] on input "text" at bounding box center [612, 214] width 218 height 15
click at [526, 231] on div "[DATE]" at bounding box center [558, 232] width 110 height 8
click at [511, 231] on button "Previous Month" at bounding box center [509, 231] width 5 height 5
click at [572, 305] on span "26" at bounding box center [572, 305] width 5 height 5
type input "[DATE]"
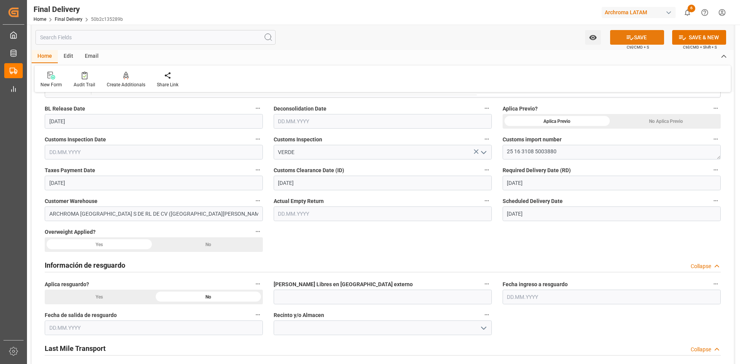
click at [628, 38] on icon at bounding box center [630, 37] width 7 height 5
click at [546, 217] on input "[DATE]" at bounding box center [612, 214] width 218 height 15
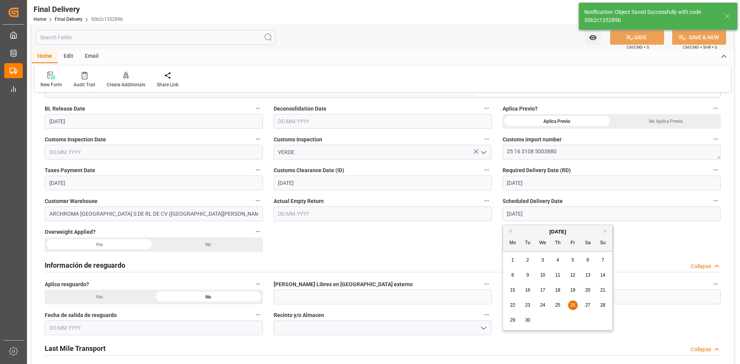
type input "In transit to final delivery"
click at [512, 321] on span "29" at bounding box center [512, 320] width 5 height 5
type input "[DATE]"
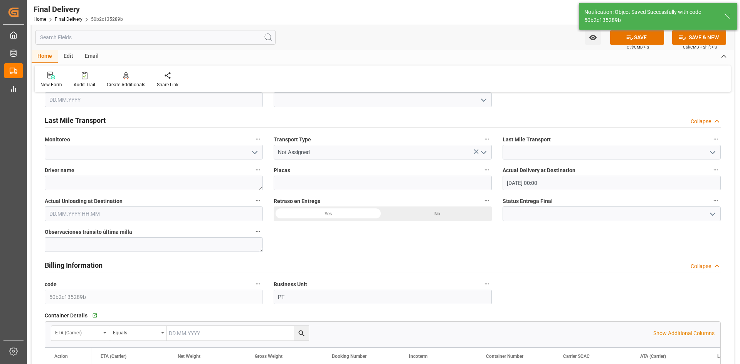
scroll to position [463, 0]
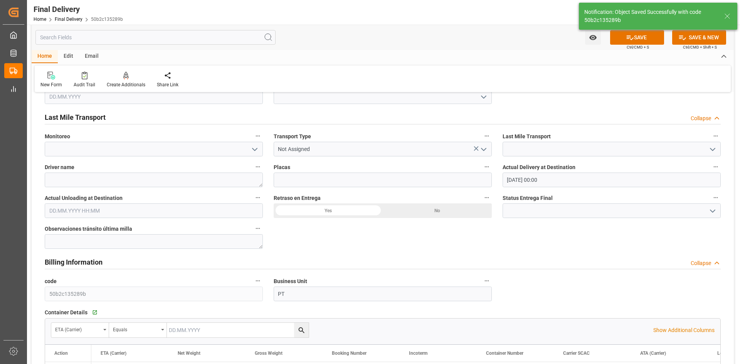
click at [554, 179] on input "[DATE] 00:00" at bounding box center [612, 180] width 218 height 15
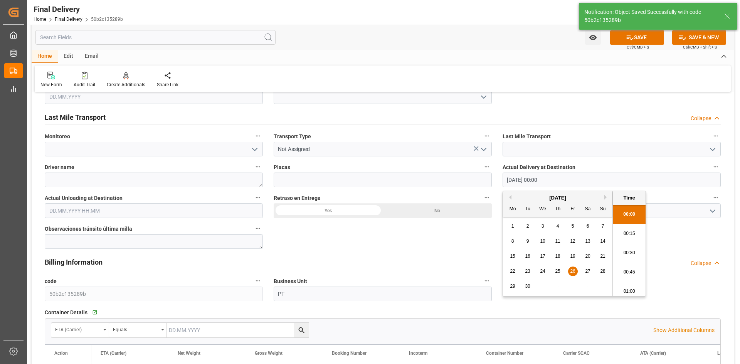
click at [513, 283] on div "29" at bounding box center [513, 286] width 10 height 9
type input "[DATE] 00:00"
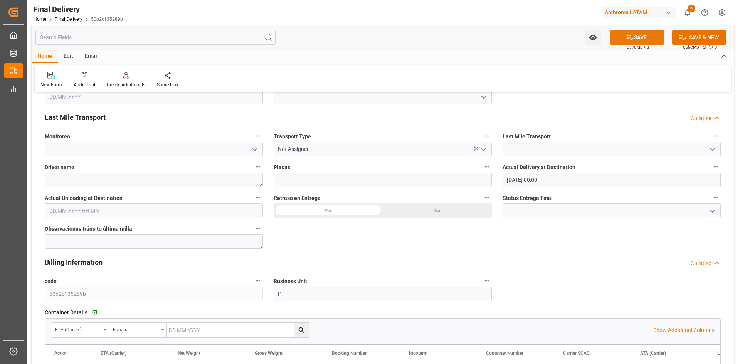
click at [652, 39] on button "SAVE" at bounding box center [637, 37] width 54 height 15
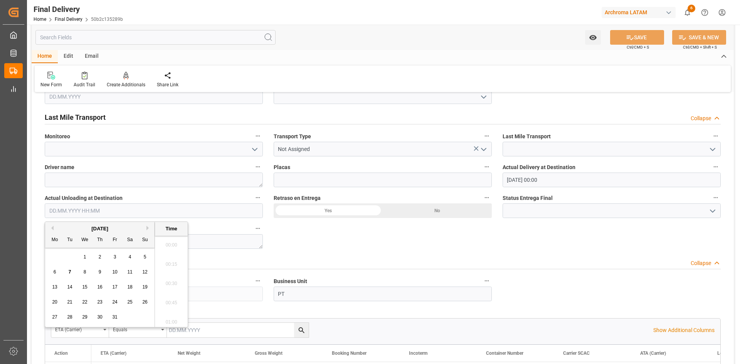
click at [209, 213] on input "text" at bounding box center [154, 211] width 218 height 15
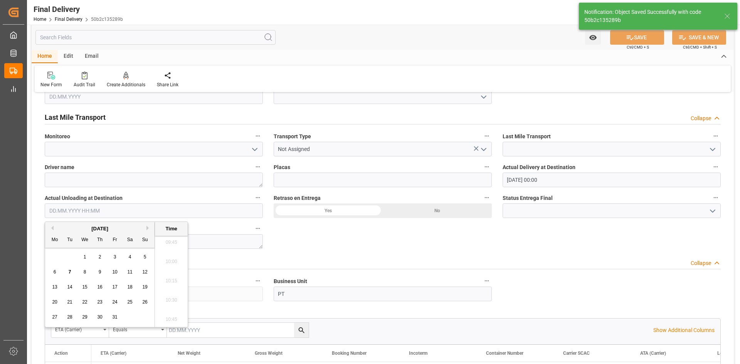
click at [53, 228] on button "Previous Month" at bounding box center [51, 228] width 5 height 5
click at [54, 318] on span "29" at bounding box center [54, 317] width 5 height 5
type input "[DATE] 00:00"
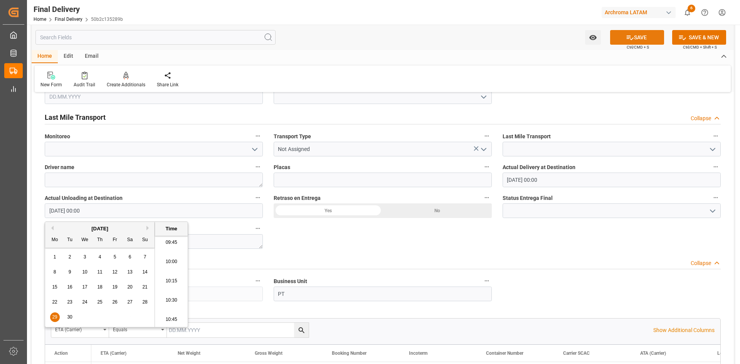
click at [629, 38] on icon at bounding box center [630, 38] width 8 height 8
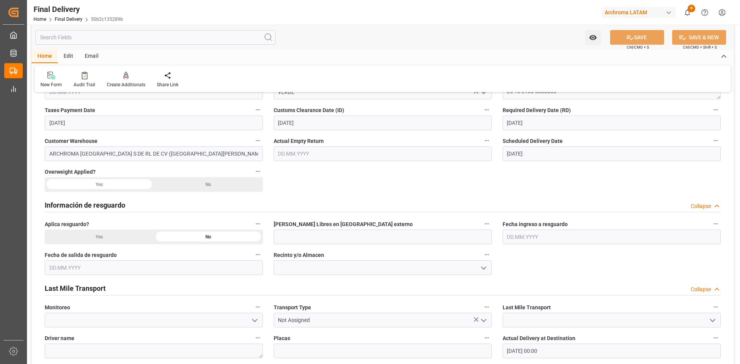
scroll to position [270, 0]
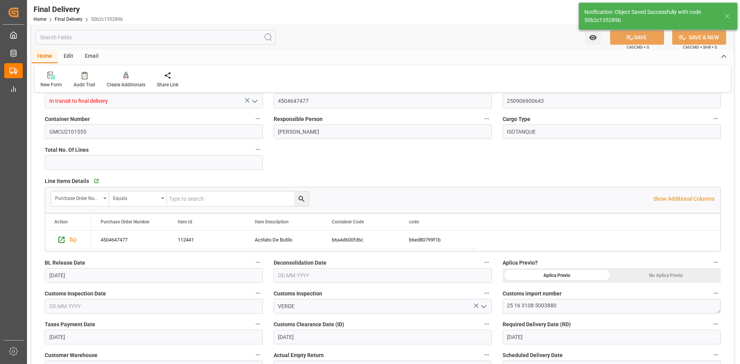
type input "Unloaded"
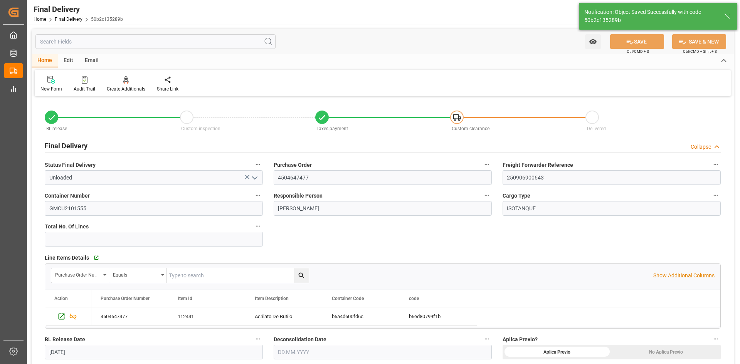
scroll to position [0, 0]
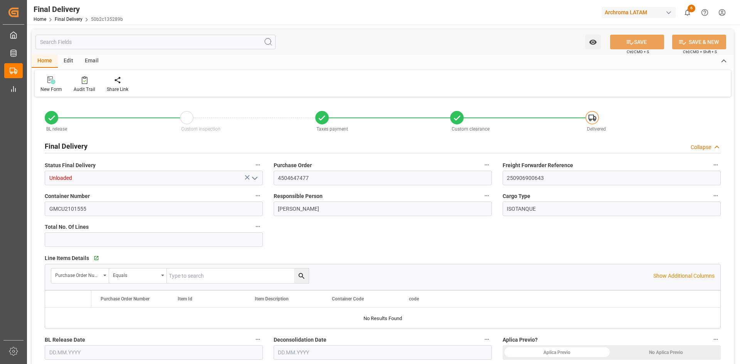
type input "-1"
type input "[DATE]"
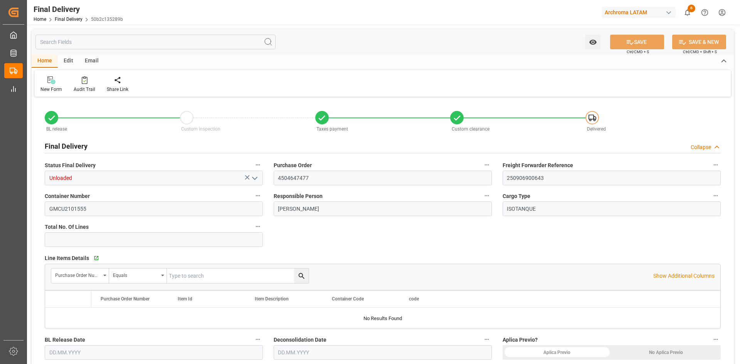
type input "[DATE]"
type input "[DATE] 00:00"
type input "[DATE]"
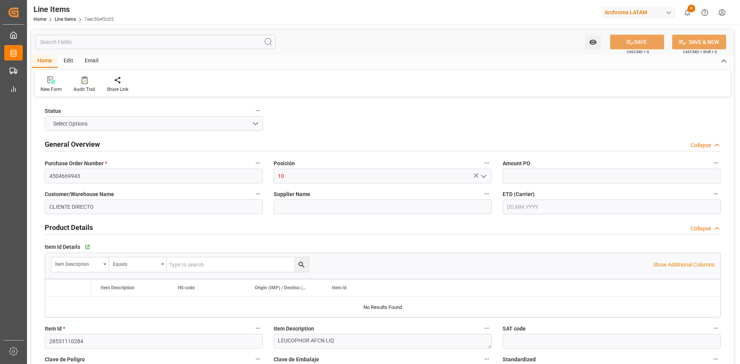
type input "1"
type input "12352402"
type input "3204200200"
type input "[DATE] 16:38"
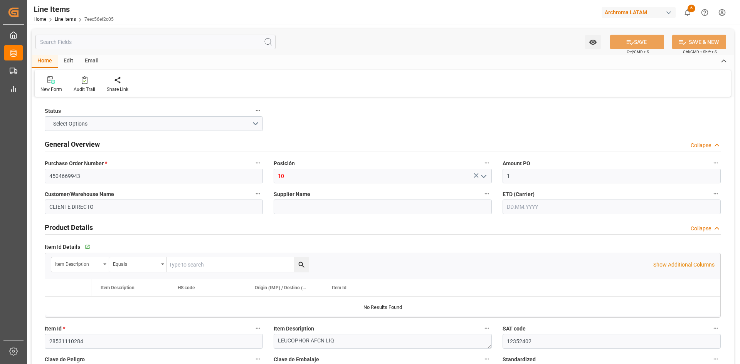
type input "[DATE]"
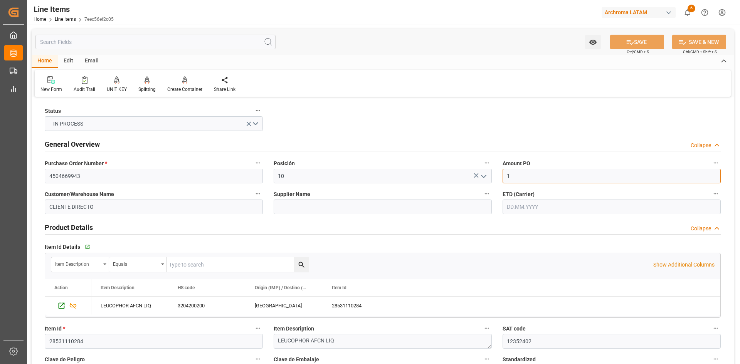
click at [556, 179] on input "1" at bounding box center [612, 176] width 218 height 15
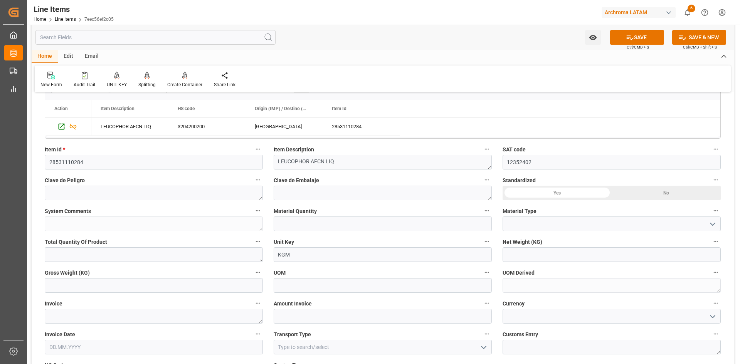
scroll to position [193, 0]
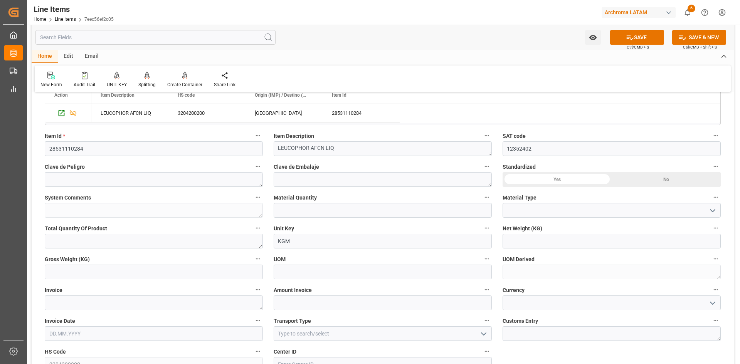
type input "1.86"
click at [436, 211] on input "text" at bounding box center [383, 210] width 218 height 15
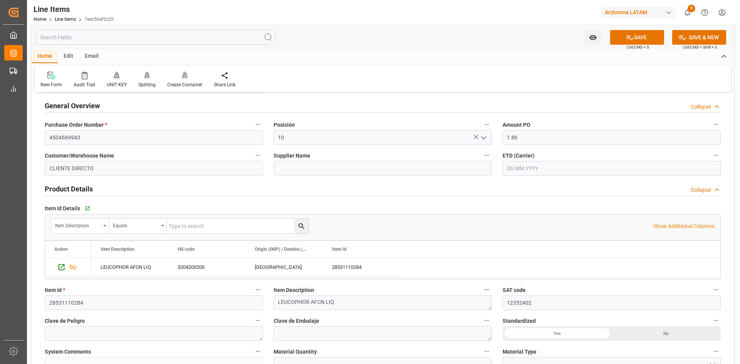
scroll to position [0, 0]
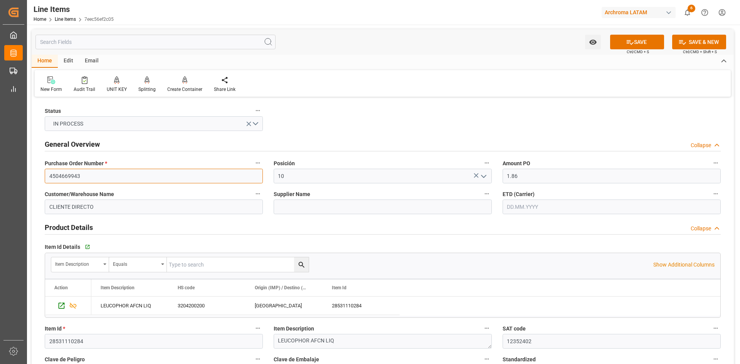
click at [107, 176] on input "4504669943" at bounding box center [154, 176] width 218 height 15
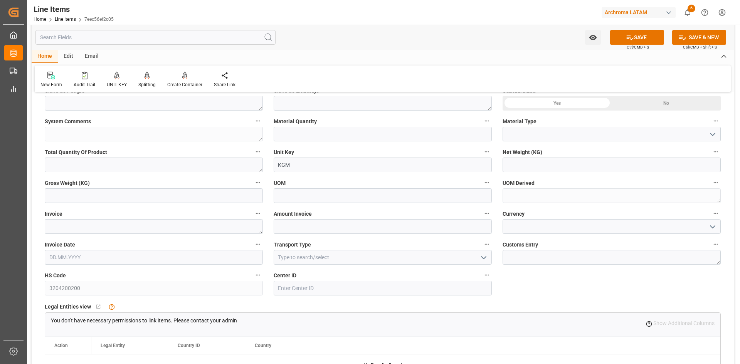
scroll to position [270, 0]
click at [136, 197] on input "text" at bounding box center [154, 195] width 218 height 15
type input "20190"
click at [524, 159] on input "text" at bounding box center [612, 164] width 218 height 15
type input "20190"
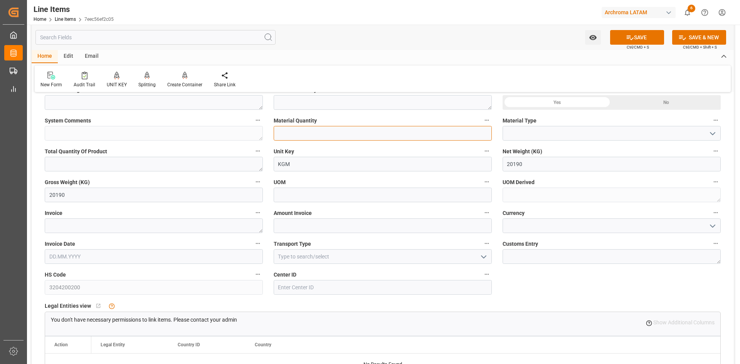
click at [389, 133] on input "text" at bounding box center [383, 133] width 218 height 15
click at [709, 131] on icon "open menu" at bounding box center [712, 133] width 9 height 9
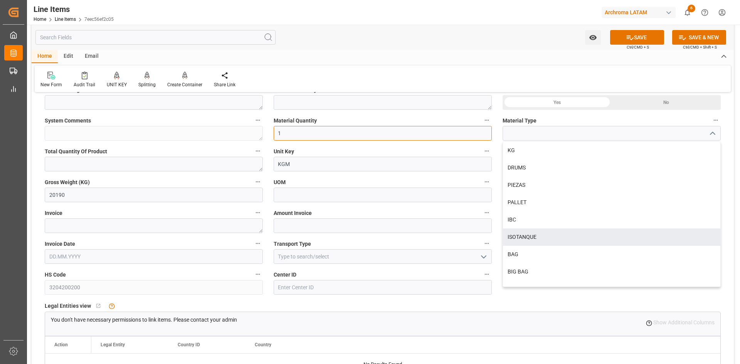
click at [413, 137] on input "1" at bounding box center [383, 133] width 218 height 15
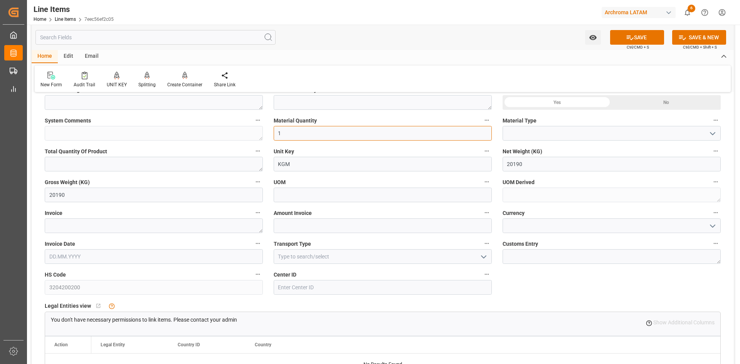
drag, startPoint x: 323, startPoint y: 135, endPoint x: 267, endPoint y: 131, distance: 56.0
type input "20190"
click at [559, 136] on input at bounding box center [612, 133] width 218 height 15
click at [716, 137] on icon "open menu" at bounding box center [712, 133] width 9 height 9
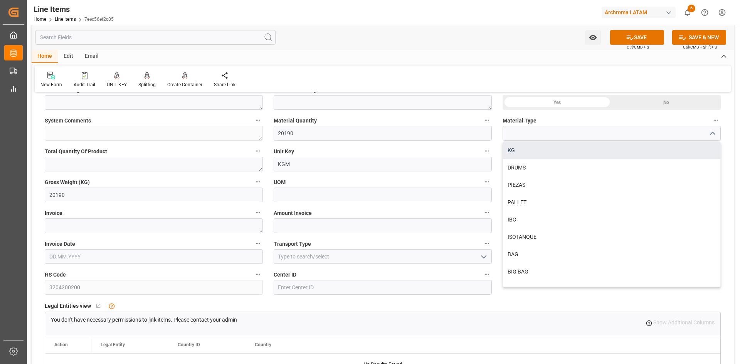
click at [519, 153] on div "KG" at bounding box center [611, 150] width 217 height 17
type input "KG"
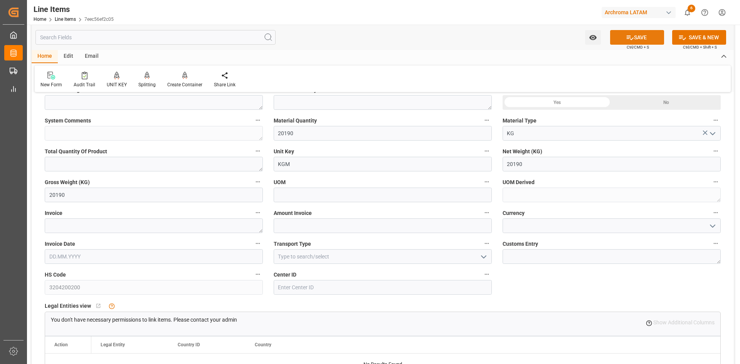
click at [640, 37] on button "SAVE" at bounding box center [637, 37] width 54 height 15
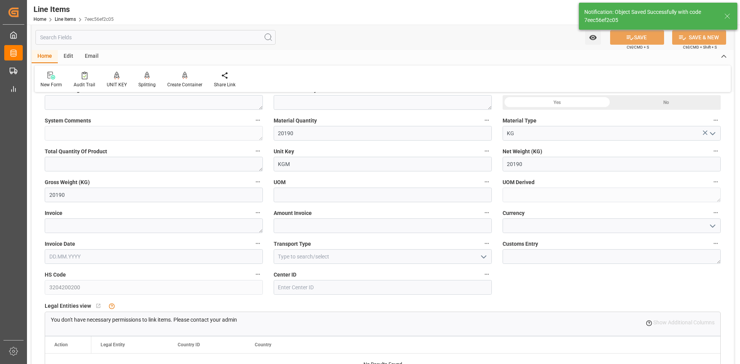
type textarea "20190 KG"
type input "[DATE] 17:12"
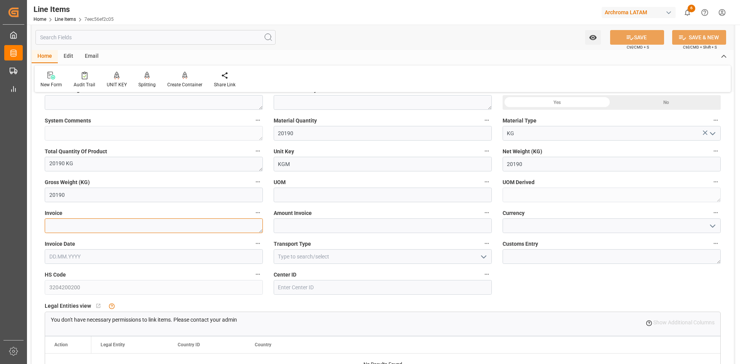
click at [99, 220] on textarea at bounding box center [154, 226] width 218 height 15
paste textarea "9021168000"
type textarea "9021168000"
click at [524, 228] on input at bounding box center [612, 226] width 218 height 15
click at [710, 228] on icon "open menu" at bounding box center [712, 226] width 9 height 9
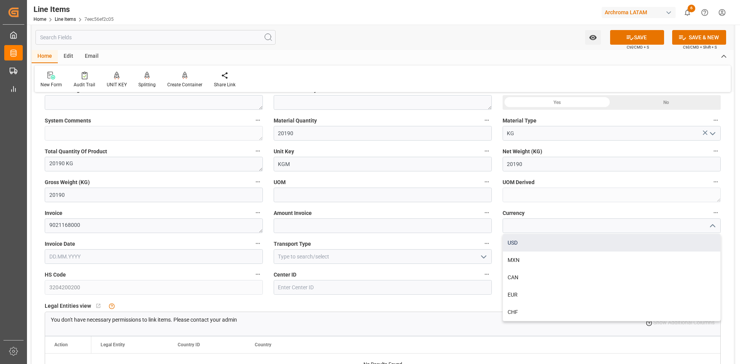
click at [516, 245] on div "USD" at bounding box center [611, 242] width 217 height 17
type input "USD"
click at [128, 256] on input "text" at bounding box center [154, 257] width 218 height 15
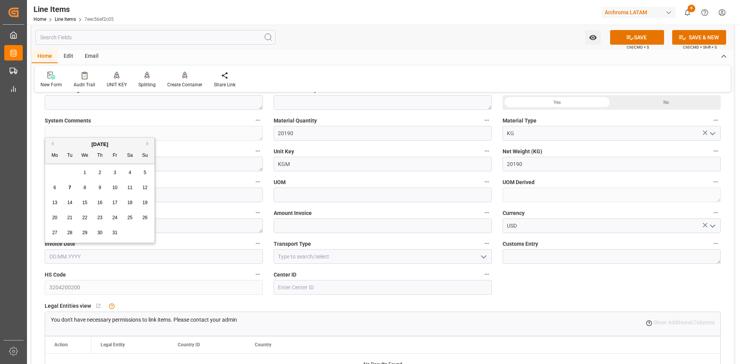
click at [51, 143] on button "Previous Month" at bounding box center [51, 144] width 5 height 5
click at [114, 216] on span "26" at bounding box center [114, 217] width 5 height 5
type input "[DATE]"
click at [486, 256] on polyline "open menu" at bounding box center [484, 257] width 5 height 2
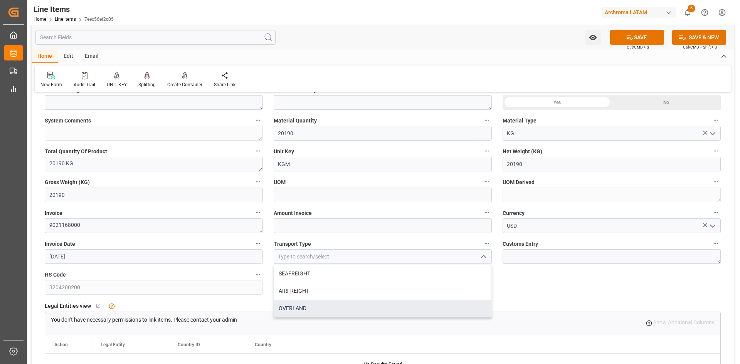
click at [331, 305] on div "OVERLAND" at bounding box center [382, 308] width 217 height 17
type input "OVERLAND"
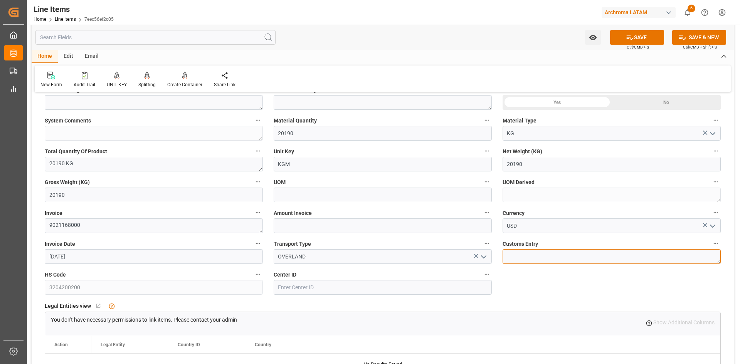
click at [632, 253] on textarea at bounding box center [612, 257] width 218 height 15
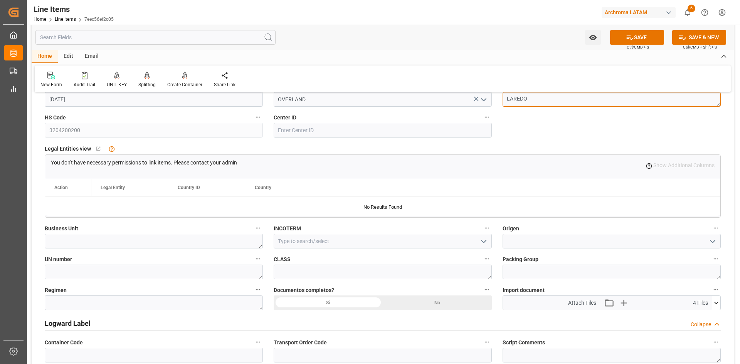
scroll to position [386, 0]
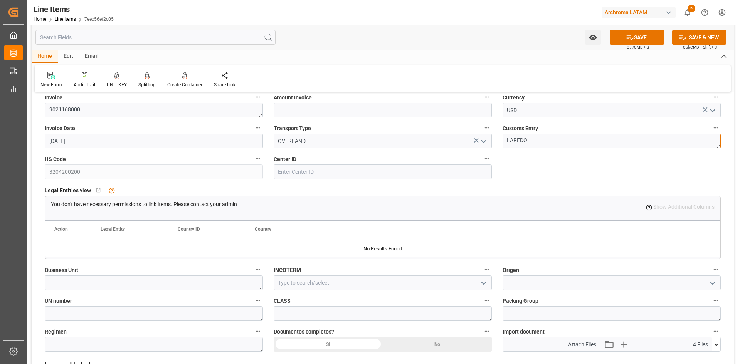
type textarea "LAREDO"
click at [309, 173] on input at bounding box center [383, 172] width 218 height 15
type input "4001"
click at [197, 280] on textarea at bounding box center [154, 283] width 218 height 15
type textarea "PT"
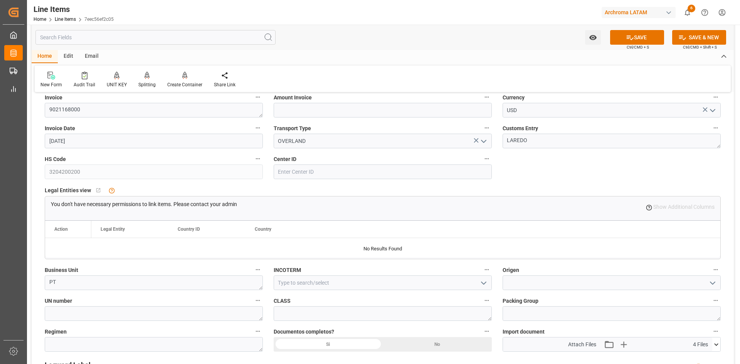
click at [486, 286] on icon "open menu" at bounding box center [483, 283] width 9 height 9
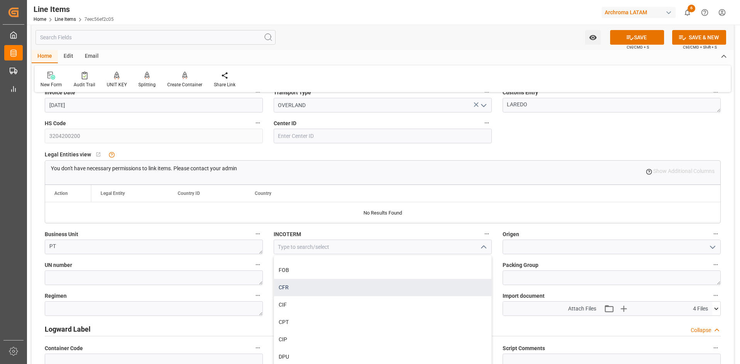
scroll to position [463, 0]
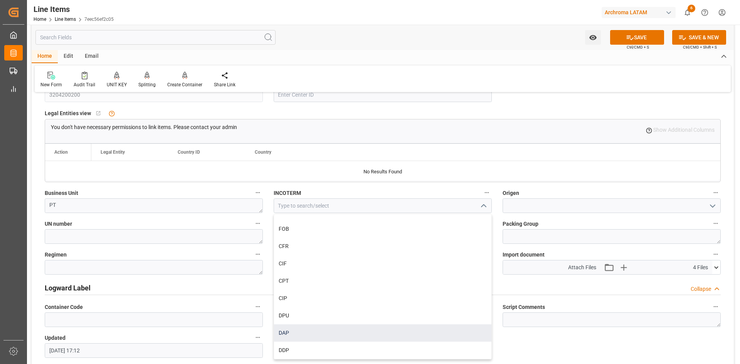
click at [299, 330] on div "DAP" at bounding box center [382, 333] width 217 height 17
type input "DAP"
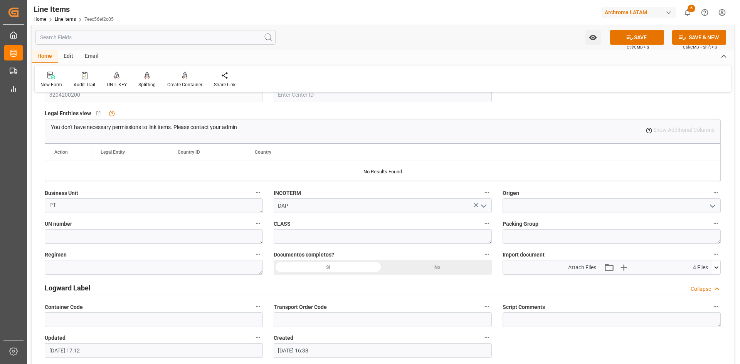
click at [711, 203] on icon "open menu" at bounding box center [712, 206] width 9 height 9
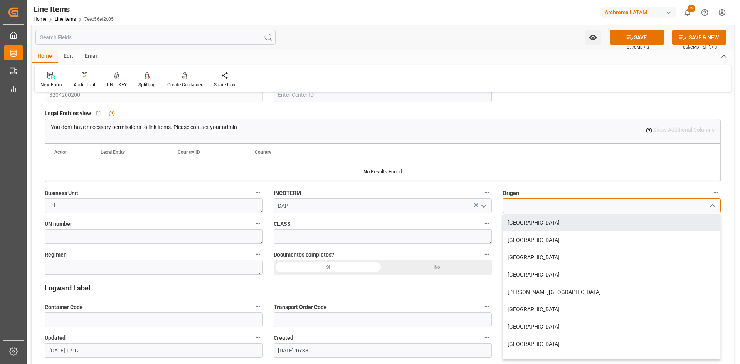
click at [535, 209] on input at bounding box center [612, 206] width 218 height 15
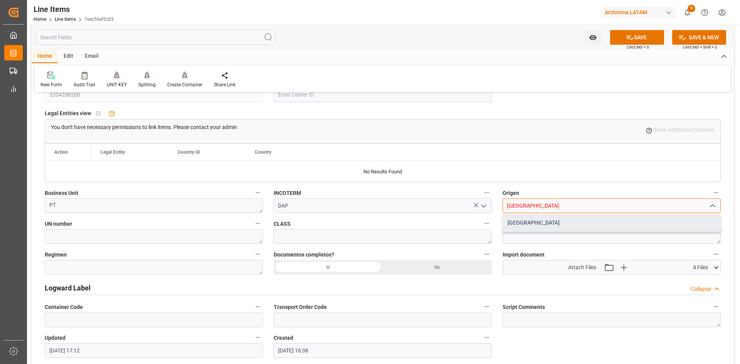
click at [529, 221] on div "[GEOGRAPHIC_DATA]" at bounding box center [611, 222] width 217 height 17
type input "[GEOGRAPHIC_DATA]"
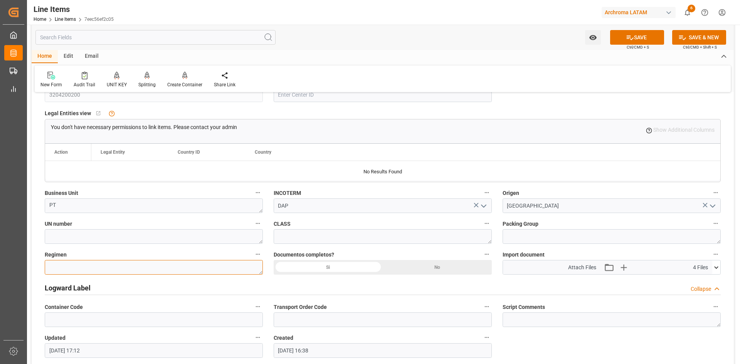
click at [166, 266] on textarea at bounding box center [154, 267] width 218 height 15
type textarea "DEFINITIVO"
click at [337, 267] on div "Si" at bounding box center [328, 267] width 109 height 15
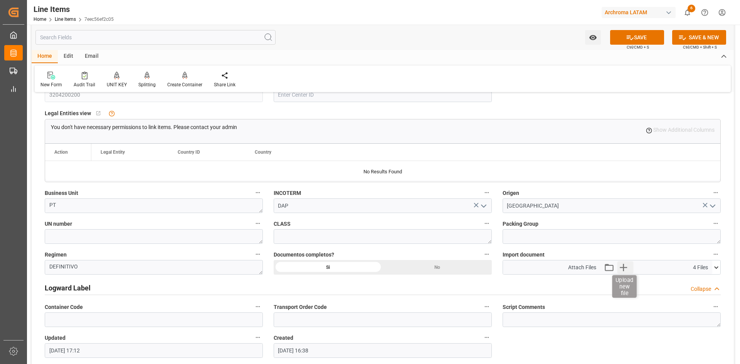
click at [622, 268] on icon "button" at bounding box center [623, 267] width 12 height 12
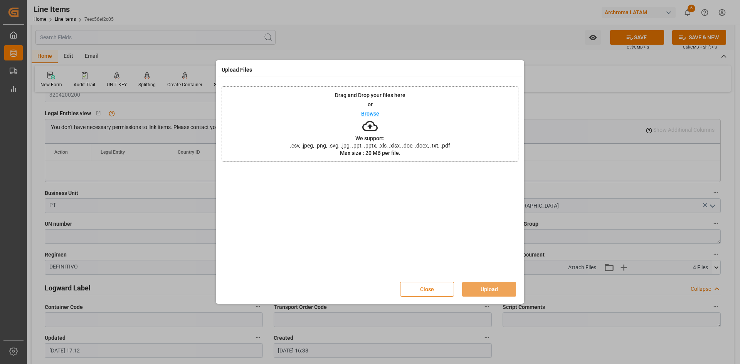
click at [434, 285] on button "Close" at bounding box center [427, 289] width 54 height 15
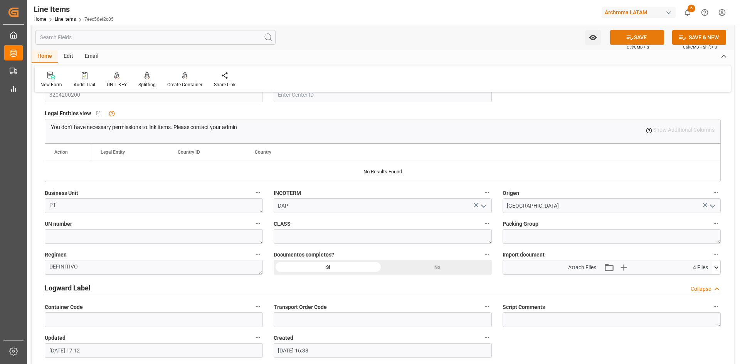
click at [649, 37] on button "SAVE" at bounding box center [637, 37] width 54 height 15
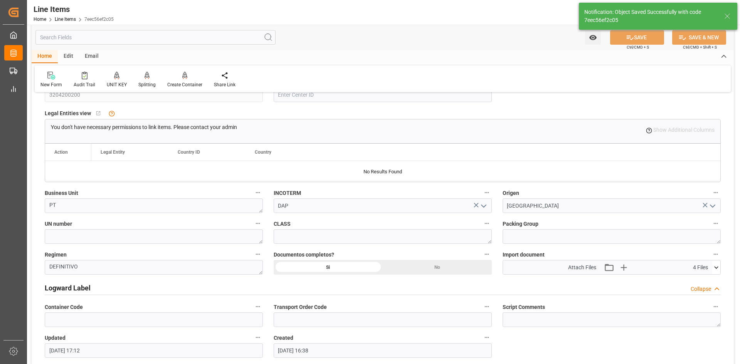
type input "[DATE] 17:13"
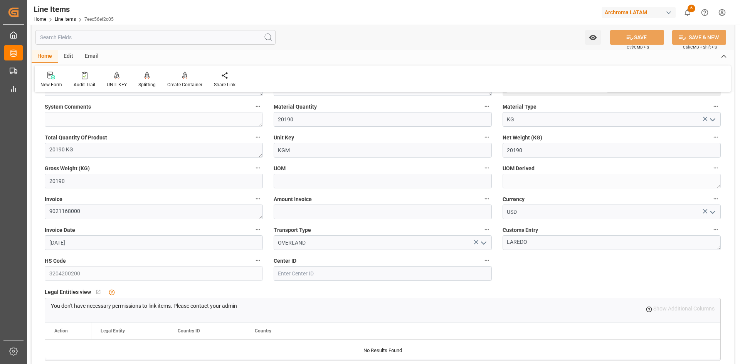
scroll to position [270, 0]
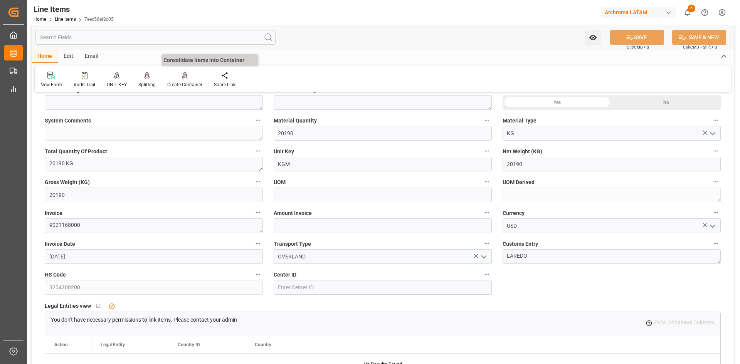
click at [183, 74] on icon at bounding box center [184, 75] width 5 height 7
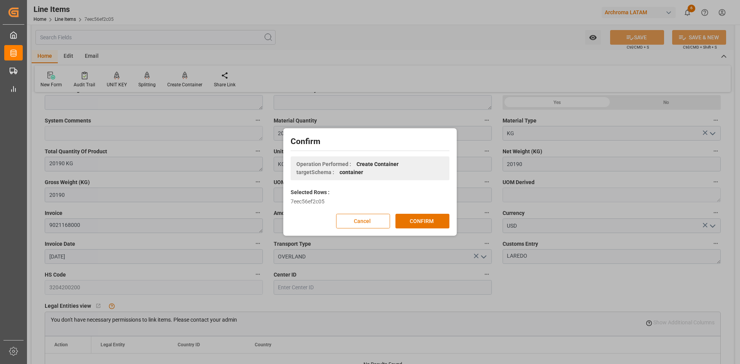
click at [374, 217] on button "Cancel" at bounding box center [363, 221] width 54 height 15
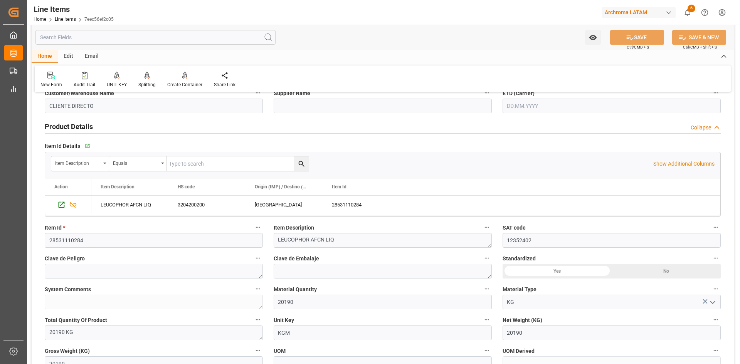
scroll to position [0, 0]
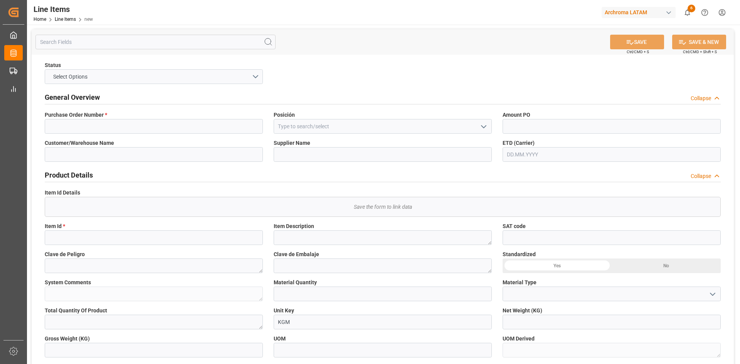
type input "1"
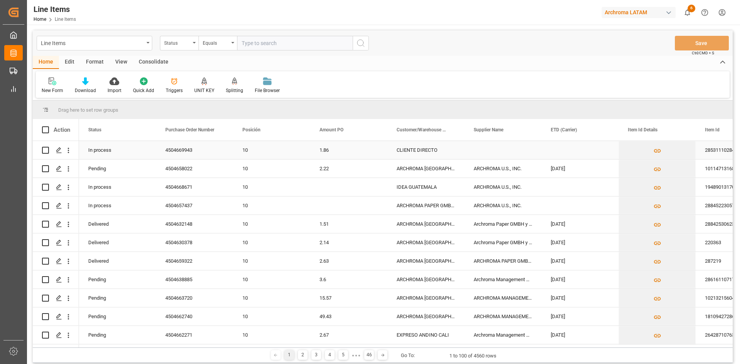
click at [49, 151] on input "Press Space to toggle row selection (unchecked)" at bounding box center [45, 150] width 7 height 7
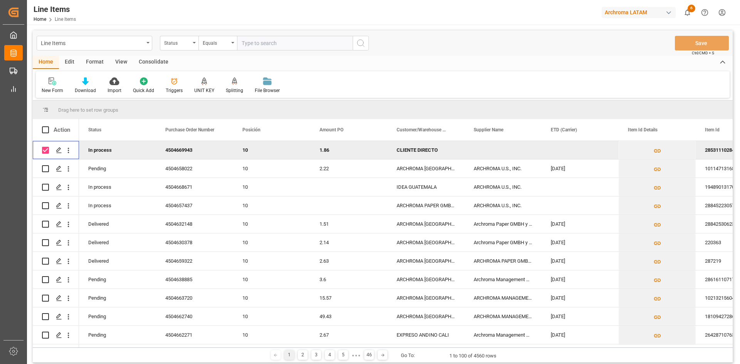
click at [45, 151] on input "Press Space to toggle row selection (checked)" at bounding box center [45, 150] width 7 height 7
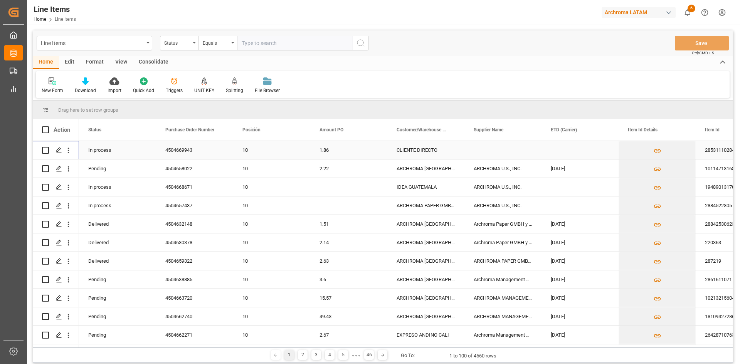
click at [45, 151] on input "Press Space to toggle row selection (unchecked)" at bounding box center [45, 150] width 7 height 7
checkbox input "true"
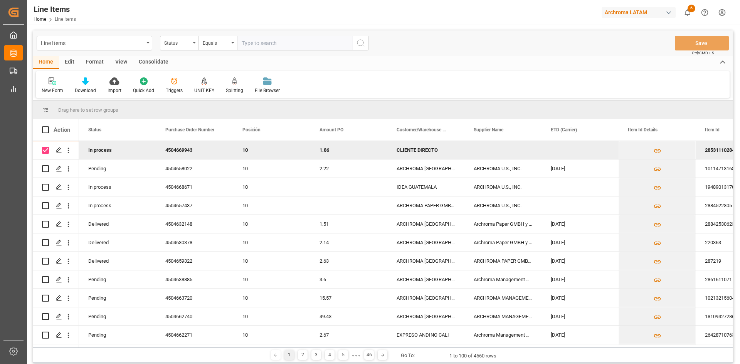
click at [147, 62] on div "Consolidate" at bounding box center [153, 62] width 41 height 13
click at [49, 90] on div "Consolidation List" at bounding box center [61, 90] width 38 height 7
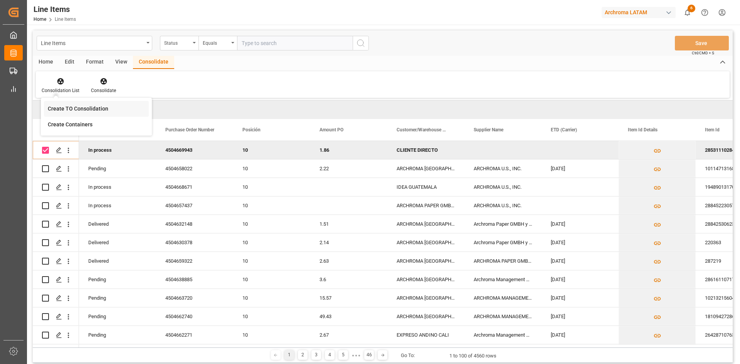
click at [88, 110] on div "Line Items Status Equals Save Ctrl/CMD + S Home Edit Format View Consolidate Co…" at bounding box center [383, 196] width 700 height 333
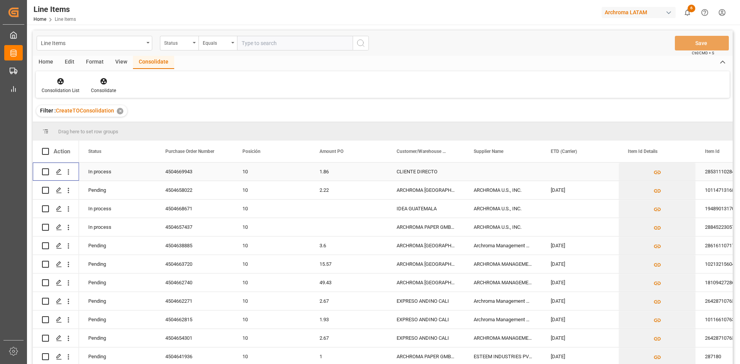
click at [48, 173] on input "Press Space to toggle row selection (unchecked)" at bounding box center [45, 172] width 7 height 7
checkbox input "true"
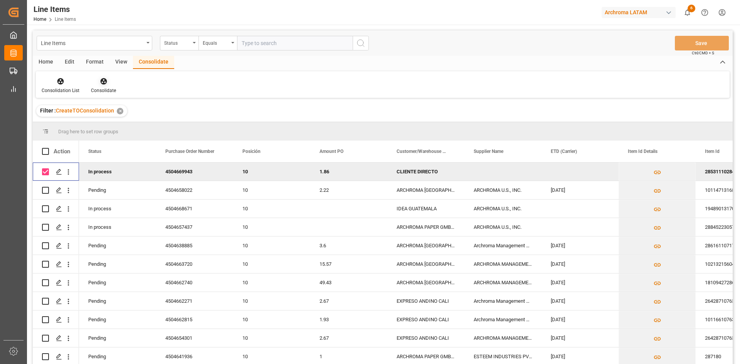
click at [98, 82] on div at bounding box center [103, 81] width 25 height 8
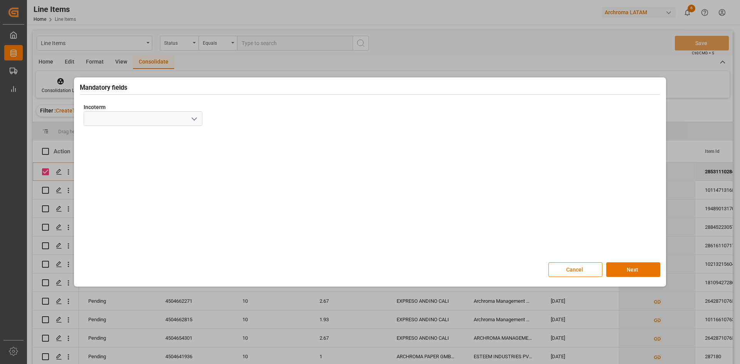
click at [194, 118] on icon "open menu" at bounding box center [194, 119] width 9 height 9
click at [129, 246] on div "DAP" at bounding box center [143, 246] width 118 height 17
type input "DAP"
click at [643, 268] on button "Next" at bounding box center [634, 270] width 54 height 15
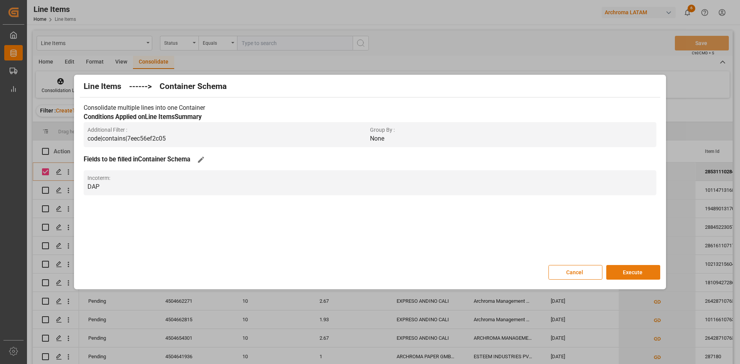
click at [643, 271] on button "Execute" at bounding box center [634, 272] width 54 height 15
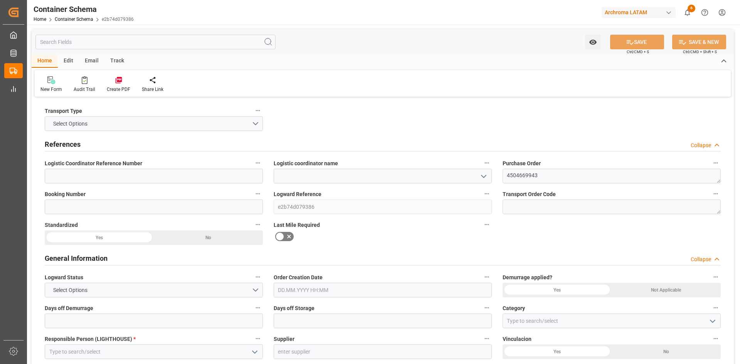
type input "0"
type input "1"
type input "20190"
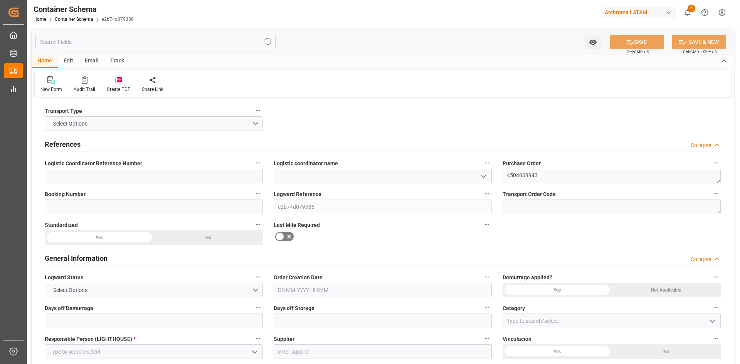
type input "0"
type input "[DATE]"
type input "[DATE] 17:14"
type input "[DATE]"
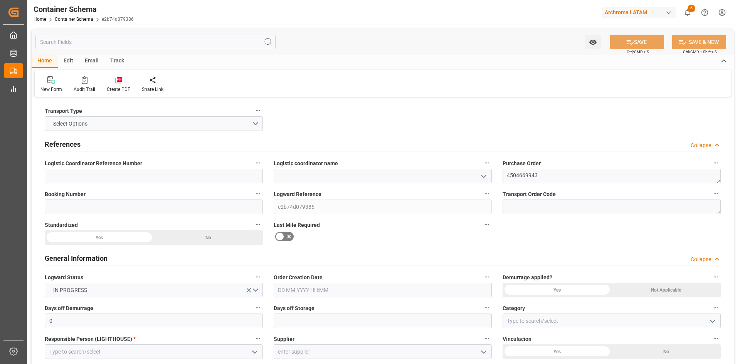
click at [482, 177] on icon "open menu" at bounding box center [483, 176] width 9 height 9
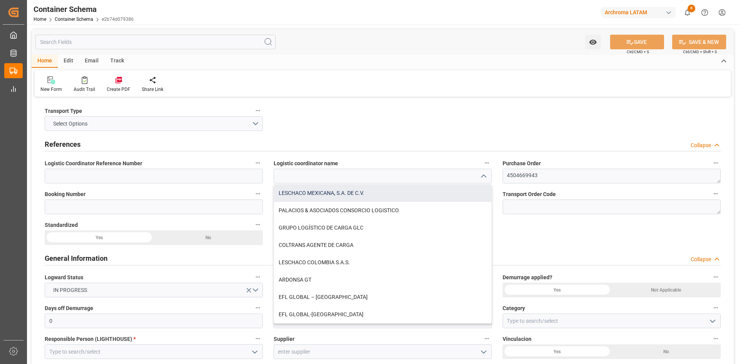
click at [348, 191] on div "LESCHACO MEXICANA, S.A. DE C.V." at bounding box center [382, 193] width 217 height 17
type input "LESCHACO MEXICANA, S.A. DE C.V."
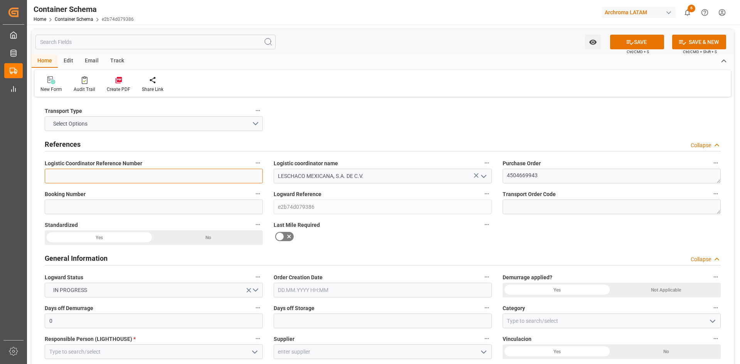
click at [191, 172] on input at bounding box center [154, 176] width 218 height 15
paste input "251006990051"
type input "251006990051"
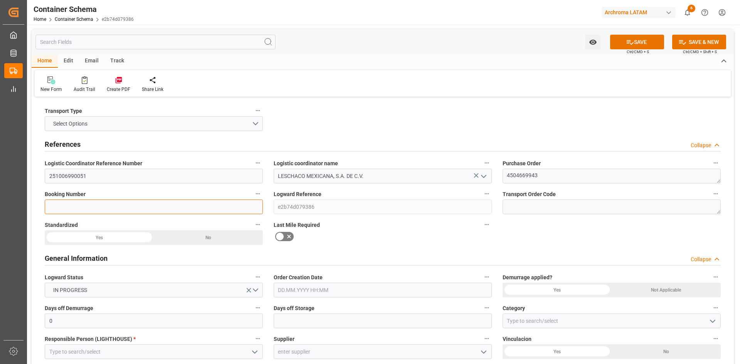
click at [113, 206] on input at bounding box center [154, 207] width 218 height 15
type input "ARCH-4316"
click at [204, 239] on div "No" at bounding box center [208, 238] width 109 height 15
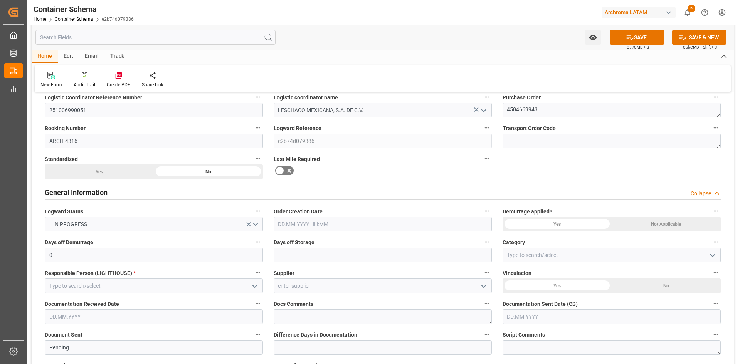
scroll to position [77, 0]
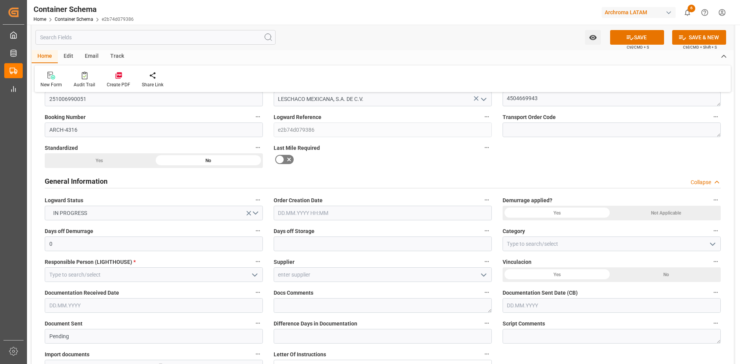
click at [127, 162] on div "Yes" at bounding box center [99, 160] width 109 height 15
click at [453, 212] on input "text" at bounding box center [383, 213] width 218 height 15
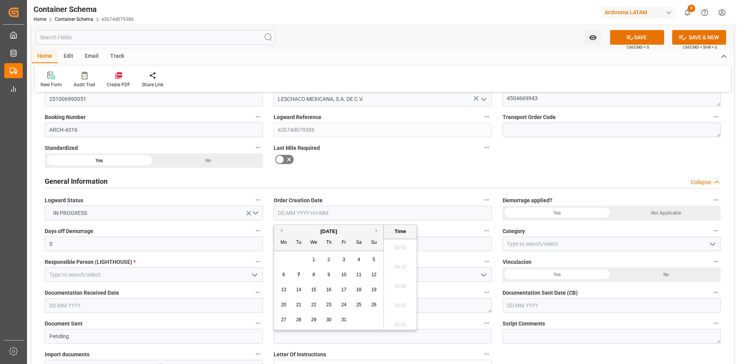
scroll to position [832, 0]
click at [294, 230] on div "[DATE]" at bounding box center [329, 232] width 110 height 8
click at [282, 232] on button "Previous Month" at bounding box center [280, 231] width 5 height 5
click at [316, 303] on span "24" at bounding box center [313, 304] width 5 height 5
type input "24.09.2025 00:00"
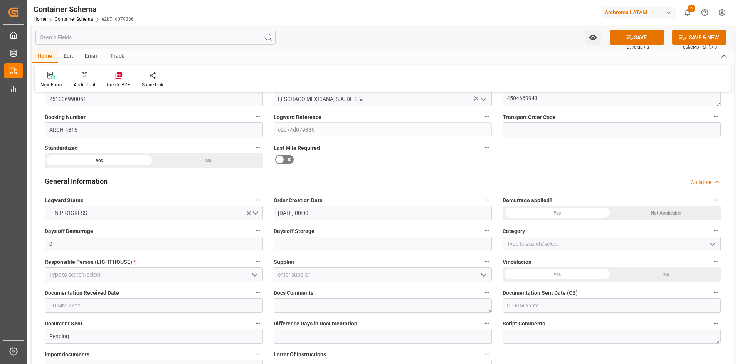
click at [654, 217] on div "Not Applicable" at bounding box center [666, 213] width 109 height 15
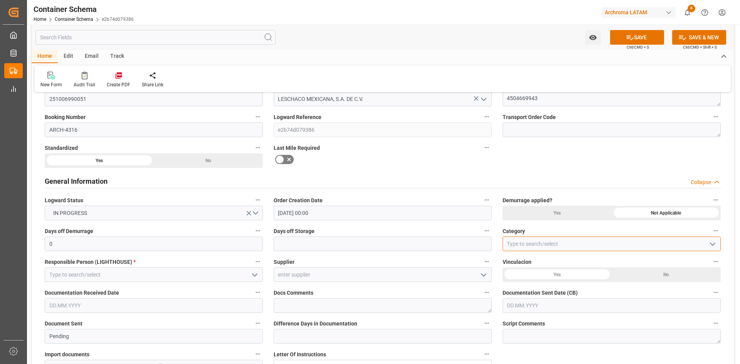
click at [601, 244] on input at bounding box center [612, 244] width 218 height 15
click at [710, 245] on icon "open menu" at bounding box center [712, 244] width 9 height 9
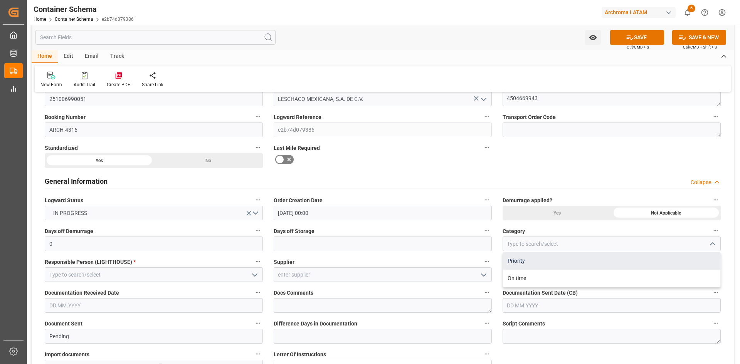
click at [541, 266] on div "Priority" at bounding box center [611, 261] width 217 height 17
type input "Priority"
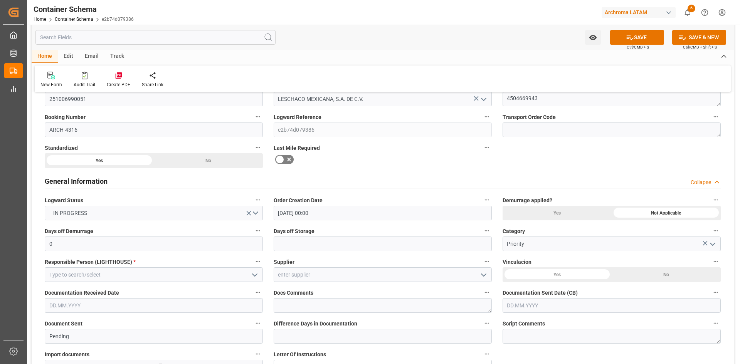
drag, startPoint x: 575, startPoint y: 275, endPoint x: 561, endPoint y: 276, distance: 14.3
click at [575, 275] on div "Yes" at bounding box center [557, 275] width 109 height 15
click at [364, 277] on input at bounding box center [383, 275] width 218 height 15
click at [487, 272] on icon "open menu" at bounding box center [483, 275] width 9 height 9
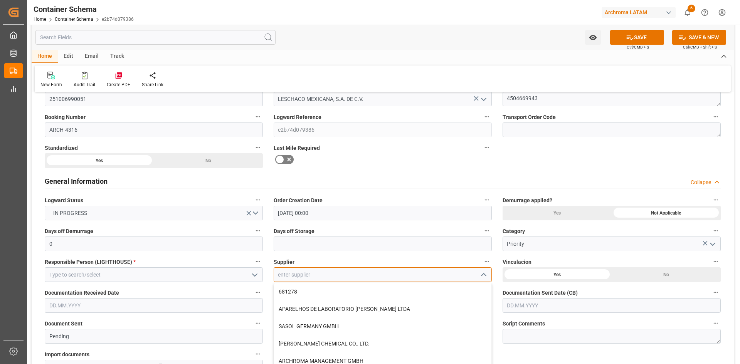
click at [354, 281] on input at bounding box center [383, 275] width 218 height 15
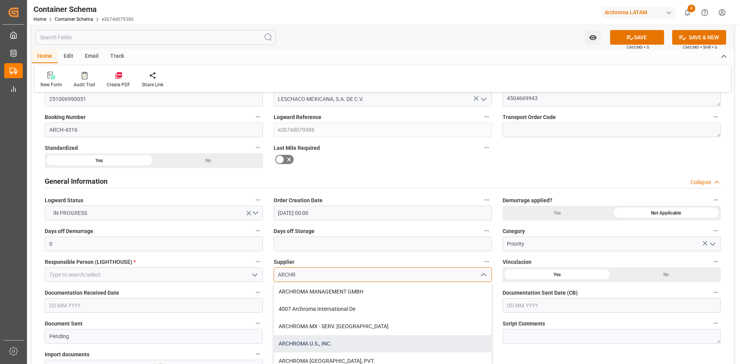
click at [339, 341] on div "ARCHROMA U.S., INC." at bounding box center [382, 344] width 217 height 17
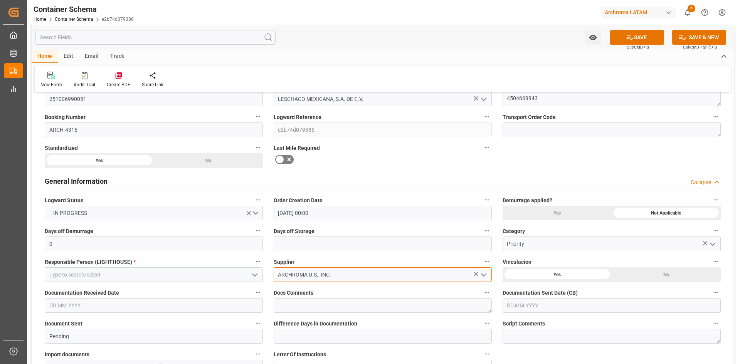
type input "ARCHROMA U.S., INC."
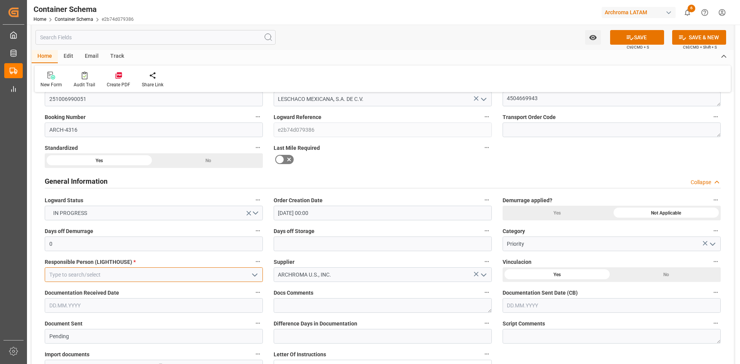
click at [174, 277] on input at bounding box center [154, 275] width 218 height 15
click at [253, 278] on icon "open menu" at bounding box center [254, 275] width 9 height 9
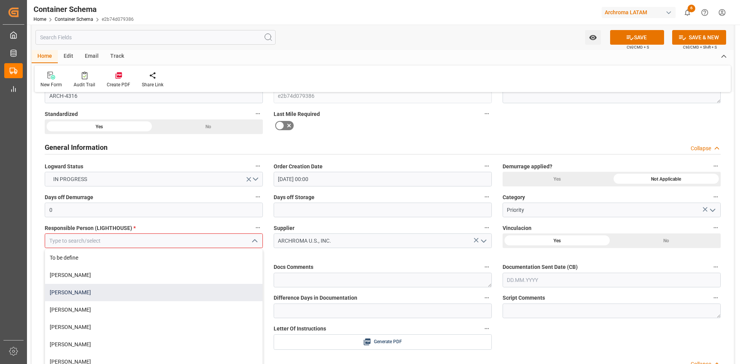
scroll to position [154, 0]
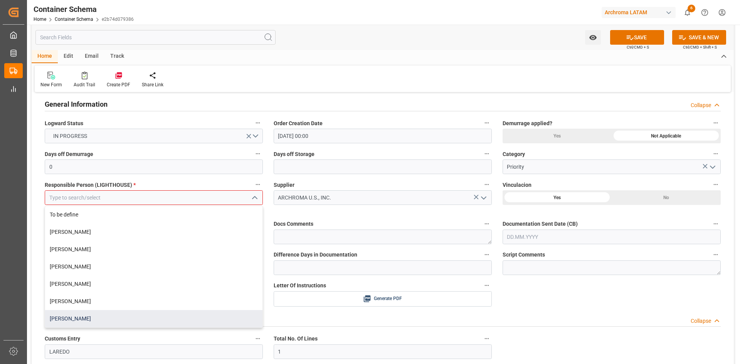
click at [98, 318] on div "[PERSON_NAME]" at bounding box center [153, 318] width 217 height 17
type input "[PERSON_NAME]"
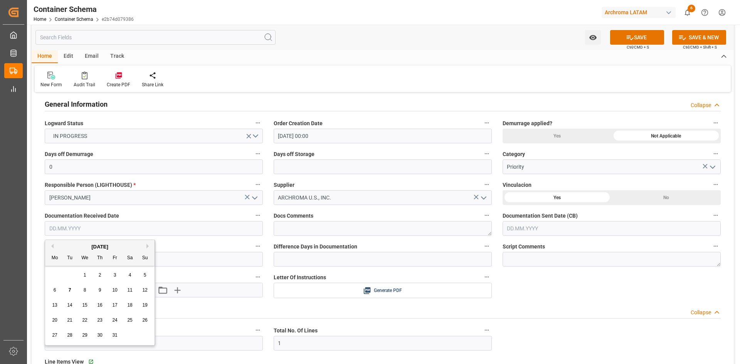
click at [180, 229] on input "text" at bounding box center [154, 228] width 218 height 15
click at [51, 246] on button "Previous Month" at bounding box center [51, 246] width 5 height 5
click at [88, 322] on div "24" at bounding box center [85, 320] width 10 height 9
type input "24.09.2025"
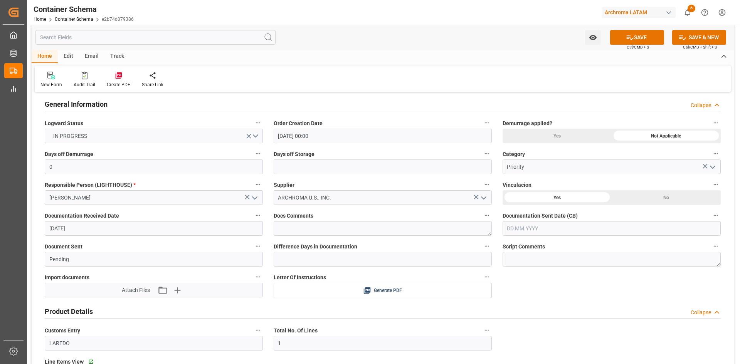
click at [562, 229] on input "text" at bounding box center [612, 228] width 218 height 15
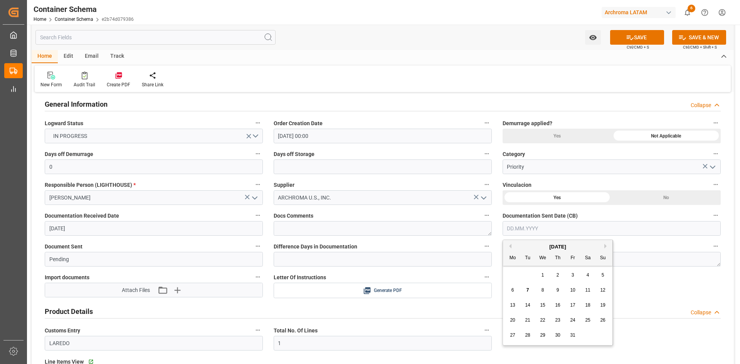
click at [508, 247] on button "Previous Month" at bounding box center [509, 246] width 5 height 5
click at [572, 321] on span "26" at bounding box center [572, 320] width 5 height 5
type input "26.09.2025"
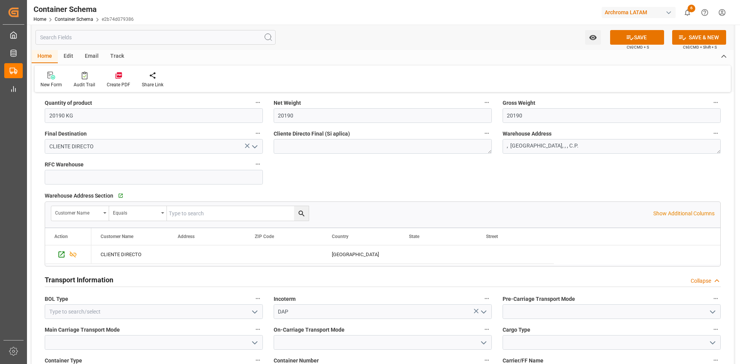
scroll to position [540, 0]
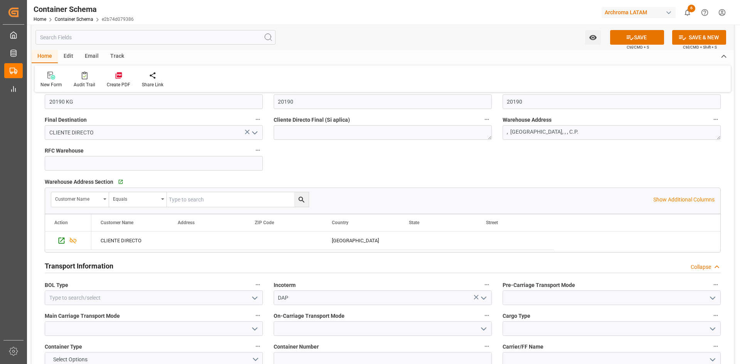
click at [253, 298] on icon "open menu" at bounding box center [254, 298] width 9 height 9
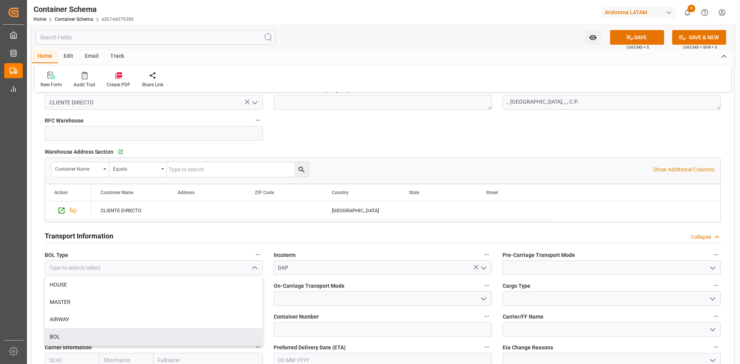
scroll to position [617, 0]
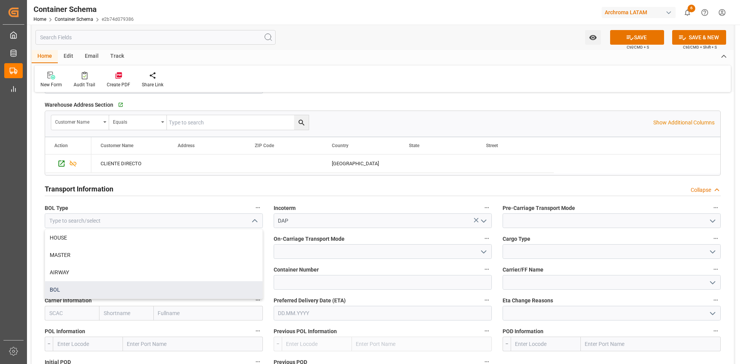
click at [84, 291] on div "BOL" at bounding box center [153, 290] width 217 height 17
type input "BOL"
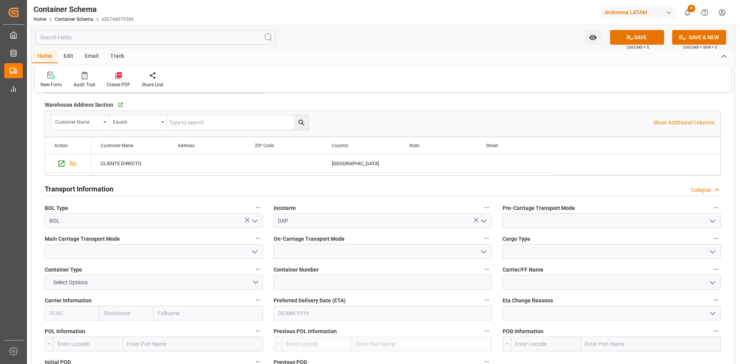
click at [715, 219] on icon "open menu" at bounding box center [712, 221] width 9 height 9
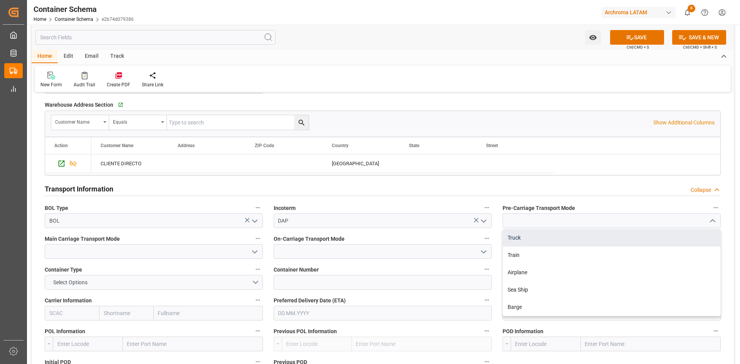
click at [524, 239] on div "Truck" at bounding box center [611, 237] width 217 height 17
type input "Truck"
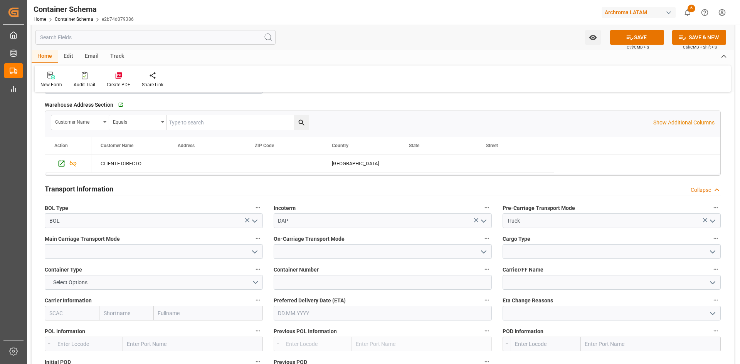
click at [253, 253] on icon "open menu" at bounding box center [254, 252] width 9 height 9
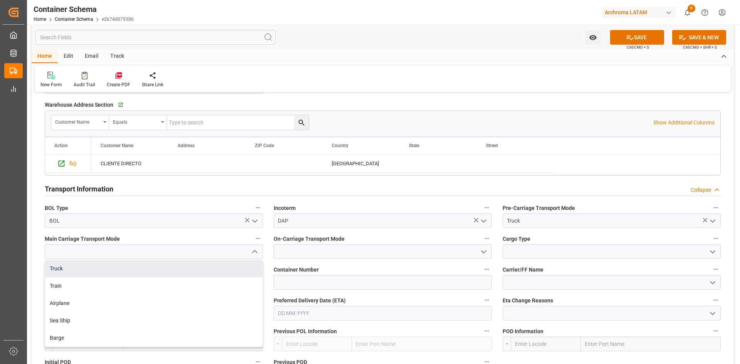
click at [68, 265] on div "Truck" at bounding box center [153, 268] width 217 height 17
type input "Truck"
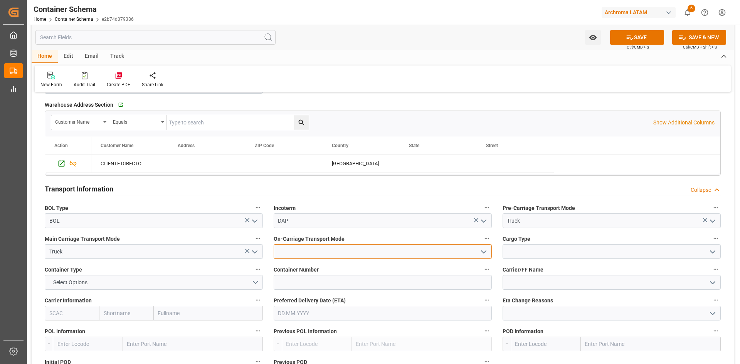
click at [489, 253] on input at bounding box center [383, 251] width 218 height 15
click at [487, 253] on icon "open menu" at bounding box center [483, 252] width 9 height 9
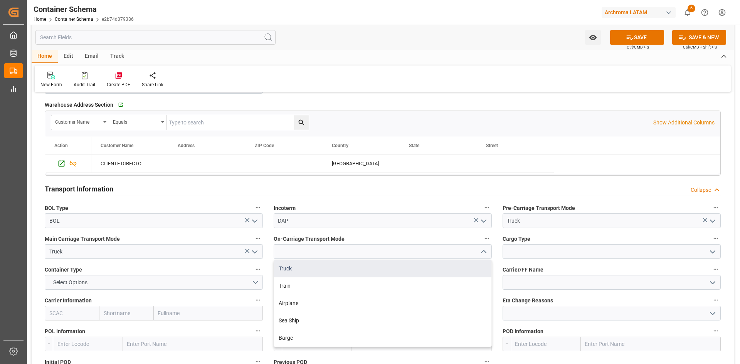
click at [351, 270] on div "Truck" at bounding box center [382, 268] width 217 height 17
type input "Truck"
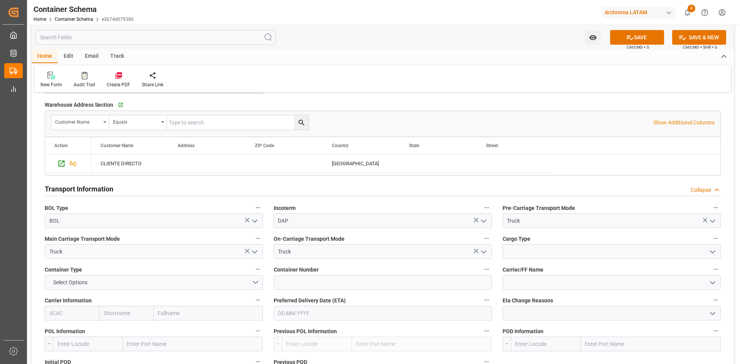
click at [712, 249] on icon "open menu" at bounding box center [712, 252] width 9 height 9
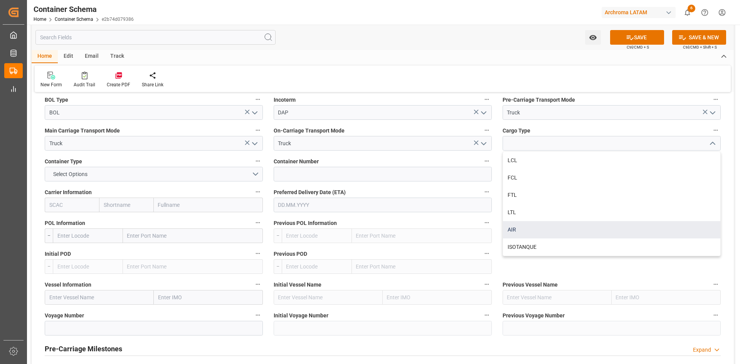
scroll to position [694, 0]
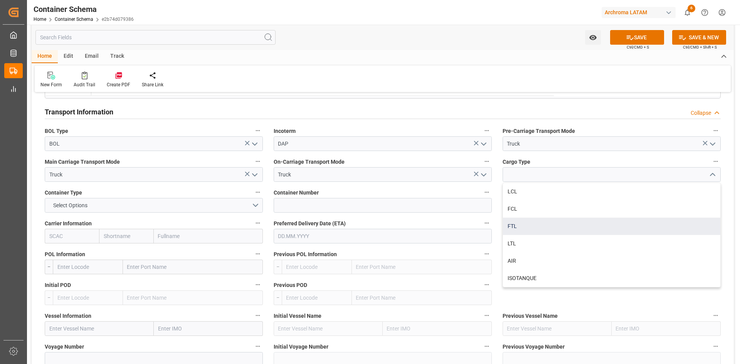
click at [540, 222] on div "FTL" at bounding box center [611, 226] width 217 height 17
type input "FTL"
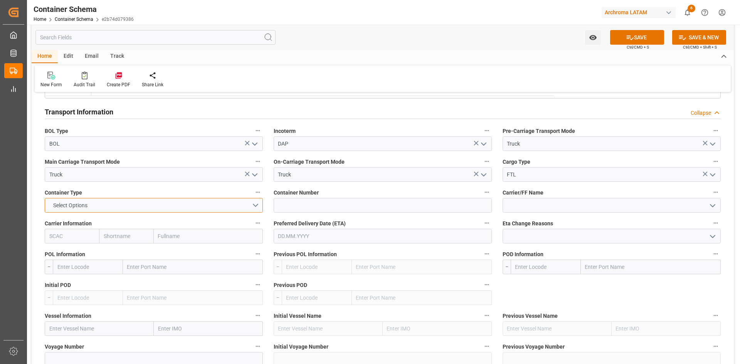
click at [258, 205] on button "Select Options" at bounding box center [154, 205] width 218 height 15
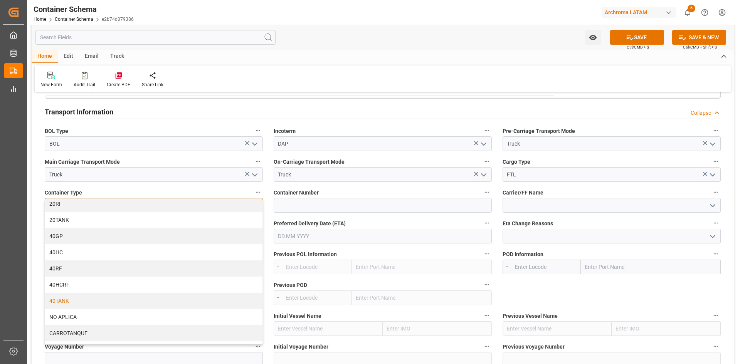
scroll to position [49, 0]
click at [78, 324] on div "PIPA" at bounding box center [153, 320] width 217 height 16
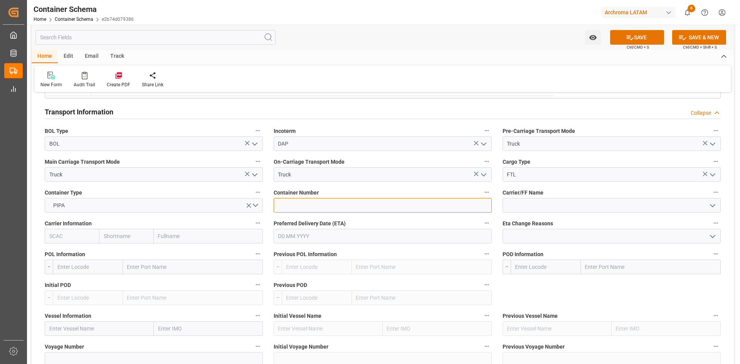
click at [312, 201] on input at bounding box center [383, 205] width 218 height 15
paste input "EF992"
type input "EF992"
click at [708, 206] on icon "open menu" at bounding box center [712, 205] width 9 height 9
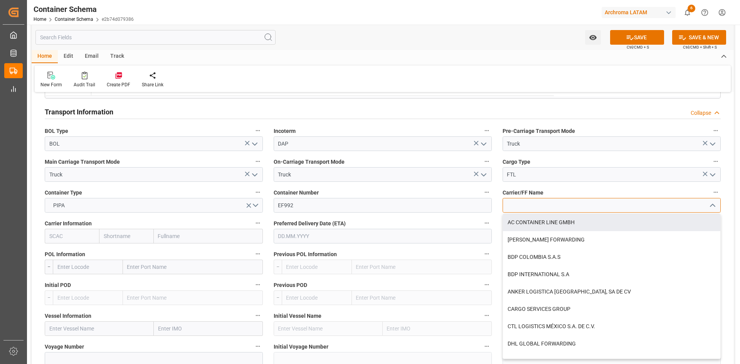
click at [549, 201] on input at bounding box center [612, 205] width 218 height 15
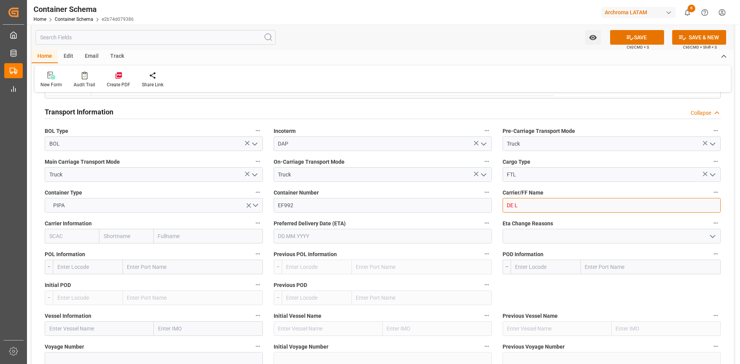
drag, startPoint x: 541, startPoint y: 202, endPoint x: 504, endPoint y: 203, distance: 36.3
click at [504, 203] on input "DE L" at bounding box center [612, 205] width 218 height 15
type input "TORRE"
click at [144, 266] on input "text" at bounding box center [193, 267] width 140 height 15
type input "USLRD"
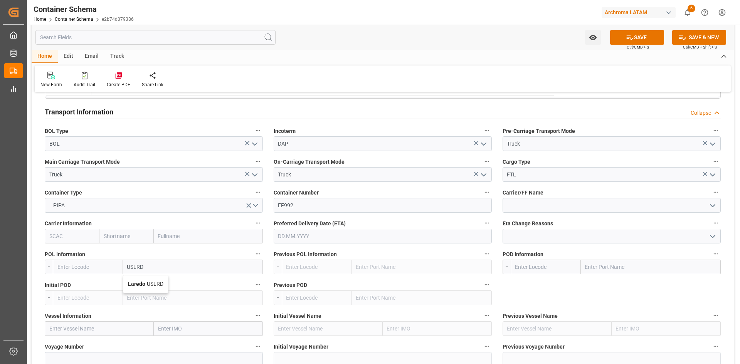
click at [148, 282] on span "Laredo - USLRD" at bounding box center [145, 284] width 35 height 6
type input "USLRD"
type input "Laredo"
click at [607, 265] on input "text" at bounding box center [651, 267] width 140 height 15
type input "MXNL"
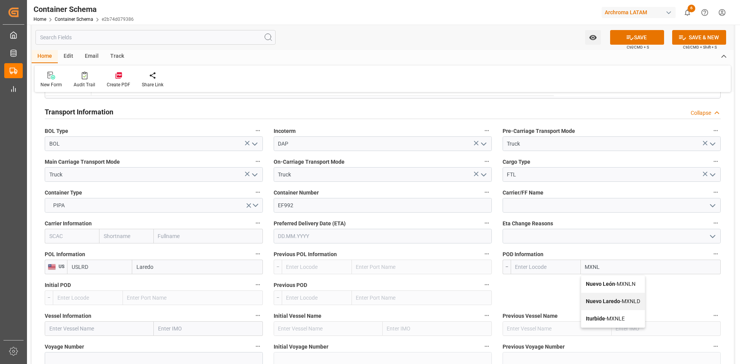
click at [622, 298] on span "Nuevo Laredo - MXNLD" at bounding box center [613, 301] width 54 height 6
type input "MXNLD"
type input "Nuevo Laredo"
click at [74, 327] on input "text" at bounding box center [99, 329] width 109 height 15
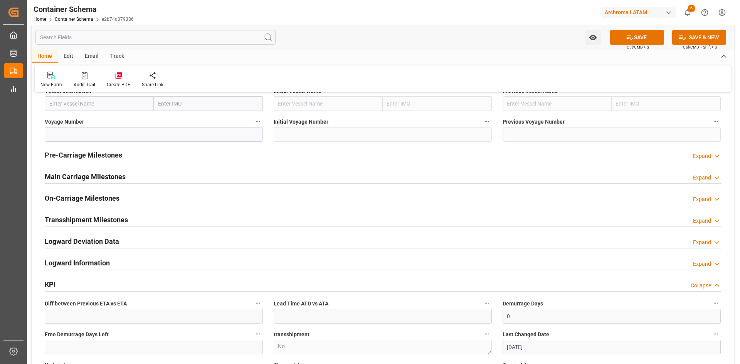
scroll to position [926, 0]
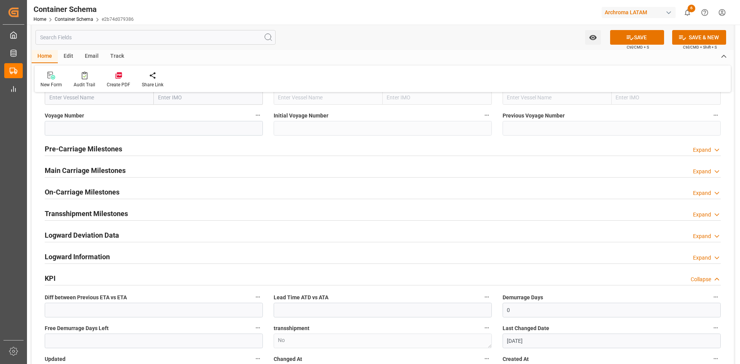
click at [115, 174] on h2 "Main Carriage Milestones" at bounding box center [85, 170] width 81 height 10
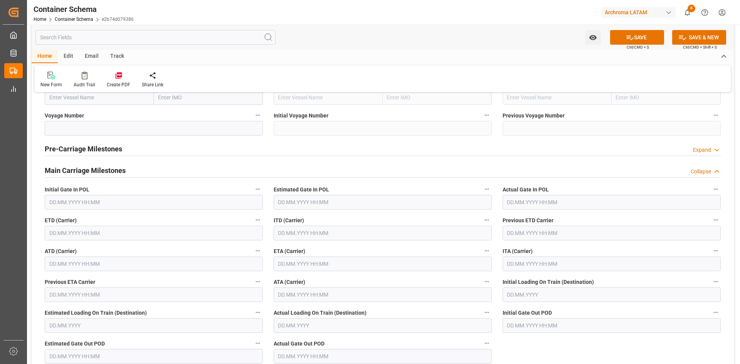
click at [115, 174] on h2 "Main Carriage Milestones" at bounding box center [85, 170] width 81 height 10
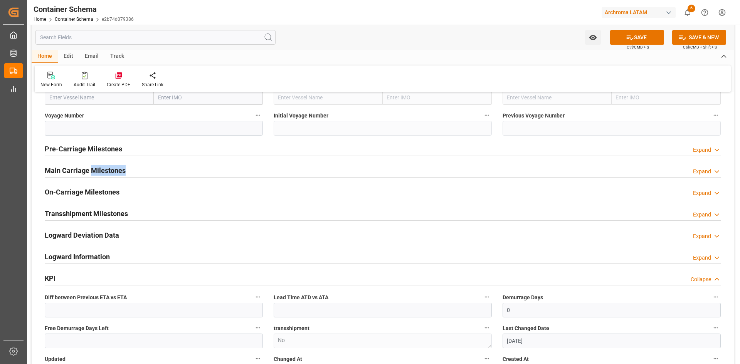
click at [115, 174] on h2 "Main Carriage Milestones" at bounding box center [85, 170] width 81 height 10
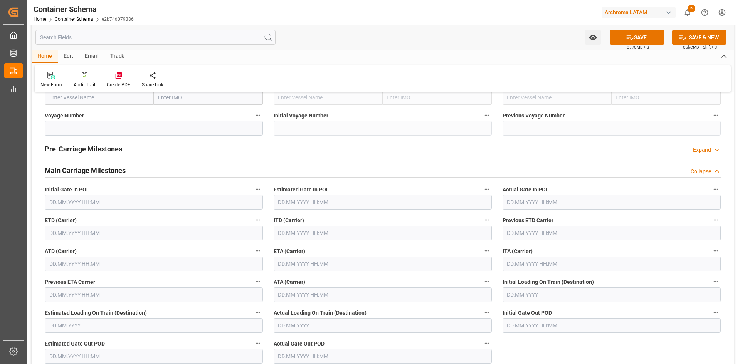
click at [89, 241] on input "text" at bounding box center [154, 233] width 218 height 15
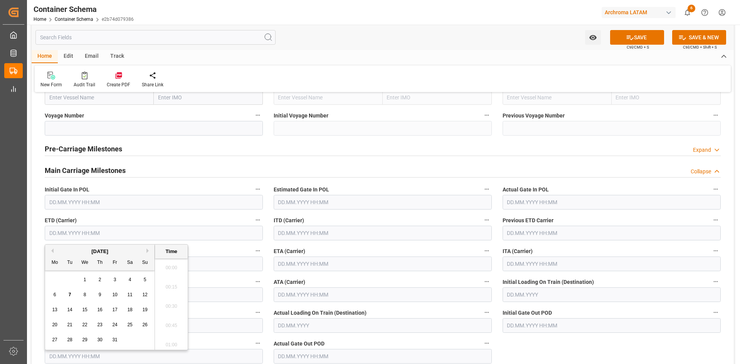
scroll to position [832, 0]
click at [114, 326] on span "24" at bounding box center [114, 324] width 5 height 5
type input "24.10.2025 00:00"
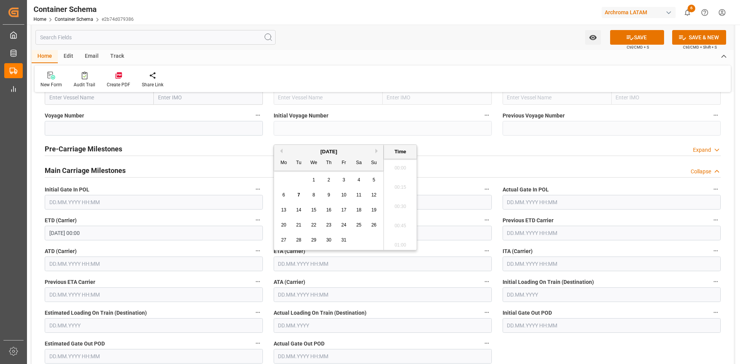
click at [322, 264] on input "text" at bounding box center [383, 264] width 218 height 15
click at [282, 151] on button "Previous Month" at bounding box center [280, 151] width 5 height 5
click at [285, 243] on span "29" at bounding box center [283, 240] width 5 height 5
type input "29.09.2025 00:00"
click at [648, 35] on button "SAVE" at bounding box center [637, 37] width 54 height 15
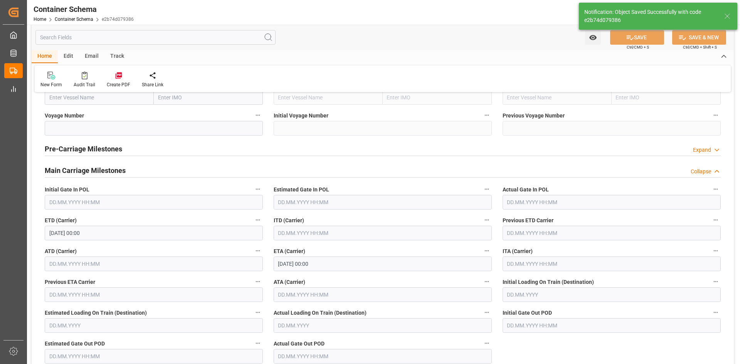
type input "251006990051"
type input "Document Sent"
type input "EF992"
type input "MXNLD"
type input "Nuevo Laredo"
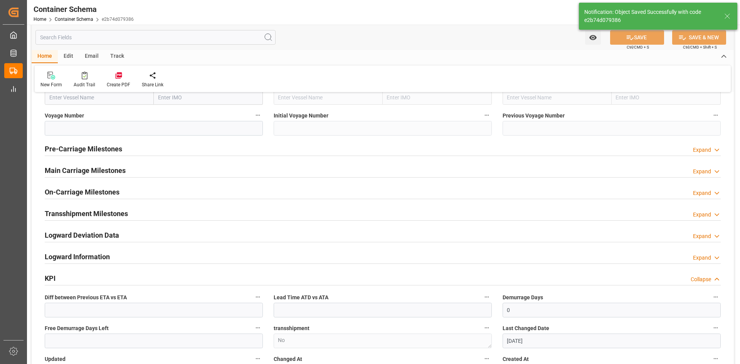
type input "07.10.2025 17:17"
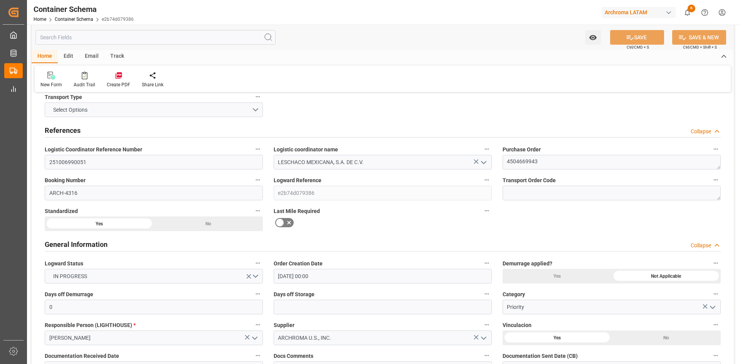
scroll to position [0, 0]
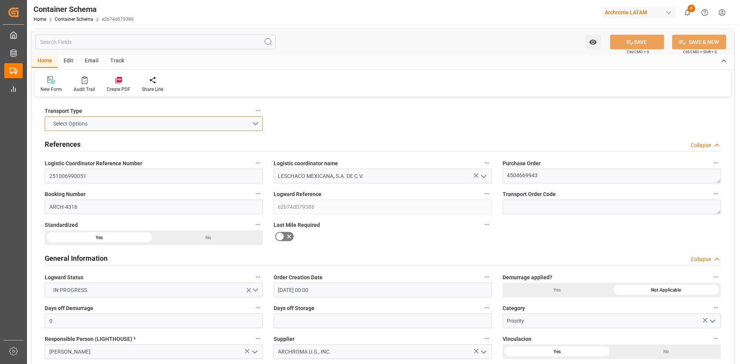
click at [256, 123] on button "Select Options" at bounding box center [154, 123] width 218 height 15
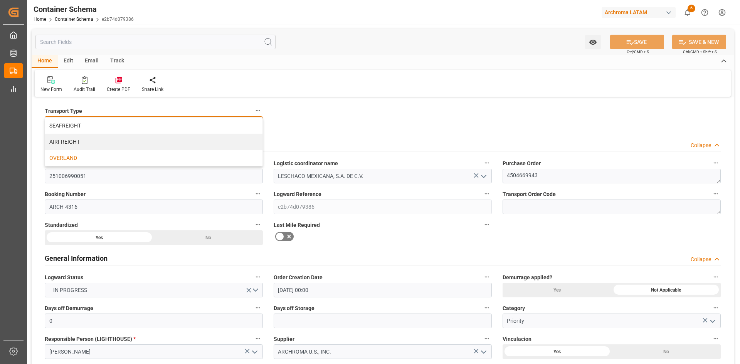
click at [116, 153] on div "OVERLAND" at bounding box center [153, 158] width 217 height 16
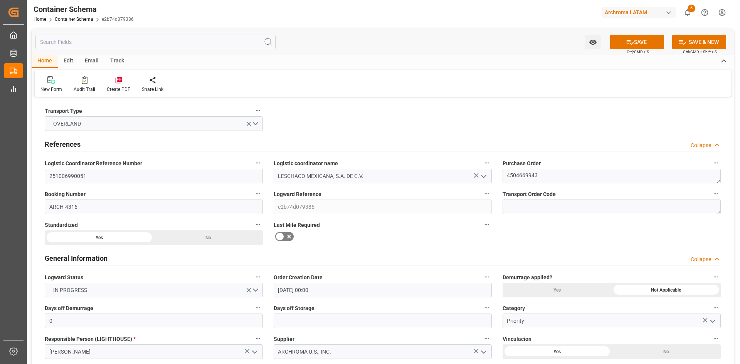
click at [647, 41] on button "SAVE" at bounding box center [637, 42] width 54 height 15
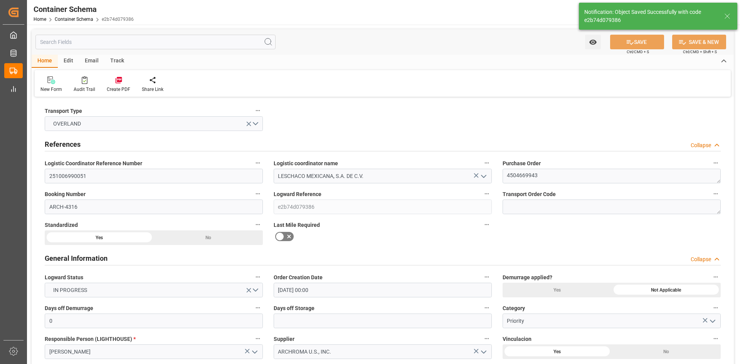
type textarea "Container is already in Final Delivery Phase."
type input "07.10.2025 17:18"
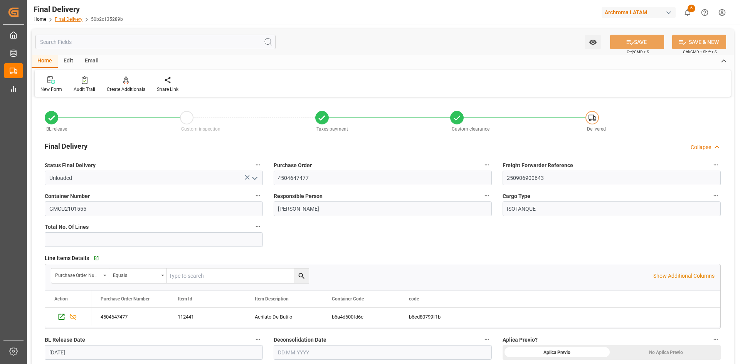
click at [77, 20] on link "Final Delivery" at bounding box center [69, 19] width 28 height 5
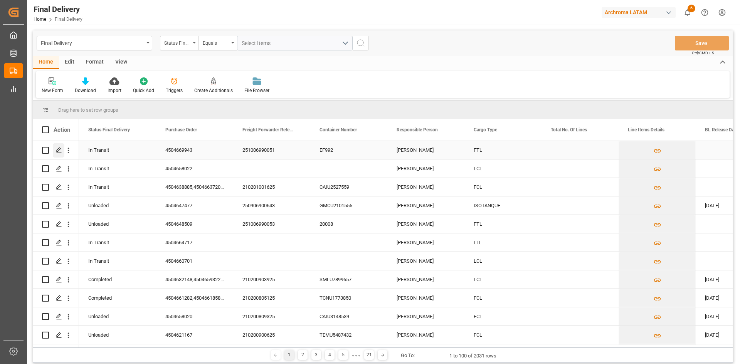
click at [59, 154] on div "Press SPACE to select this row." at bounding box center [59, 150] width 12 height 14
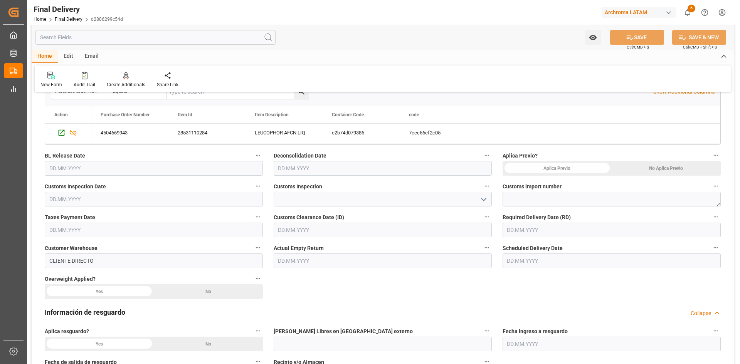
scroll to position [193, 0]
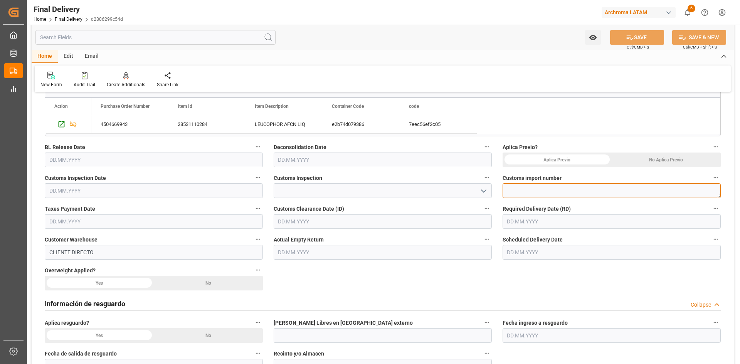
click at [532, 192] on textarea at bounding box center [612, 191] width 218 height 15
paste textarea "25 80 3617 5002840"
type textarea "25 80 3617 5002840"
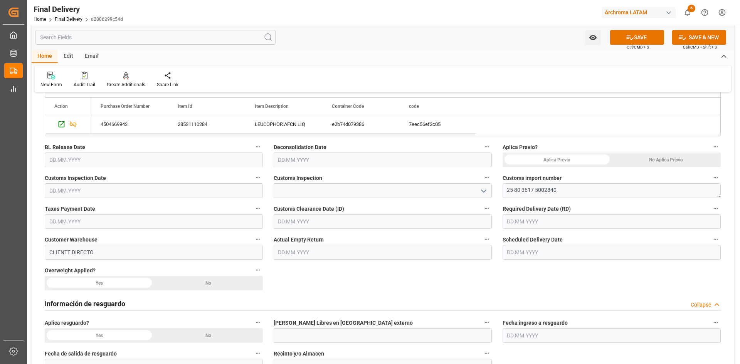
click at [486, 191] on polyline "open menu" at bounding box center [484, 191] width 5 height 2
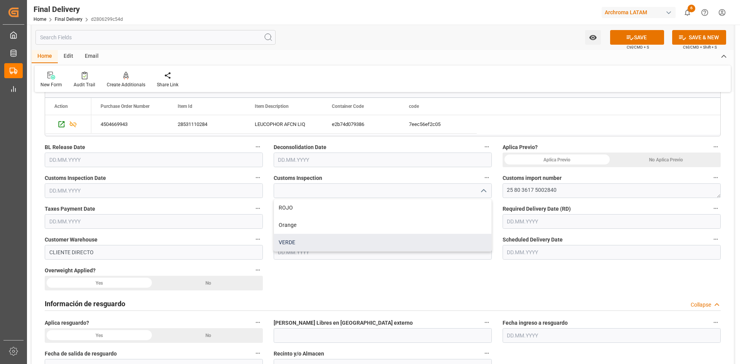
click at [304, 240] on div "VERDE" at bounding box center [382, 242] width 217 height 17
type input "VERDE"
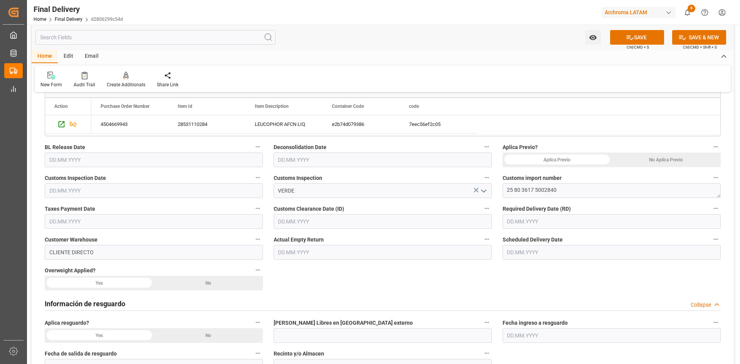
click at [641, 156] on div "No Aplica Previo" at bounding box center [666, 160] width 109 height 15
click at [91, 220] on input "text" at bounding box center [154, 221] width 218 height 15
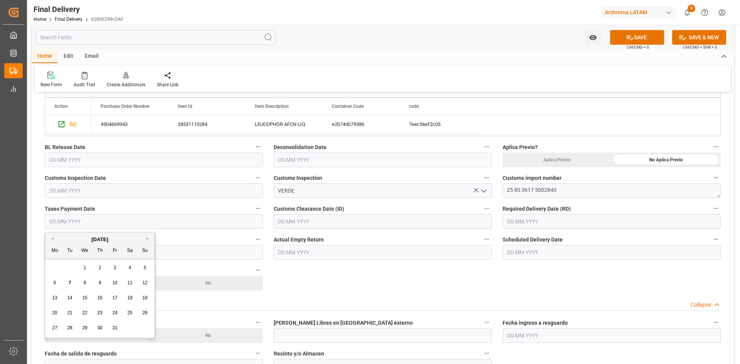
click at [52, 238] on button "Previous Month" at bounding box center [51, 239] width 5 height 5
click at [58, 327] on div "29" at bounding box center [55, 328] width 10 height 9
type input "[DATE]"
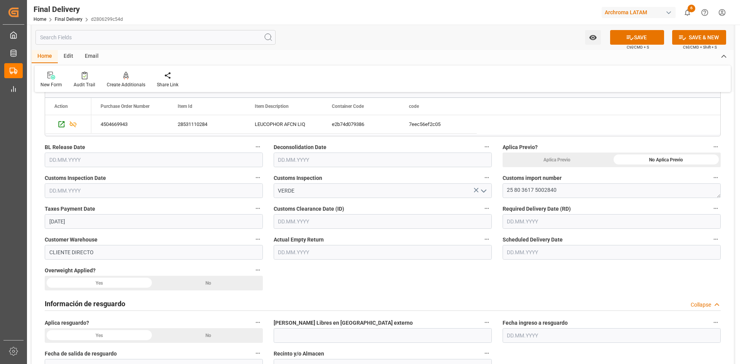
click at [324, 218] on input "text" at bounding box center [383, 221] width 218 height 15
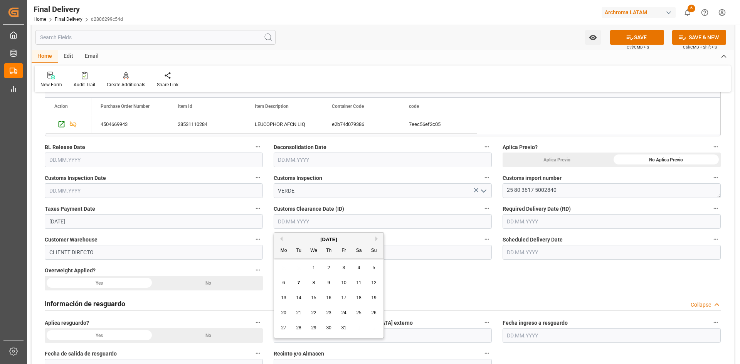
click at [280, 239] on button "Previous Month" at bounding box center [280, 239] width 5 height 5
click at [284, 327] on span "29" at bounding box center [283, 327] width 5 height 5
type input "[DATE]"
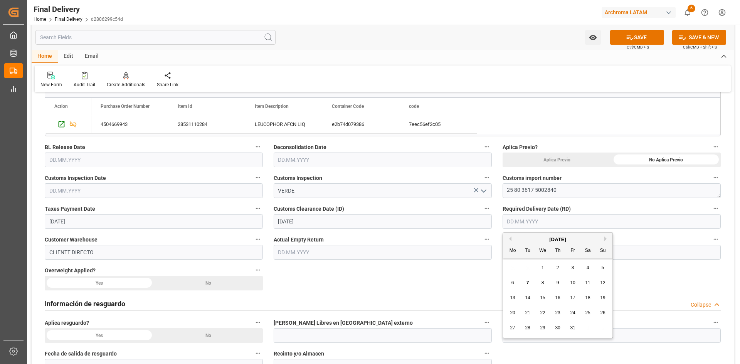
click at [565, 218] on input "text" at bounding box center [612, 221] width 218 height 15
click at [531, 237] on div "[DATE]" at bounding box center [558, 240] width 110 height 8
click at [509, 241] on button "Previous Month" at bounding box center [509, 239] width 5 height 5
click at [606, 239] on button "Next Month" at bounding box center [607, 239] width 5 height 5
click at [575, 270] on div "3" at bounding box center [573, 268] width 10 height 9
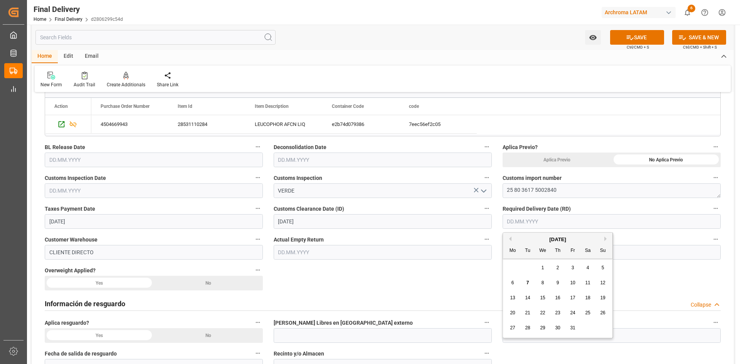
type input "[DATE]"
drag, startPoint x: 541, startPoint y: 218, endPoint x: 502, endPoint y: 220, distance: 38.2
click at [503, 220] on input "[DATE]" at bounding box center [612, 221] width 218 height 15
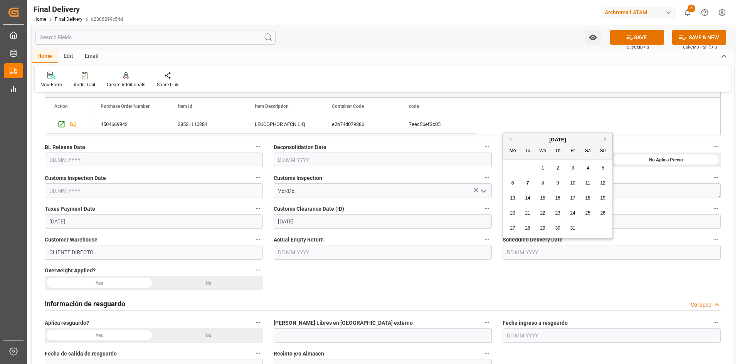
click at [656, 248] on input "text" at bounding box center [612, 252] width 218 height 15
paste input "[DATE]"
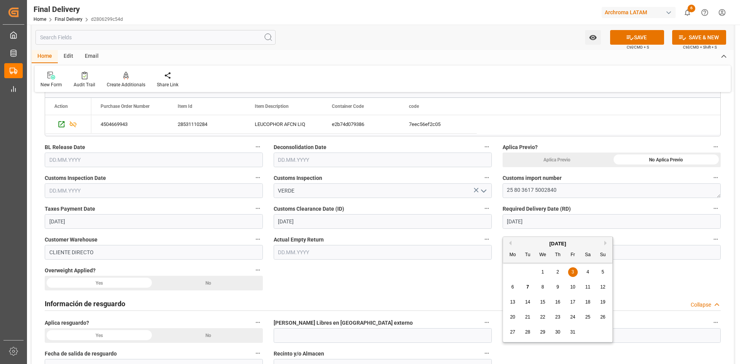
scroll to position [231, 0]
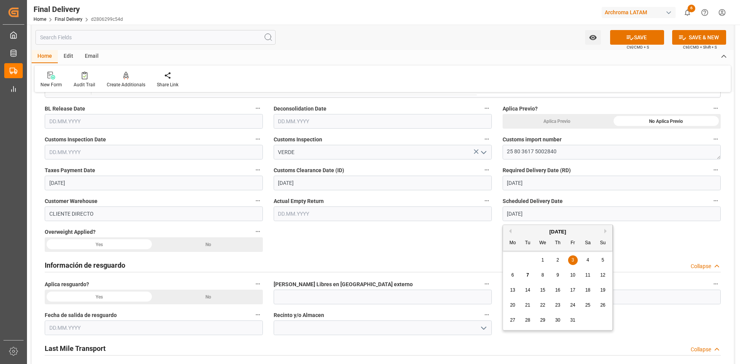
type input "[DATE]"
click at [190, 245] on div "No" at bounding box center [208, 245] width 109 height 15
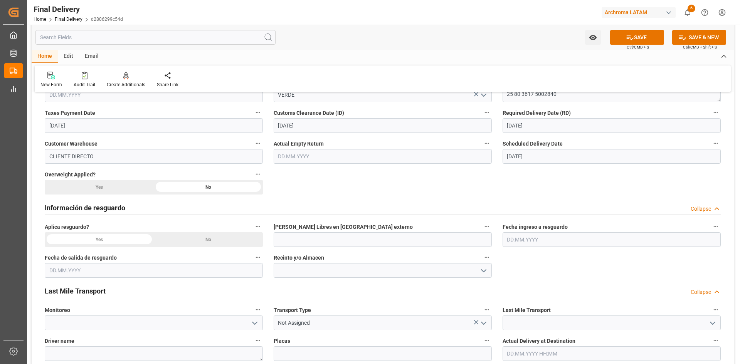
scroll to position [309, 0]
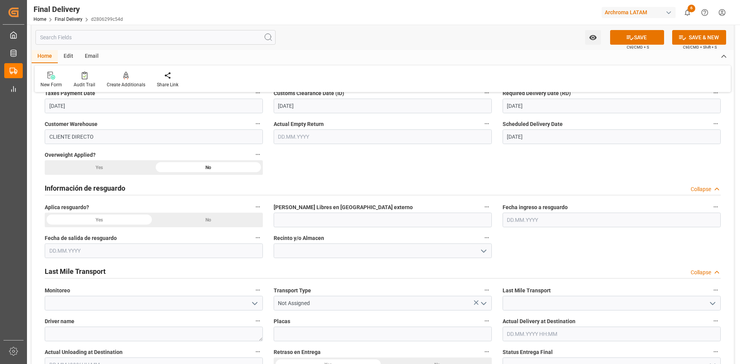
click at [199, 224] on div "No" at bounding box center [208, 220] width 109 height 15
click at [121, 187] on h2 "Información de resguardo" at bounding box center [85, 188] width 81 height 10
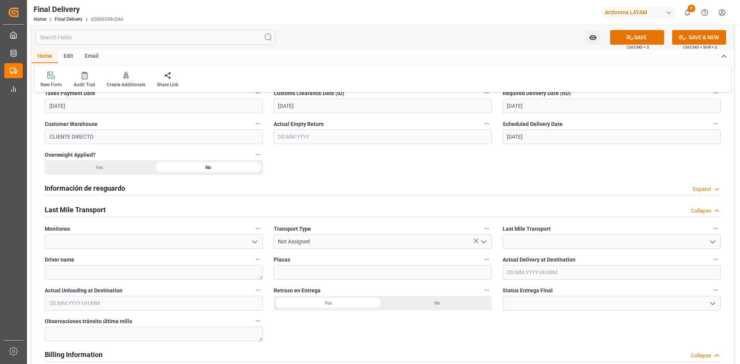
click at [250, 246] on icon "open menu" at bounding box center [254, 242] width 9 height 9
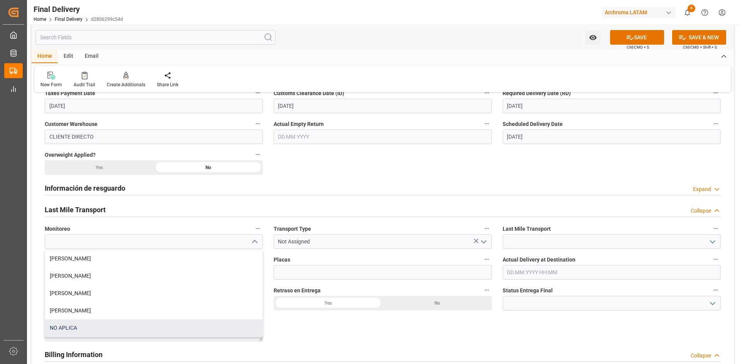
click at [81, 322] on div "NO APLICA" at bounding box center [153, 328] width 217 height 17
type input "NO APLICA"
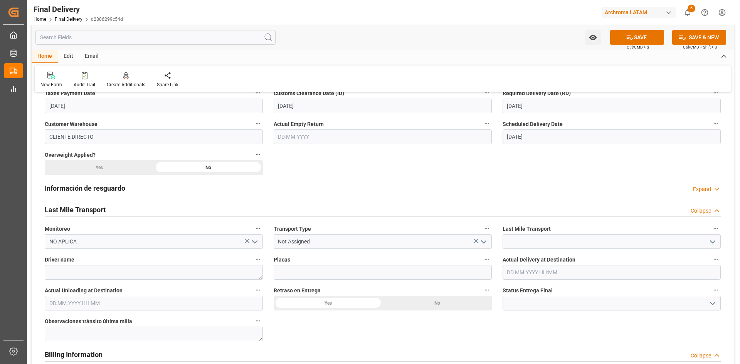
click at [486, 238] on icon "open menu" at bounding box center [483, 242] width 9 height 9
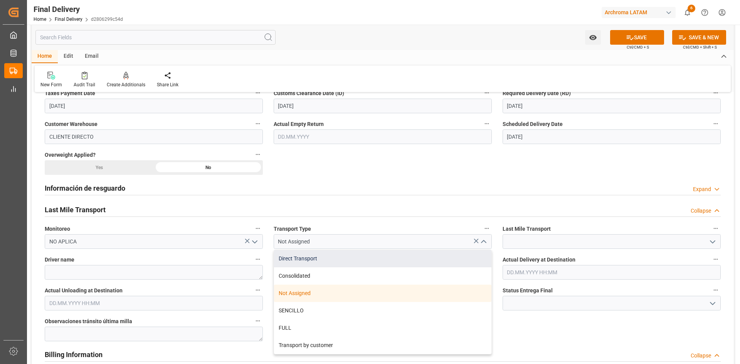
click at [307, 263] on div "Direct Transport" at bounding box center [382, 258] width 217 height 17
type input "Direct Transport"
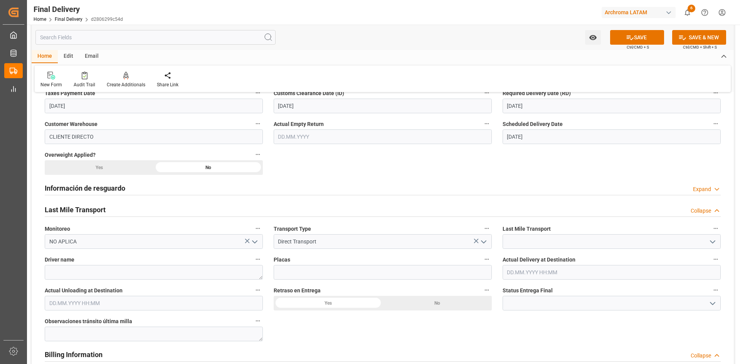
click at [717, 242] on icon "open menu" at bounding box center [712, 242] width 9 height 9
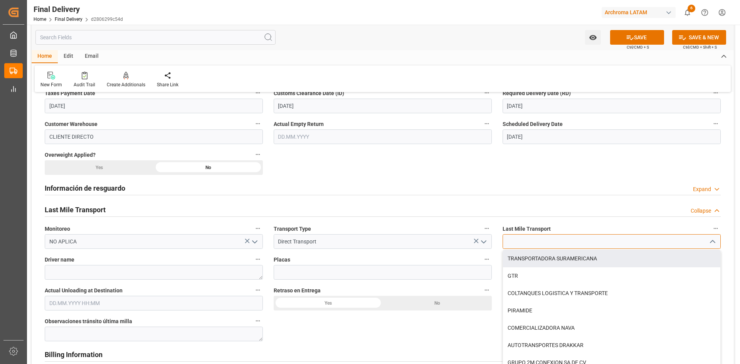
click at [571, 247] on input at bounding box center [612, 241] width 218 height 15
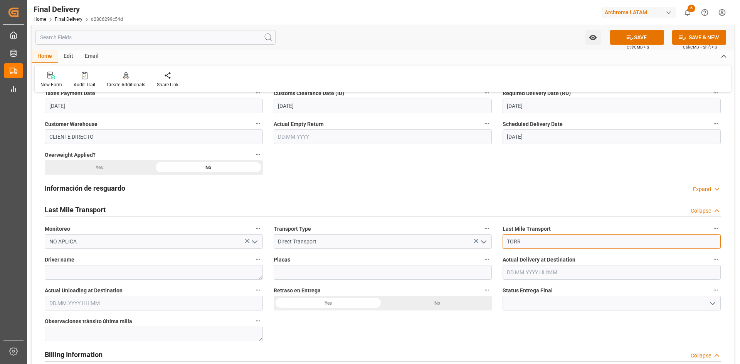
type input "TORR"
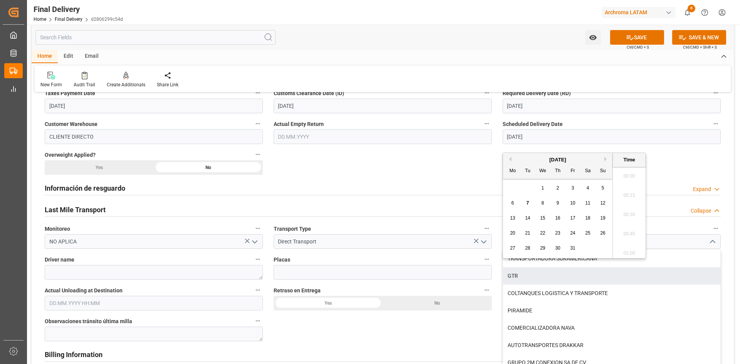
click at [556, 271] on div "BL release Custom inspection Taxes payment Custom clearance Delivered Final Del…" at bounding box center [383, 242] width 703 height 902
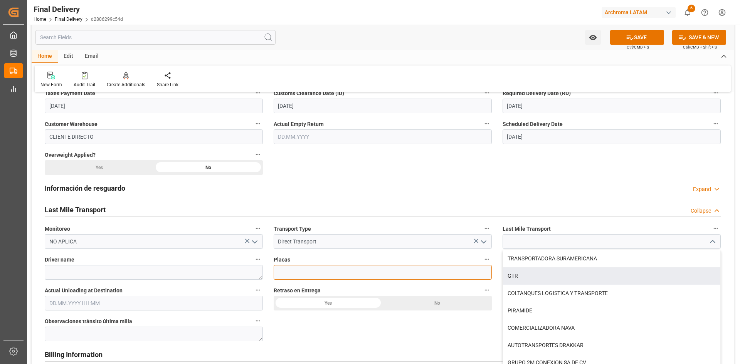
click at [472, 270] on input at bounding box center [383, 272] width 218 height 15
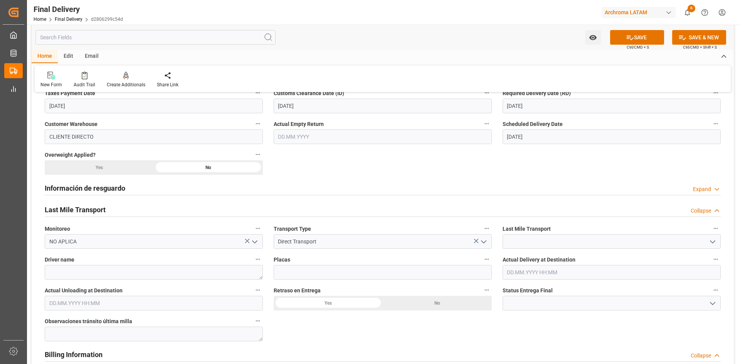
click at [528, 273] on input "text" at bounding box center [612, 272] width 218 height 15
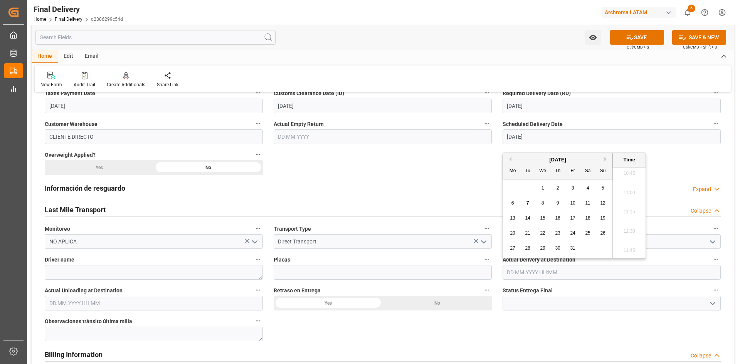
paste input "[DATE]"
type input "[DATE] 00:00"
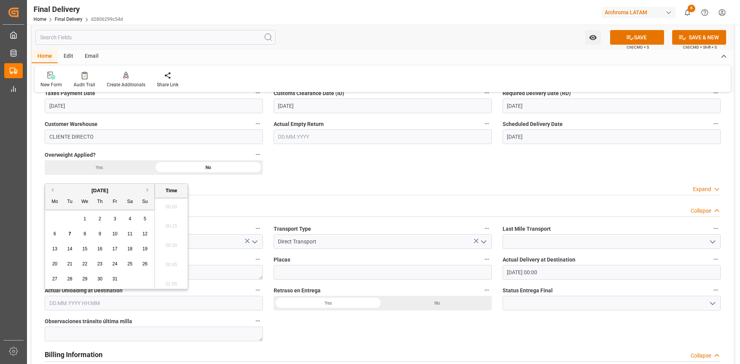
click at [121, 300] on input "text" at bounding box center [154, 303] width 218 height 15
paste input "[DATE]"
type input "[DATE] 00:00"
click at [425, 302] on div "No" at bounding box center [437, 303] width 109 height 15
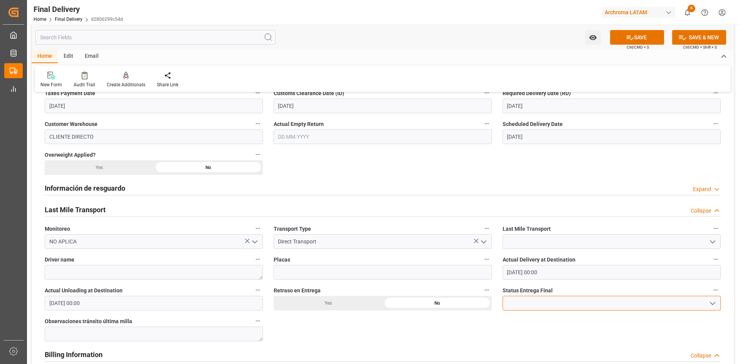
click at [572, 297] on input at bounding box center [612, 303] width 218 height 15
click at [710, 302] on icon "open menu" at bounding box center [712, 303] width 9 height 9
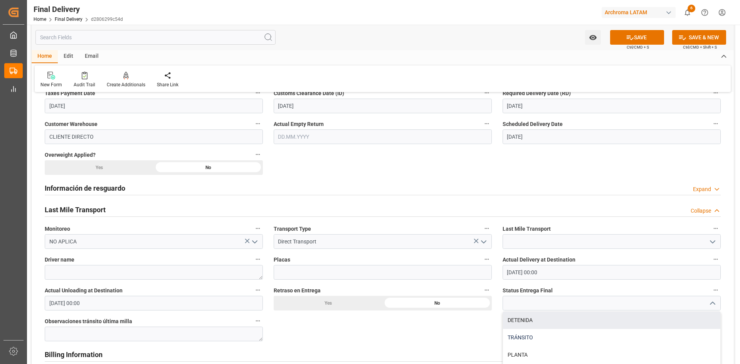
click at [565, 331] on div "TRÁNSITO" at bounding box center [611, 337] width 217 height 17
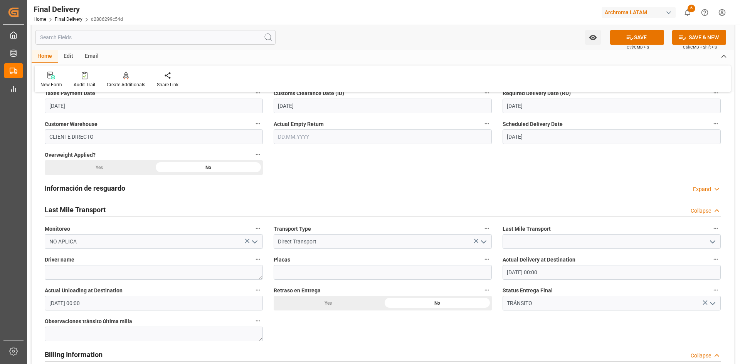
click at [713, 302] on icon "open menu" at bounding box center [712, 303] width 9 height 9
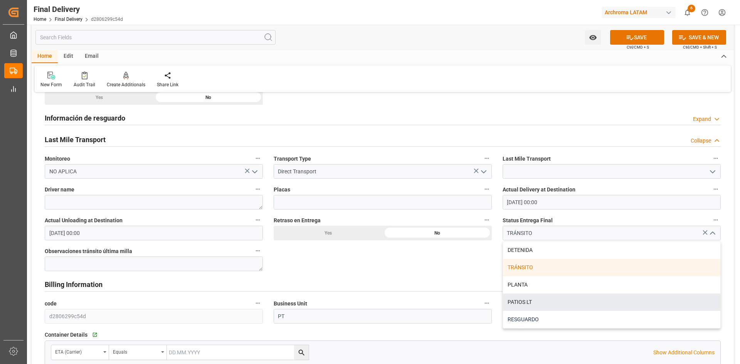
scroll to position [386, 0]
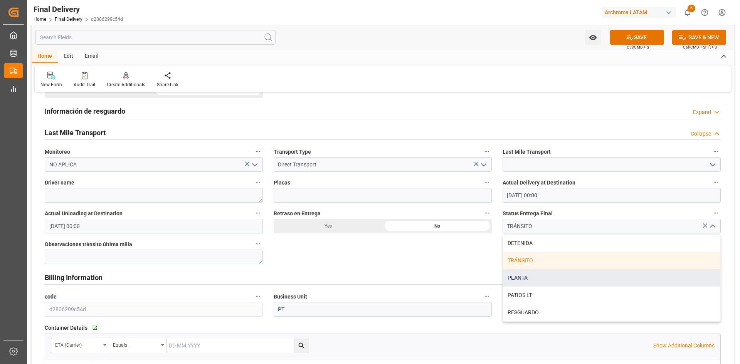
click at [539, 281] on div "PLANTA" at bounding box center [611, 278] width 217 height 17
type input "PLANTA"
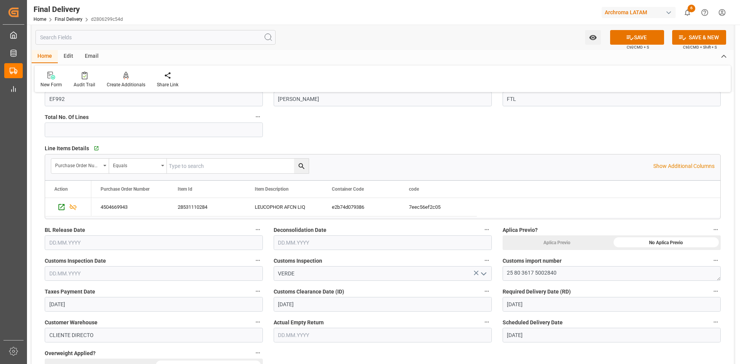
scroll to position [154, 0]
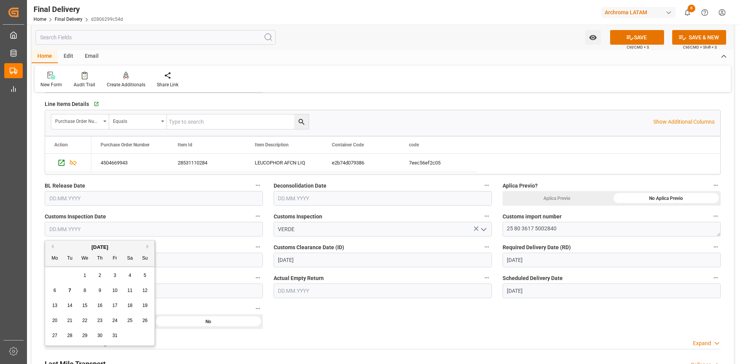
click at [94, 231] on input "text" at bounding box center [154, 229] width 218 height 15
click at [51, 247] on button "Previous Month" at bounding box center [51, 246] width 5 height 5
click at [57, 336] on div "29" at bounding box center [55, 336] width 10 height 9
type input "[DATE]"
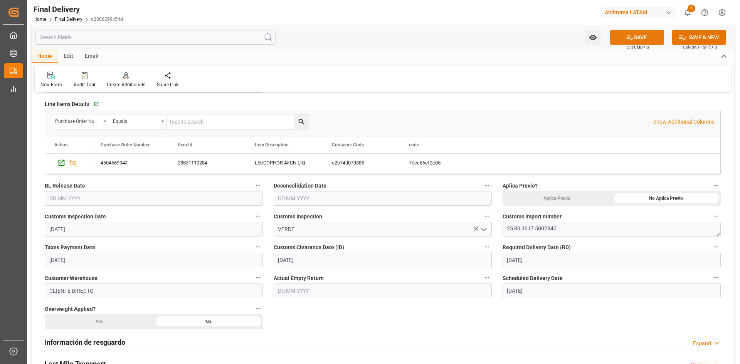
click at [627, 34] on icon at bounding box center [630, 38] width 8 height 8
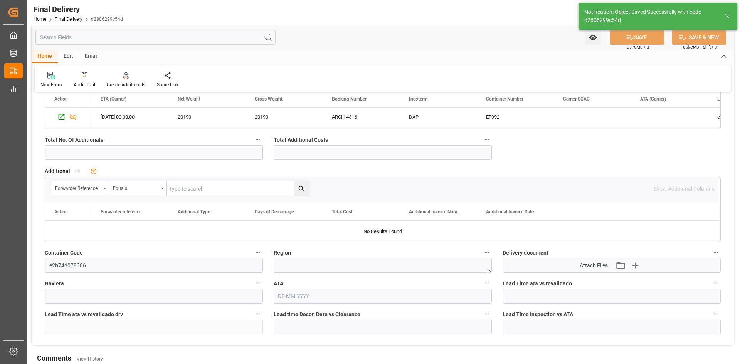
type input "Unloaded"
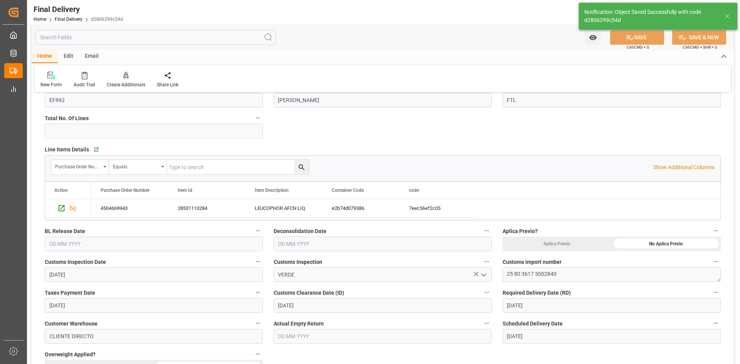
scroll to position [0, 0]
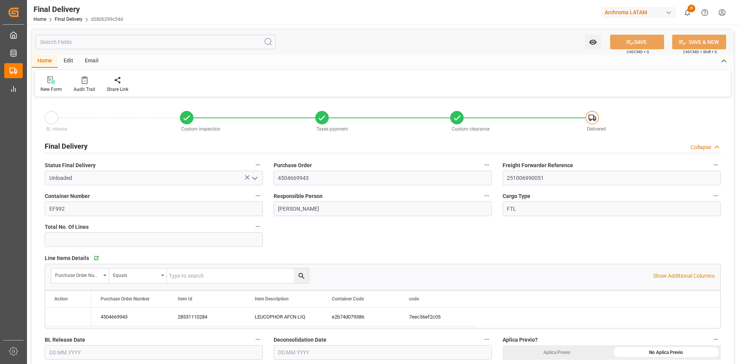
type input "[DATE]"
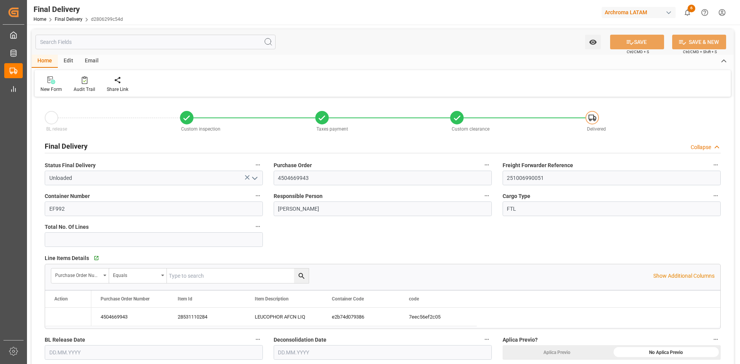
type input "[DATE] 00:00"
